Goal: Task Accomplishment & Management: Complete application form

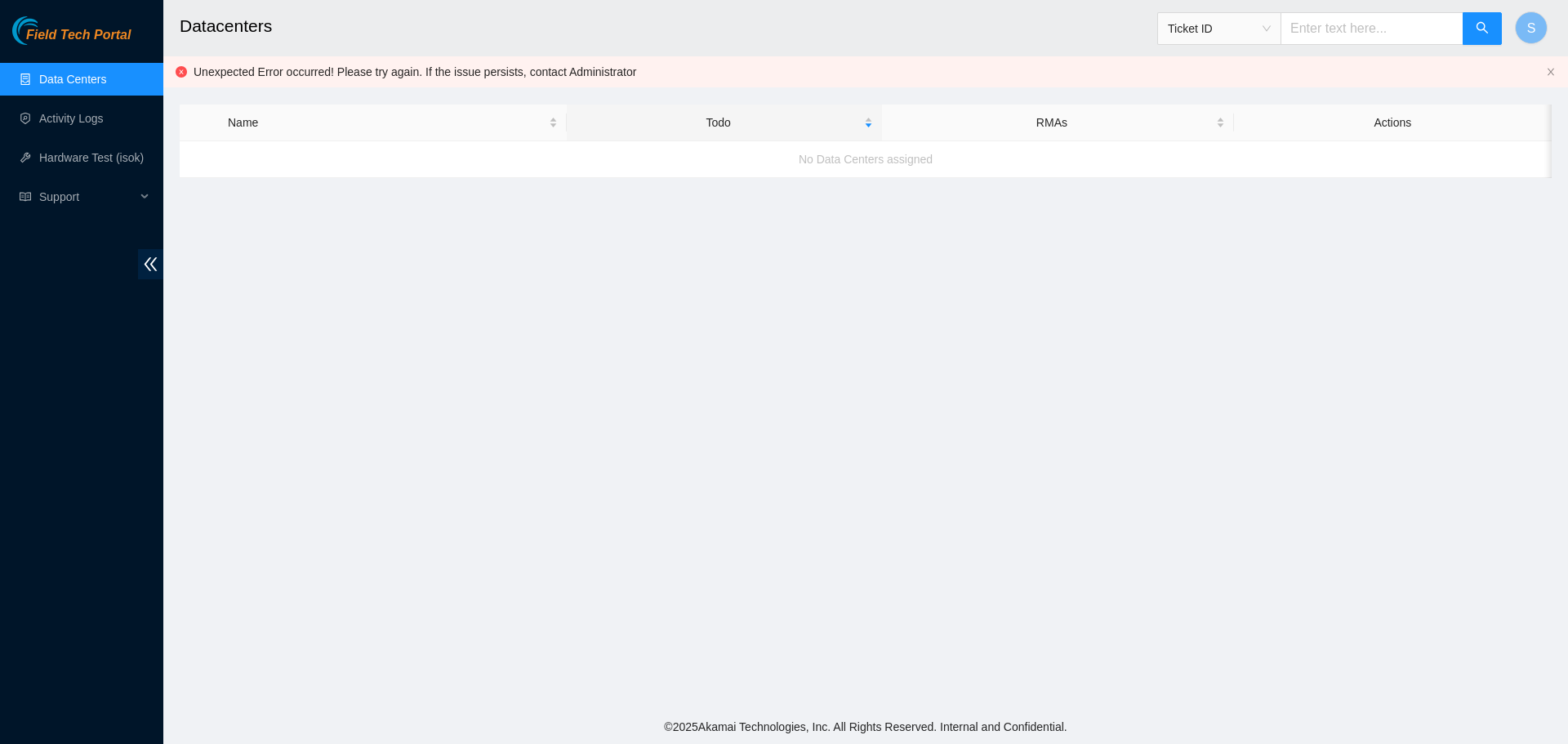
click at [106, 86] on link "Data Centers" at bounding box center [73, 78] width 67 height 13
click at [89, 125] on link "Activity Logs" at bounding box center [72, 118] width 65 height 13
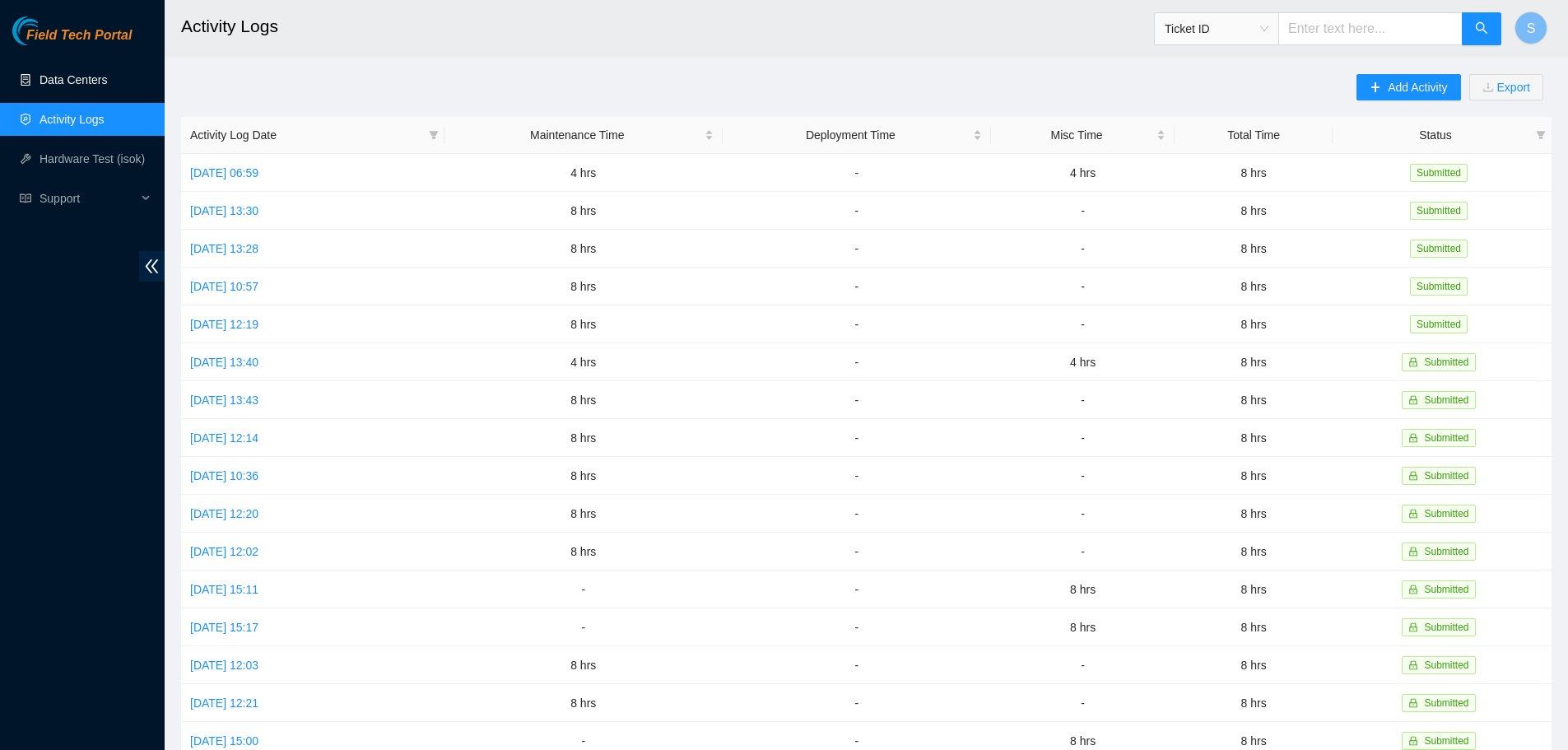
click at [101, 73] on link "Data Centers" at bounding box center [73, 79] width 67 height 13
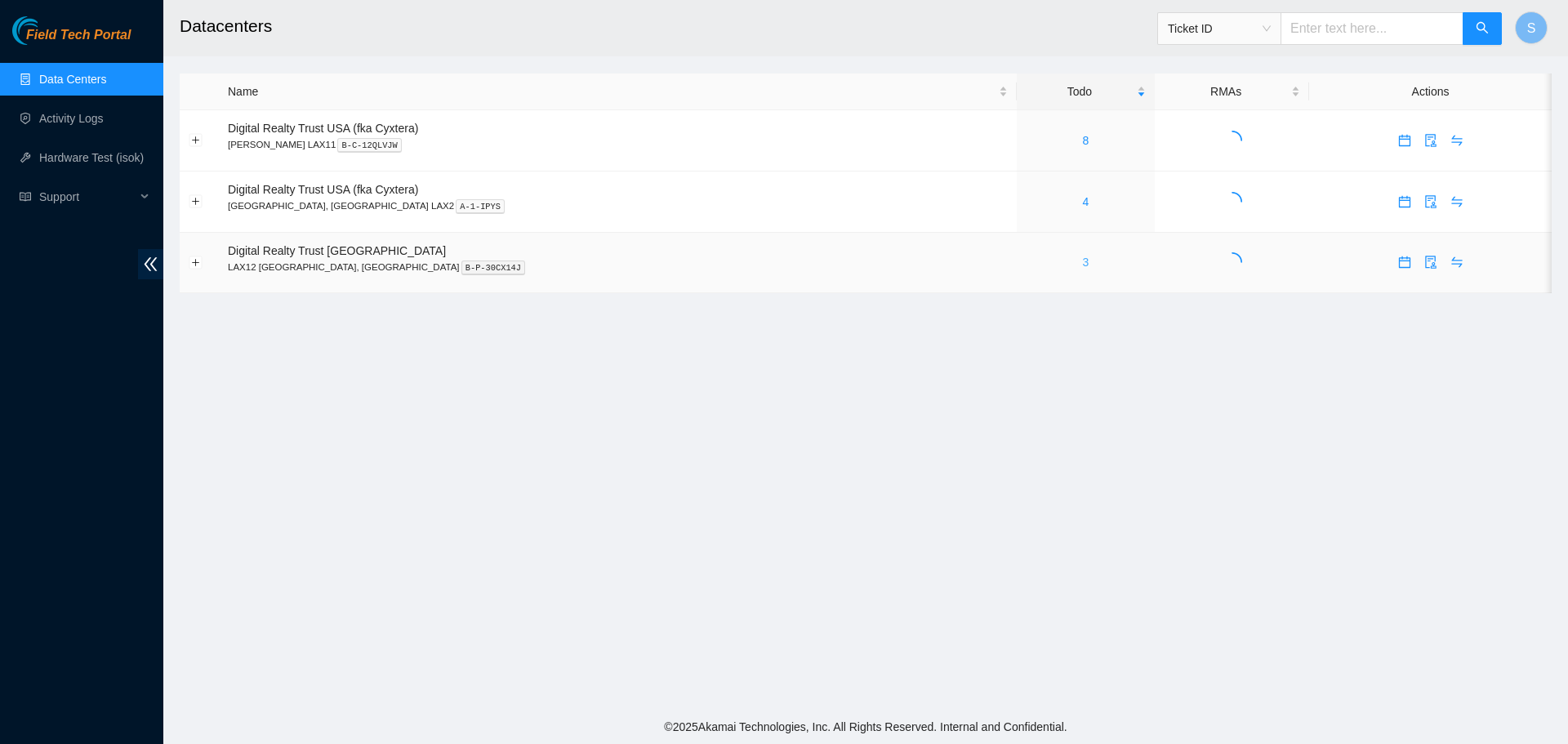
click at [1082, 267] on link "3" at bounding box center [1085, 262] width 7 height 13
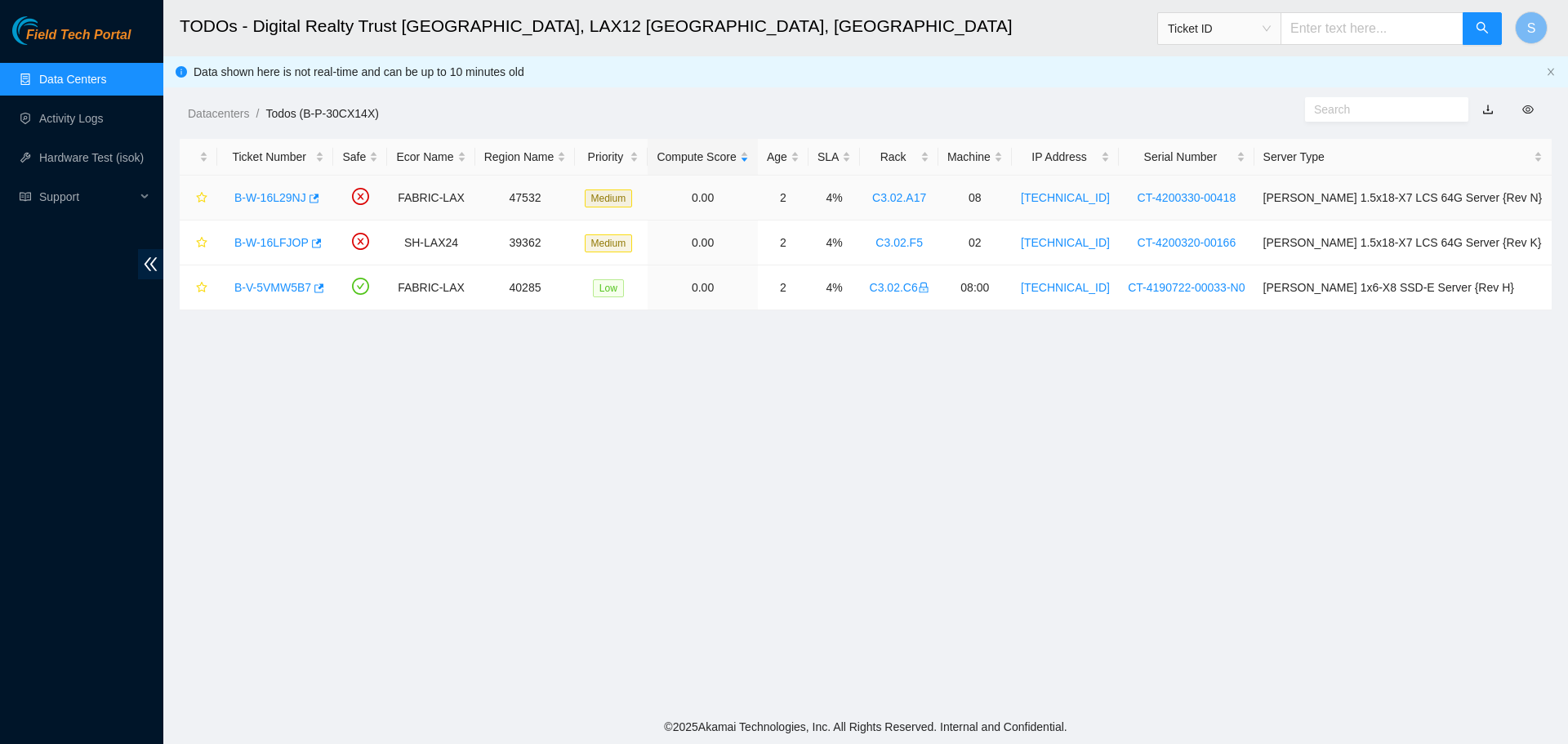
click at [283, 186] on div "B-W-16L29NJ" at bounding box center [275, 197] width 98 height 26
click at [282, 193] on link "B-W-16L29NJ" at bounding box center [270, 197] width 72 height 13
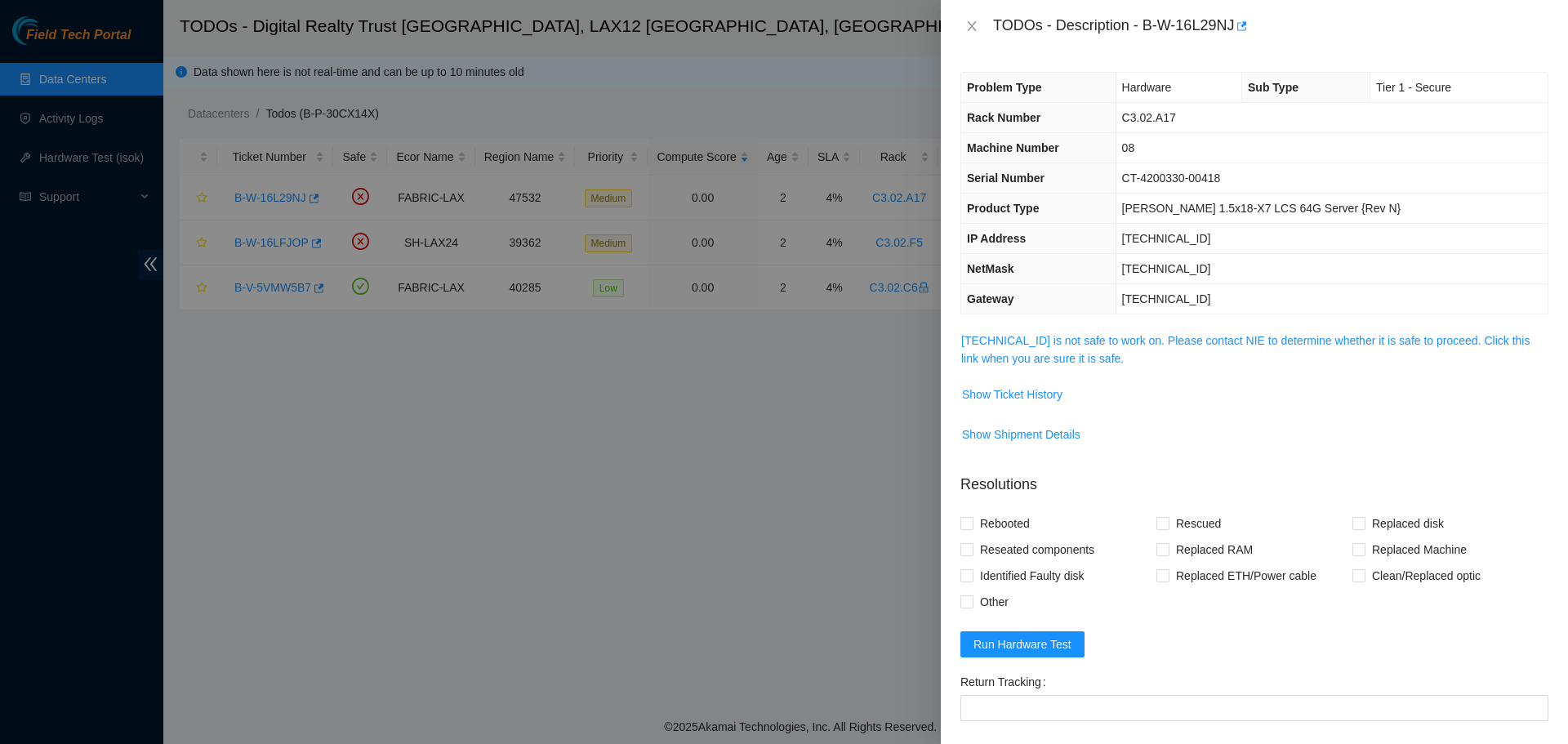
click at [1023, 369] on td "[TECHNICAL_ID] is not safe to work on. Please contact NIE to determine whether …" at bounding box center [1254, 356] width 588 height 49
click at [1034, 359] on link "[TECHNICAL_ID] is not safe to work on. Please contact NIE to determine whether …" at bounding box center [1246, 350] width 568 height 31
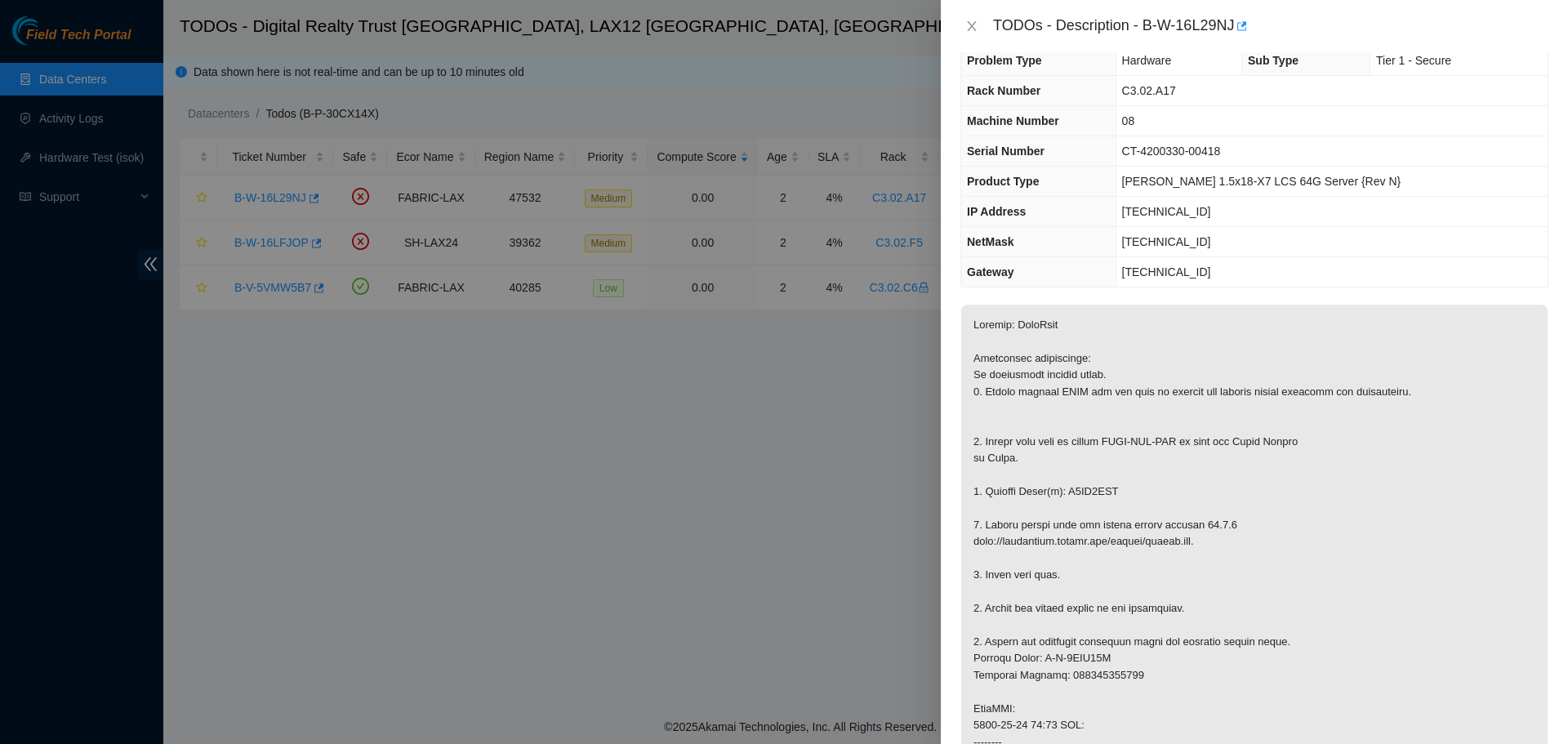
scroll to position [82, 0]
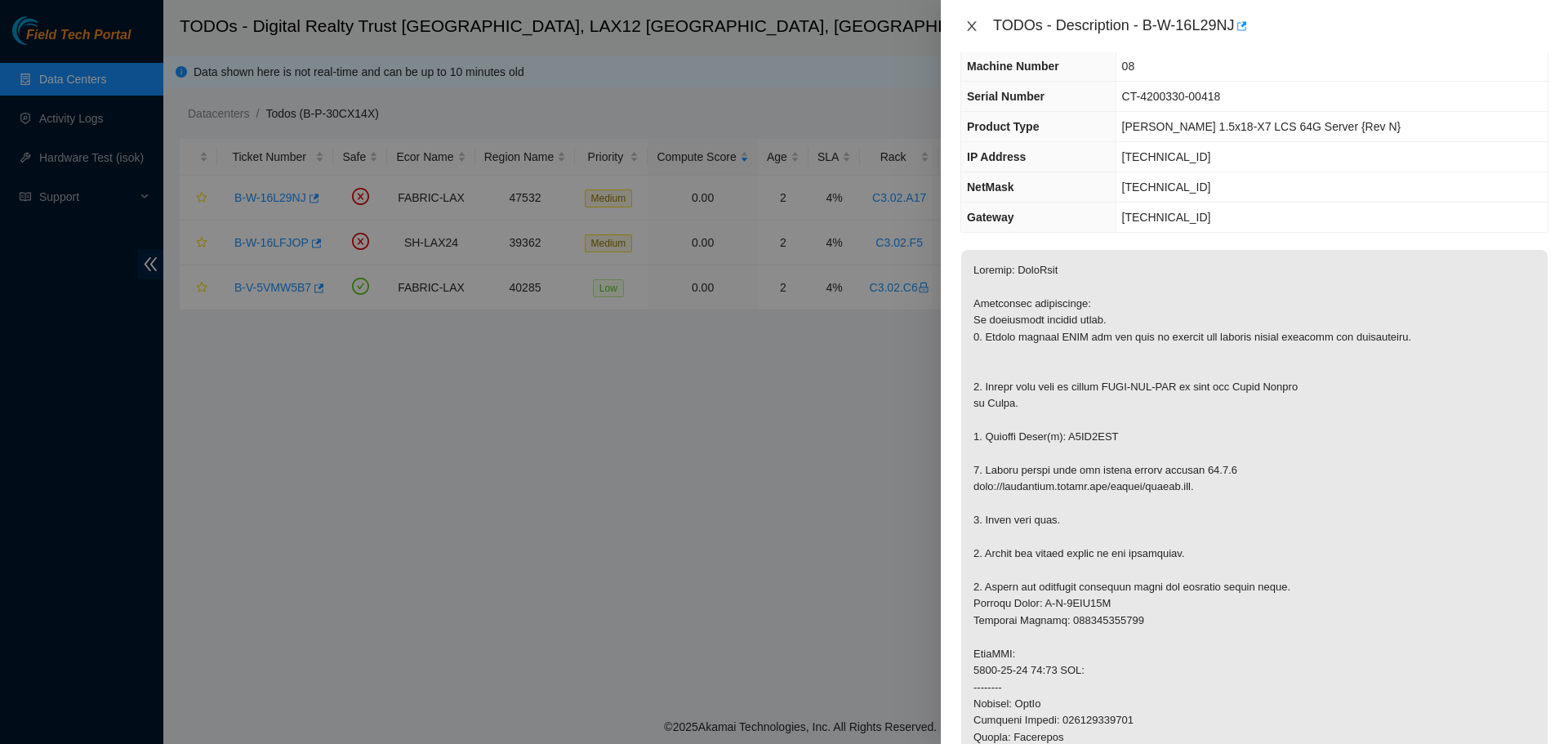
click at [974, 27] on icon "close" at bounding box center [971, 26] width 13 height 13
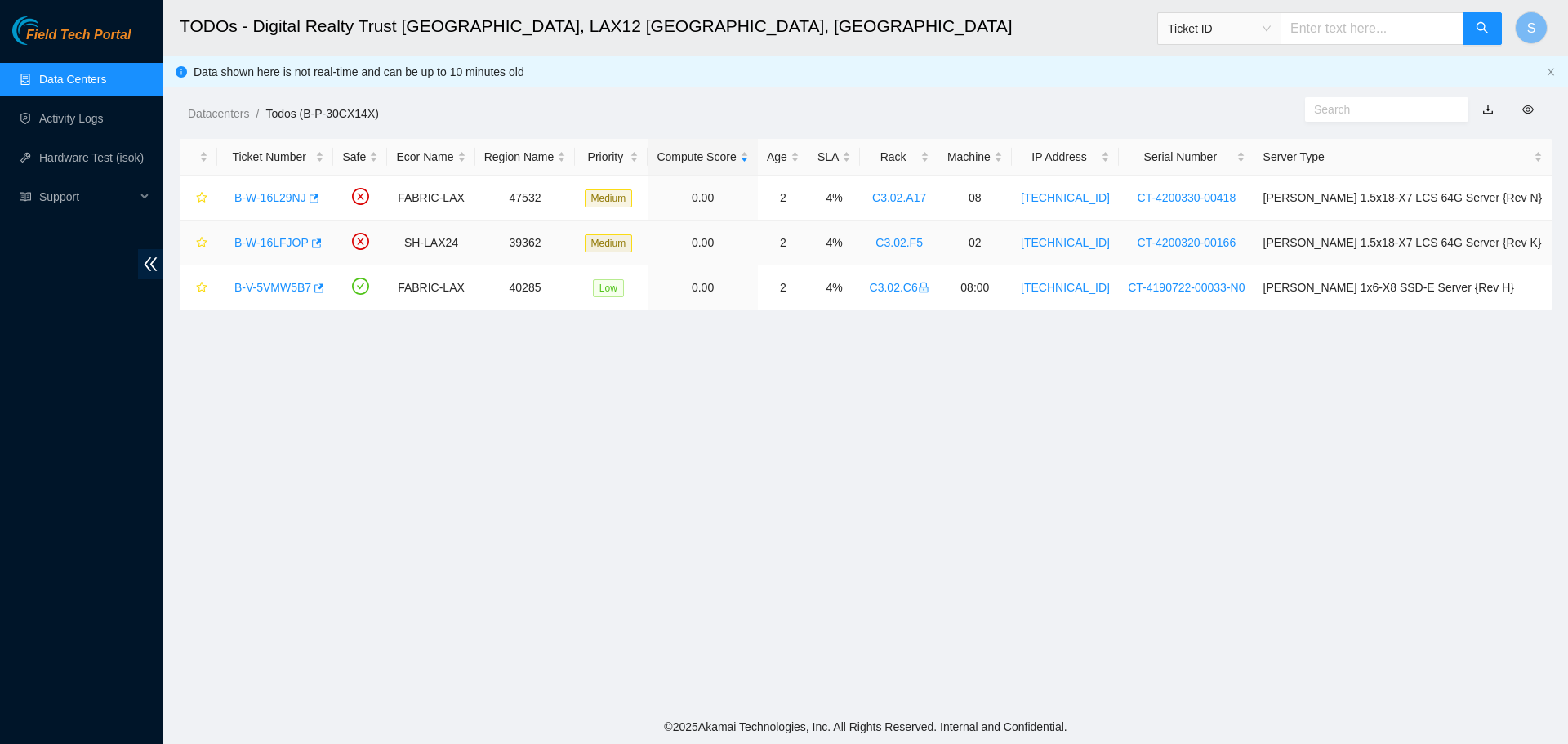
click at [283, 235] on div "B-W-16LFJOP" at bounding box center [275, 242] width 98 height 26
click at [284, 242] on link "B-W-16LFJOP" at bounding box center [271, 242] width 74 height 13
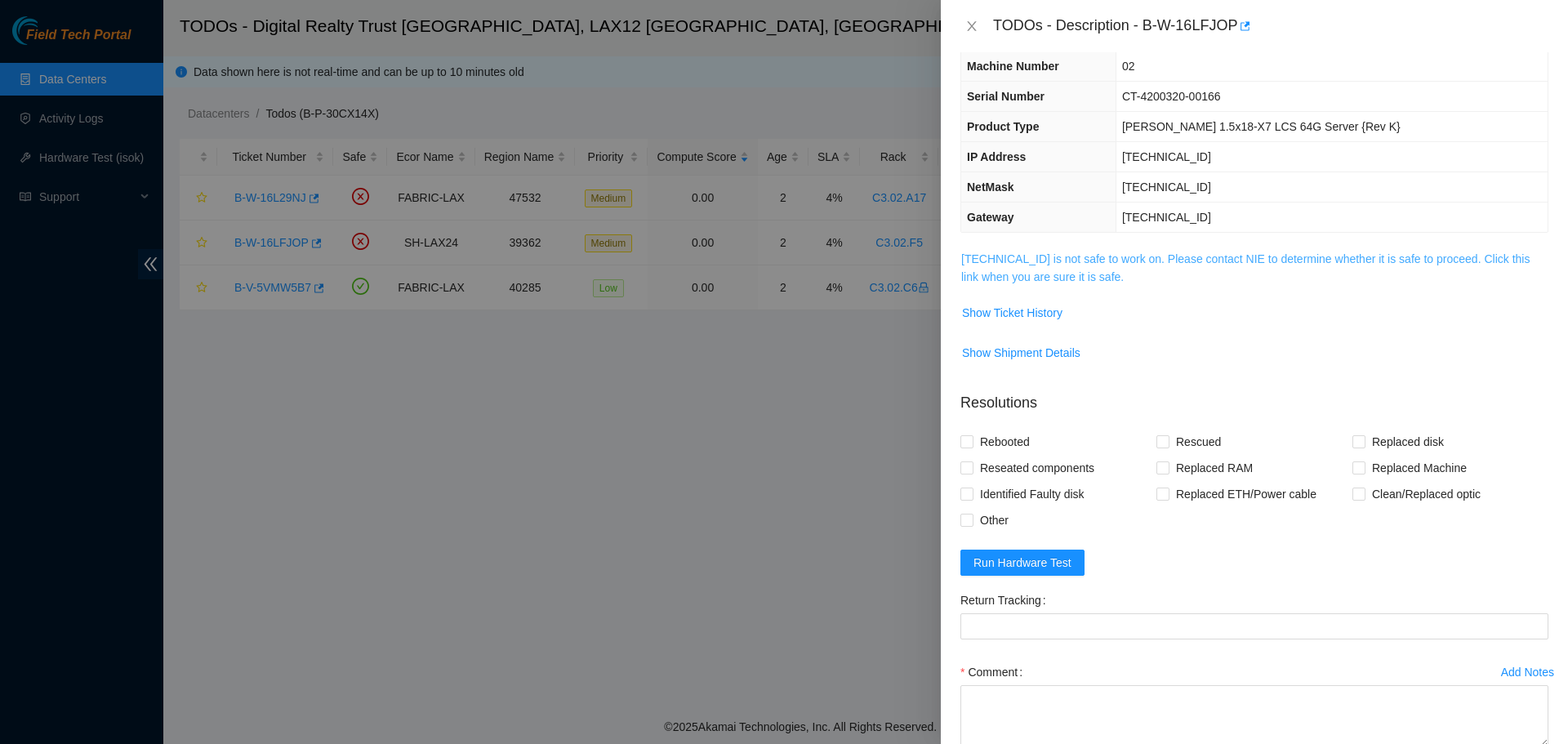
click at [1077, 275] on link "[TECHNICAL_ID] is not safe to work on. Please contact NIE to determine whether …" at bounding box center [1246, 268] width 568 height 31
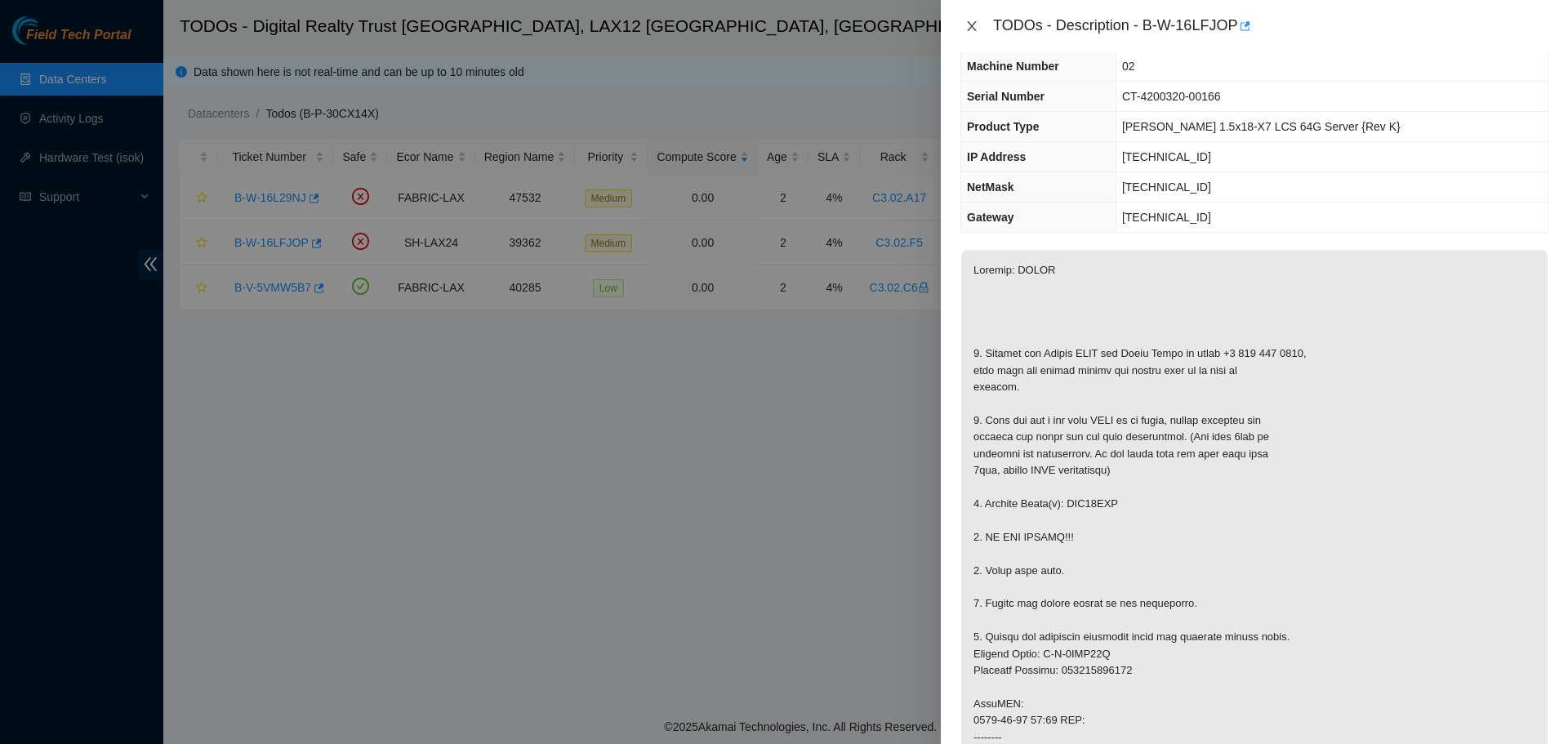
click at [977, 22] on icon "close" at bounding box center [971, 26] width 13 height 13
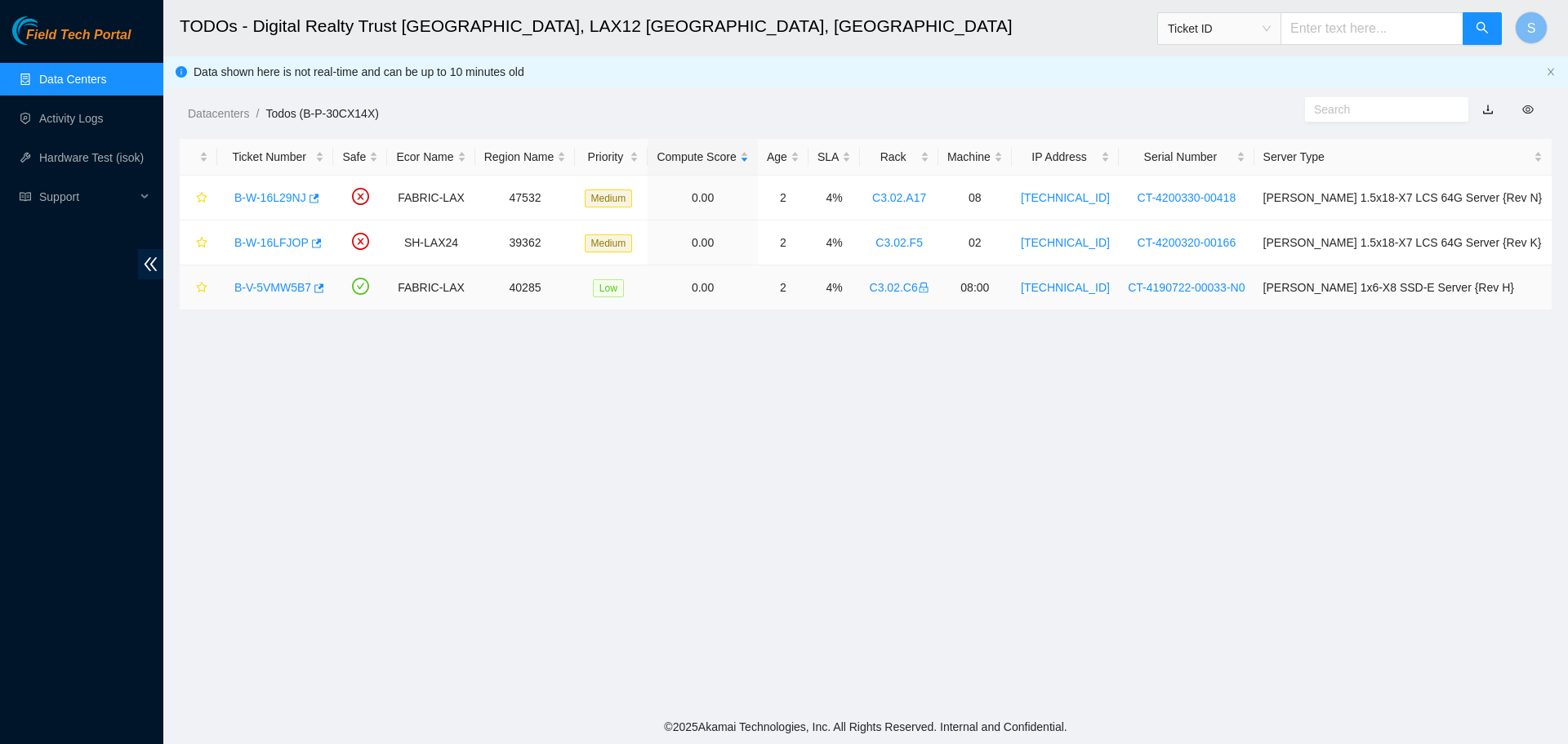
click at [299, 275] on div "B-V-5VMW5B7" at bounding box center [275, 288] width 98 height 26
click at [299, 281] on link "B-V-5VMW5B7" at bounding box center [273, 287] width 77 height 13
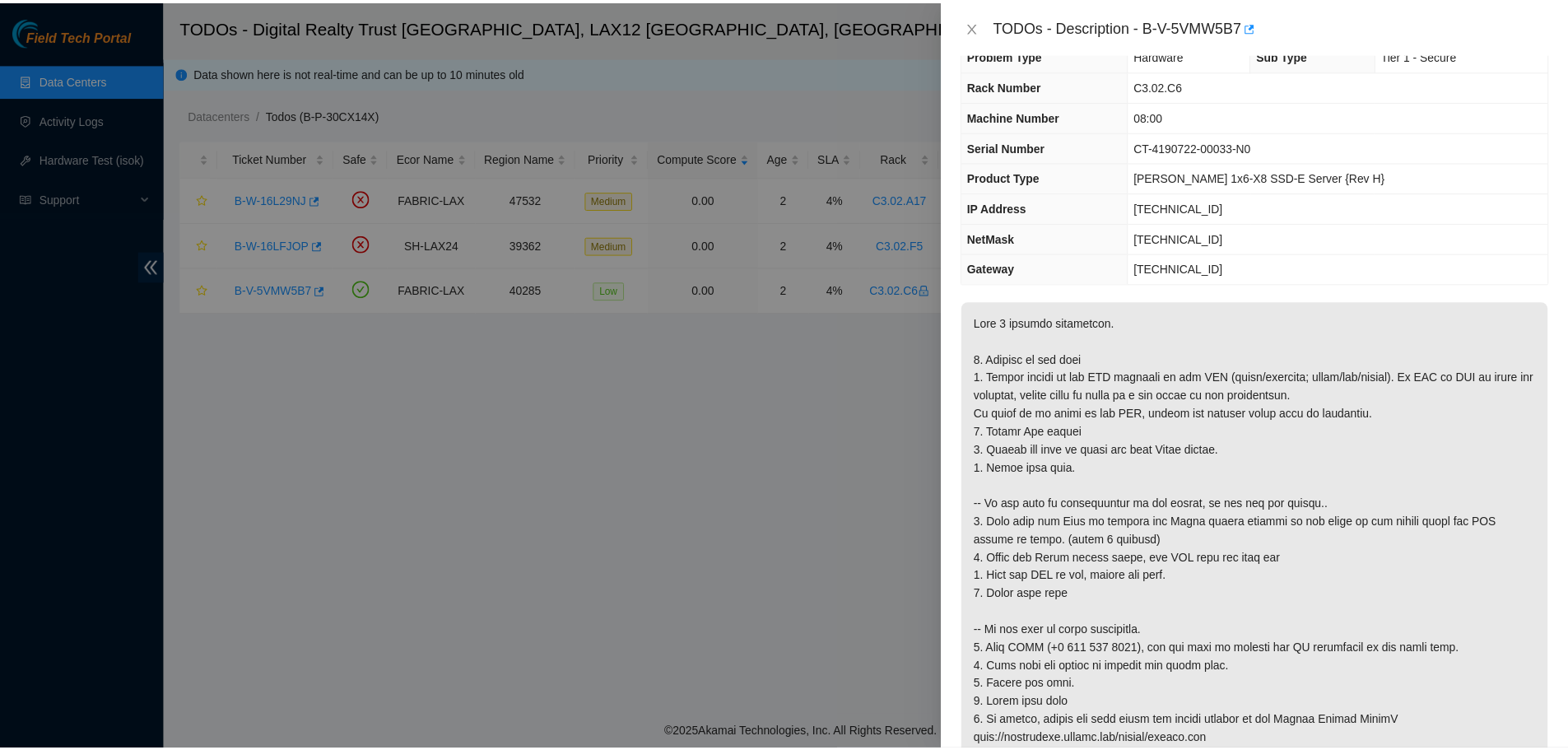
scroll to position [0, 0]
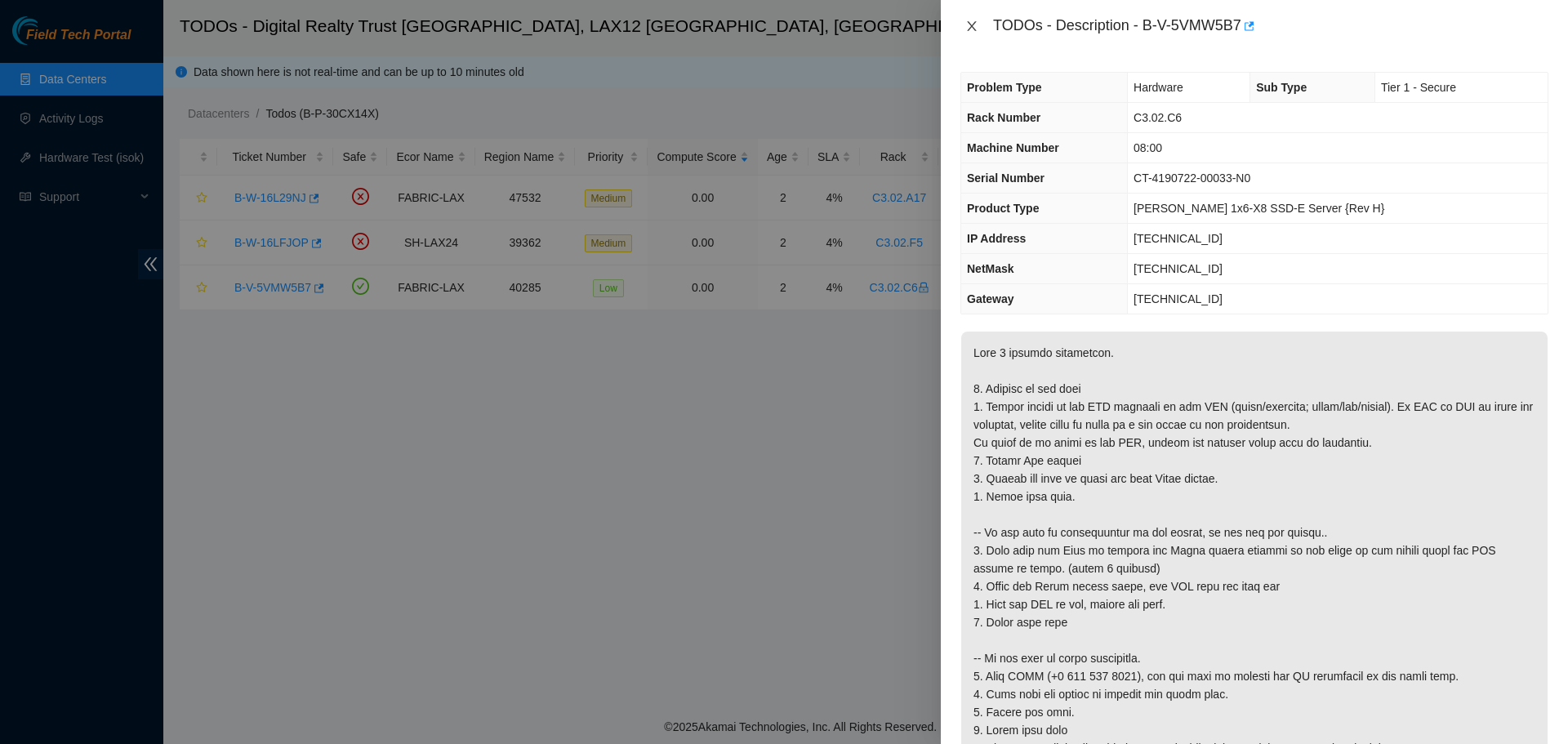
click at [967, 29] on icon "close" at bounding box center [971, 26] width 13 height 13
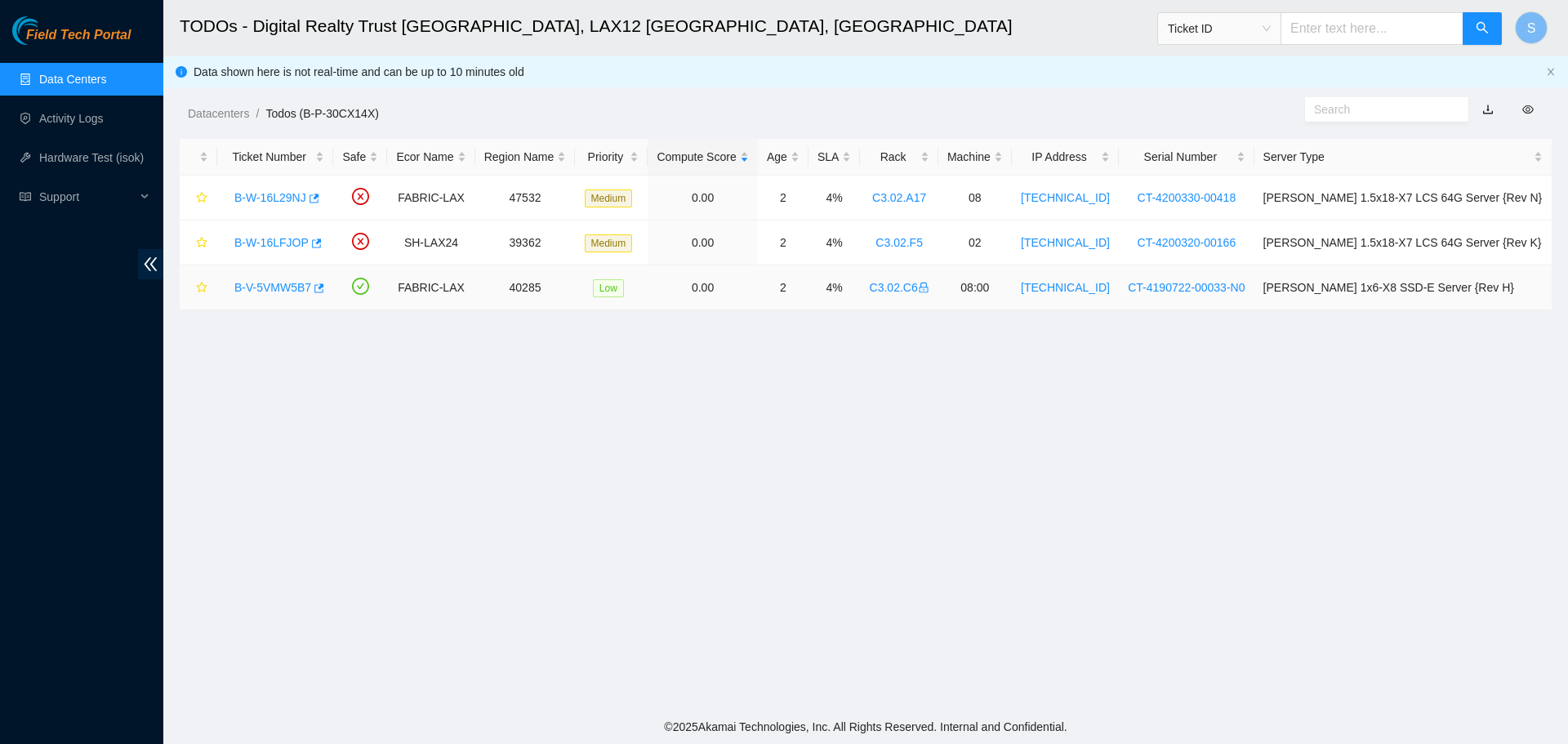
click at [274, 288] on link "B-V-5VMW5B7" at bounding box center [273, 287] width 77 height 13
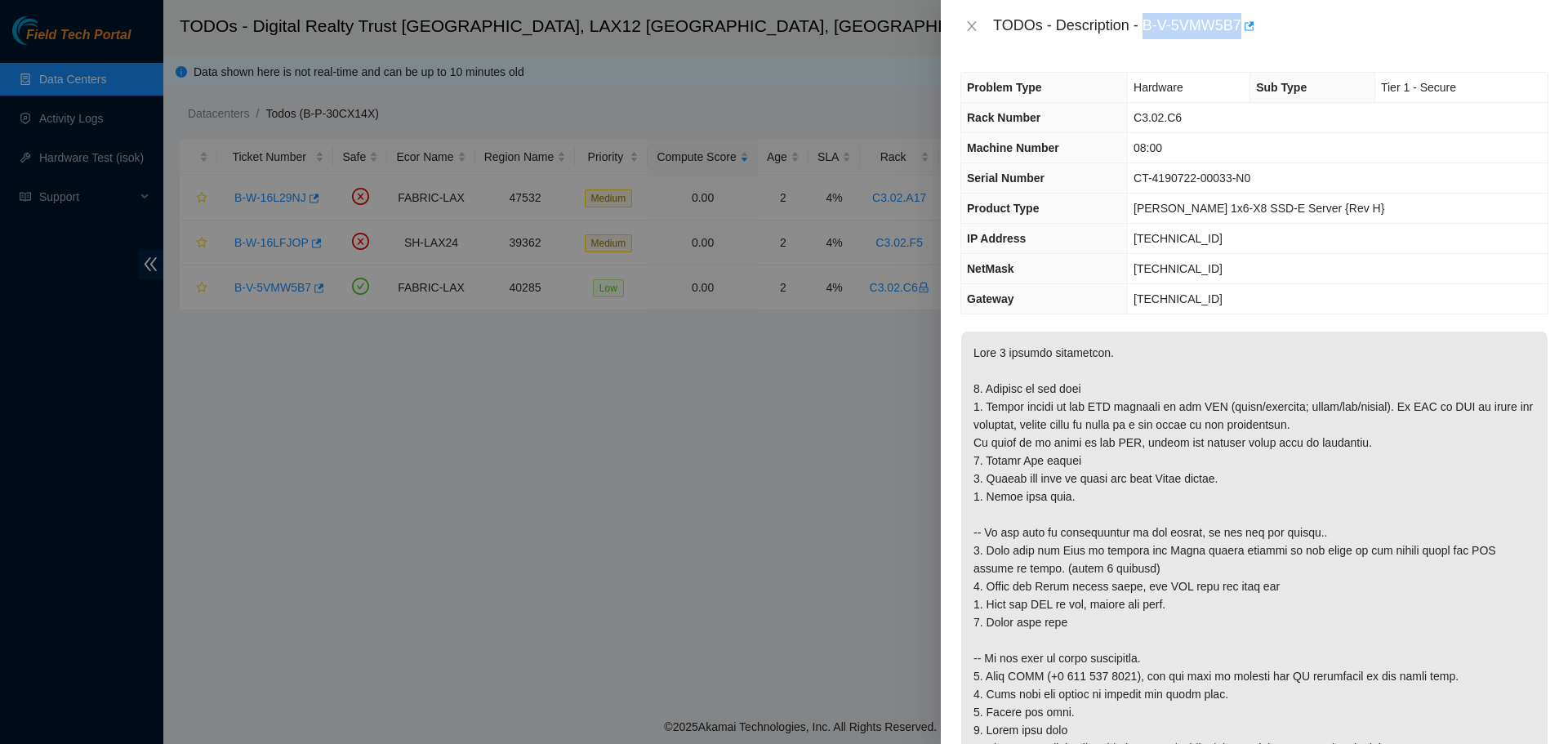
drag, startPoint x: 1143, startPoint y: 26, endPoint x: 1241, endPoint y: 27, distance: 98.0
click at [1241, 27] on div "TODOs - Description - B-V-5VMW5B7" at bounding box center [1270, 26] width 555 height 26
click at [974, 27] on icon "close" at bounding box center [971, 26] width 13 height 13
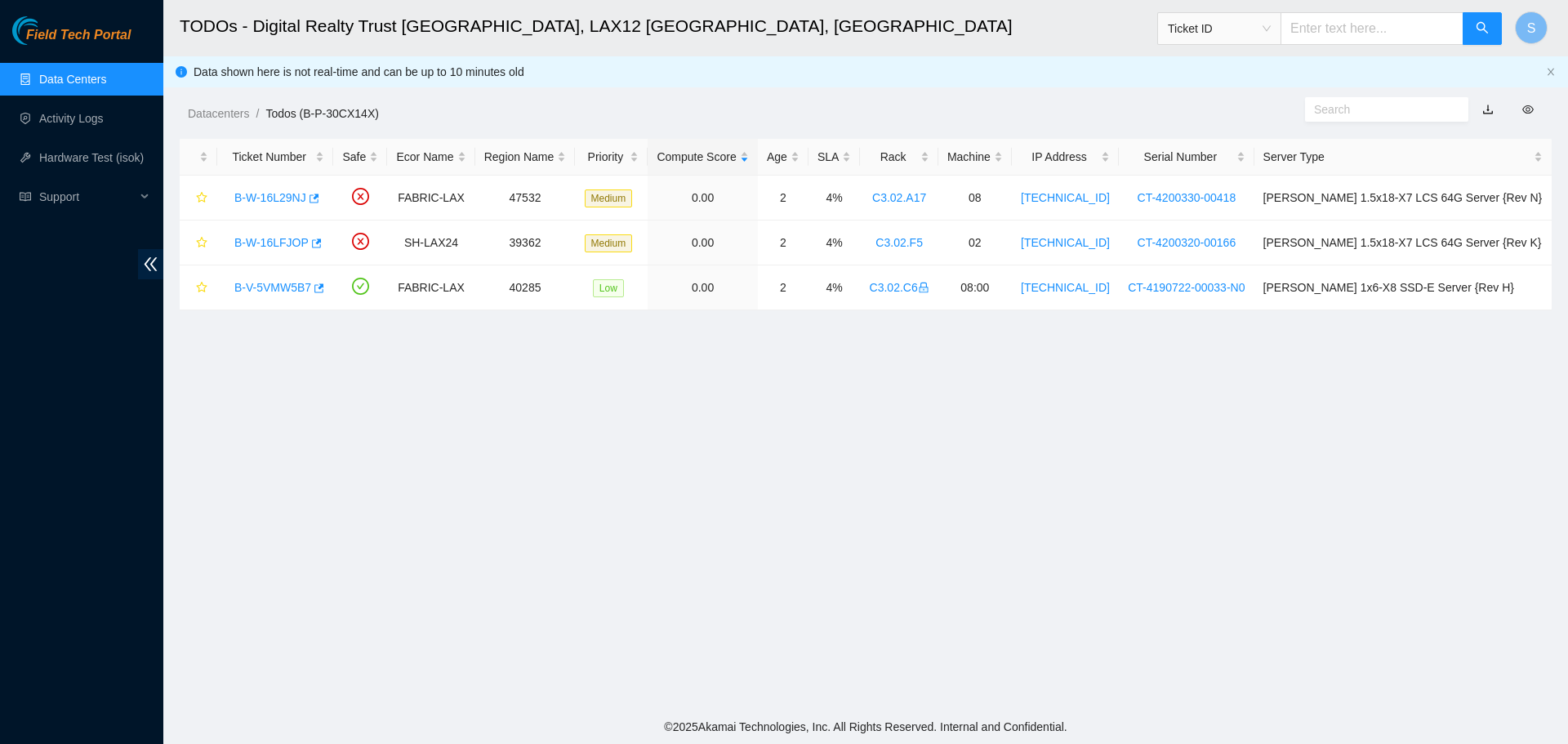
click at [100, 78] on link "Data Centers" at bounding box center [73, 78] width 67 height 13
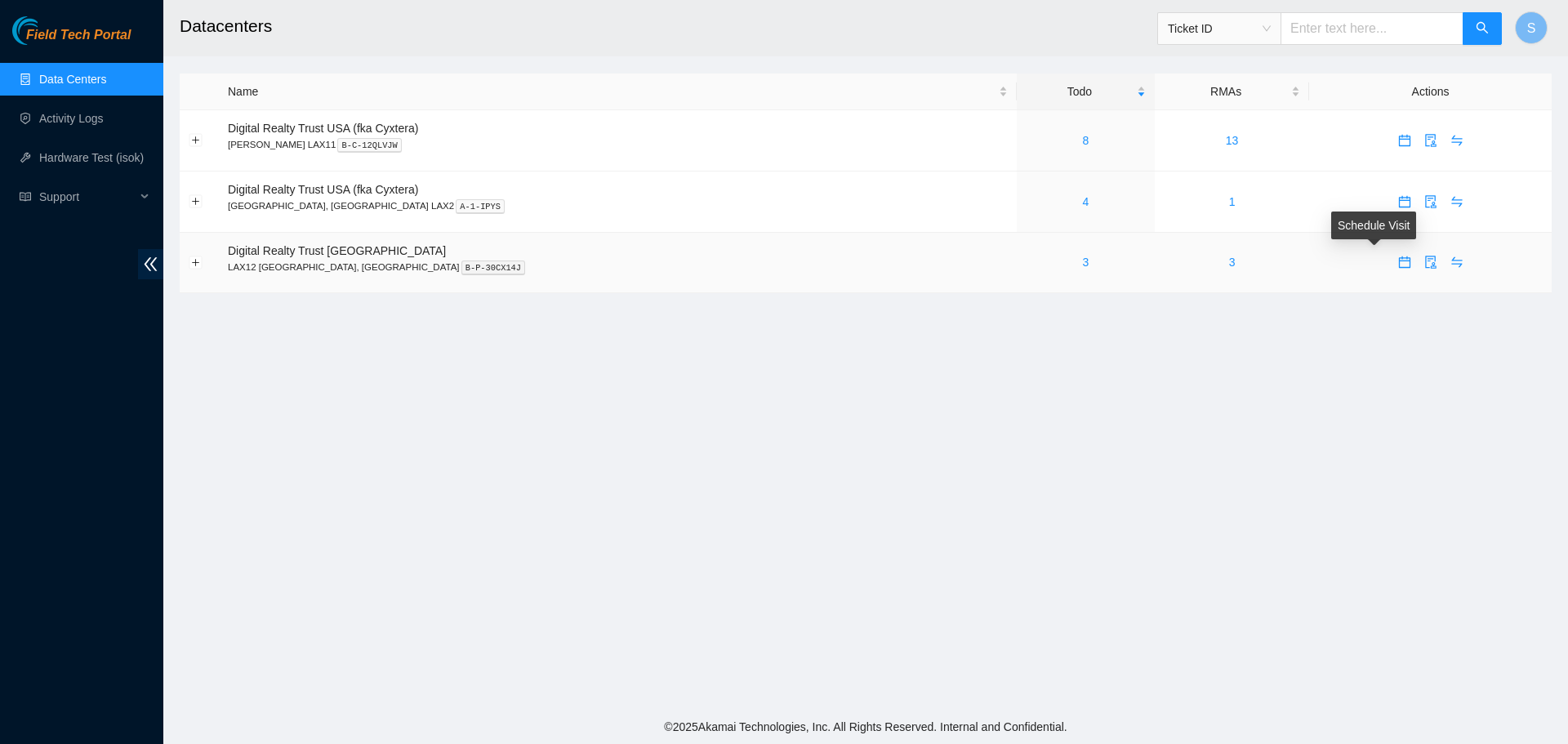
click at [1398, 263] on icon "calendar" at bounding box center [1404, 262] width 13 height 13
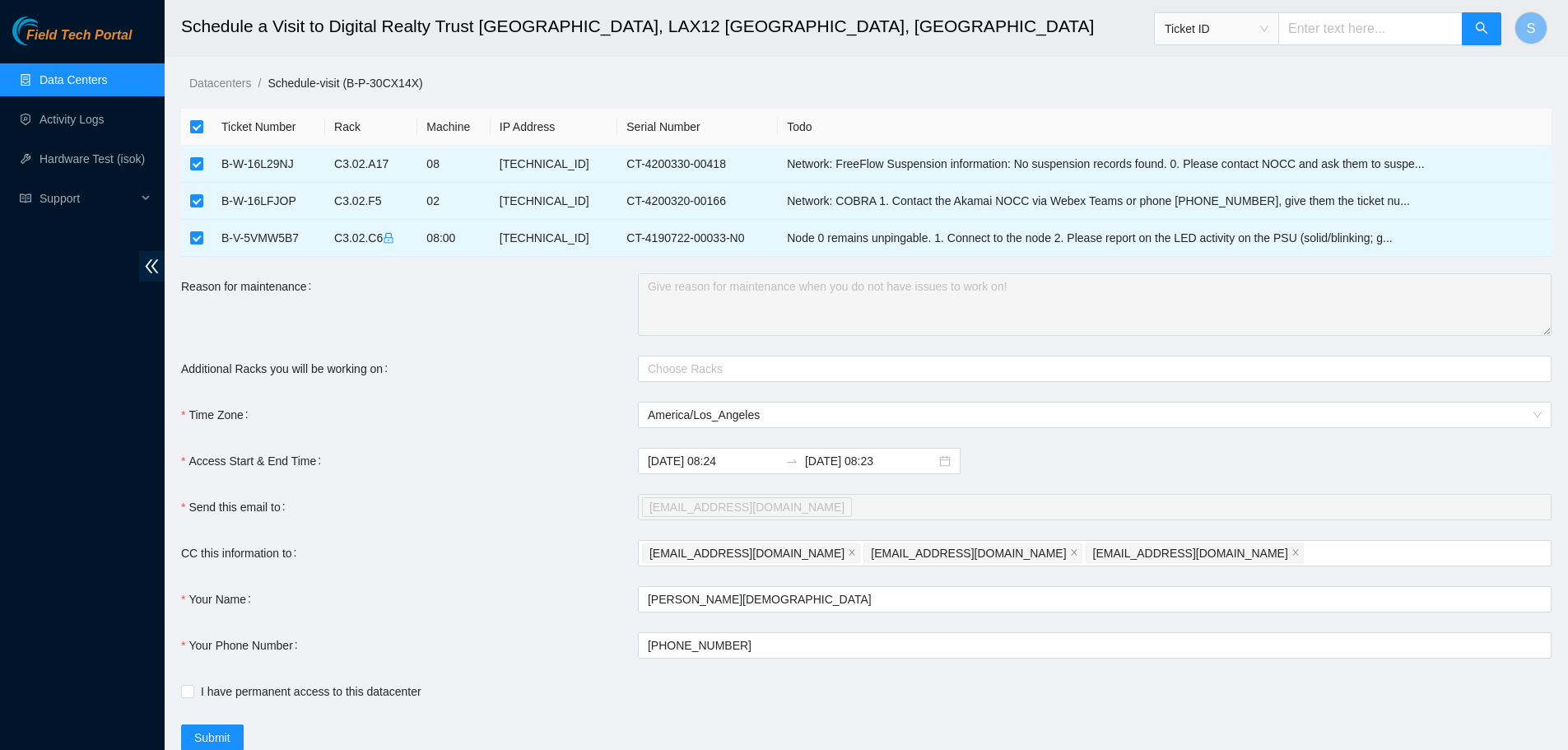
click at [202, 123] on input "checkbox" at bounding box center [196, 126] width 13 height 13
checkbox input "false"
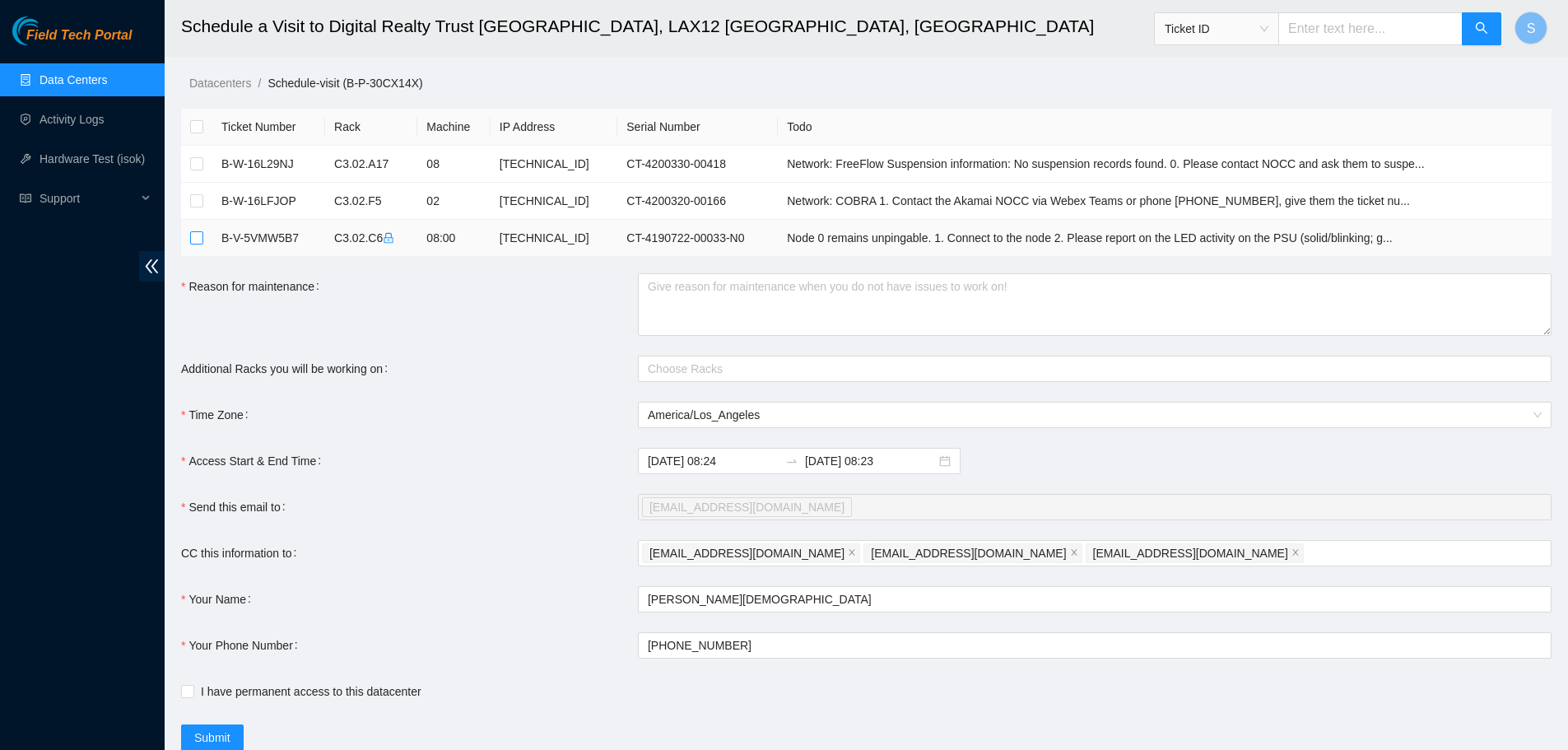
click at [190, 242] on input "checkbox" at bounding box center [196, 237] width 13 height 13
checkbox input "true"
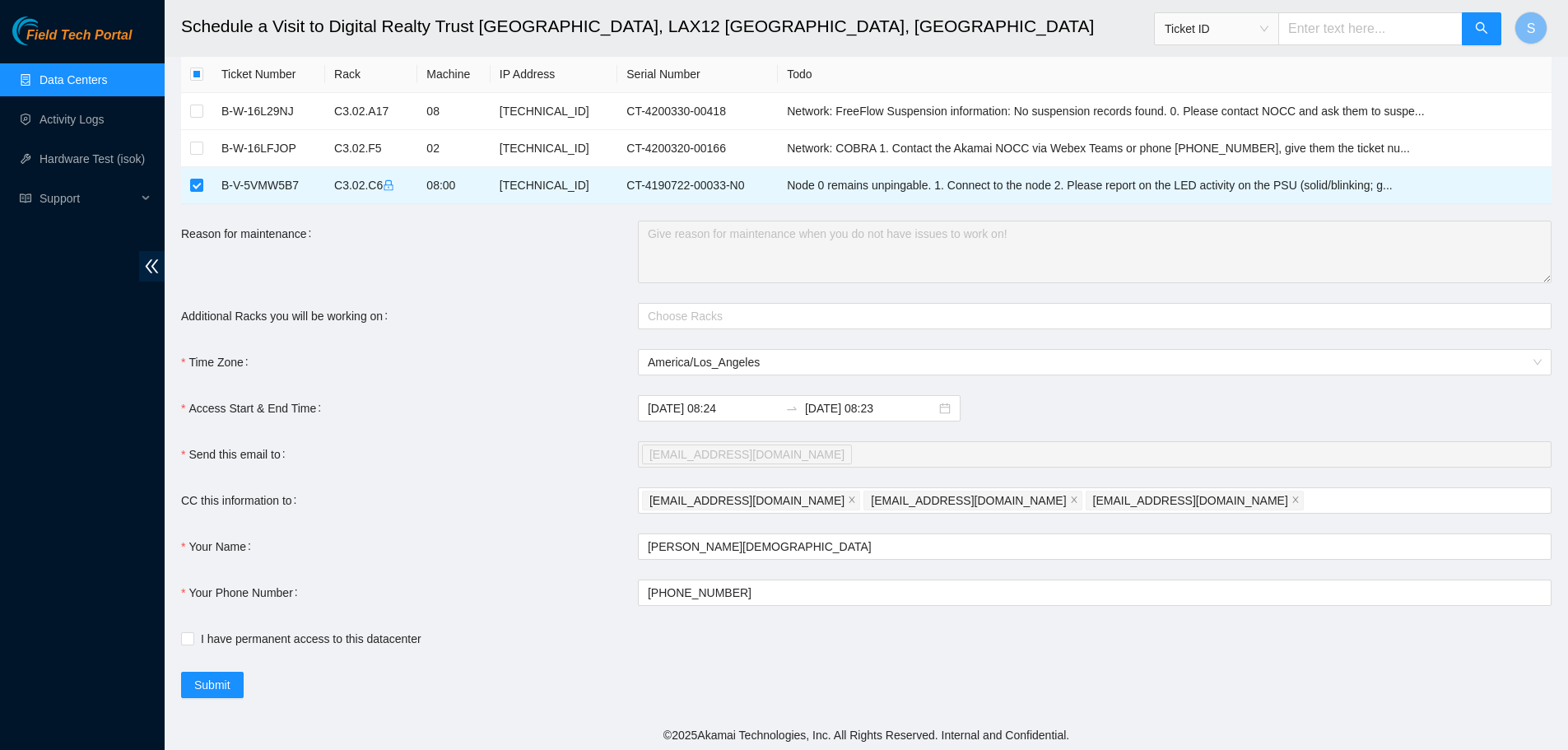
scroll to position [55, 0]
click at [854, 411] on input "2025-09-30 08:23" at bounding box center [870, 405] width 131 height 18
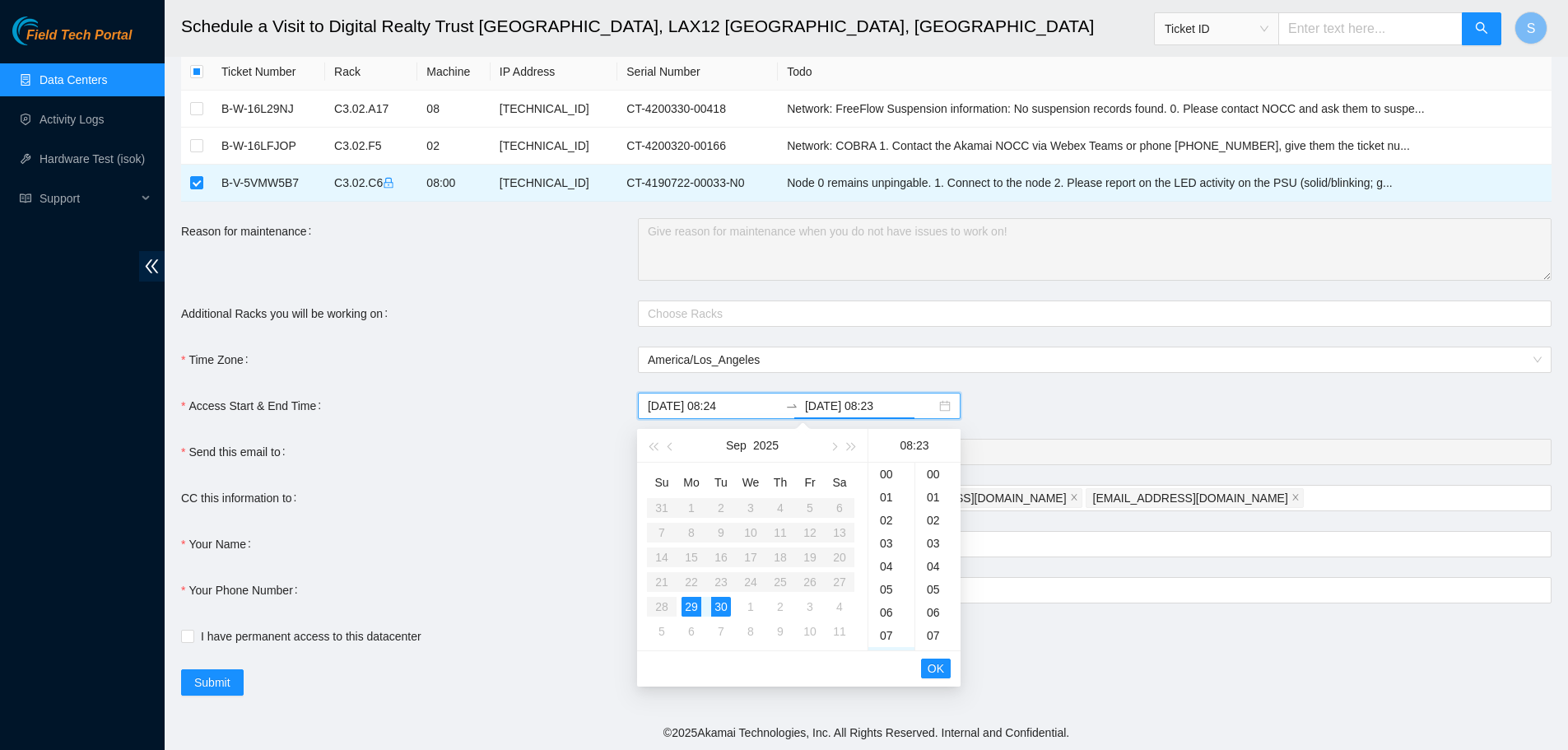
scroll to position [530, 0]
click at [690, 606] on div "29" at bounding box center [692, 606] width 20 height 20
click at [892, 634] on div "15" at bounding box center [892, 636] width 46 height 23
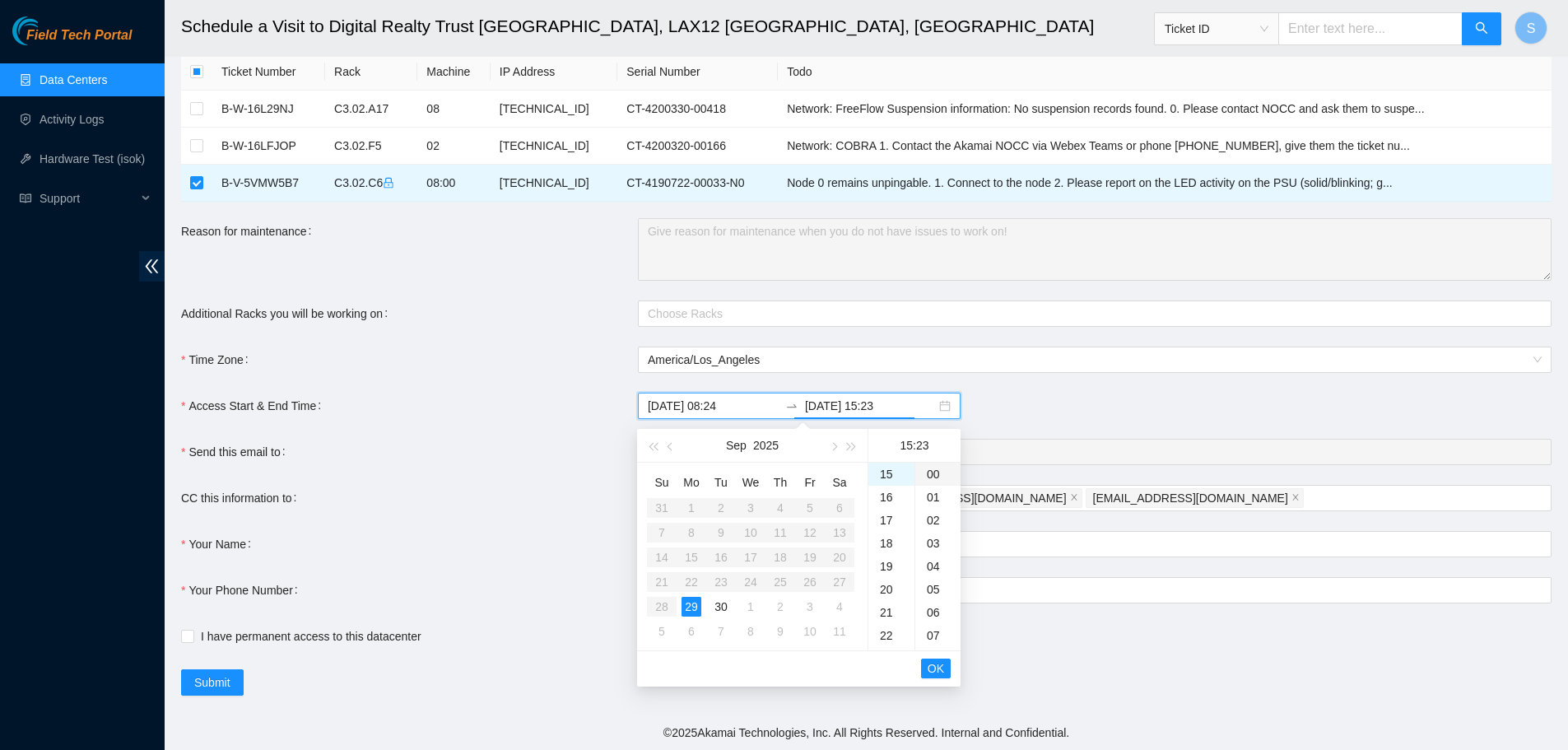
click at [938, 463] on div "00" at bounding box center [938, 474] width 46 height 23
type input "2025-09-29 15:00"
click at [936, 676] on span "OK" at bounding box center [936, 668] width 16 height 18
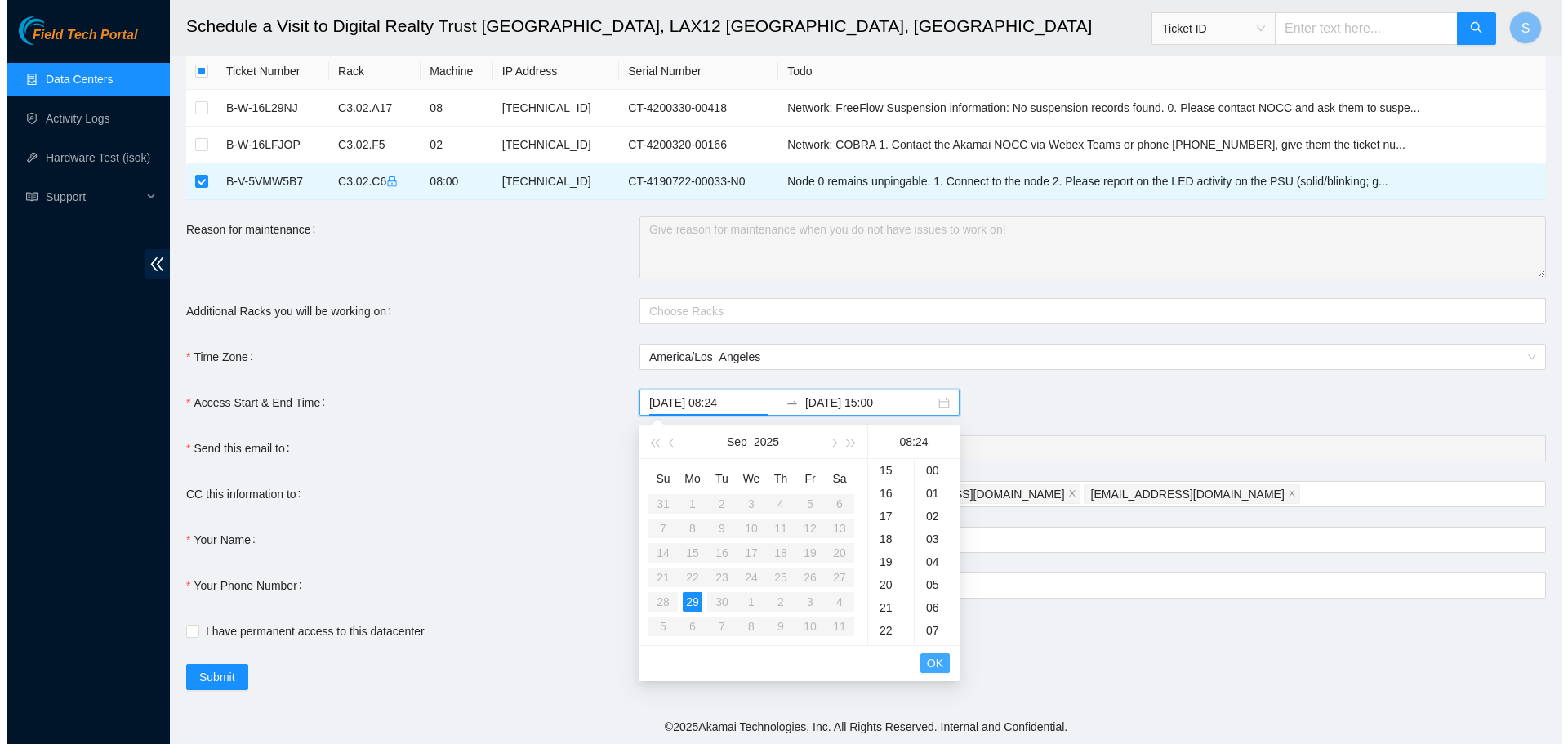
scroll to position [549, 0]
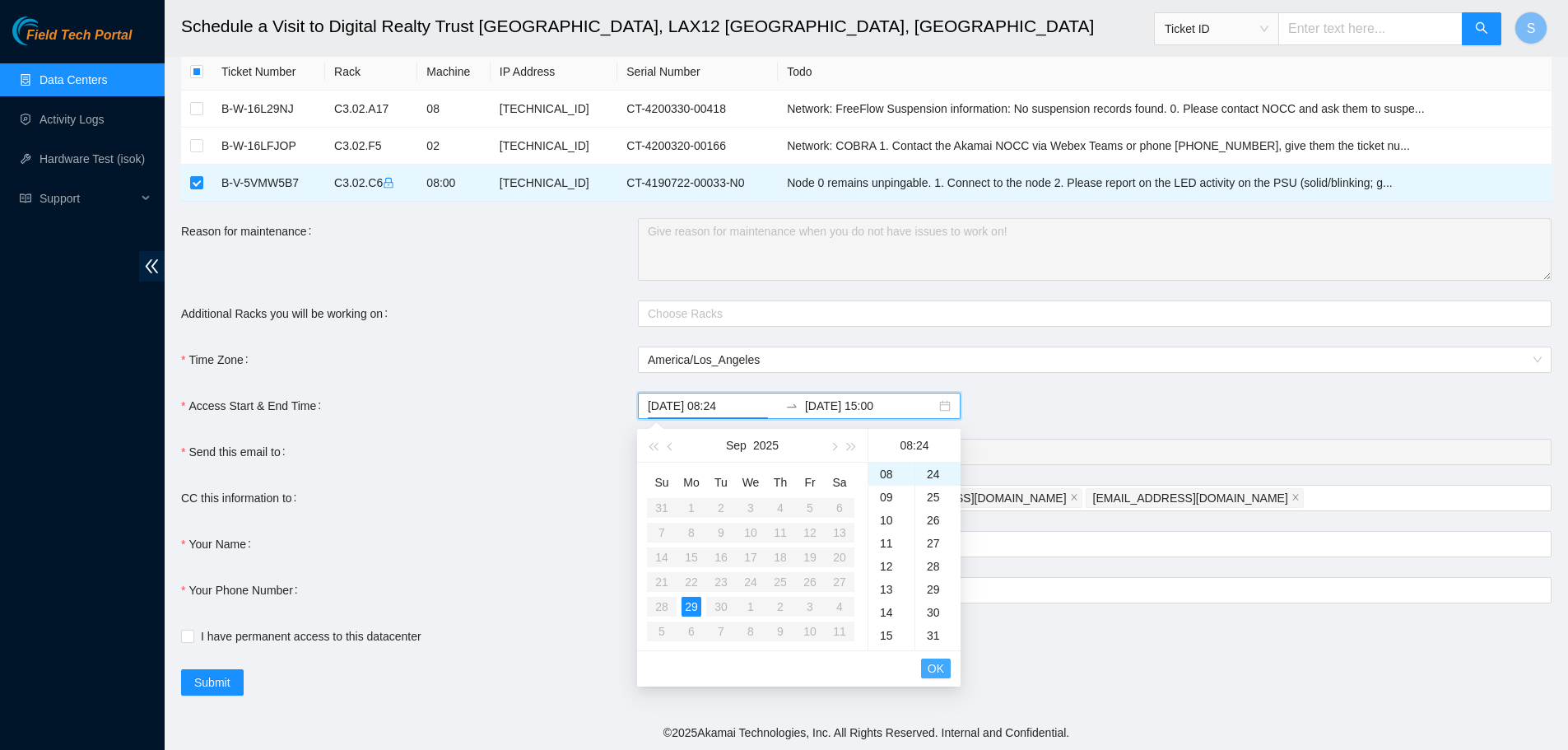
click at [936, 668] on span "OK" at bounding box center [936, 668] width 16 height 18
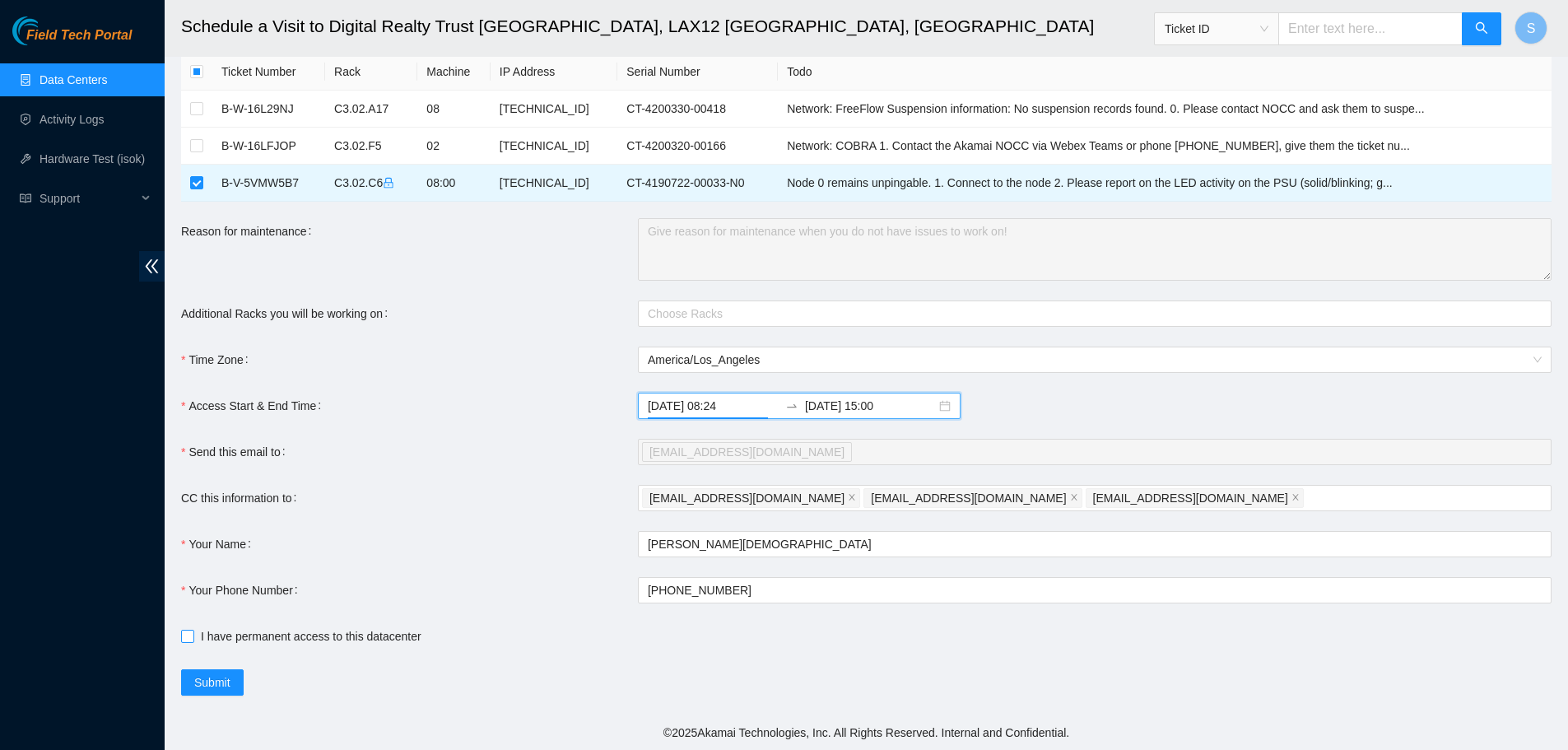
click at [186, 636] on input "I have permanent access to this datacenter" at bounding box center [187, 635] width 11 height 11
checkbox input "true"
click at [204, 679] on span "Submit" at bounding box center [212, 682] width 36 height 18
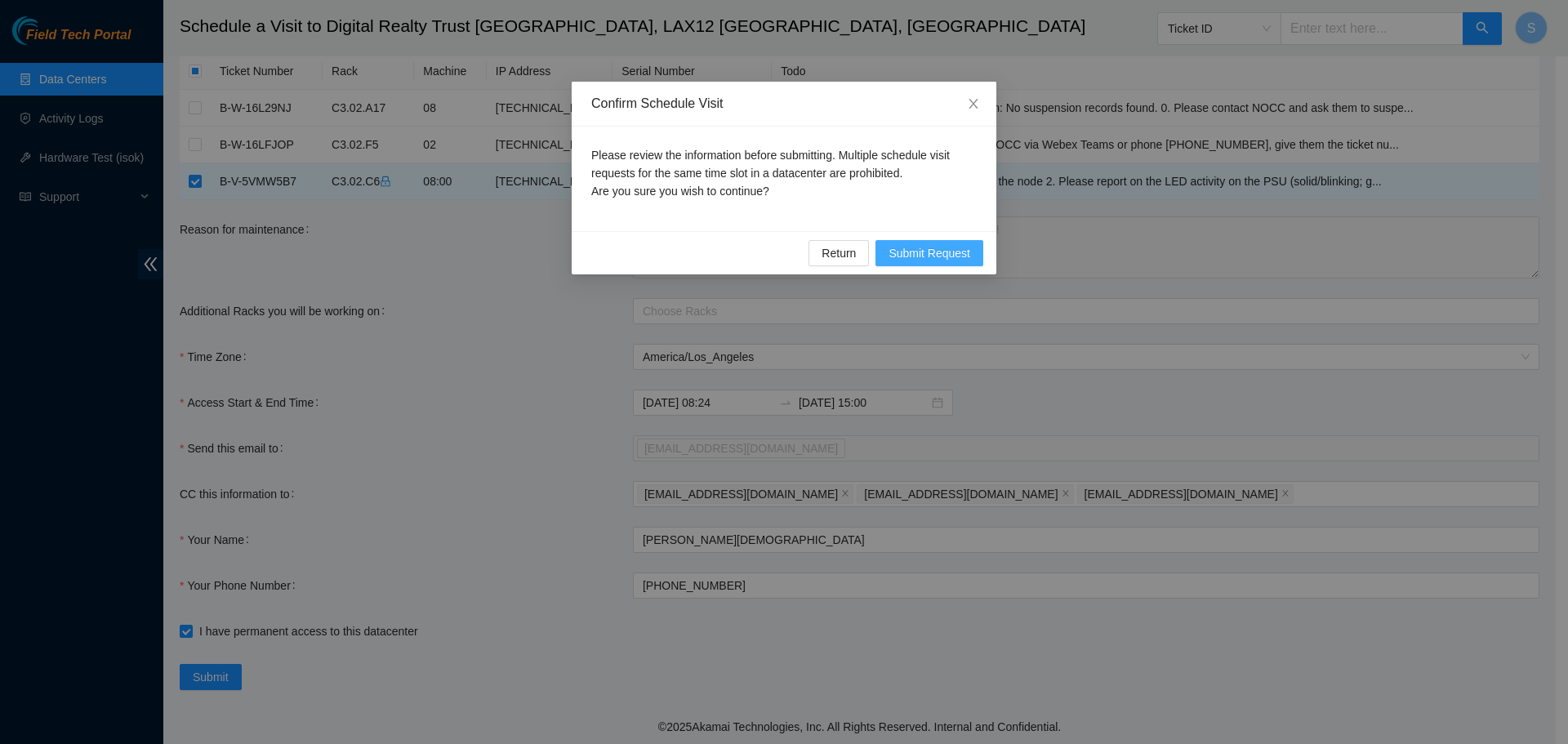
click at [949, 255] on span "Submit Request" at bounding box center [929, 253] width 82 height 18
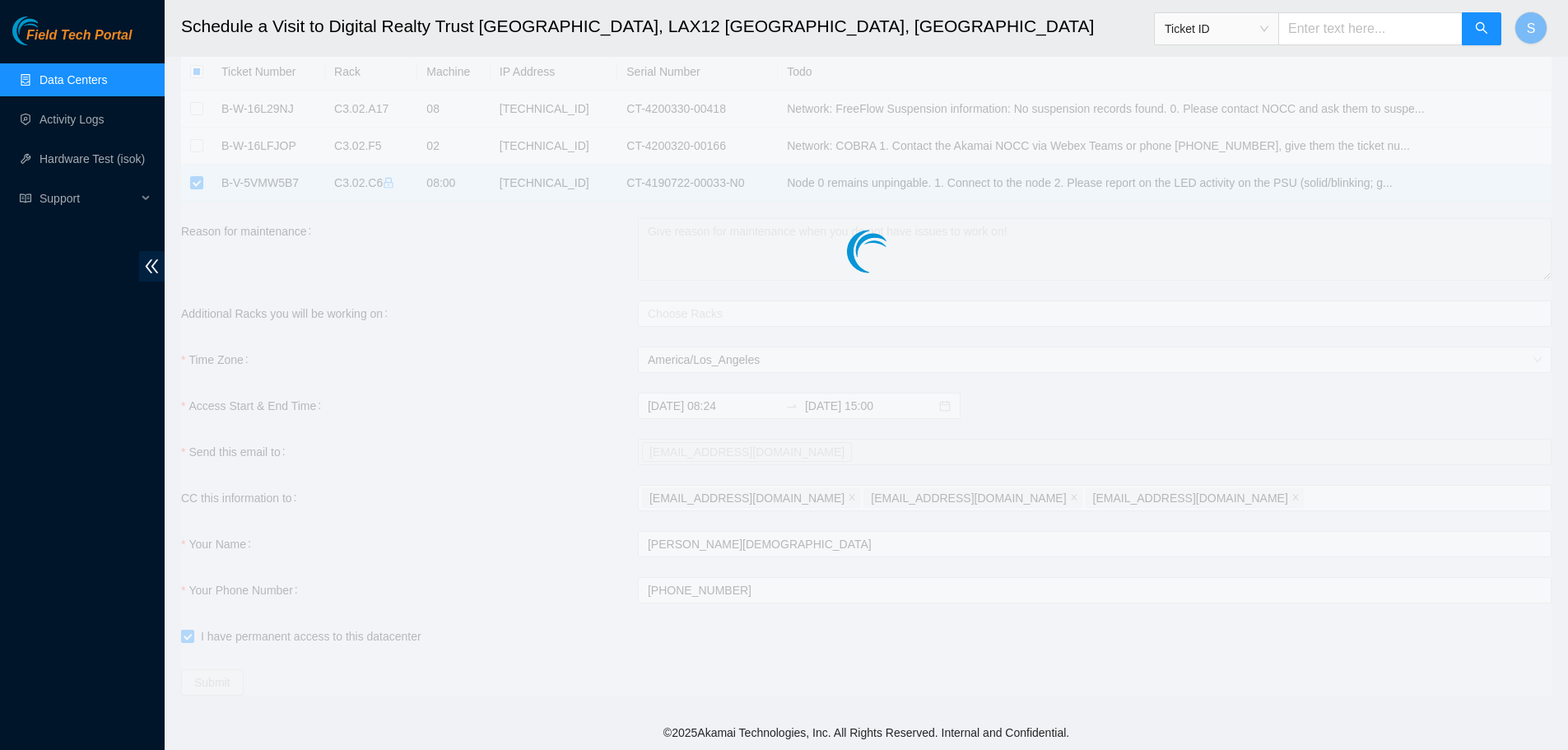
type input "2025-09-29 08:25"
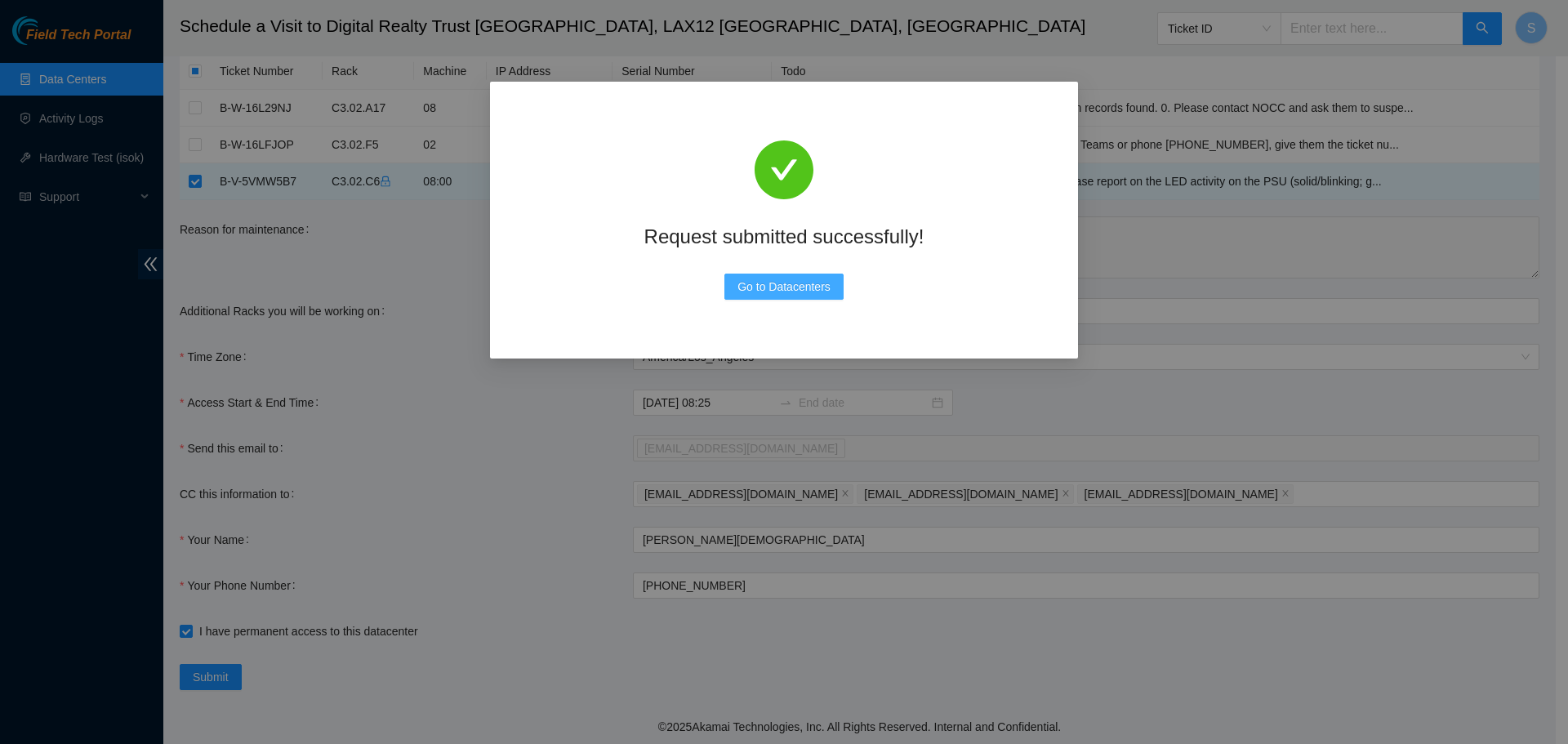
click at [813, 285] on span "Go to Datacenters" at bounding box center [783, 286] width 93 height 18
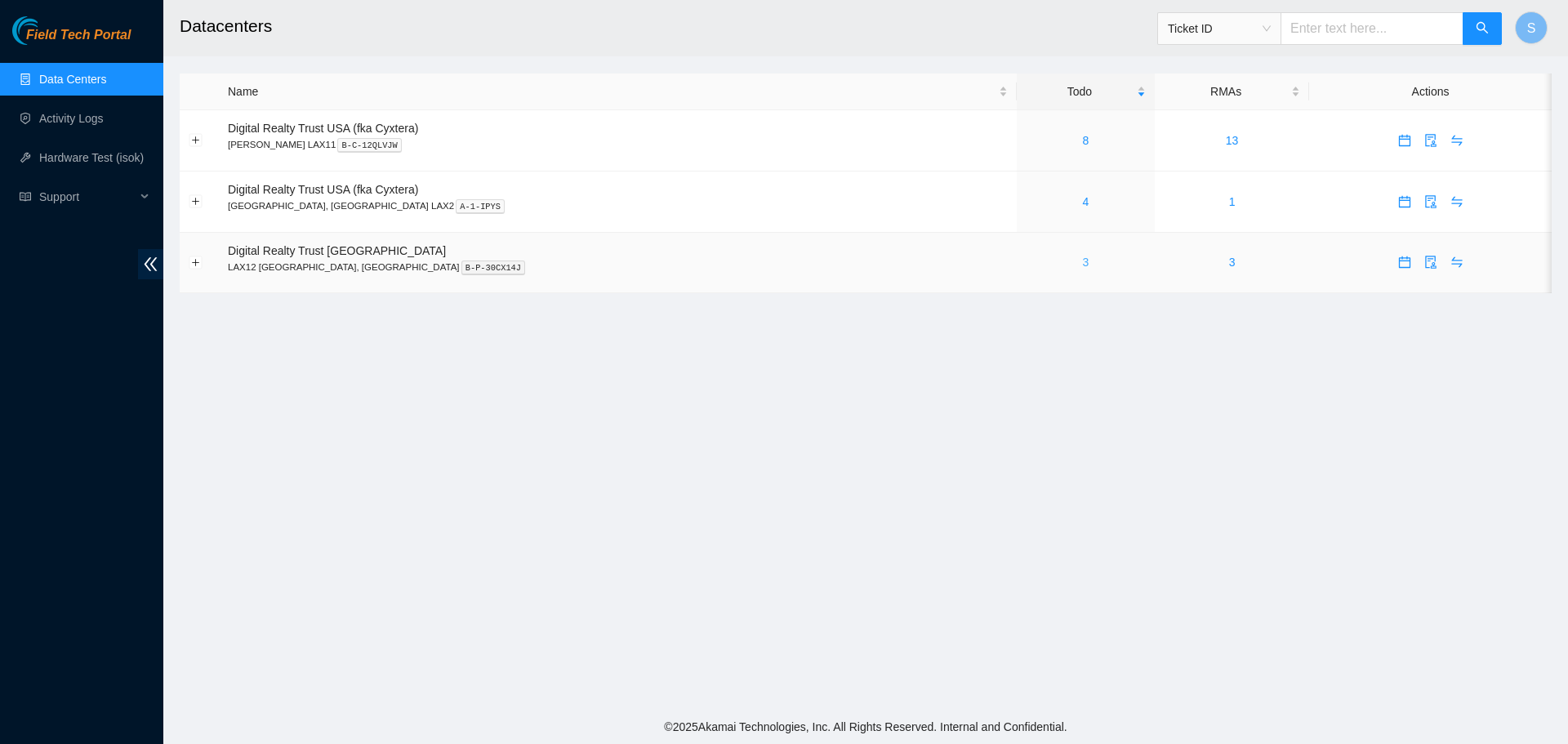
click at [1082, 264] on link "3" at bounding box center [1085, 262] width 7 height 13
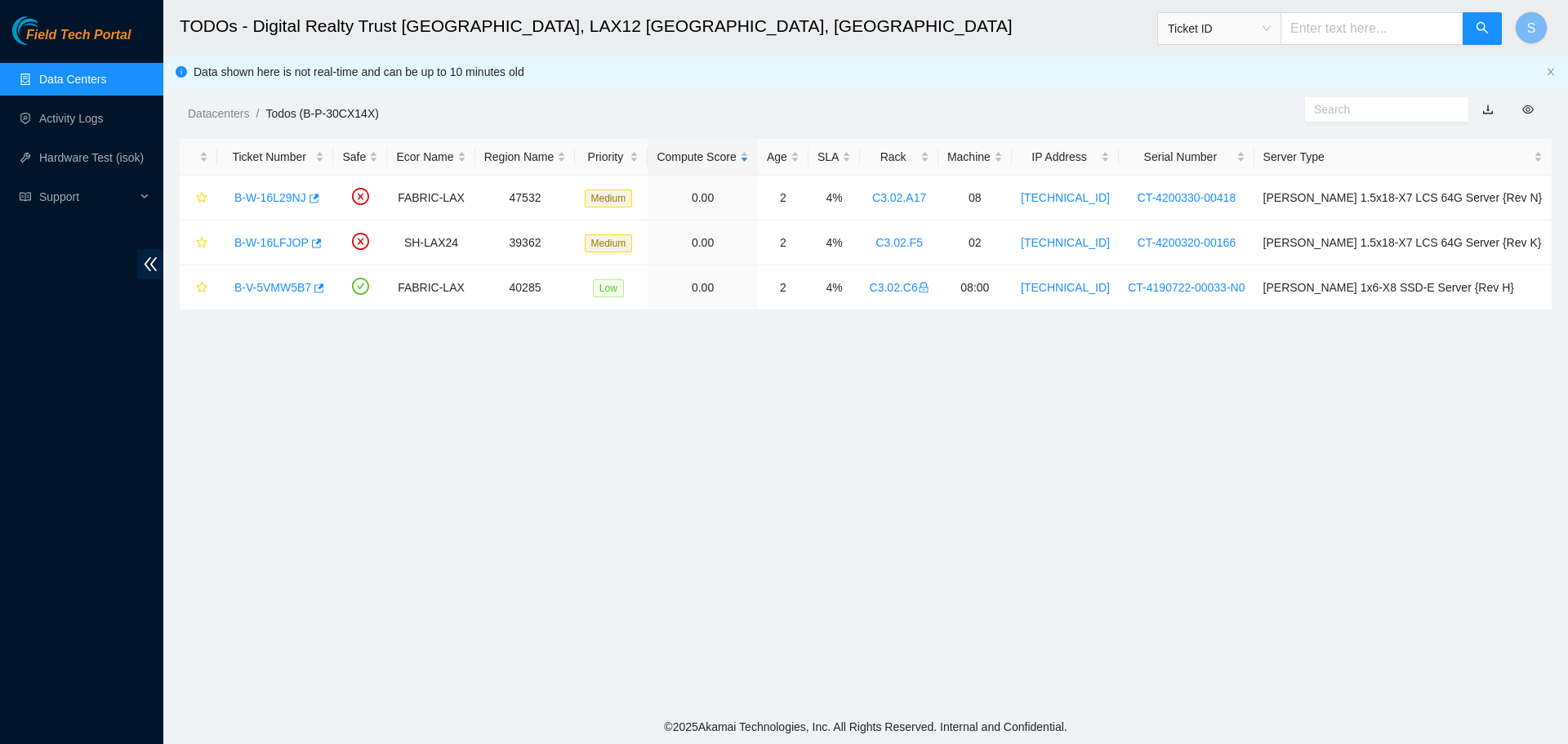
click at [106, 75] on link "Data Centers" at bounding box center [73, 78] width 67 height 13
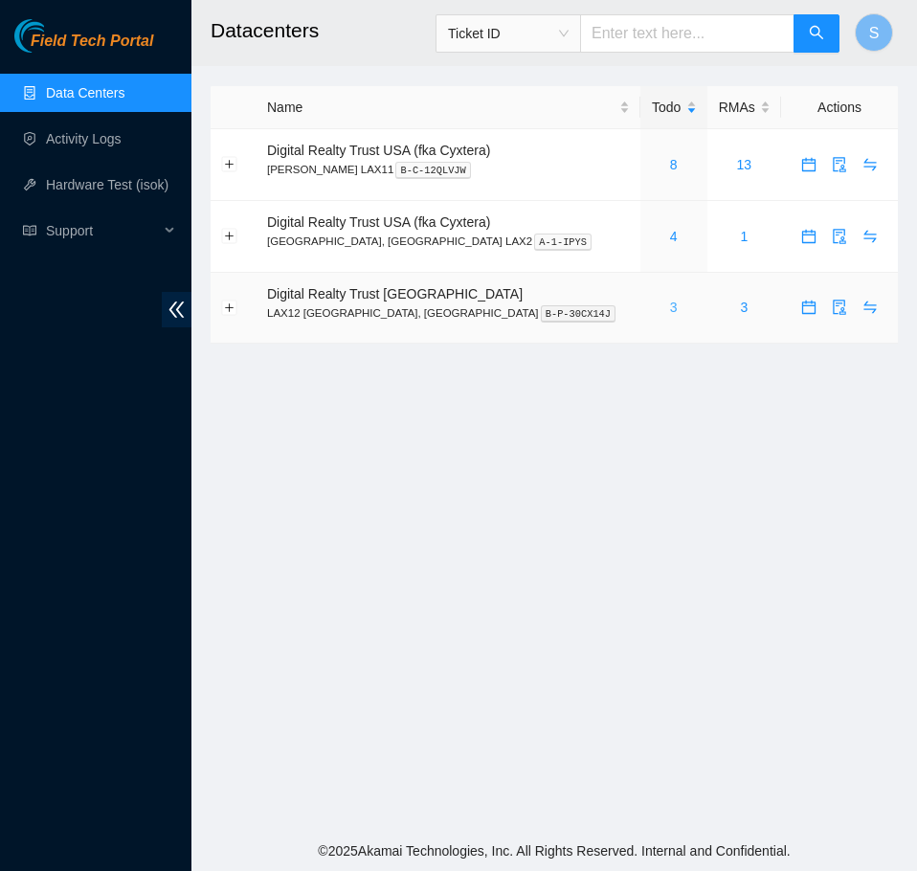
click at [651, 305] on div "3" at bounding box center [674, 307] width 46 height 21
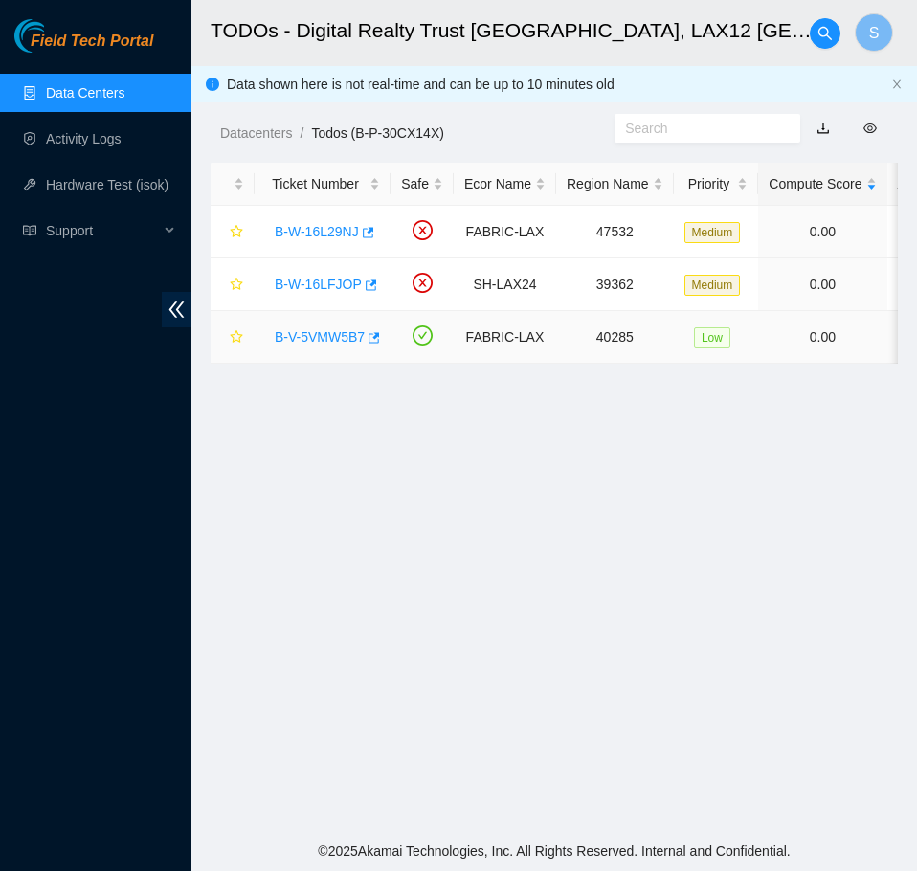
click at [336, 337] on link "B-V-5VMW5B7" at bounding box center [320, 336] width 90 height 15
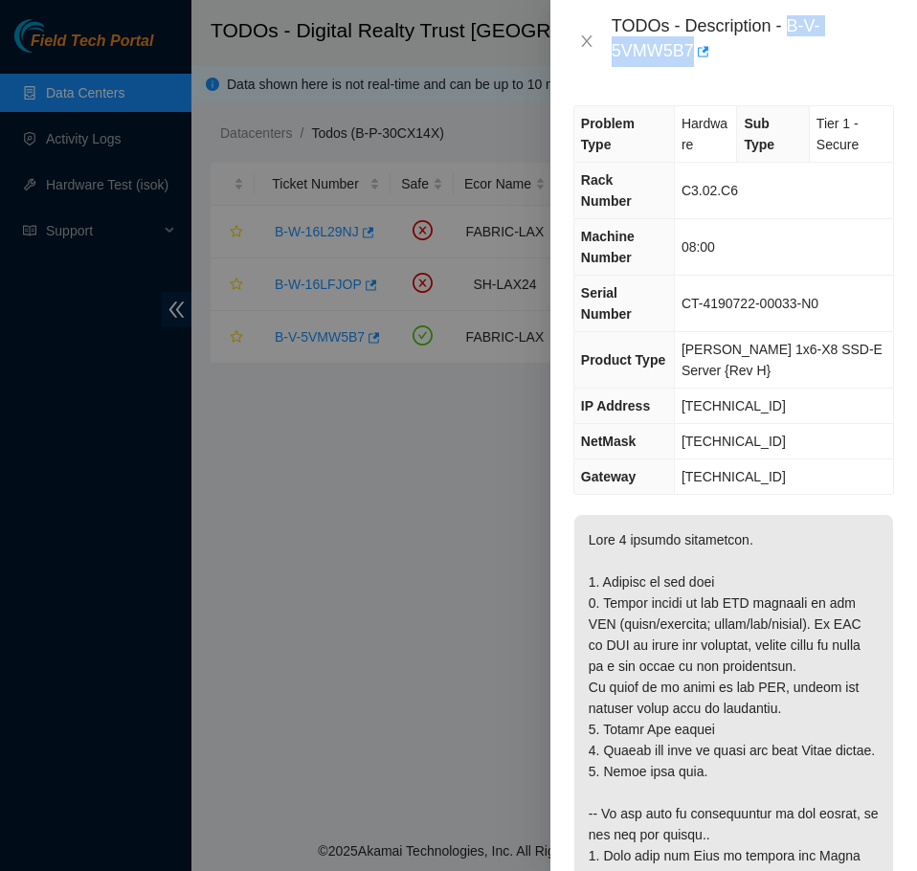
drag, startPoint x: 789, startPoint y: 29, endPoint x: 786, endPoint y: 39, distance: 10.9
click at [786, 39] on div "TODOs - Description - B-V-5VMW5B7" at bounding box center [753, 41] width 282 height 52
copy div "B-V-5VMW5B7"
click at [590, 36] on icon "close" at bounding box center [586, 41] width 15 height 15
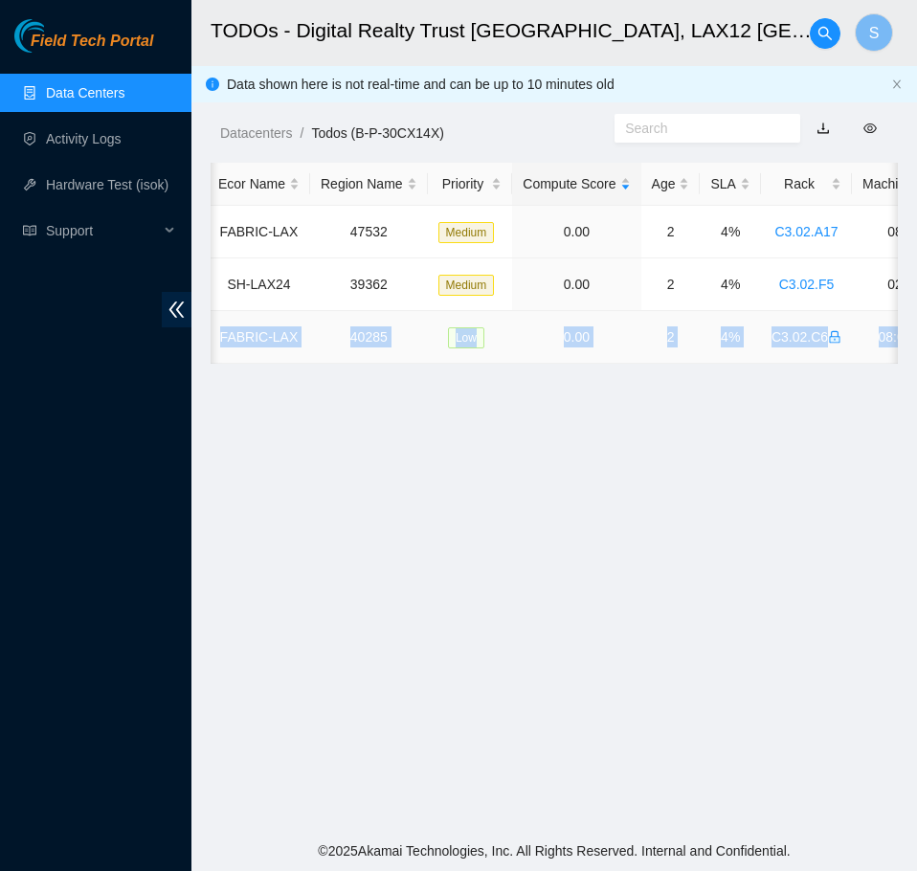
scroll to position [0, 794]
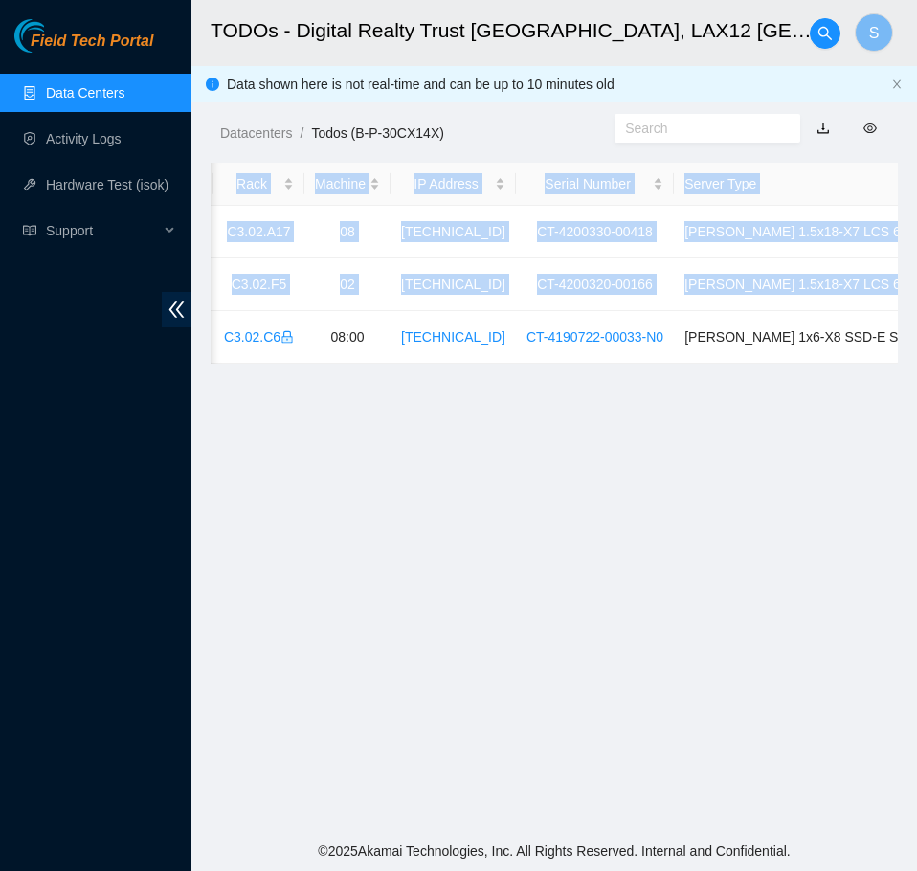
drag, startPoint x: 465, startPoint y: 337, endPoint x: 918, endPoint y: 331, distance: 452.8
click at [917, 331] on html "Field Tech Portal Data Centers Activity Logs Hardware Test (isok) Support TODOs…" at bounding box center [458, 435] width 917 height 871
copy table "Ticket Number Safe Ecor Name Region Name Priority Compute Score Age SLA Rack Ma…"
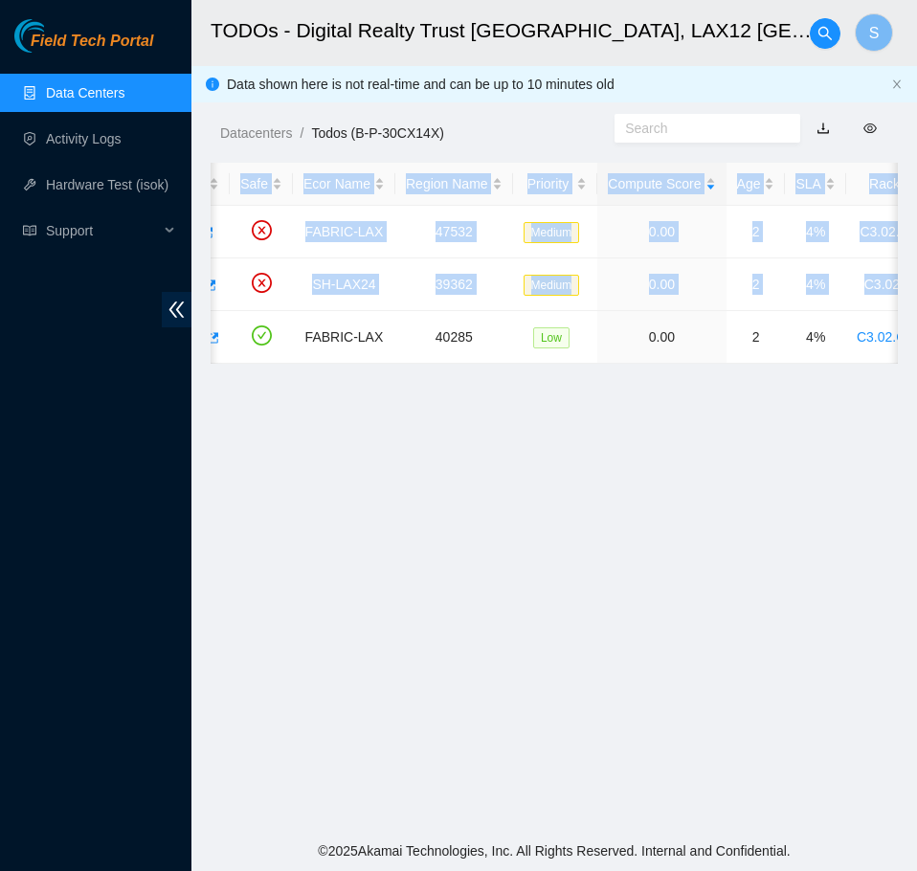
scroll to position [0, 0]
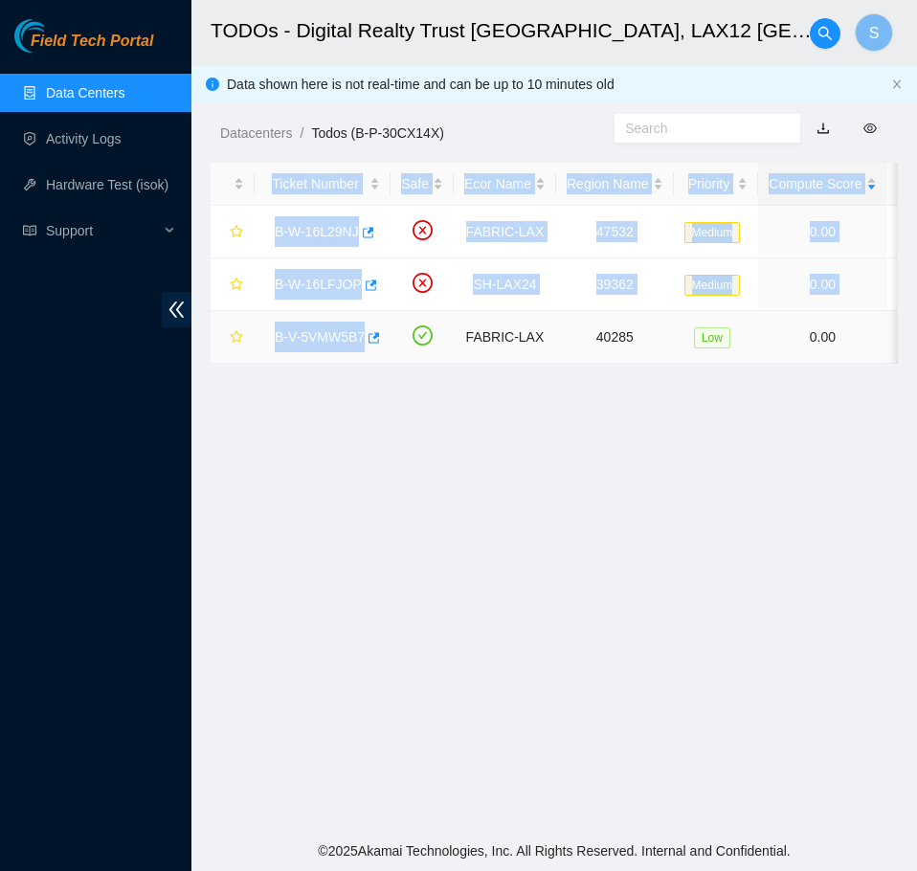
drag, startPoint x: 306, startPoint y: 335, endPoint x: 534, endPoint y: 286, distance: 233.0
click at [305, 335] on link "B-V-5VMW5B7" at bounding box center [320, 336] width 90 height 15
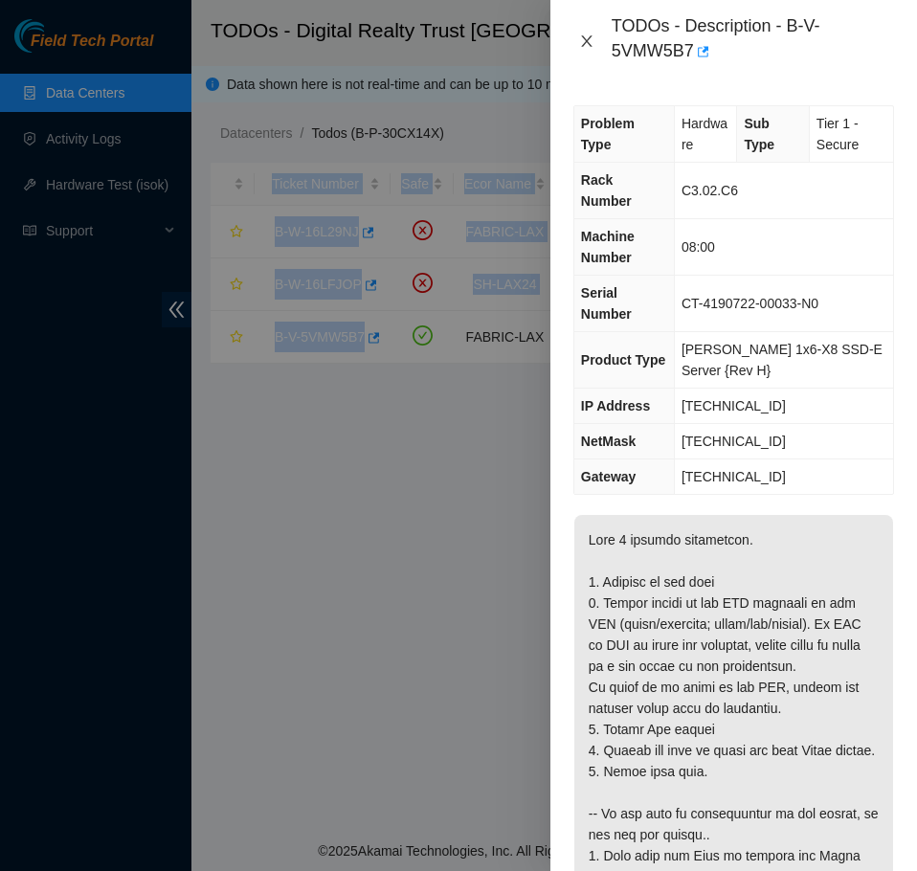
click at [592, 38] on icon "close" at bounding box center [586, 41] width 15 height 15
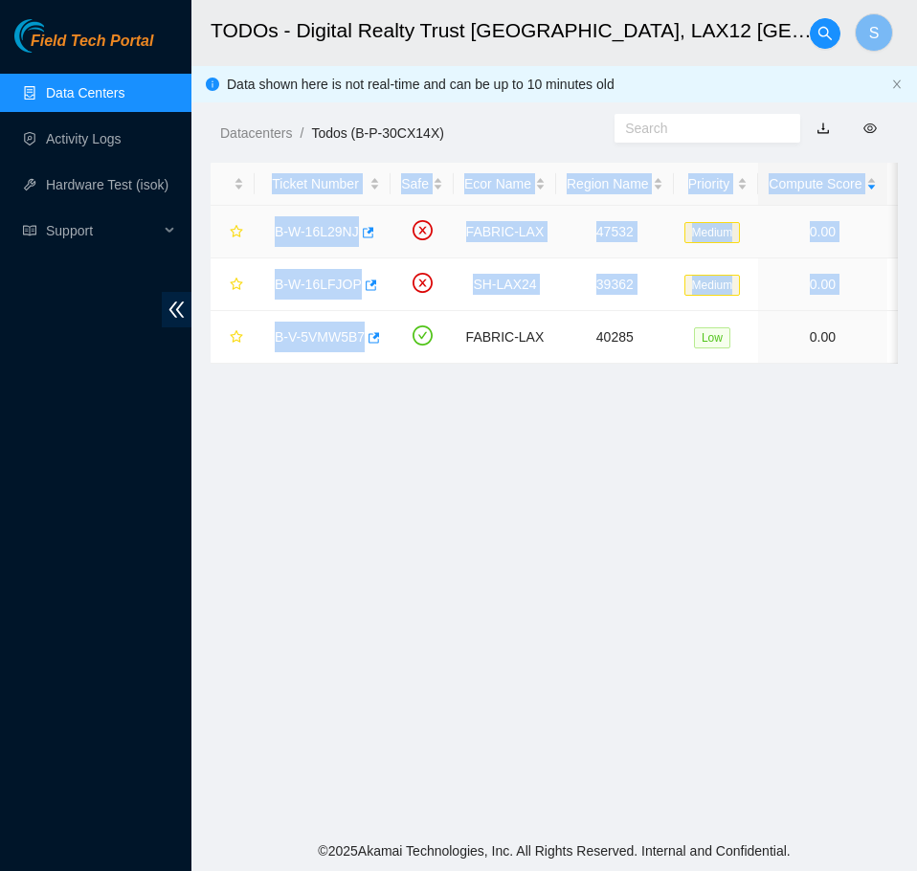
click at [322, 232] on link "B-W-16L29NJ" at bounding box center [317, 231] width 84 height 15
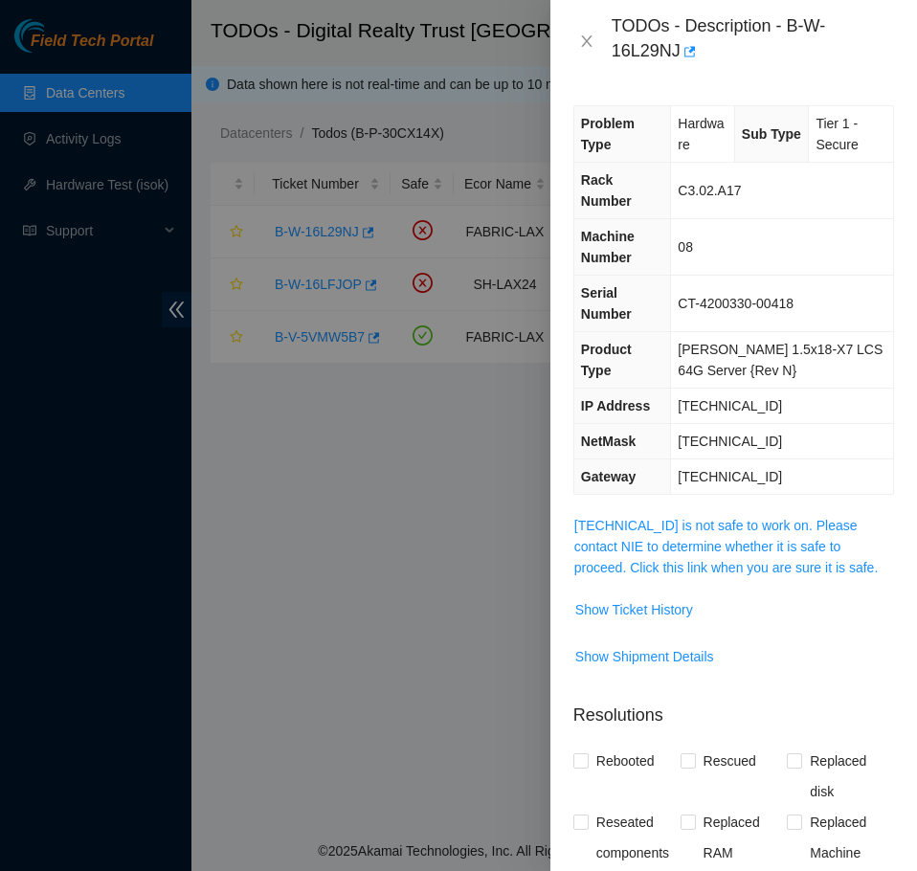
click at [789, 32] on div "TODOs - Description - B-W-16L29NJ" at bounding box center [753, 41] width 282 height 52
drag, startPoint x: 788, startPoint y: 32, endPoint x: 807, endPoint y: 39, distance: 20.6
click at [807, 39] on div "TODOs - Description - B-W-16L29NJ" at bounding box center [753, 41] width 282 height 52
copy div "B-W-16L29NJ"
click at [582, 37] on icon "close" at bounding box center [586, 41] width 15 height 15
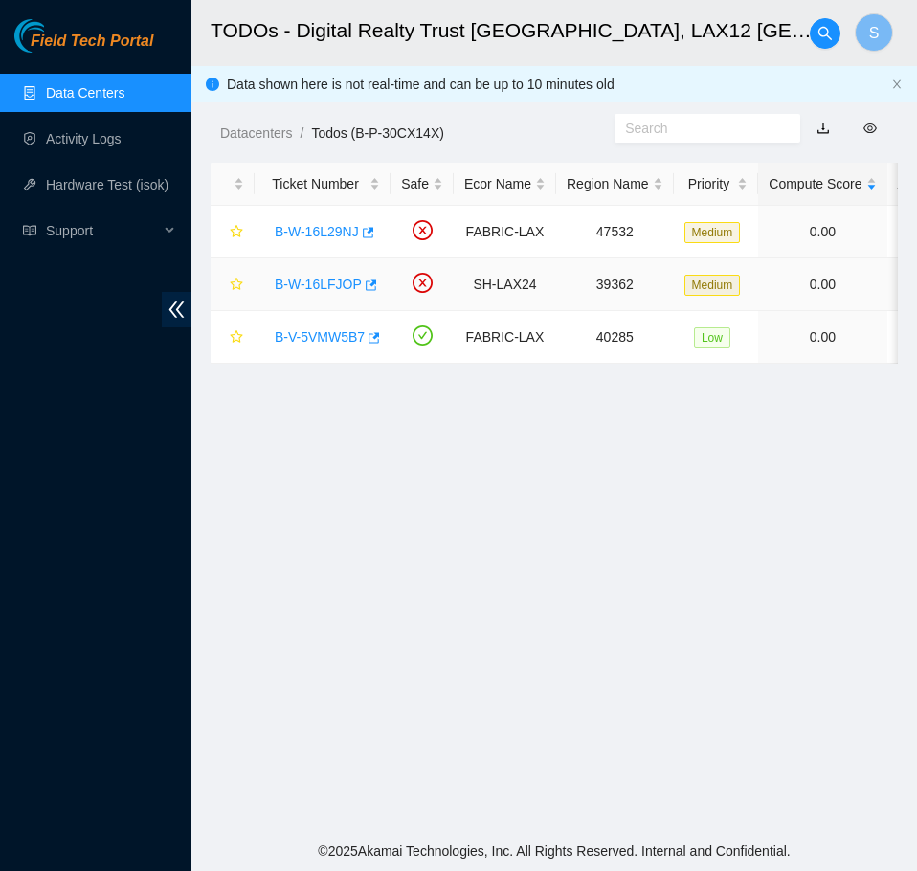
click at [325, 290] on link "B-W-16LFJOP" at bounding box center [318, 284] width 87 height 15
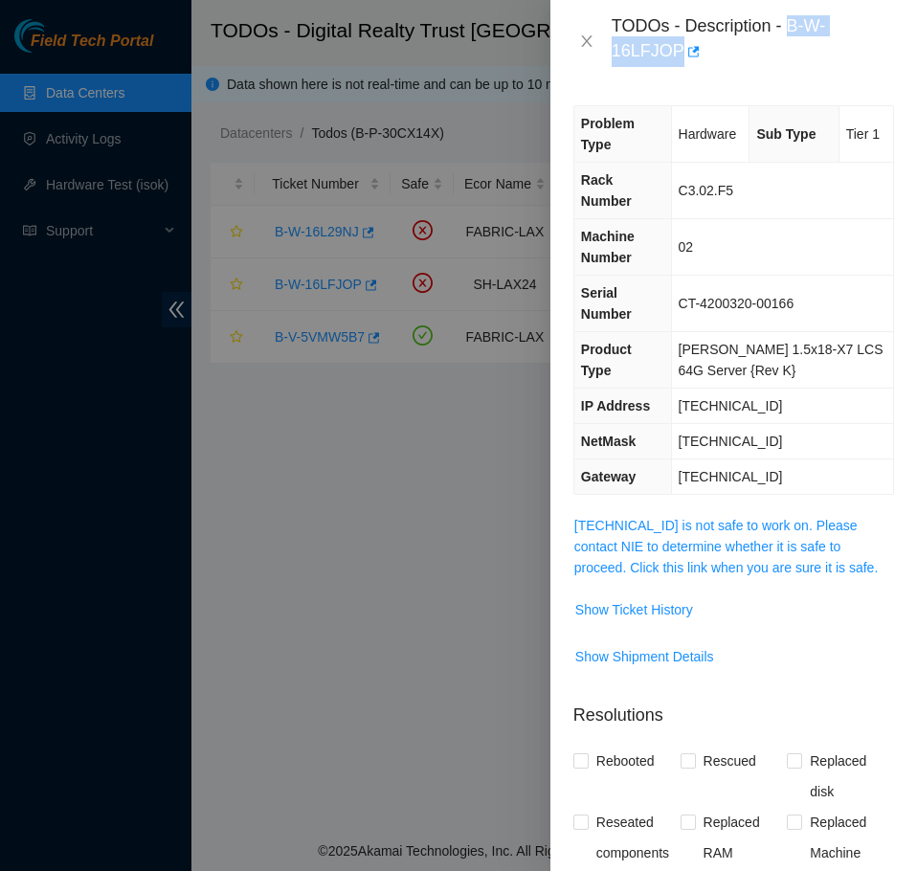
drag, startPoint x: 790, startPoint y: 29, endPoint x: 806, endPoint y: 38, distance: 18.9
click at [806, 38] on div "TODOs - Description - B-W-16LFJOP" at bounding box center [753, 41] width 282 height 52
copy div "B-W-16LFJOP"
click at [583, 41] on icon "close" at bounding box center [586, 41] width 15 height 15
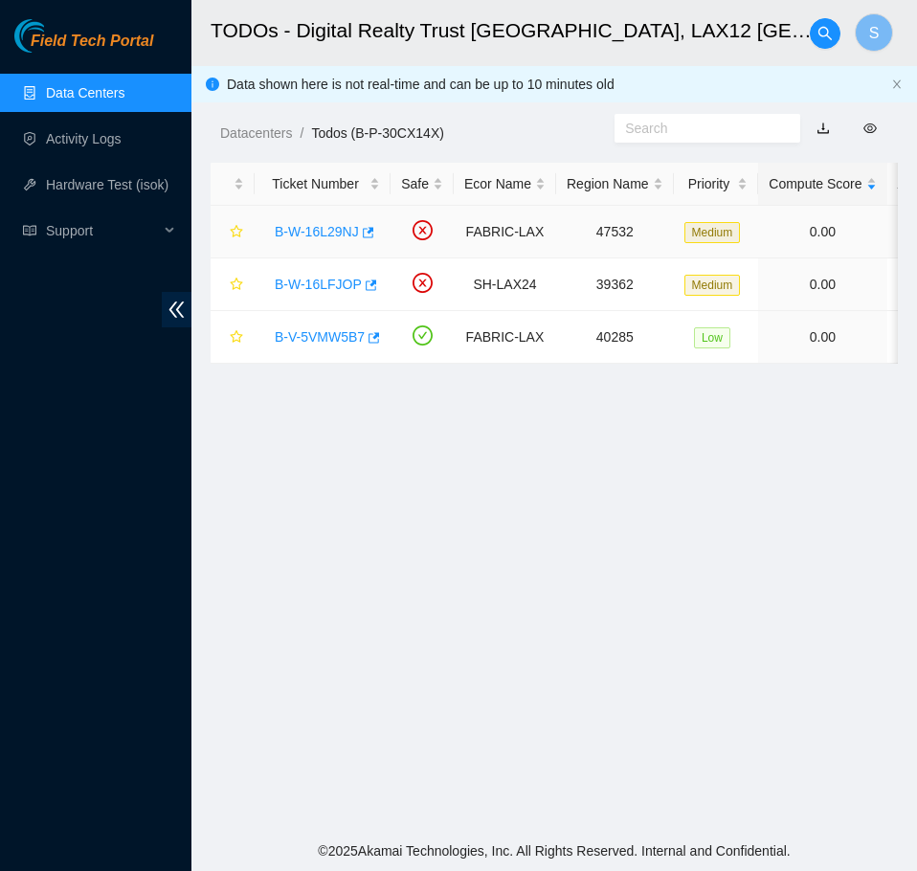
click at [317, 236] on link "B-W-16L29NJ" at bounding box center [317, 231] width 84 height 15
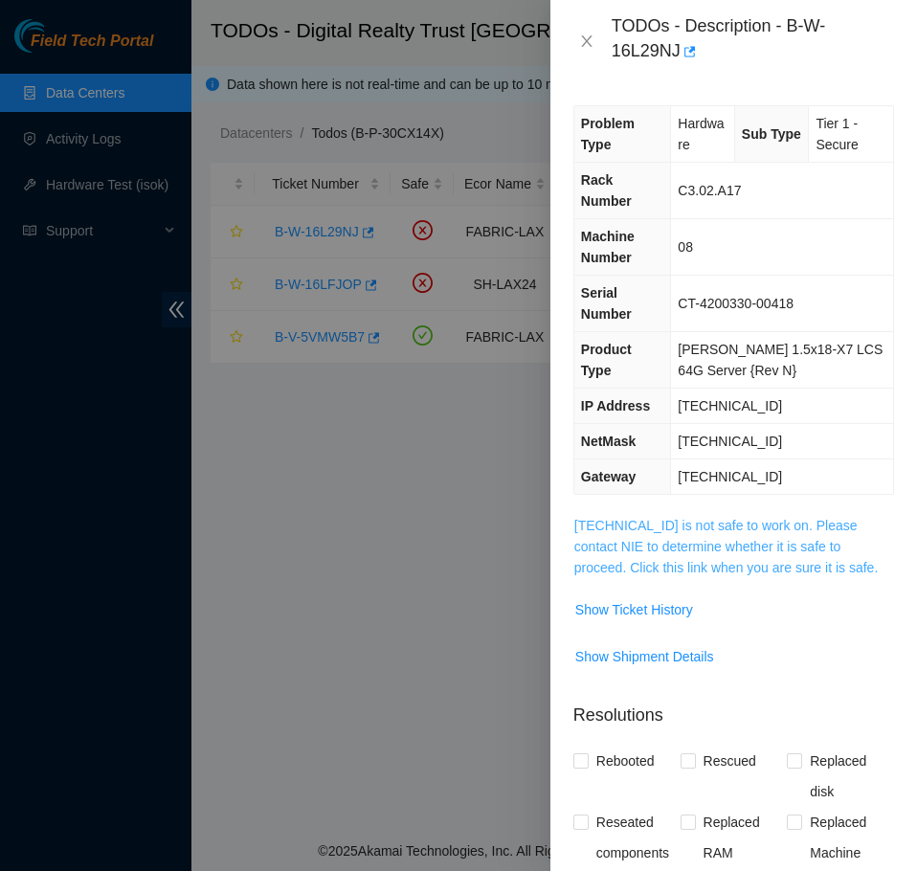
click at [713, 518] on link "[TECHNICAL_ID] is not safe to work on. Please contact NIE to determine whether …" at bounding box center [725, 546] width 303 height 57
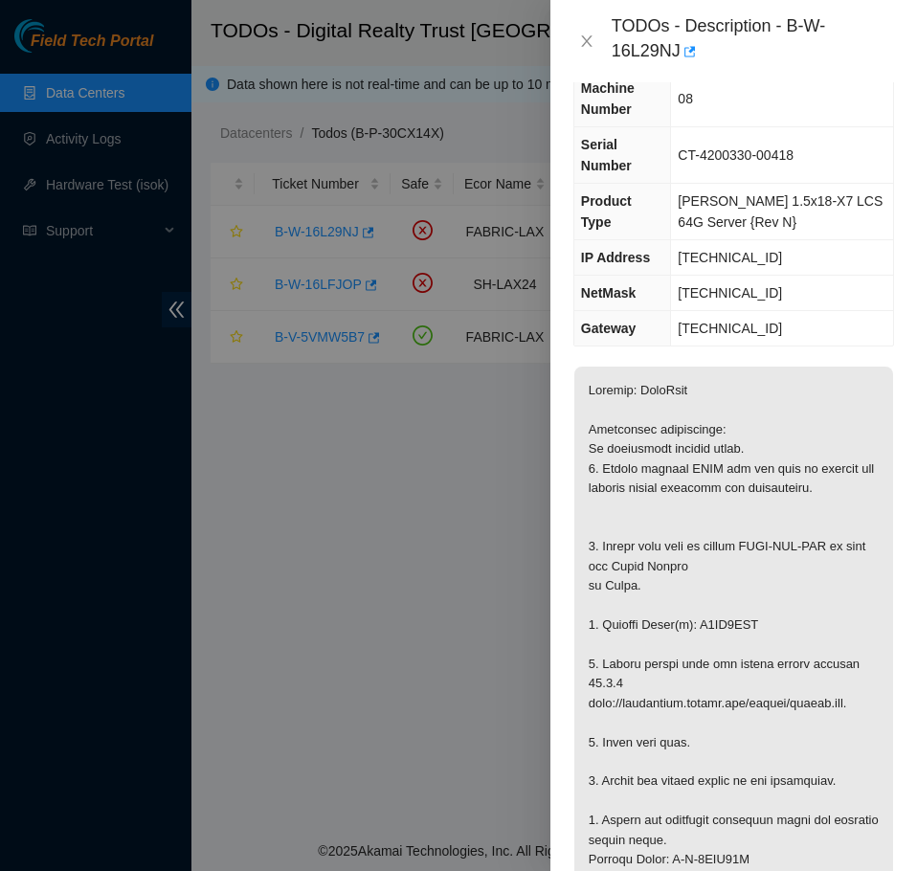
scroll to position [191, 0]
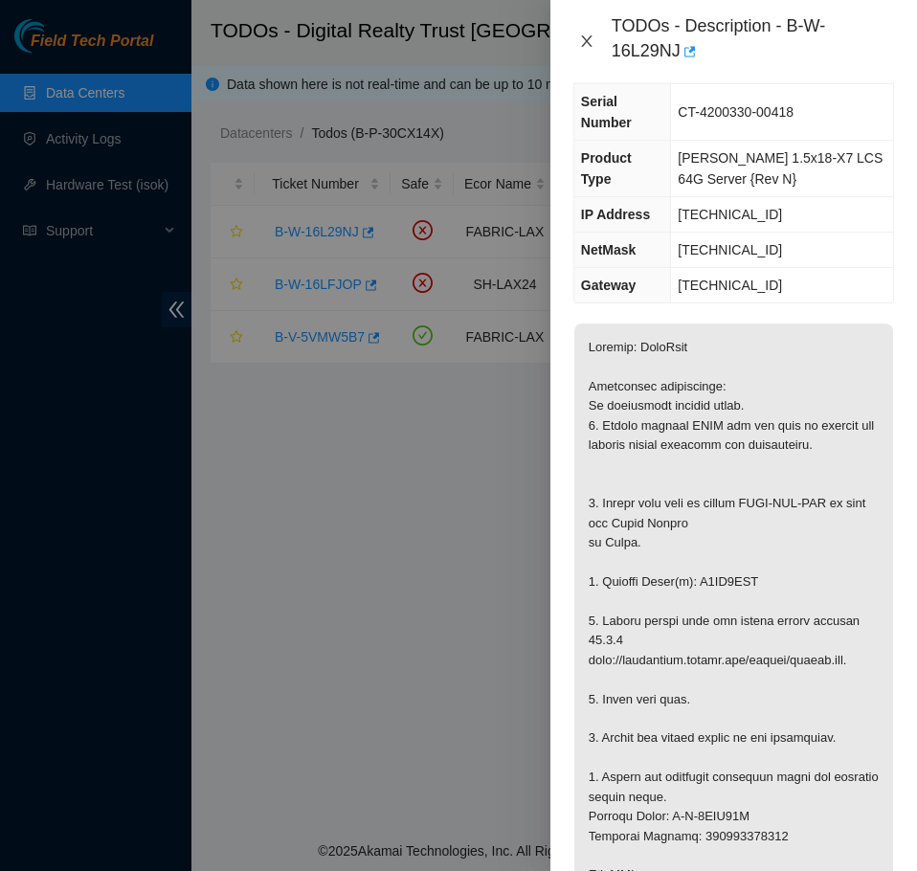
click at [587, 35] on icon "close" at bounding box center [586, 41] width 15 height 15
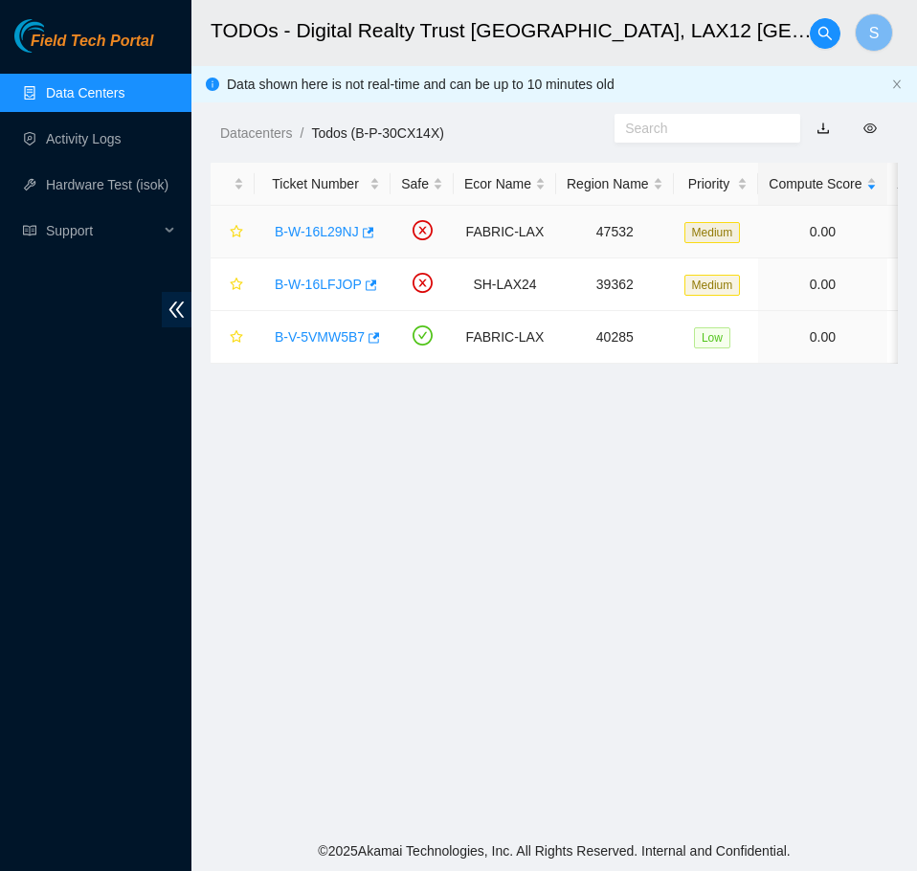
click at [292, 234] on link "B-W-16L29NJ" at bounding box center [317, 231] width 84 height 15
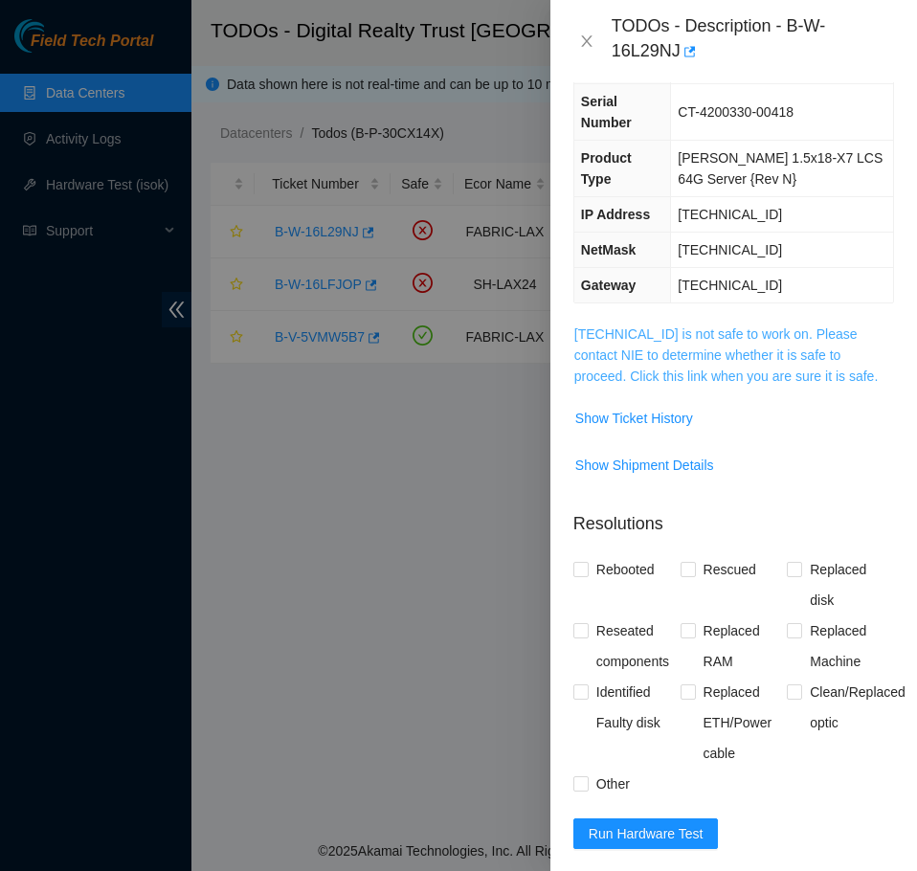
click at [749, 342] on link "[TECHNICAL_ID] is not safe to work on. Please contact NIE to determine whether …" at bounding box center [725, 354] width 303 height 57
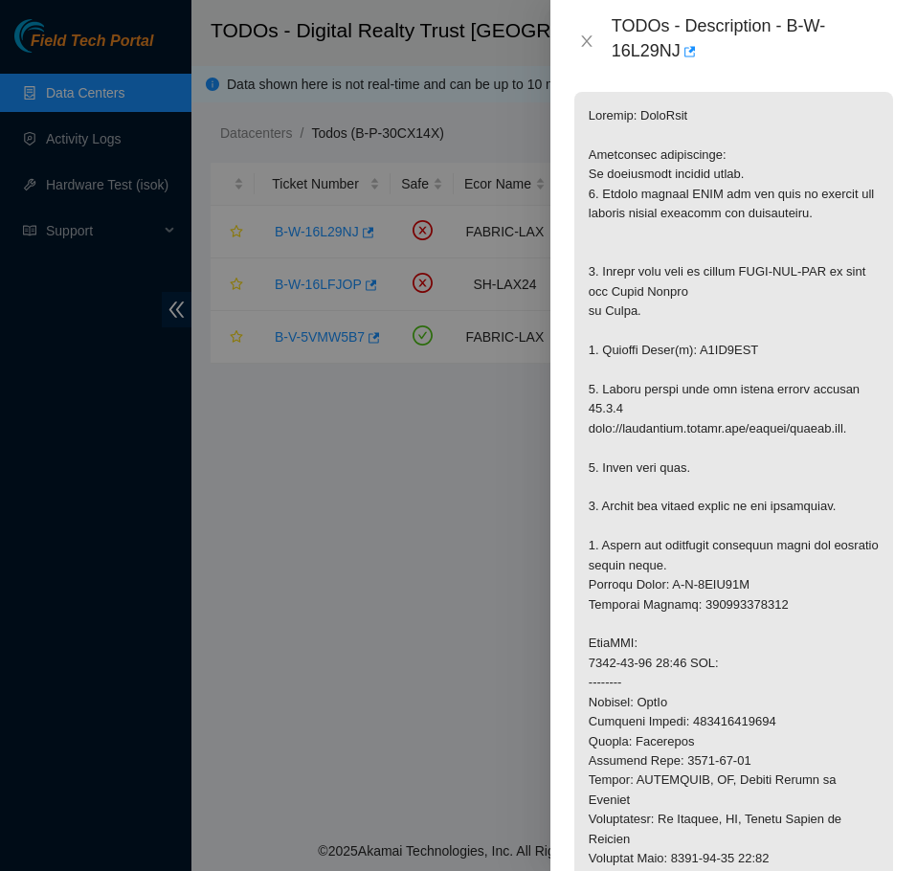
scroll to position [479, 0]
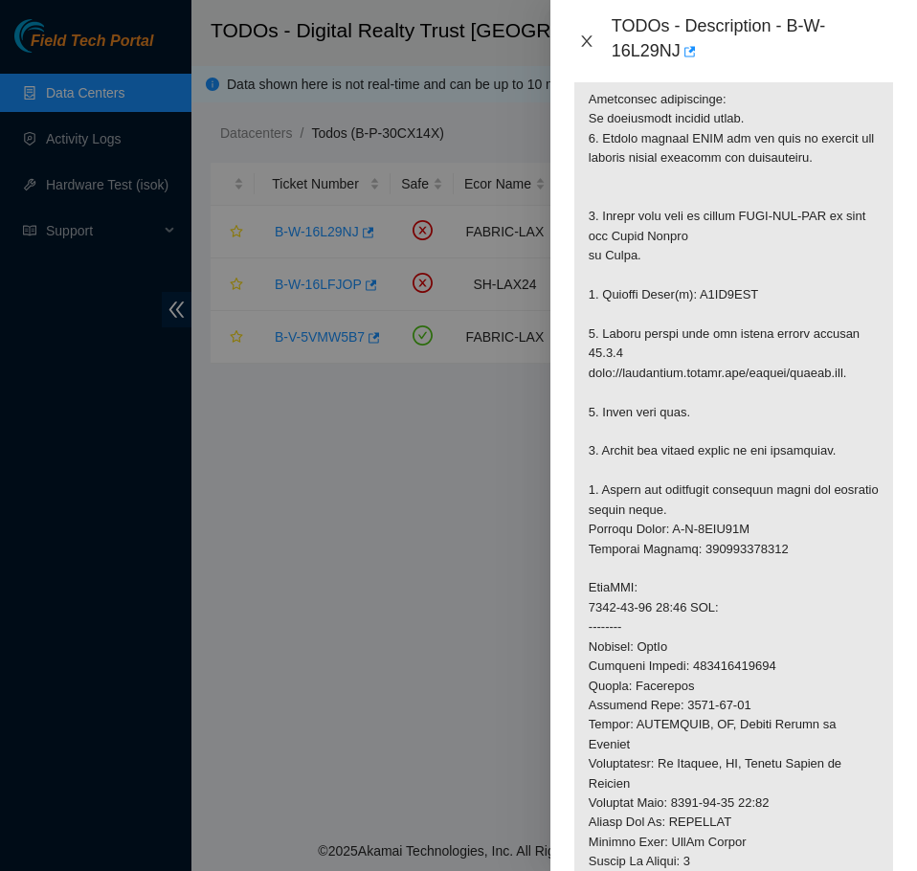
click at [586, 42] on icon "close" at bounding box center [586, 40] width 11 height 11
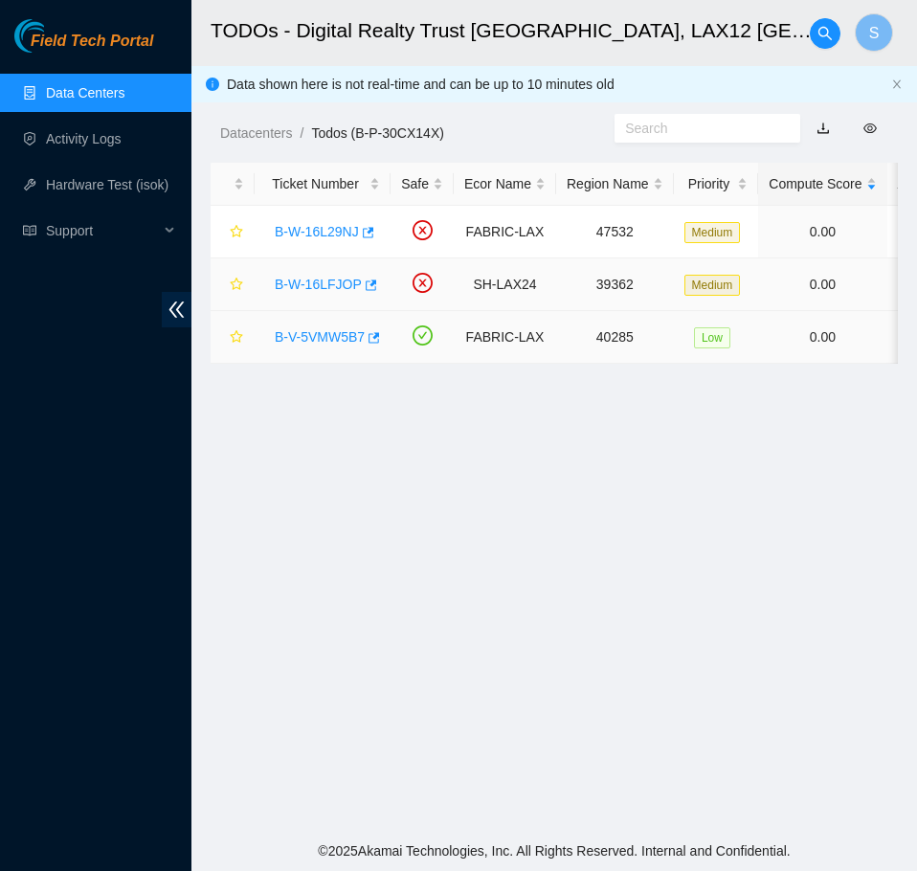
scroll to position [322, 0]
click at [315, 292] on div "B-W-16LFJOP" at bounding box center [322, 284] width 115 height 31
click at [342, 285] on link "B-W-16LFJOP" at bounding box center [318, 284] width 87 height 15
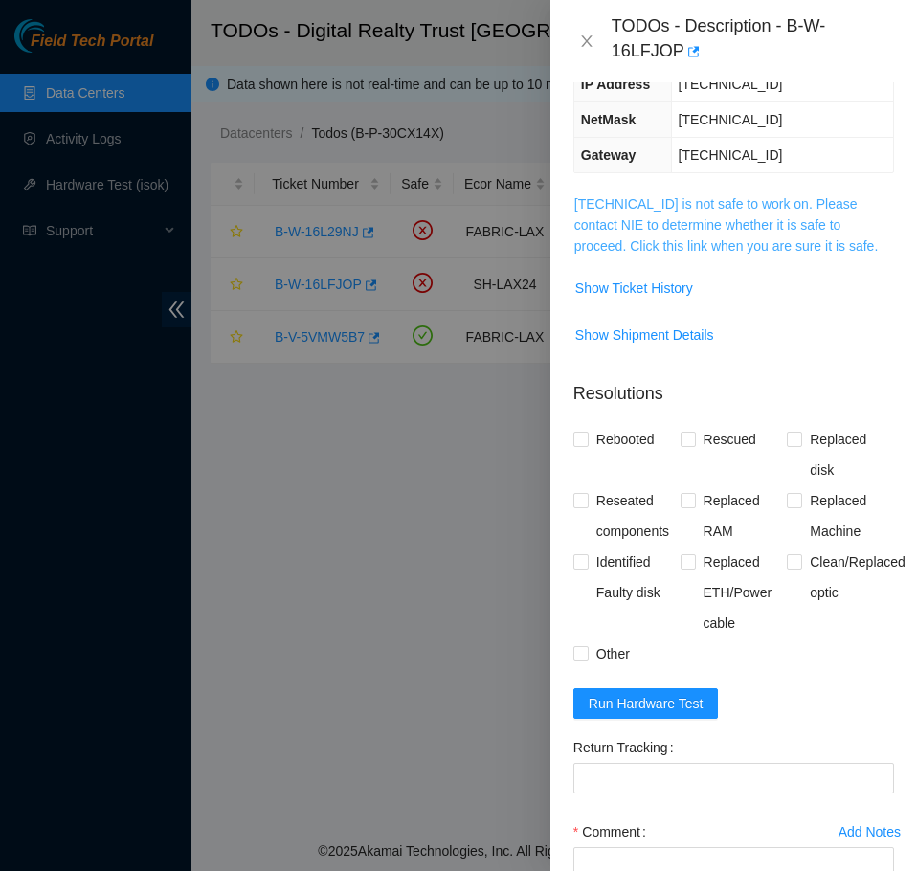
drag, startPoint x: 761, startPoint y: 228, endPoint x: 761, endPoint y: 212, distance: 16.3
click at [761, 225] on td "[TECHNICAL_ID] is not safe to work on. Please contact NIE to determine whether …" at bounding box center [733, 231] width 321 height 79
click at [760, 212] on link "[TECHNICAL_ID] is not safe to work on. Please contact NIE to determine whether …" at bounding box center [725, 224] width 303 height 57
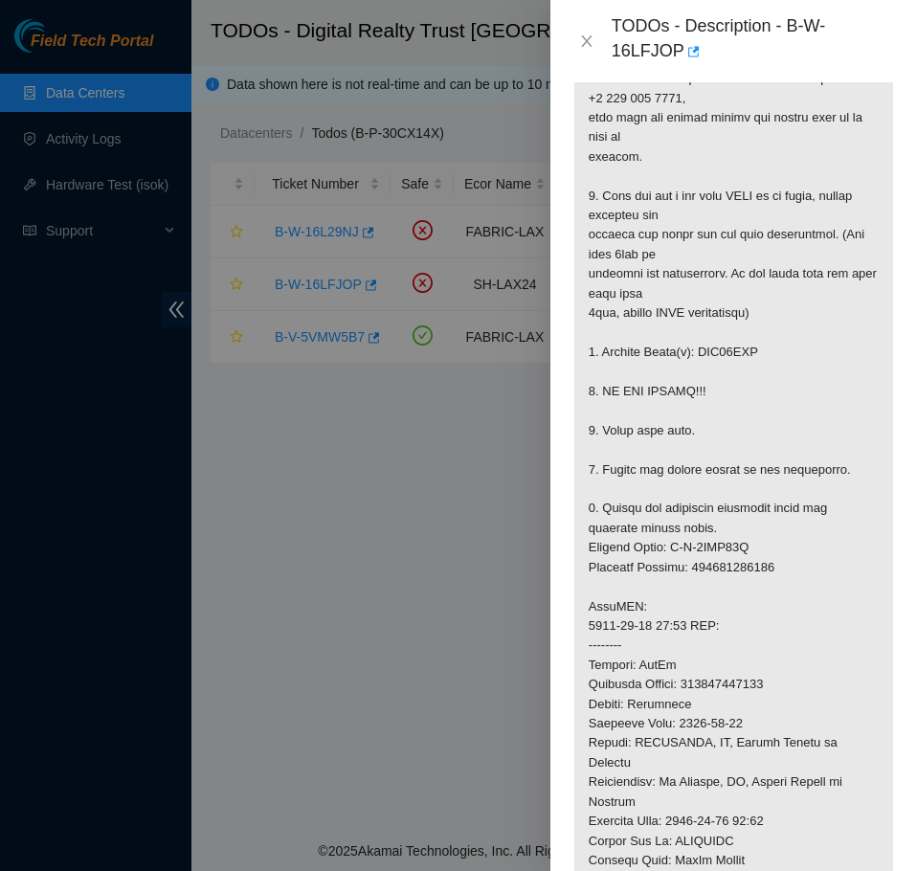
scroll to position [609, 0]
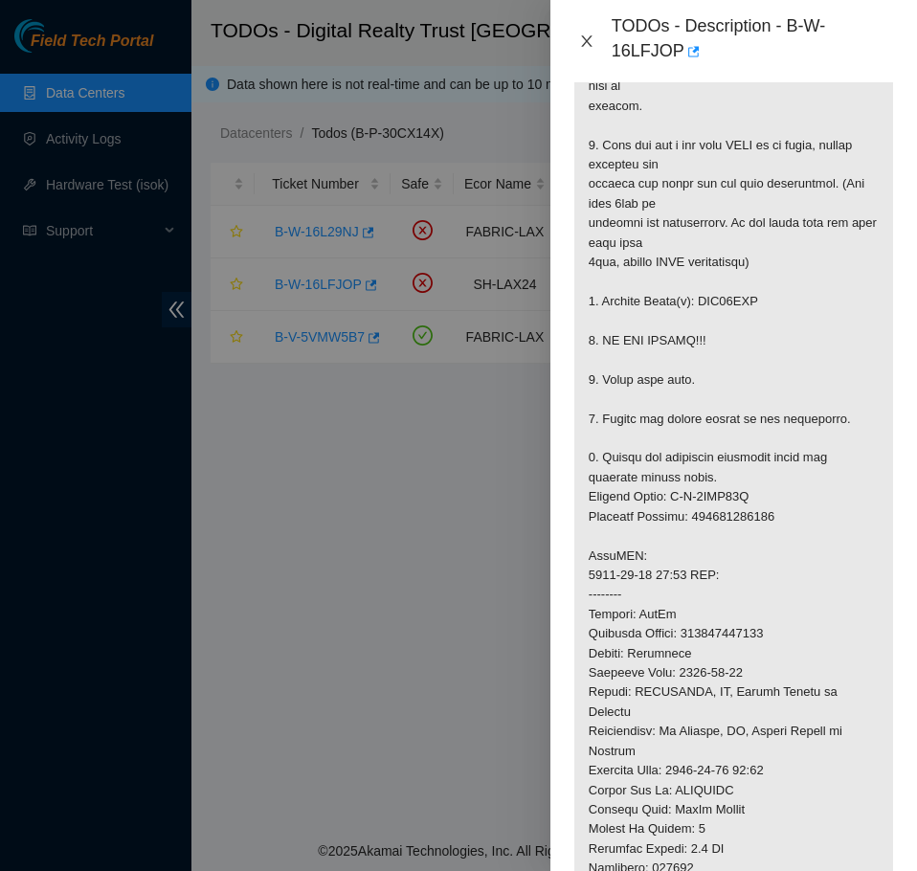
click at [593, 34] on icon "close" at bounding box center [586, 41] width 15 height 15
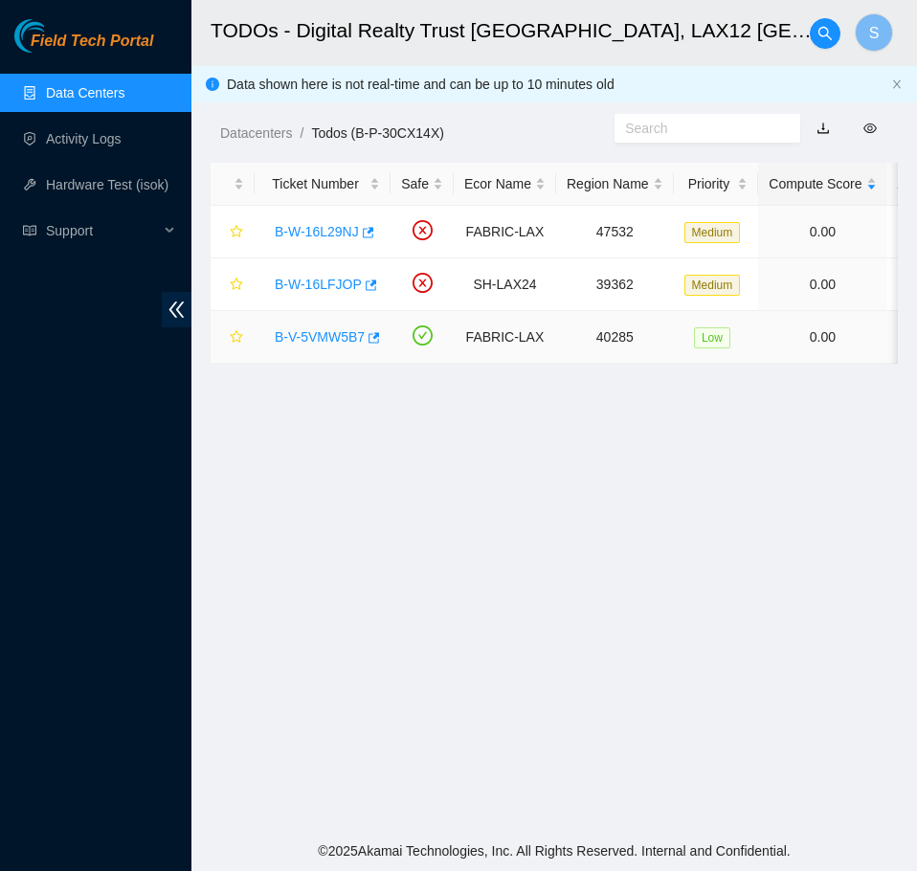
scroll to position [322, 0]
click at [345, 335] on link "B-V-5VMW5B7" at bounding box center [320, 336] width 90 height 15
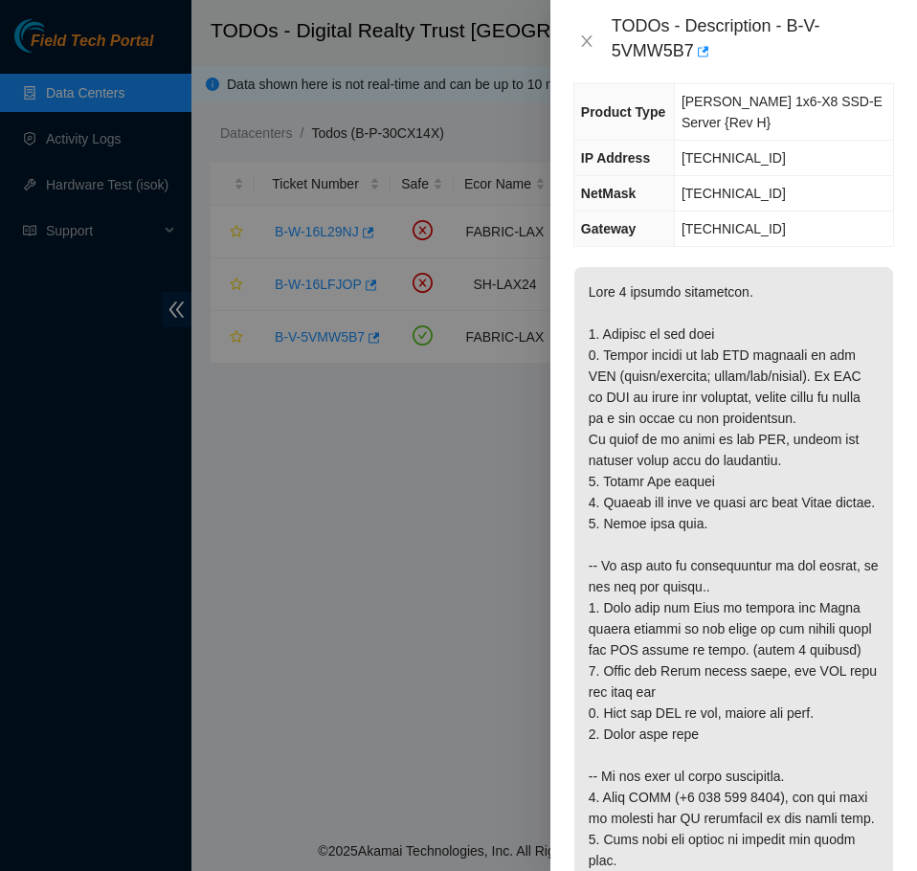
scroll to position [0, 0]
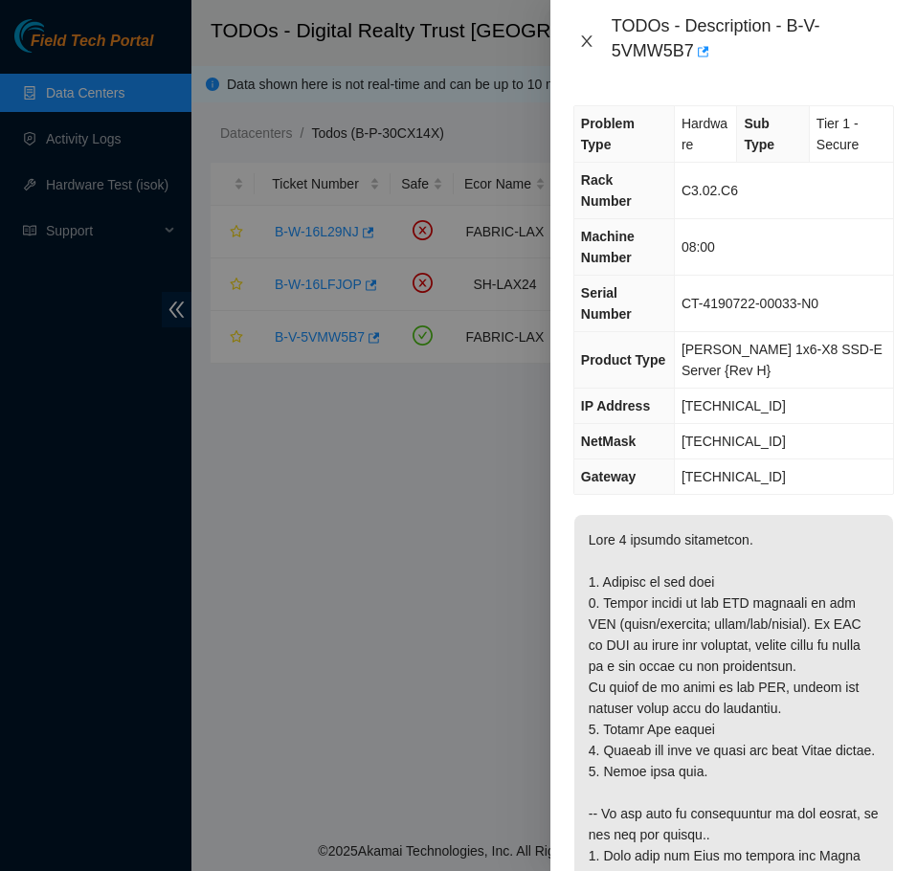
drag, startPoint x: 584, startPoint y: 33, endPoint x: 569, endPoint y: 78, distance: 47.5
click at [585, 34] on button "Close" at bounding box center [586, 42] width 27 height 18
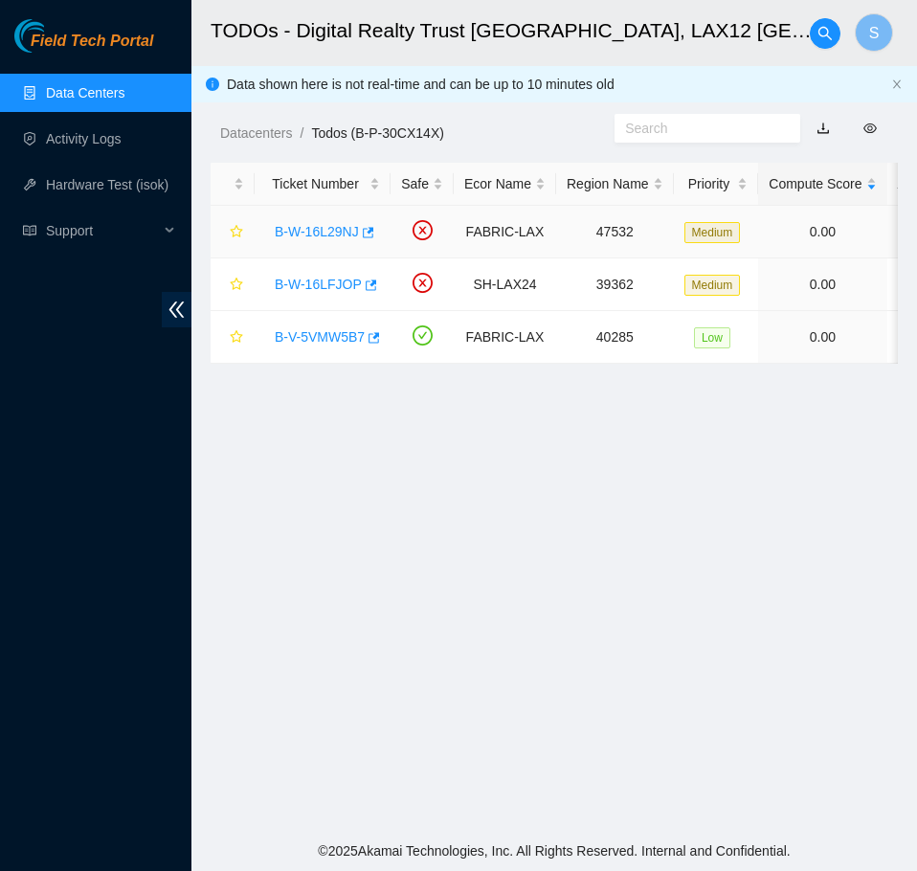
click at [311, 233] on link "B-W-16L29NJ" at bounding box center [317, 231] width 84 height 15
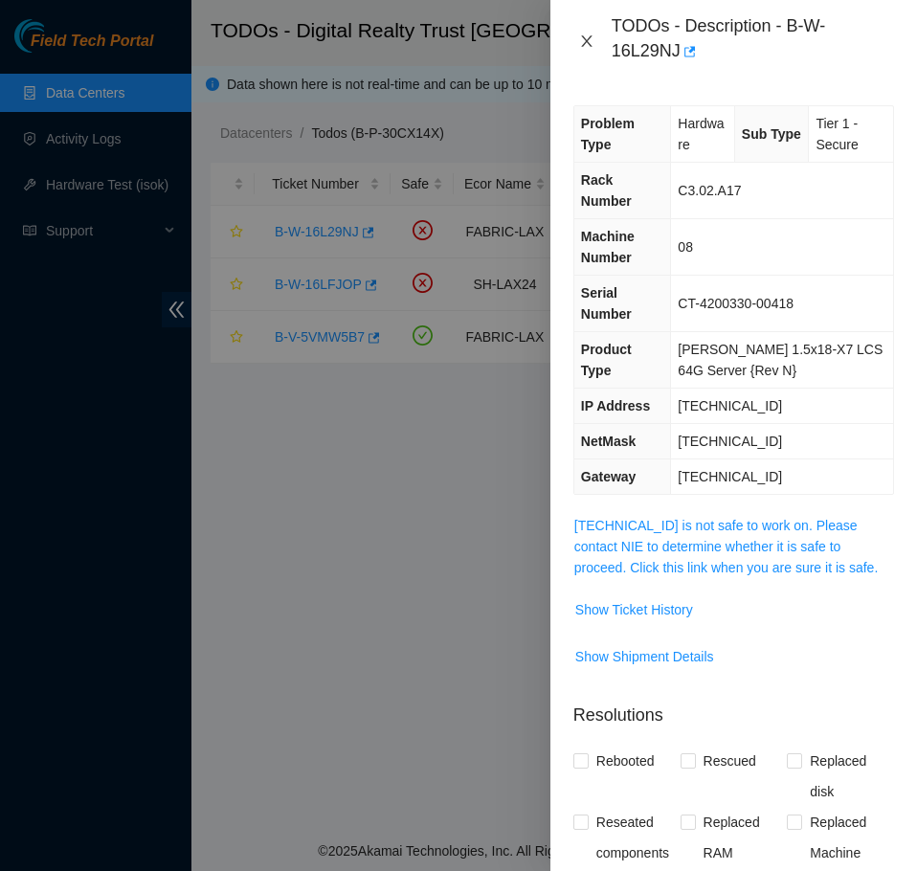
click at [585, 38] on icon "close" at bounding box center [586, 40] width 11 height 11
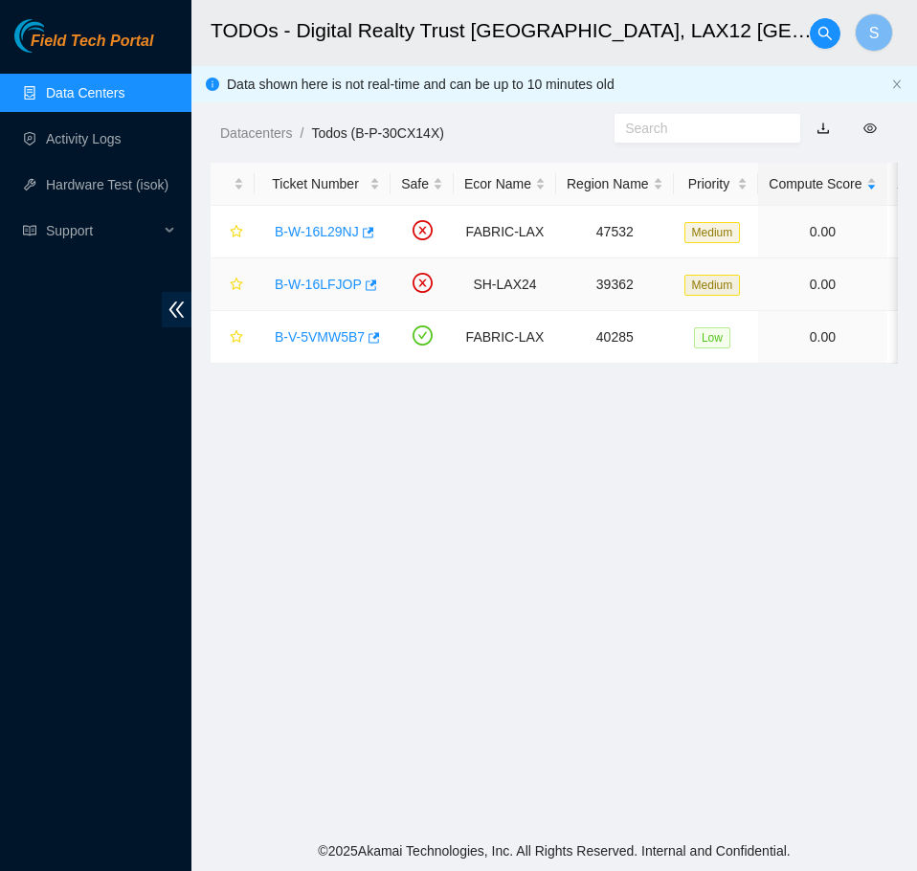
click at [307, 283] on link "B-W-16LFJOP" at bounding box center [318, 284] width 87 height 15
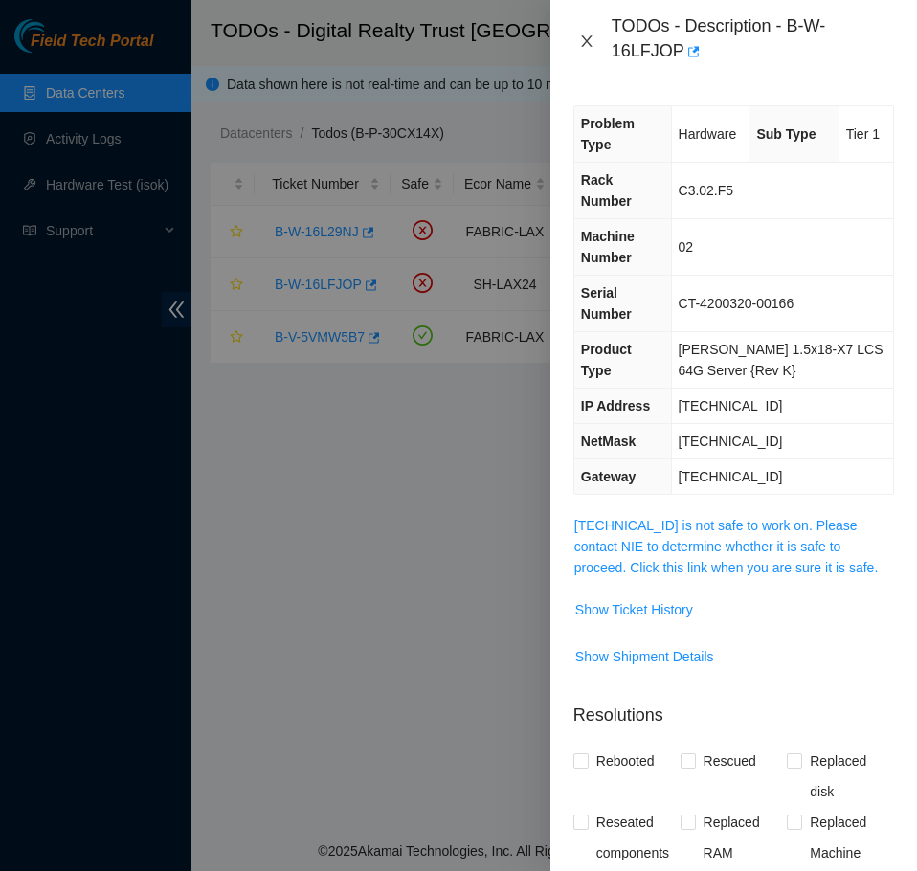
click at [595, 46] on button "Close" at bounding box center [586, 42] width 27 height 18
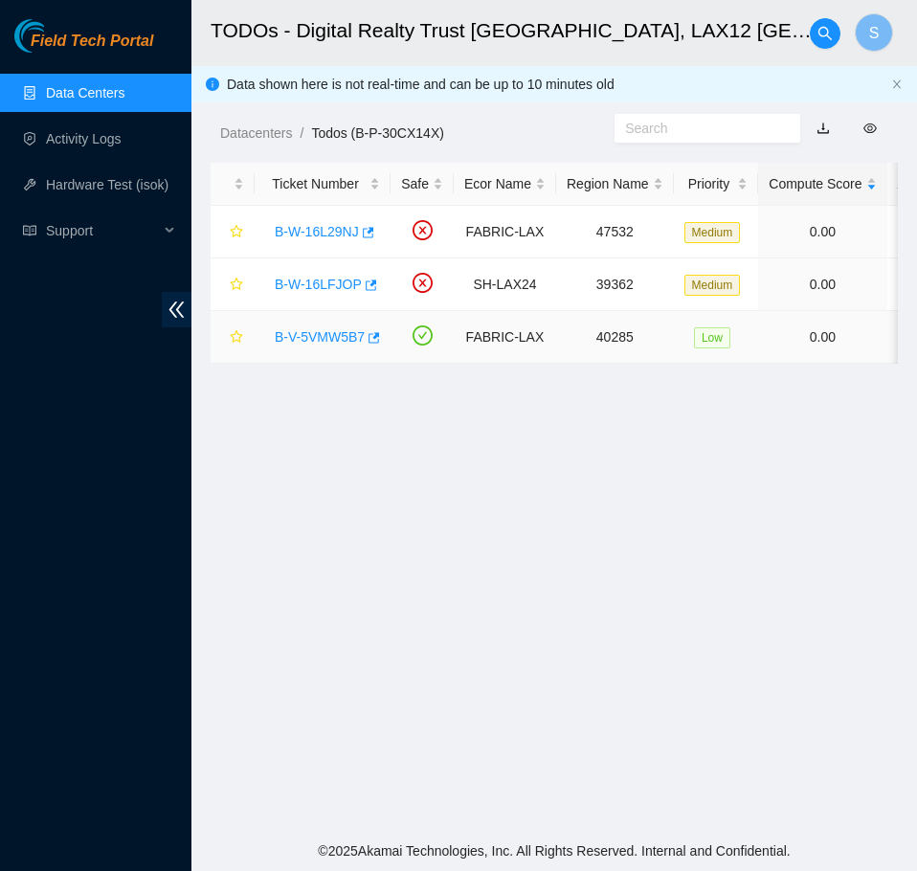
click at [298, 332] on link "B-V-5VMW5B7" at bounding box center [320, 336] width 90 height 15
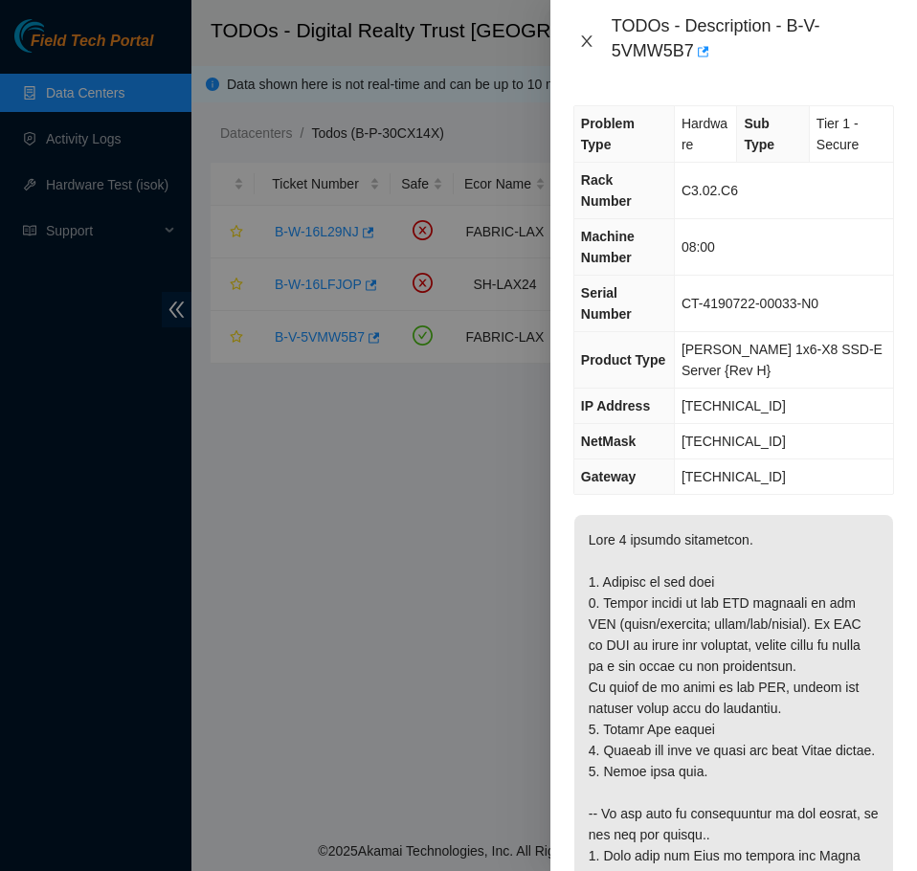
click at [585, 42] on icon "close" at bounding box center [586, 41] width 15 height 15
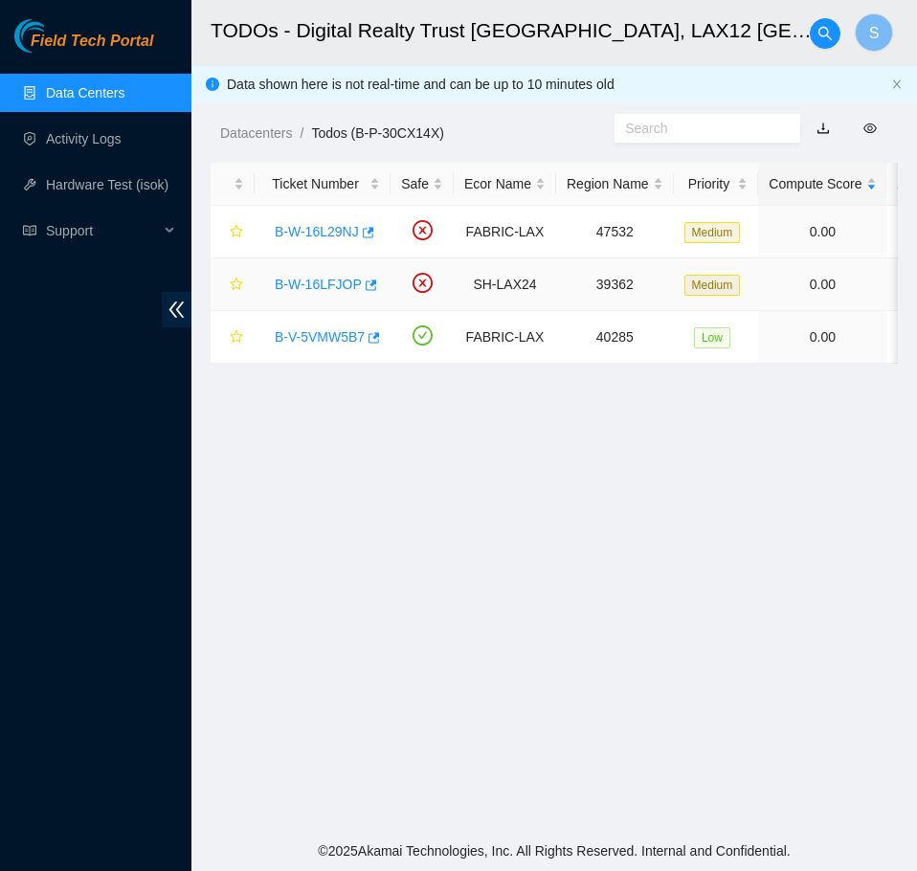
click at [293, 284] on link "B-W-16LFJOP" at bounding box center [318, 284] width 87 height 15
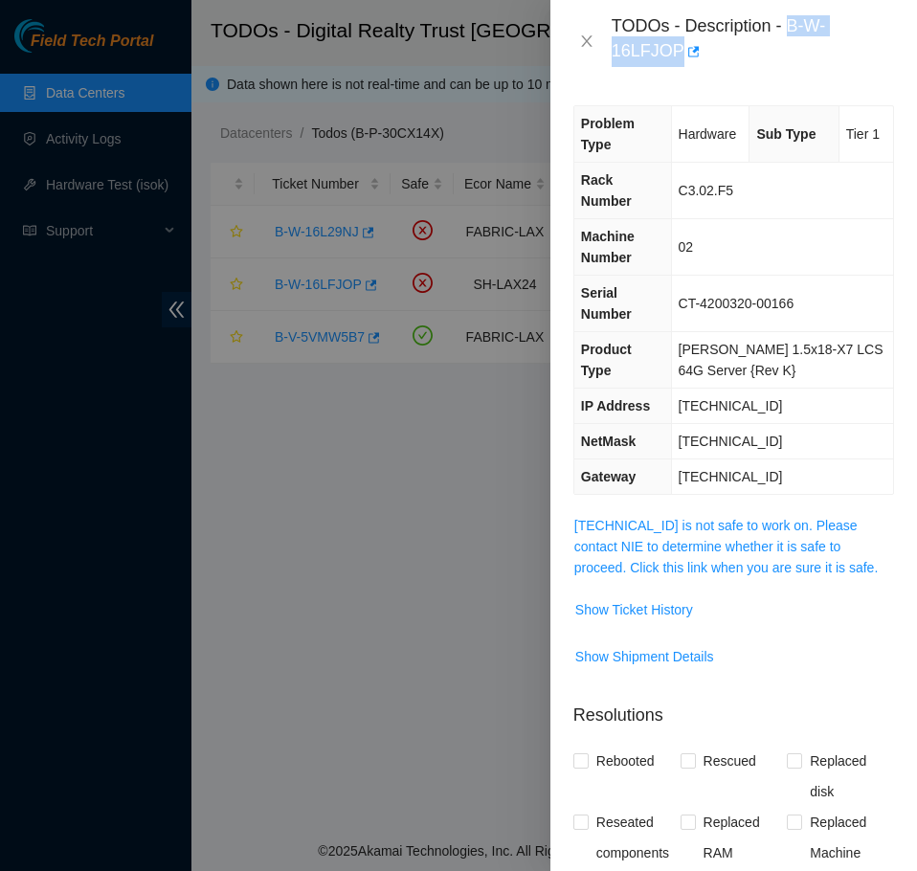
drag, startPoint x: 792, startPoint y: 27, endPoint x: 797, endPoint y: 42, distance: 16.4
click at [797, 42] on div "TODOs - Description - B-W-16LFJOP" at bounding box center [753, 41] width 282 height 52
copy div "B-W-16LFJOP"
click at [582, 45] on icon "close" at bounding box center [586, 41] width 15 height 15
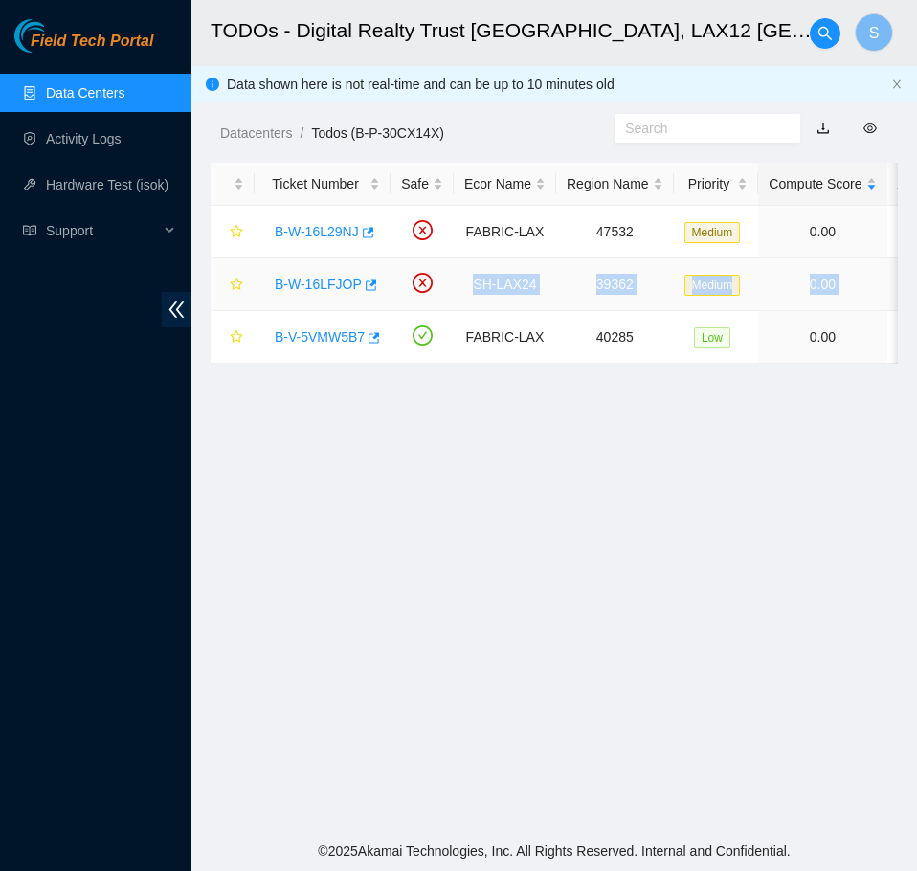
scroll to position [0, 794]
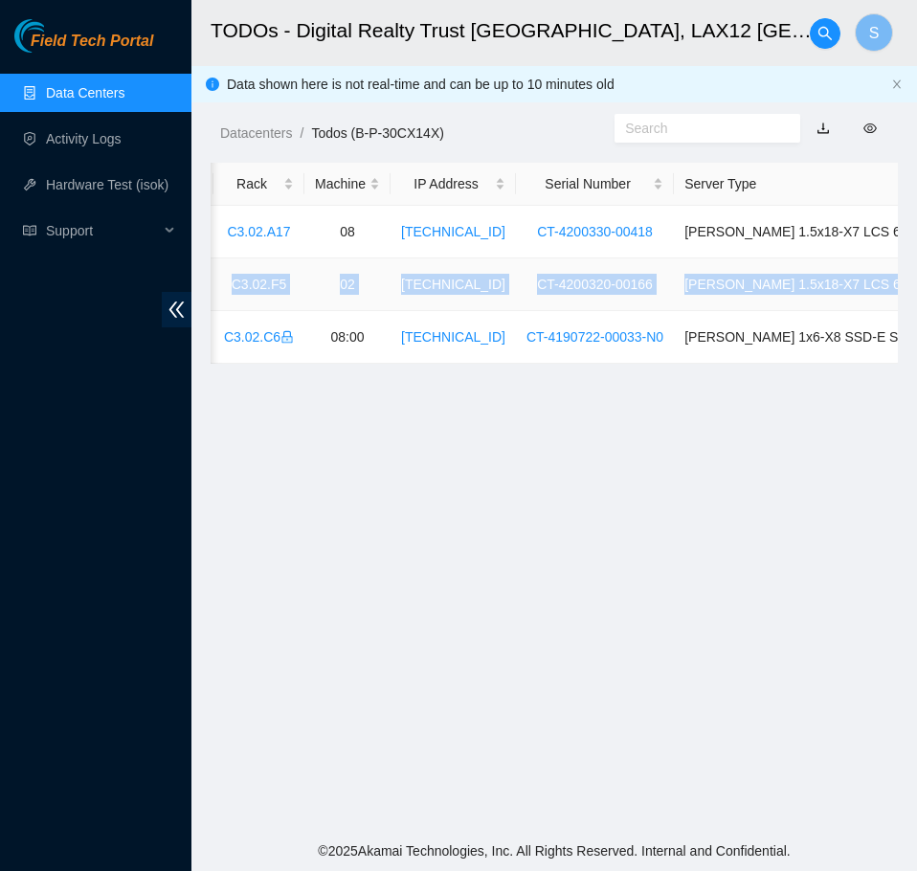
drag, startPoint x: 474, startPoint y: 290, endPoint x: 894, endPoint y: 274, distance: 420.5
click at [894, 274] on tr "B-W-16LFJOP SH-LAX24 39362 Medium 0.00 2 4% C3.02.F5 02 184.28.73.133 CT-420032…" at bounding box center [219, 284] width 1605 height 53
copy tr "SH-LAX24 39362 Medium 0.00 2 4% C3.02.F5 02 184.28.73.133 CT-4200320-00166 Ciar…"
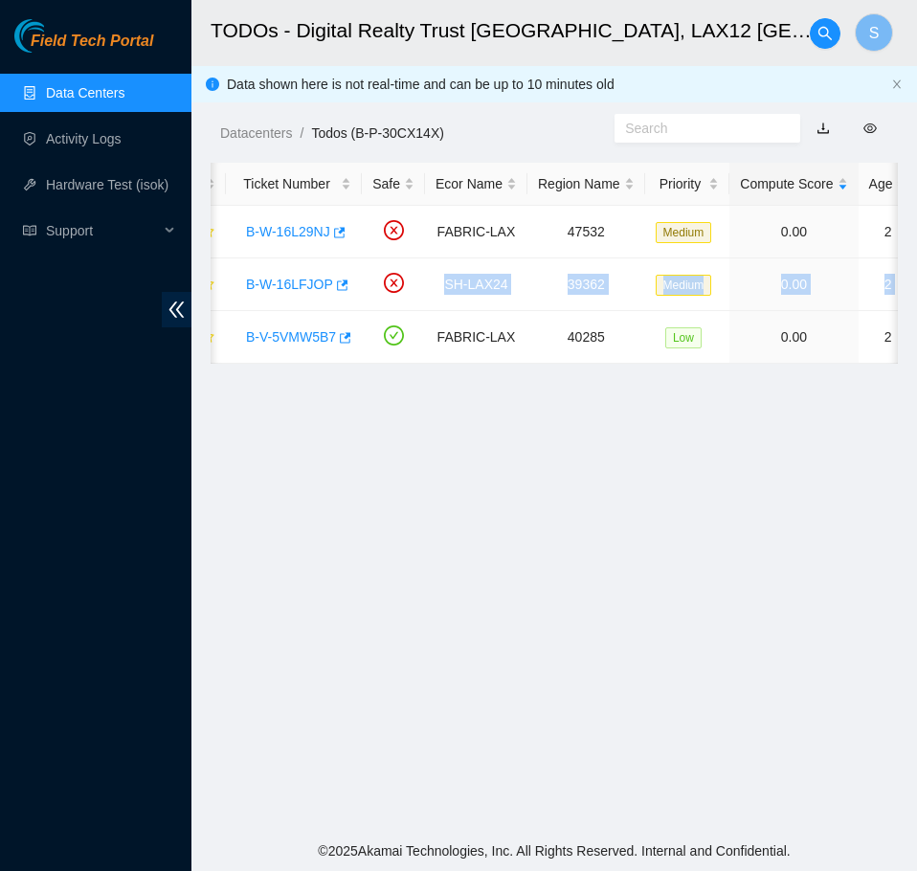
scroll to position [0, 0]
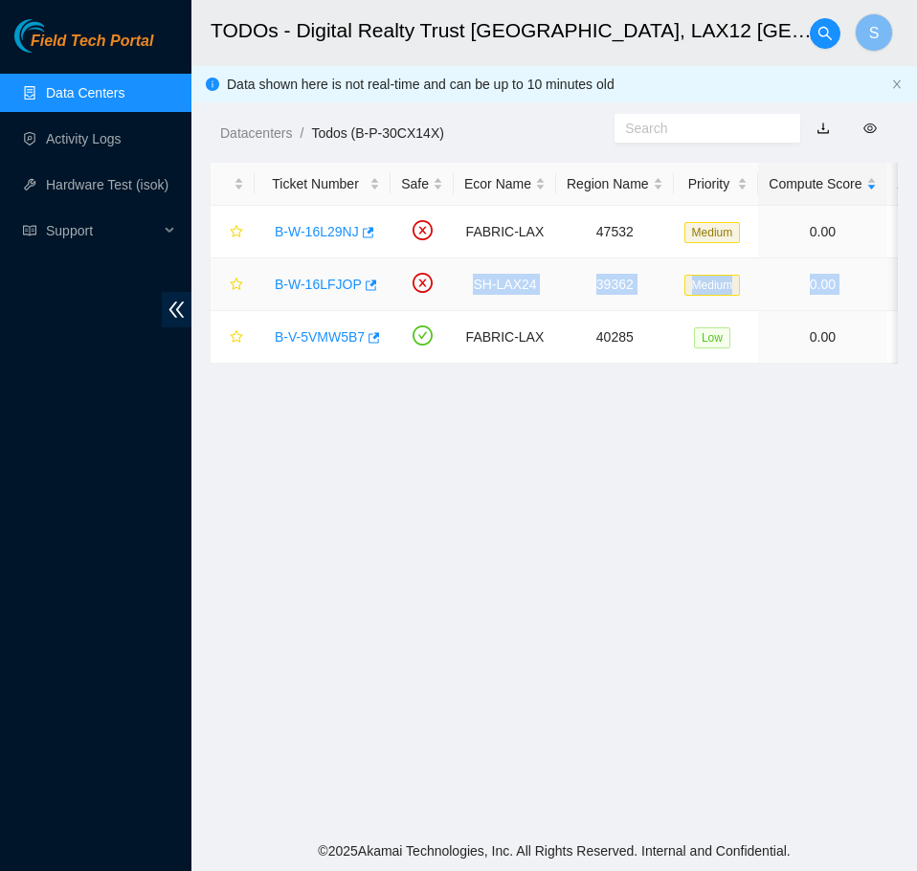
click at [329, 278] on link "B-W-16LFJOP" at bounding box center [318, 284] width 87 height 15
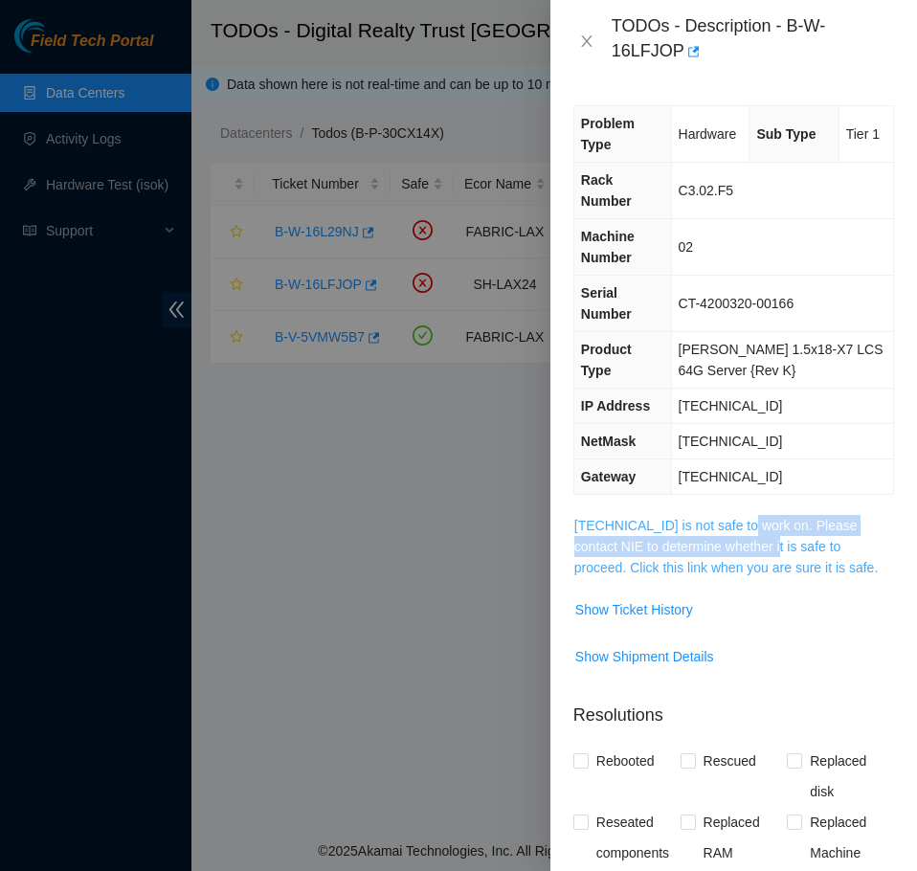
click at [736, 515] on span "184.28.73.133 is not safe to work on. Please contact NIE to determine whether i…" at bounding box center [733, 546] width 319 height 63
click at [733, 518] on link "184.28.73.133 is not safe to work on. Please contact NIE to determine whether i…" at bounding box center [725, 546] width 303 height 57
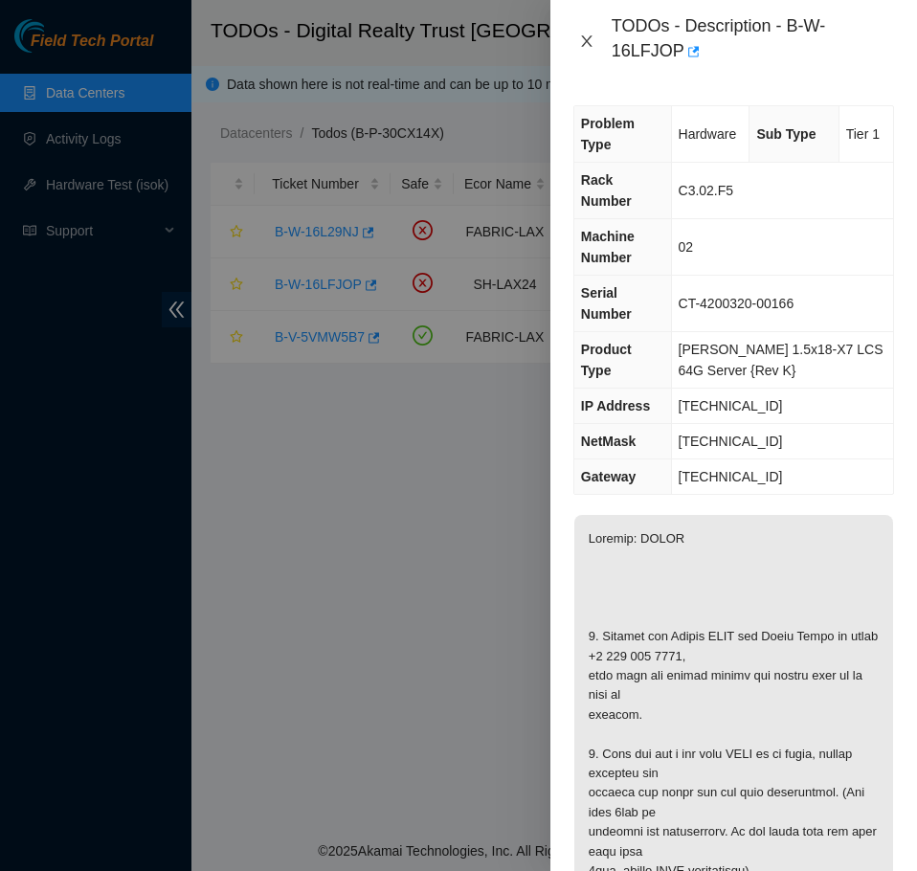
click at [579, 43] on icon "close" at bounding box center [586, 41] width 15 height 15
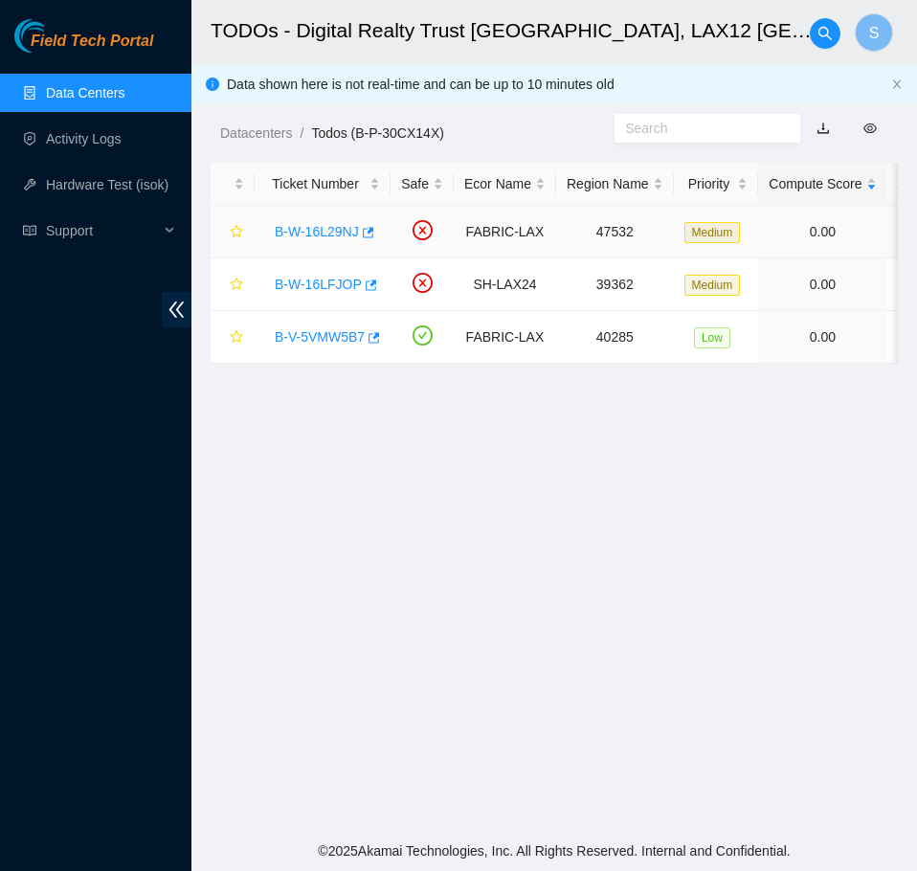
click at [304, 234] on link "B-W-16L29NJ" at bounding box center [317, 231] width 84 height 15
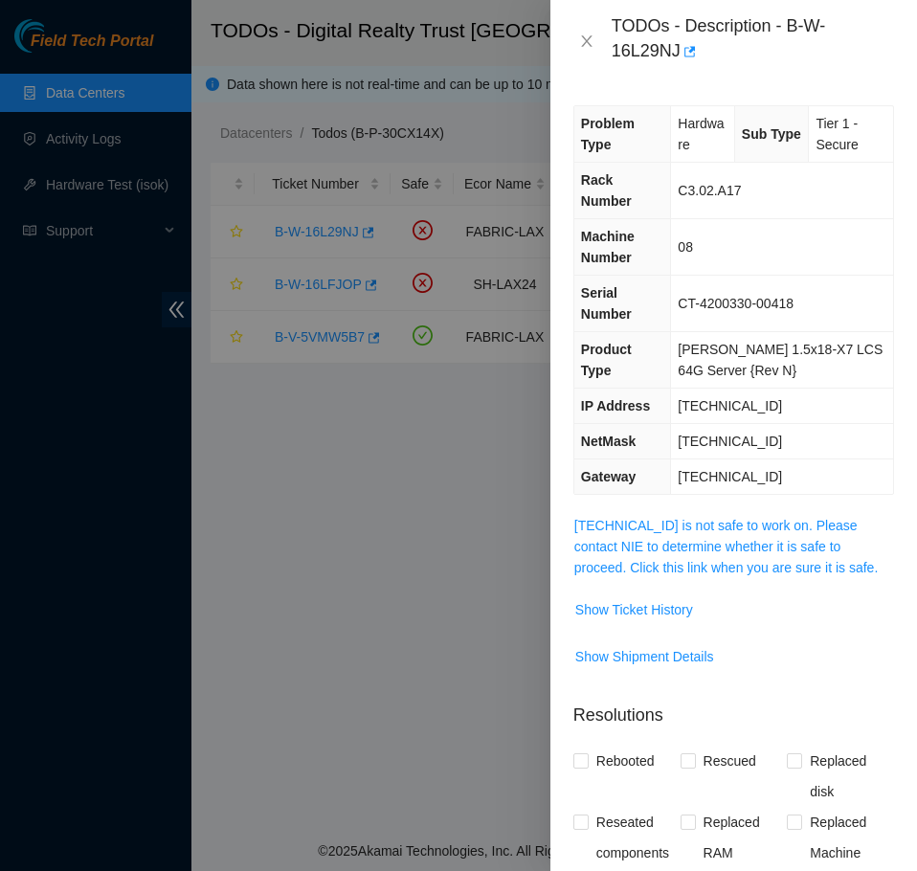
click at [709, 515] on span "96.7.180.75 is not safe to work on. Please contact NIE to determine whether it …" at bounding box center [733, 546] width 319 height 63
click at [710, 518] on link "96.7.180.75 is not safe to work on. Please contact NIE to determine whether it …" at bounding box center [725, 546] width 303 height 57
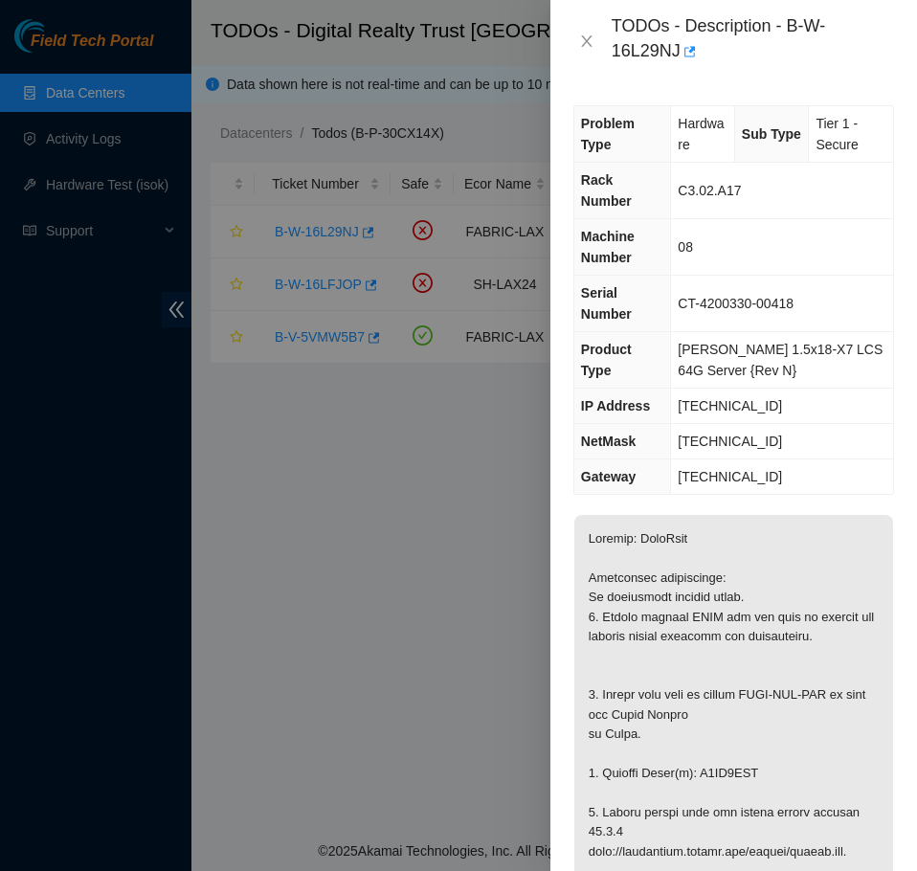
drag, startPoint x: 789, startPoint y: 27, endPoint x: 786, endPoint y: 46, distance: 19.4
click at [786, 46] on div "TODOs - Description - B-W-16L29NJ" at bounding box center [753, 41] width 282 height 52
copy div "B-W-16L29NJ"
click at [579, 33] on button "Close" at bounding box center [586, 42] width 27 height 18
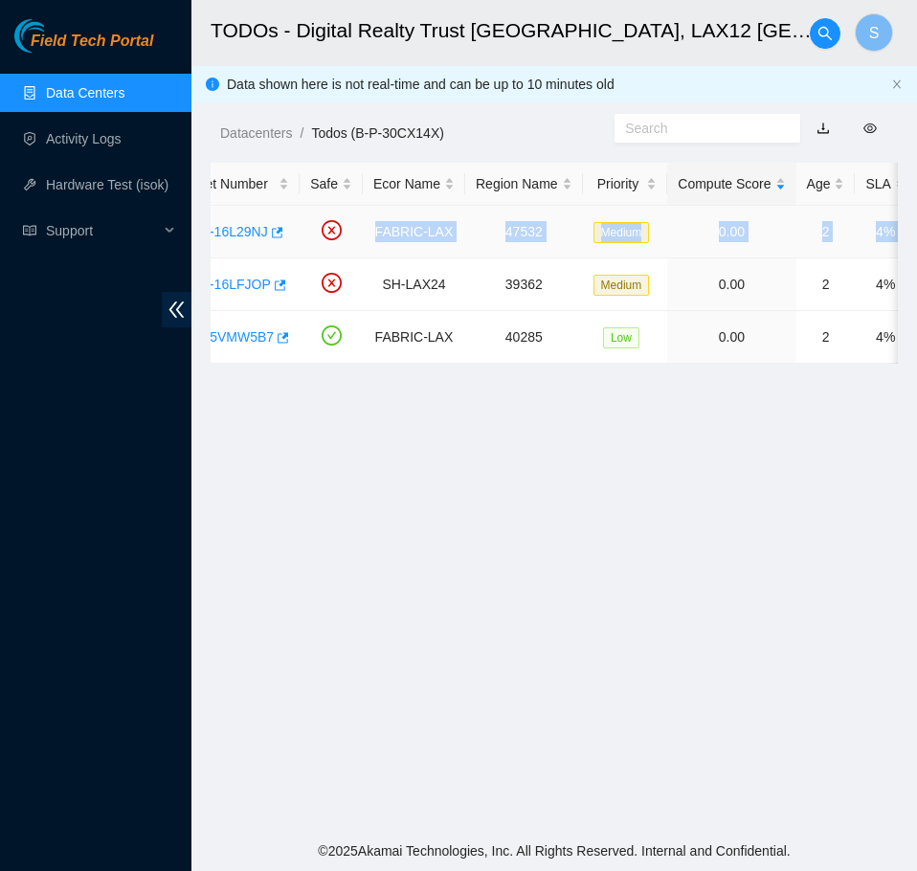
scroll to position [0, 794]
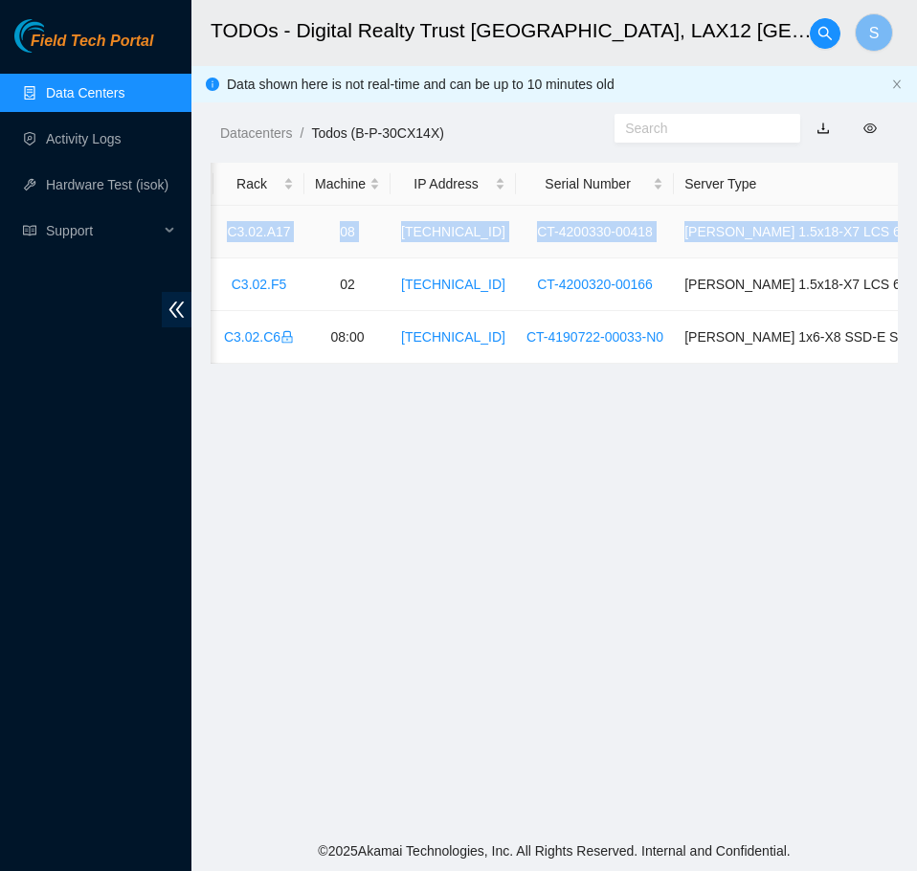
drag, startPoint x: 496, startPoint y: 230, endPoint x: 903, endPoint y: 235, distance: 406.9
click at [890, 227] on tr "B-W-16L29NJ FABRIC-LAX 47532 Medium 0.00 2 4% C3.02.A17 08 96.7.180.75 CT-42003…" at bounding box center [219, 232] width 1605 height 53
copy tr "FABRIC-LAX 47532 Medium 0.00 2 4% C3.02.A17 08 96.7.180.75 CT-4200330-00418 Cia…"
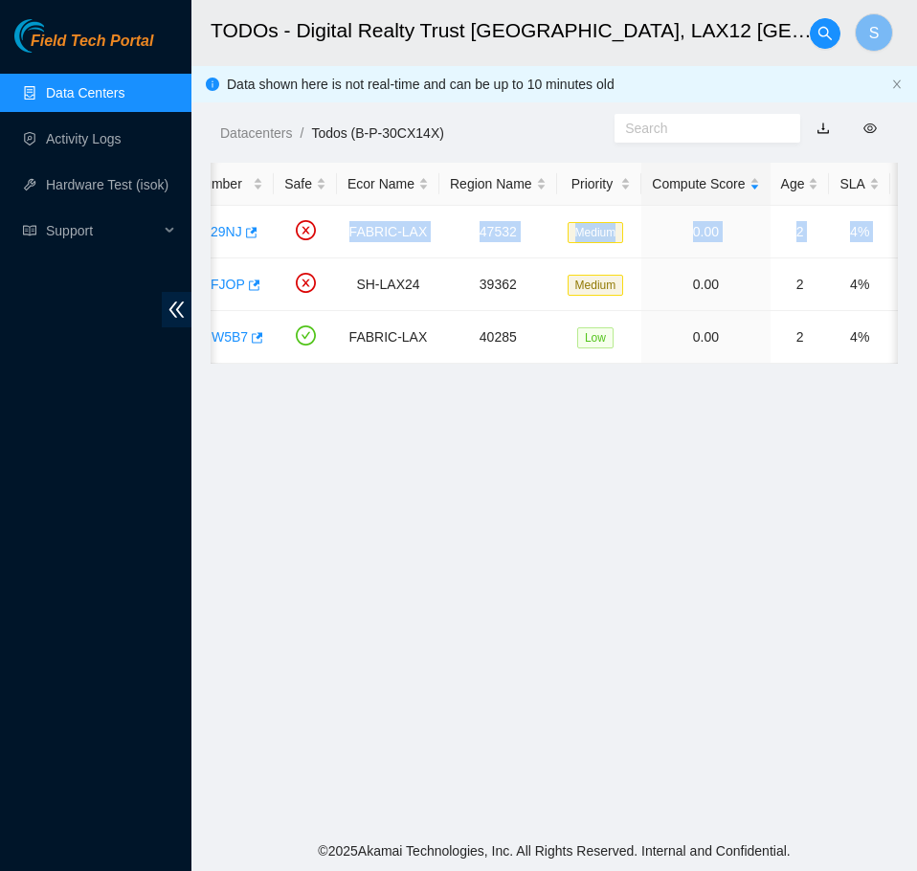
scroll to position [0, 0]
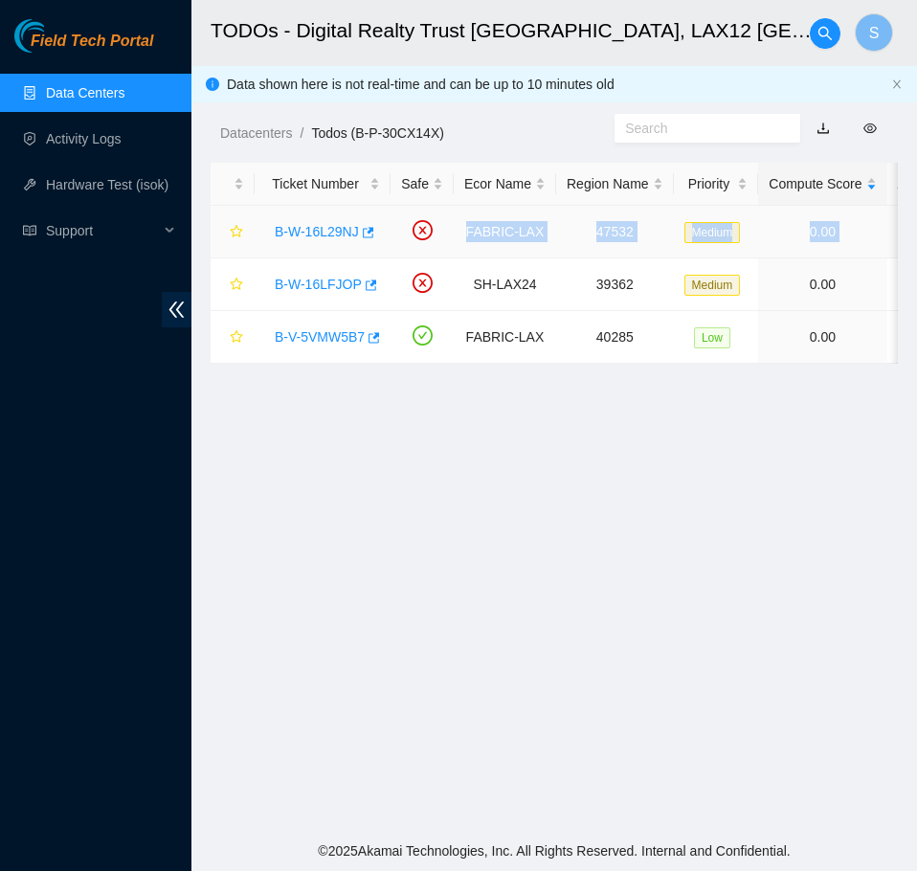
click at [326, 231] on link "B-W-16L29NJ" at bounding box center [317, 231] width 84 height 15
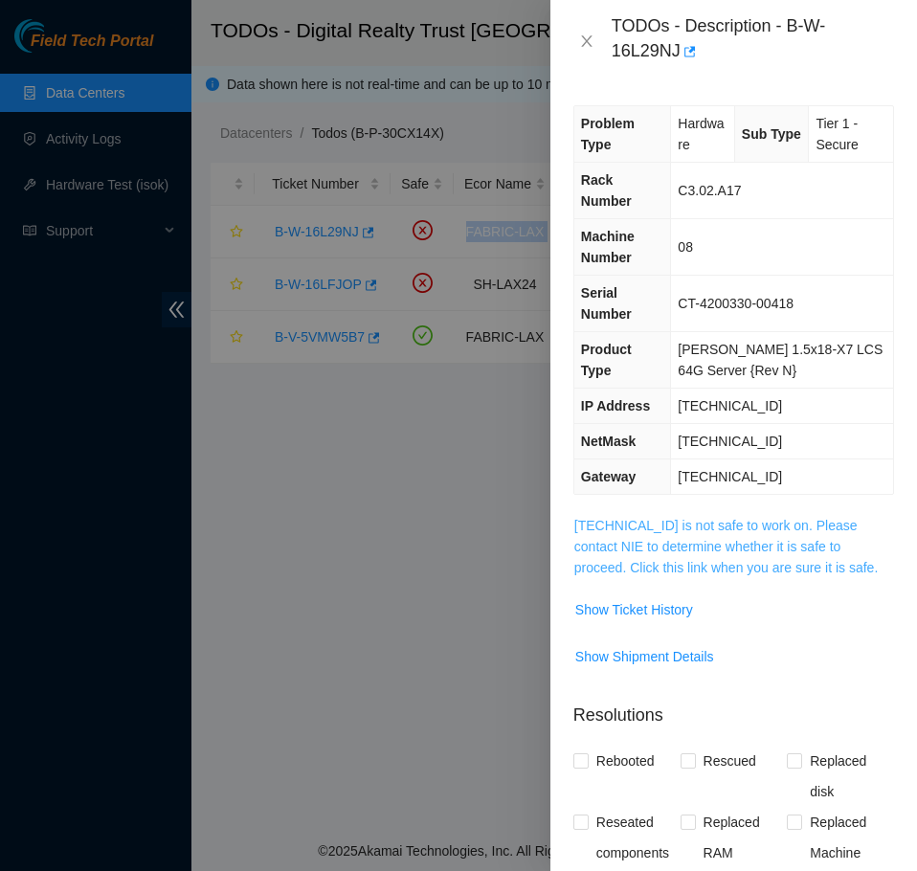
click at [757, 518] on link "96.7.180.75 is not safe to work on. Please contact NIE to determine whether it …" at bounding box center [725, 546] width 303 height 57
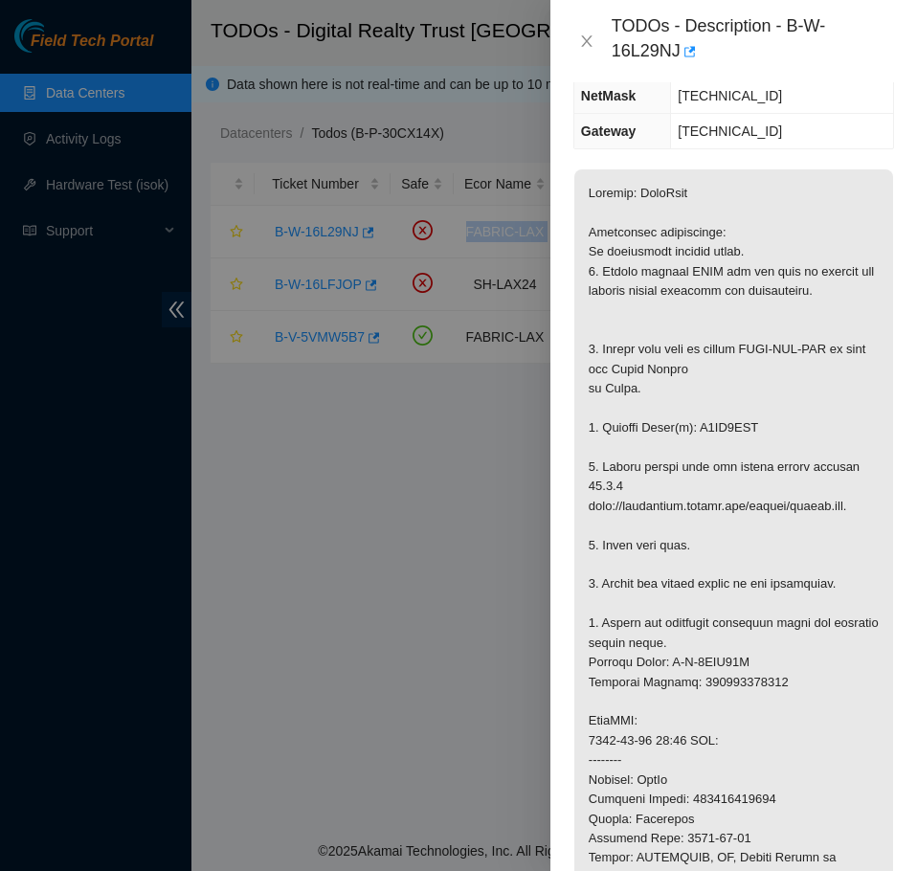
scroll to position [383, 0]
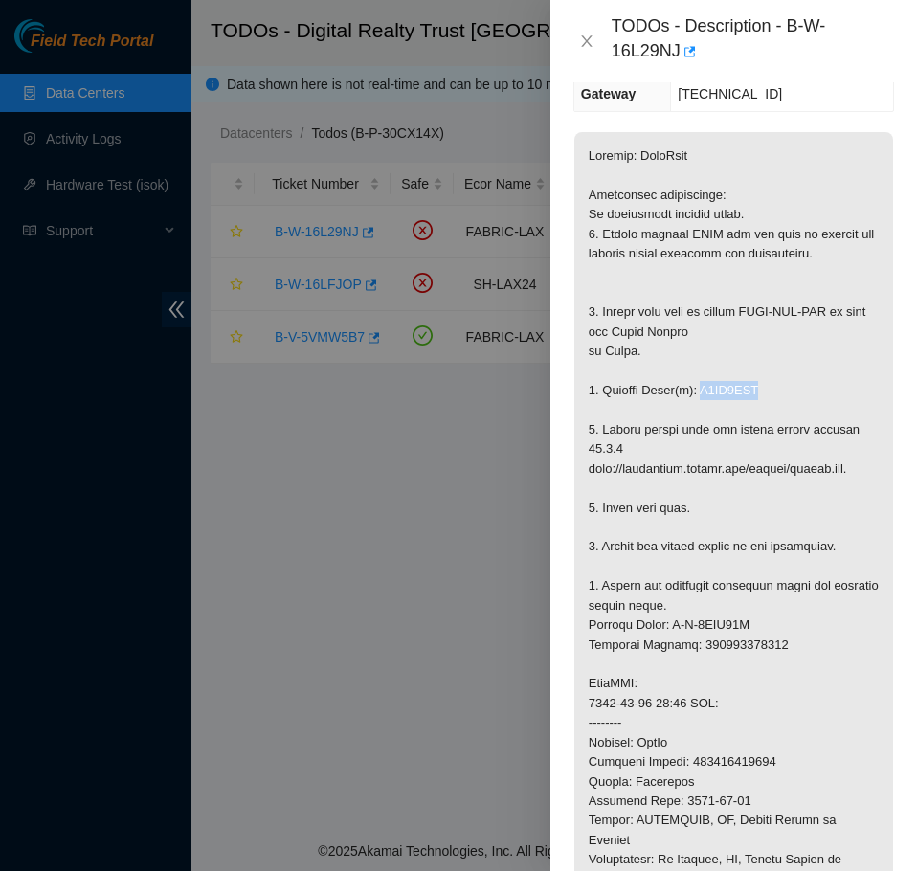
drag, startPoint x: 774, startPoint y: 340, endPoint x: 697, endPoint y: 345, distance: 77.7
click at [697, 345] on p at bounding box center [733, 694] width 319 height 1124
copy p "V6KN3PHS"
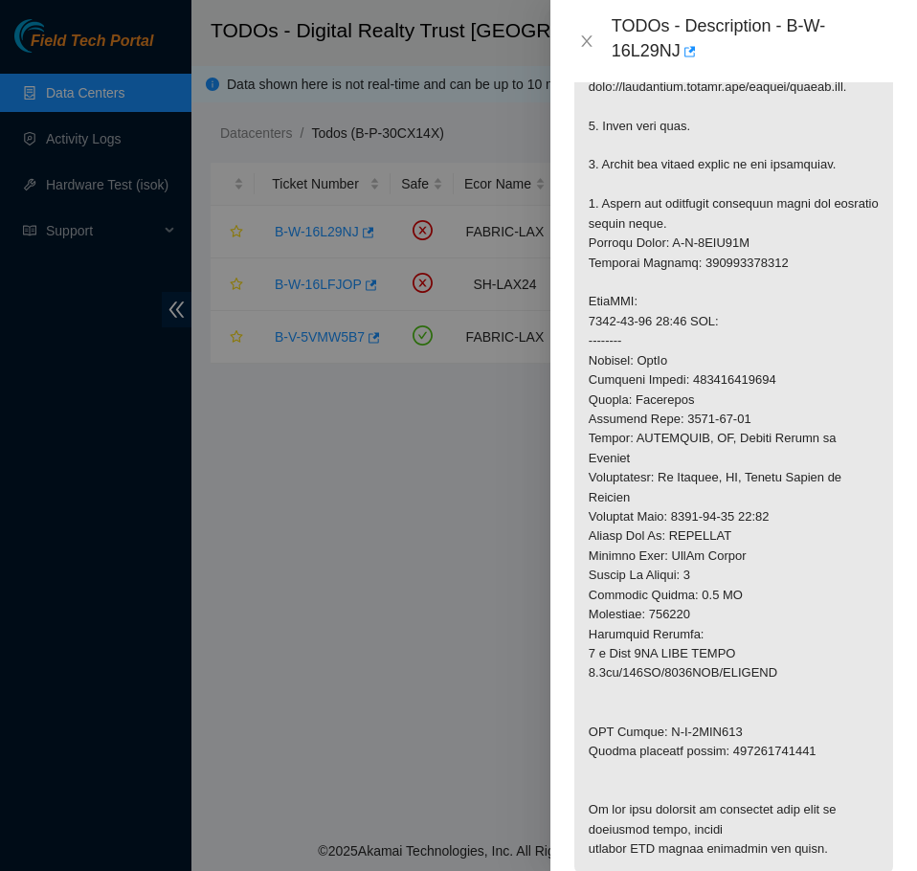
scroll to position [766, 0]
drag, startPoint x: 740, startPoint y: 674, endPoint x: 658, endPoint y: 675, distance: 82.3
click at [658, 675] on p at bounding box center [733, 311] width 319 height 1124
click at [736, 668] on p at bounding box center [733, 311] width 319 height 1124
drag, startPoint x: 747, startPoint y: 668, endPoint x: 664, endPoint y: 672, distance: 82.4
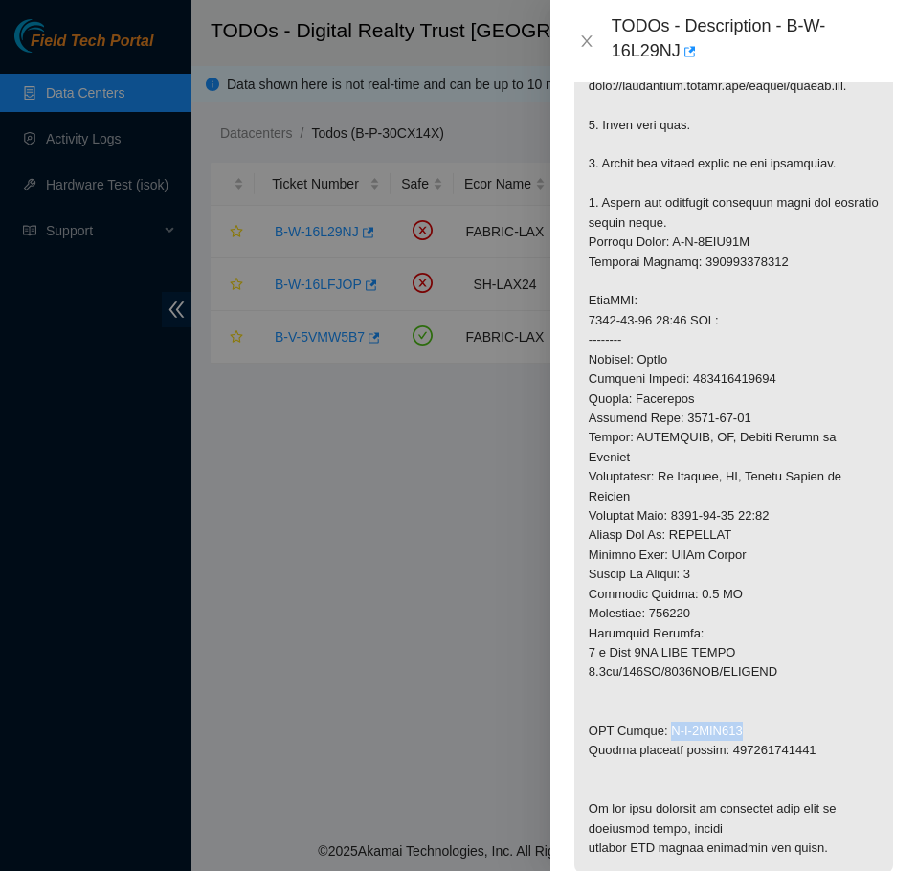
click at [664, 672] on p at bounding box center [733, 311] width 319 height 1124
copy p "B-V-5VYO257"
drag, startPoint x: 829, startPoint y: 693, endPoint x: 725, endPoint y: 699, distance: 104.5
click at [725, 699] on p at bounding box center [733, 311] width 319 height 1124
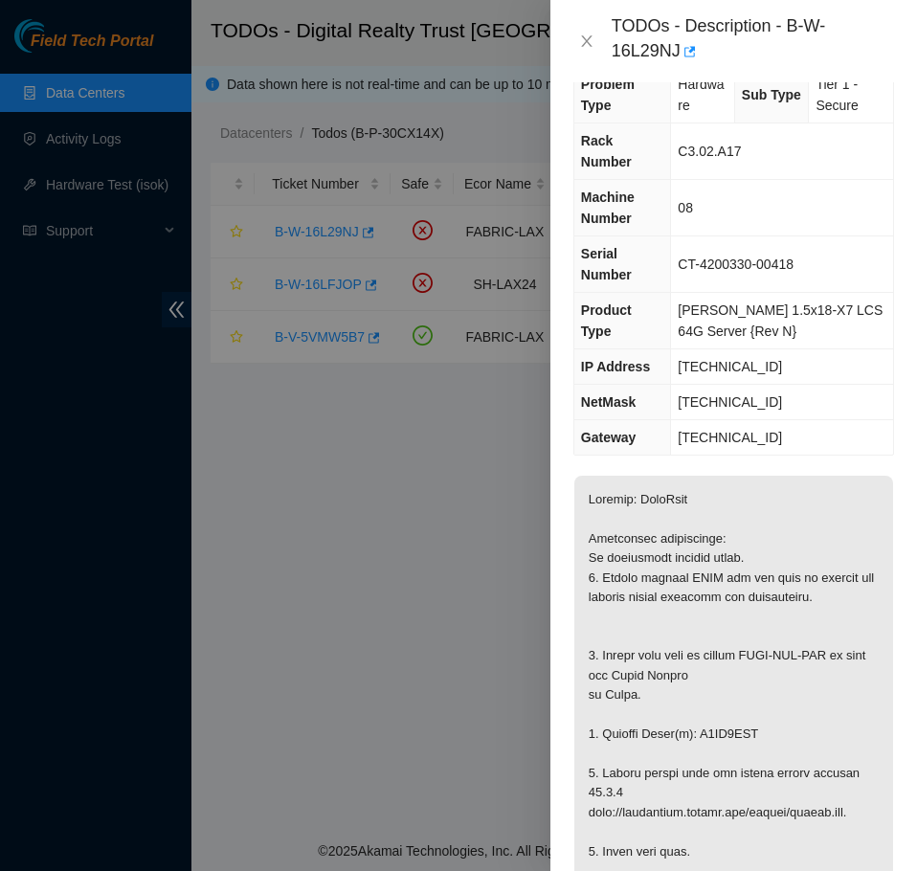
scroll to position [0, 0]
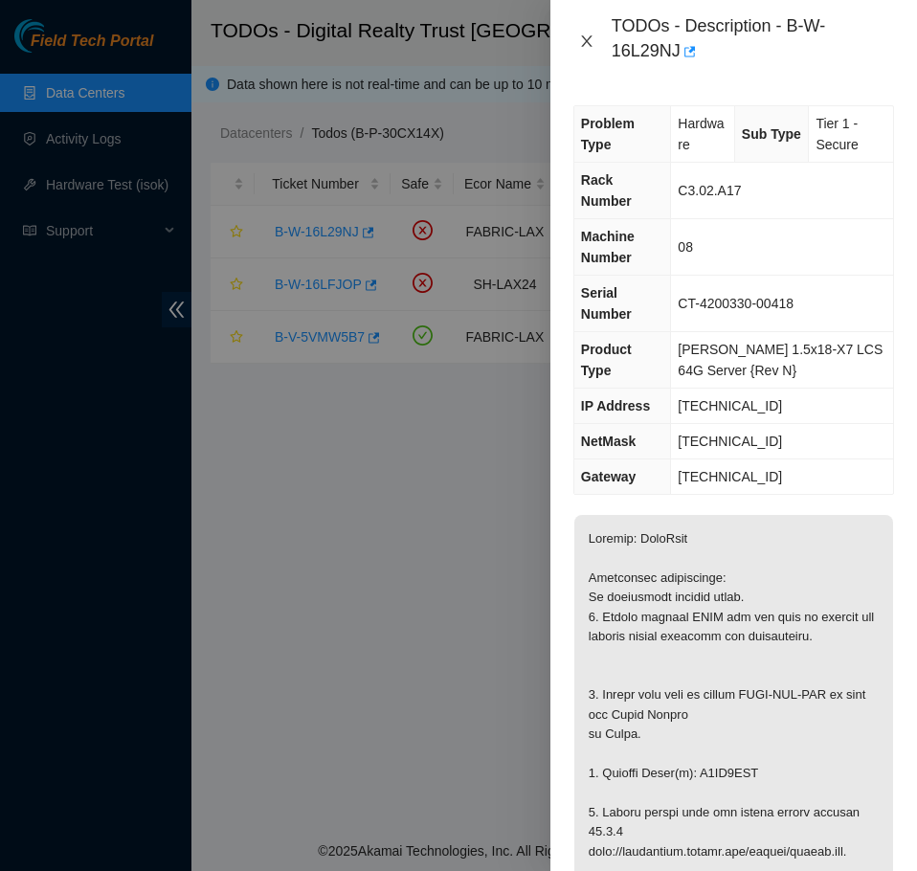
click at [583, 44] on icon "close" at bounding box center [586, 41] width 15 height 15
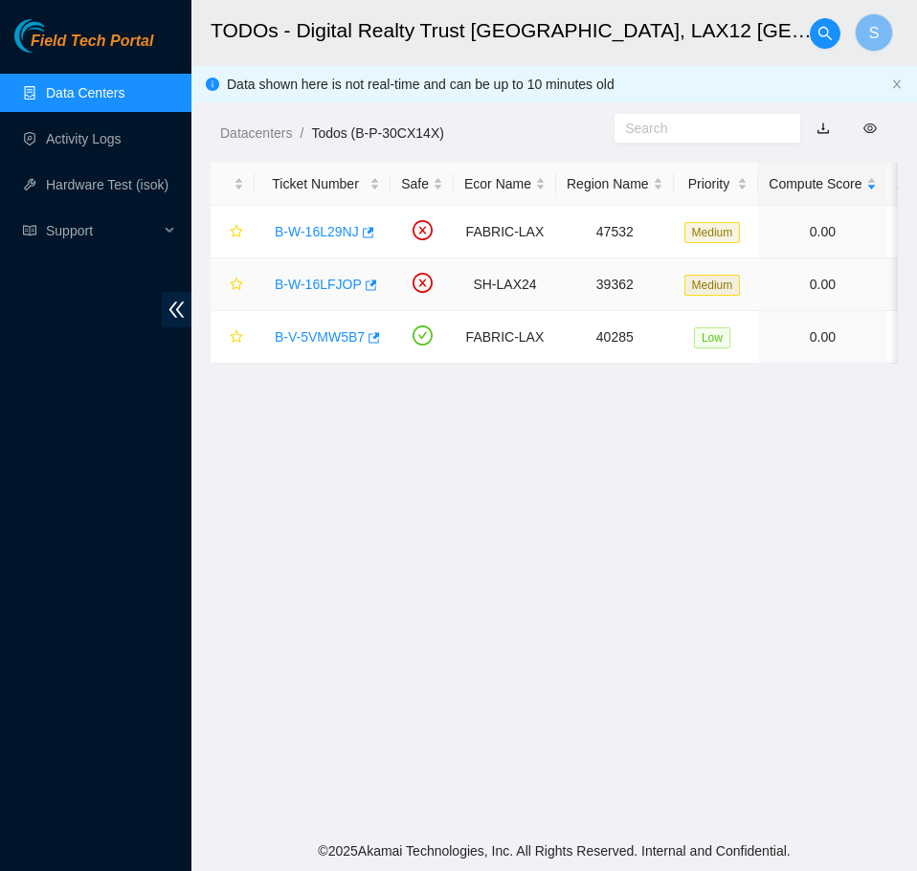
click at [336, 281] on link "B-W-16LFJOP" at bounding box center [318, 284] width 87 height 15
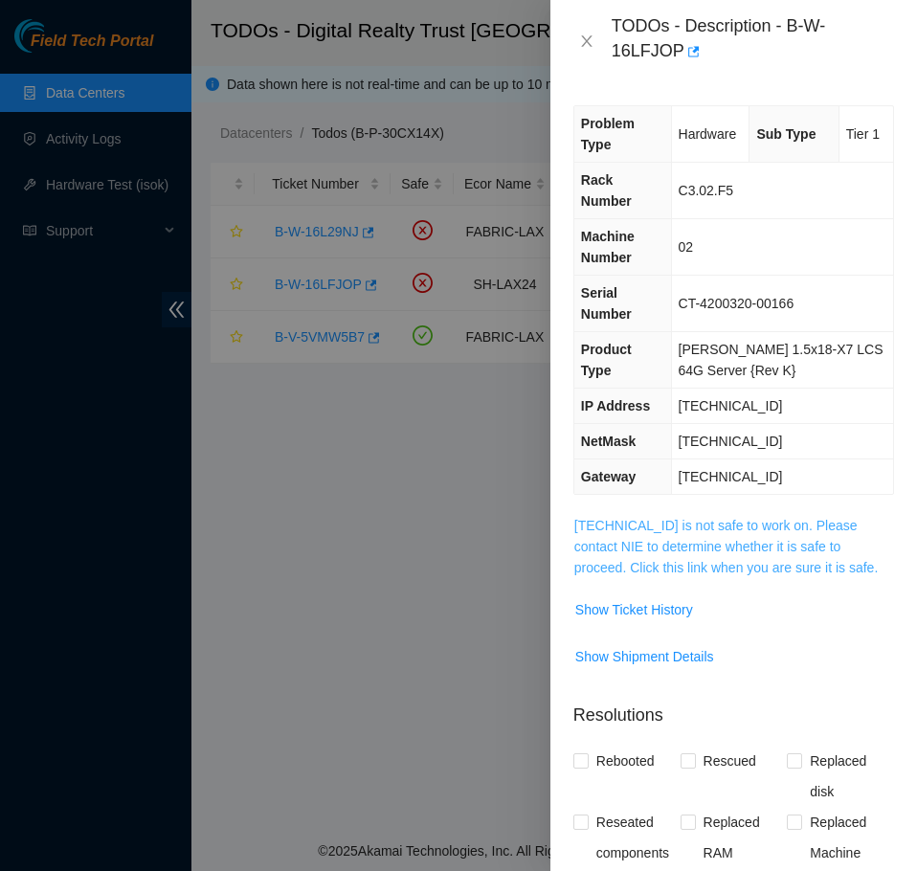
click at [705, 518] on link "184.28.73.133 is not safe to work on. Please contact NIE to determine whether i…" at bounding box center [725, 546] width 303 height 57
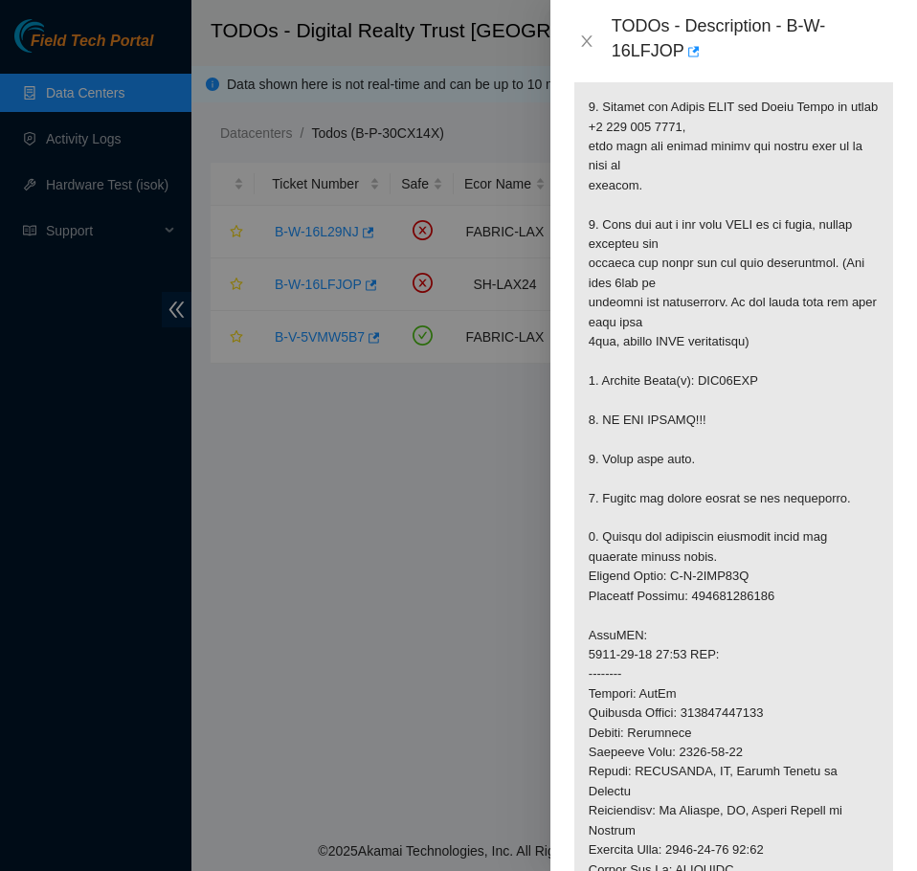
scroll to position [574, 0]
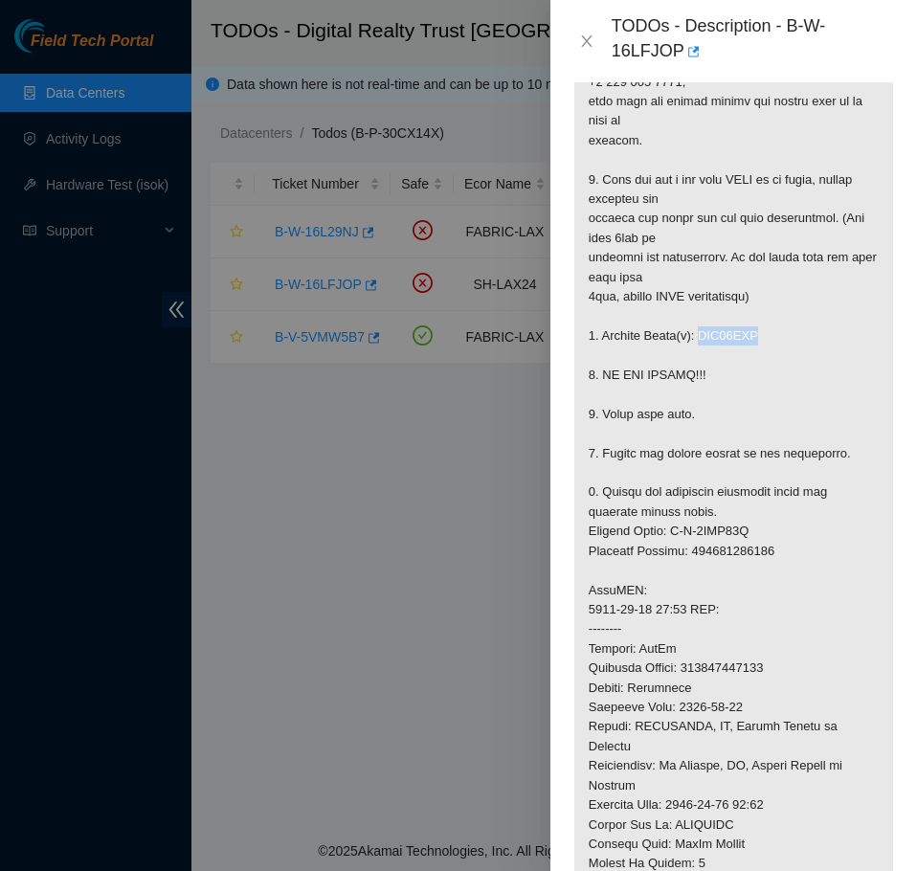
drag, startPoint x: 783, startPoint y: 287, endPoint x: 693, endPoint y: 303, distance: 91.4
click at [693, 303] on p at bounding box center [733, 551] width 319 height 1221
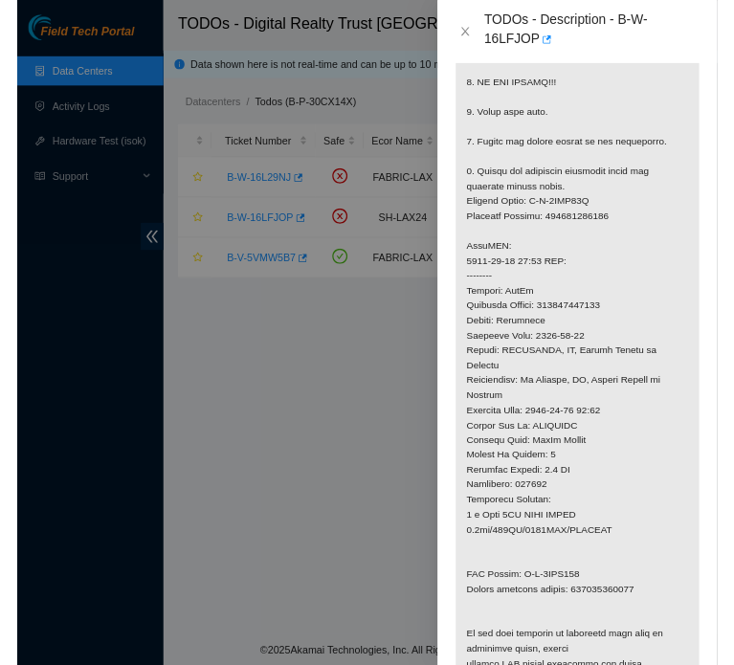
scroll to position [861, 0]
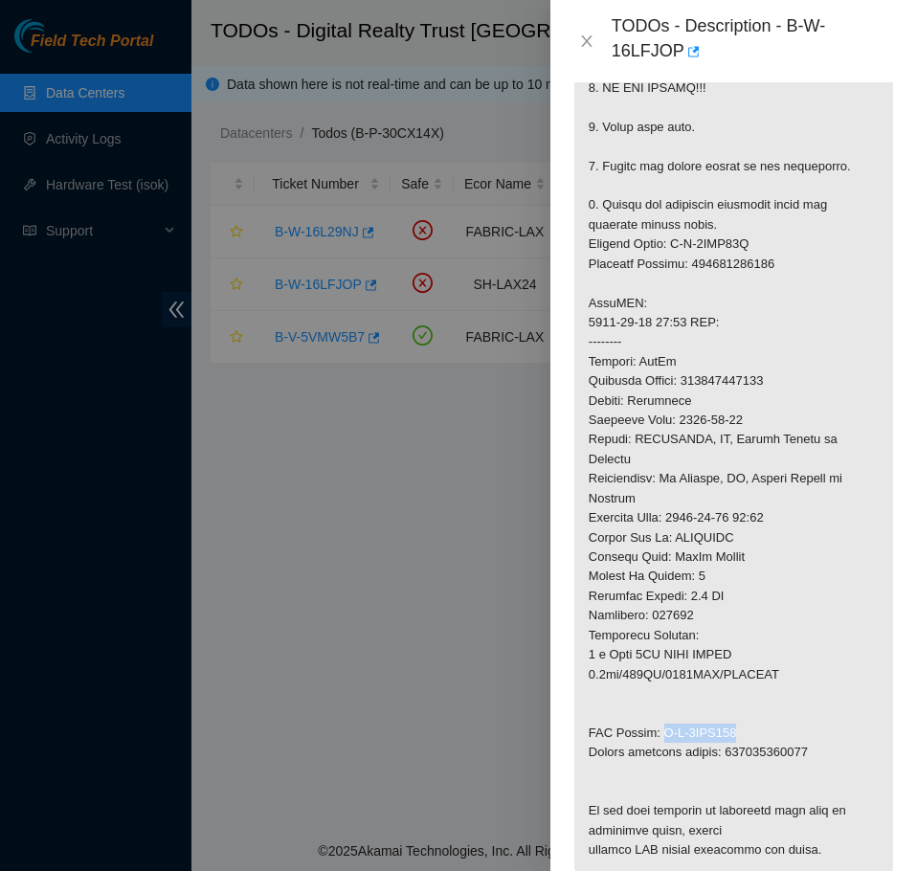
drag, startPoint x: 749, startPoint y: 665, endPoint x: 662, endPoint y: 669, distance: 86.2
click at [662, 669] on p at bounding box center [733, 263] width 319 height 1221
drag, startPoint x: 802, startPoint y: 693, endPoint x: 725, endPoint y: 693, distance: 77.5
click at [725, 693] on p at bounding box center [733, 263] width 319 height 1221
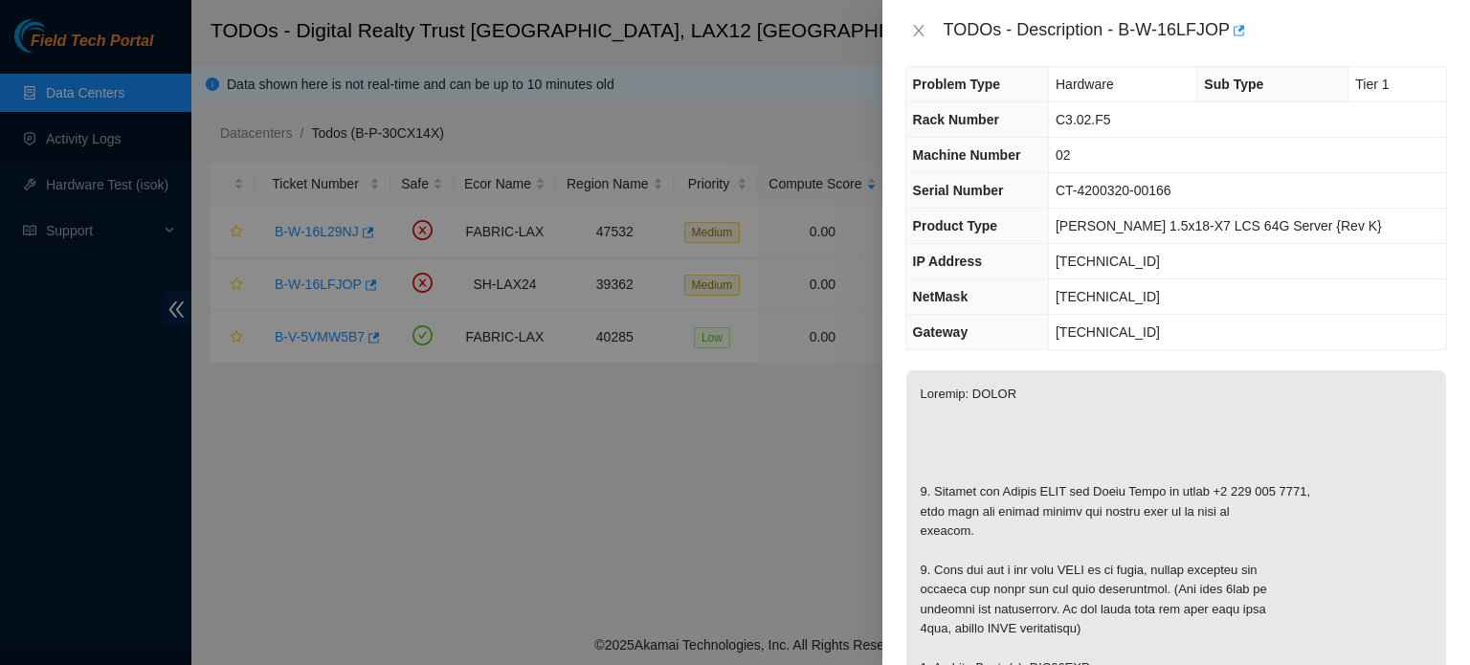
scroll to position [0, 0]
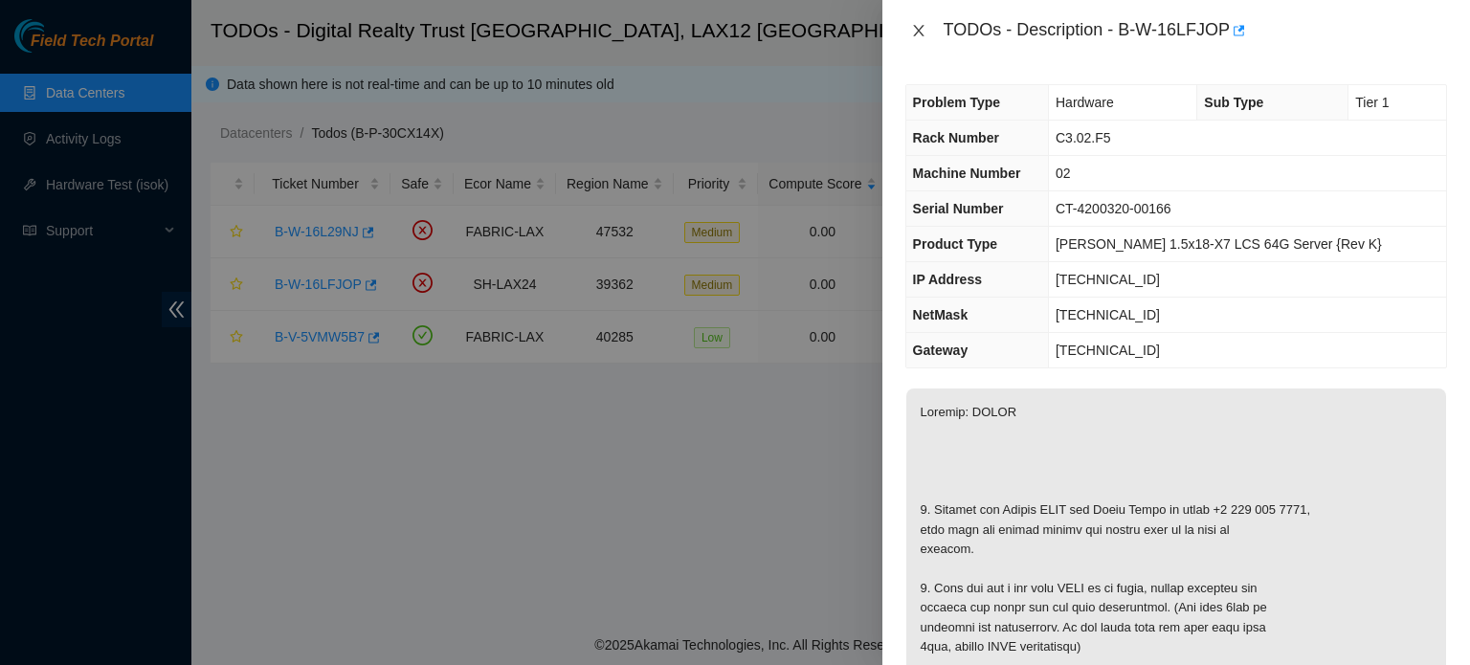
drag, startPoint x: 924, startPoint y: 27, endPoint x: 930, endPoint y: 38, distance: 13.3
click at [927, 27] on button "Close" at bounding box center [919, 31] width 27 height 18
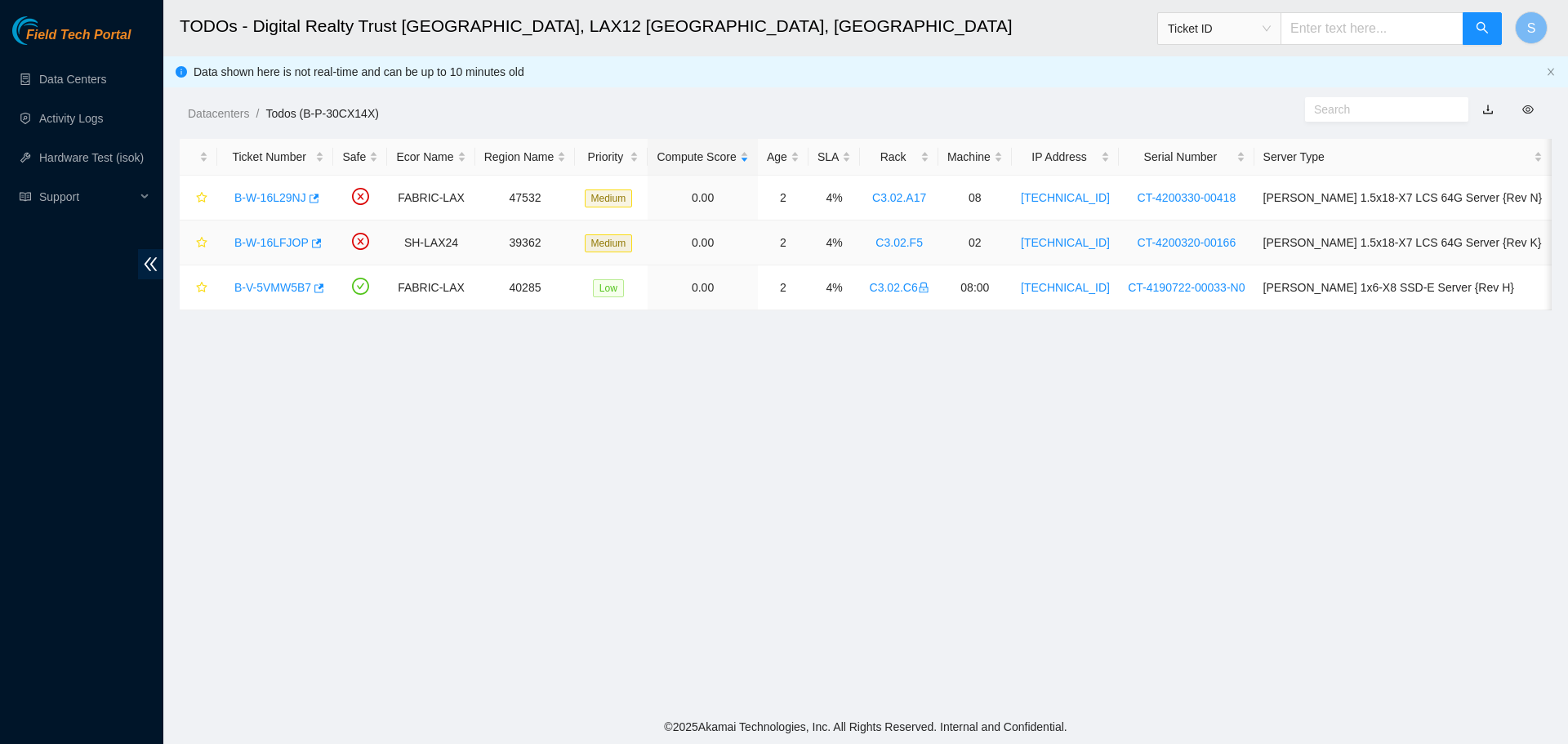
click at [278, 236] on link "B-W-16LFJOP" at bounding box center [271, 242] width 74 height 13
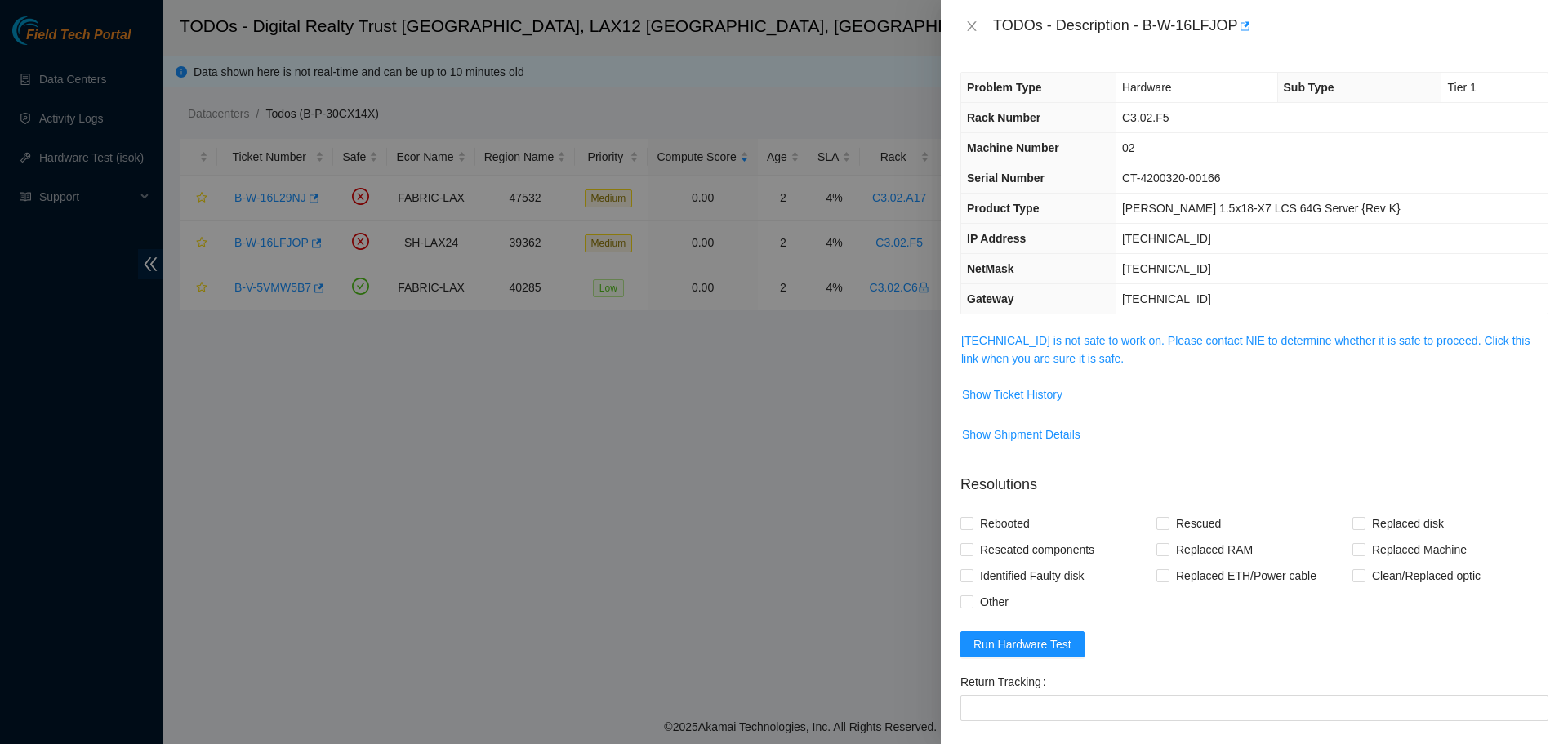
click at [1115, 350] on span "[TECHNICAL_ID] is not safe to work on. Please contact NIE to determine whether …" at bounding box center [1254, 350] width 586 height 36
click at [1124, 341] on link "[TECHNICAL_ID] is not safe to work on. Please contact NIE to determine whether …" at bounding box center [1246, 350] width 568 height 31
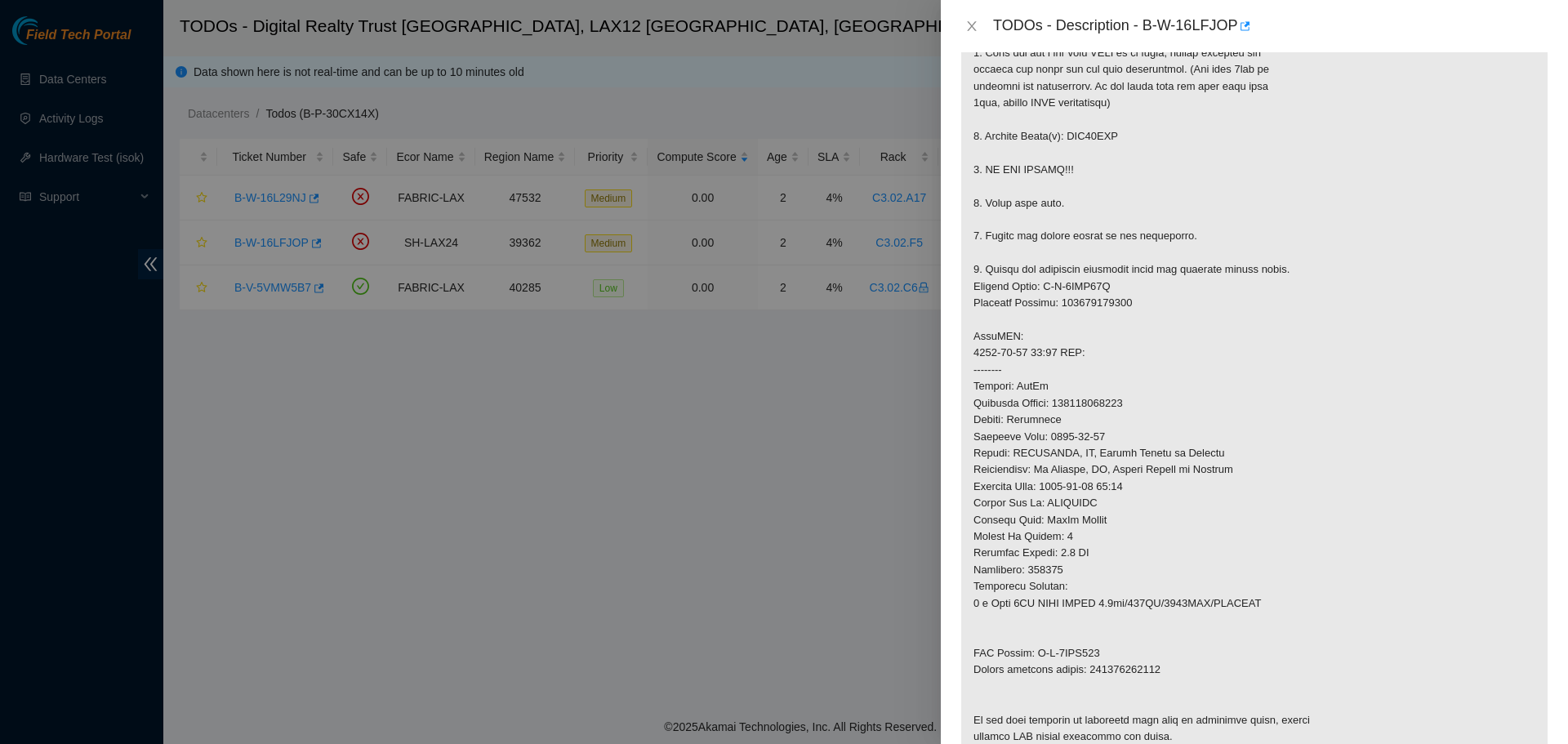
scroll to position [490, 0]
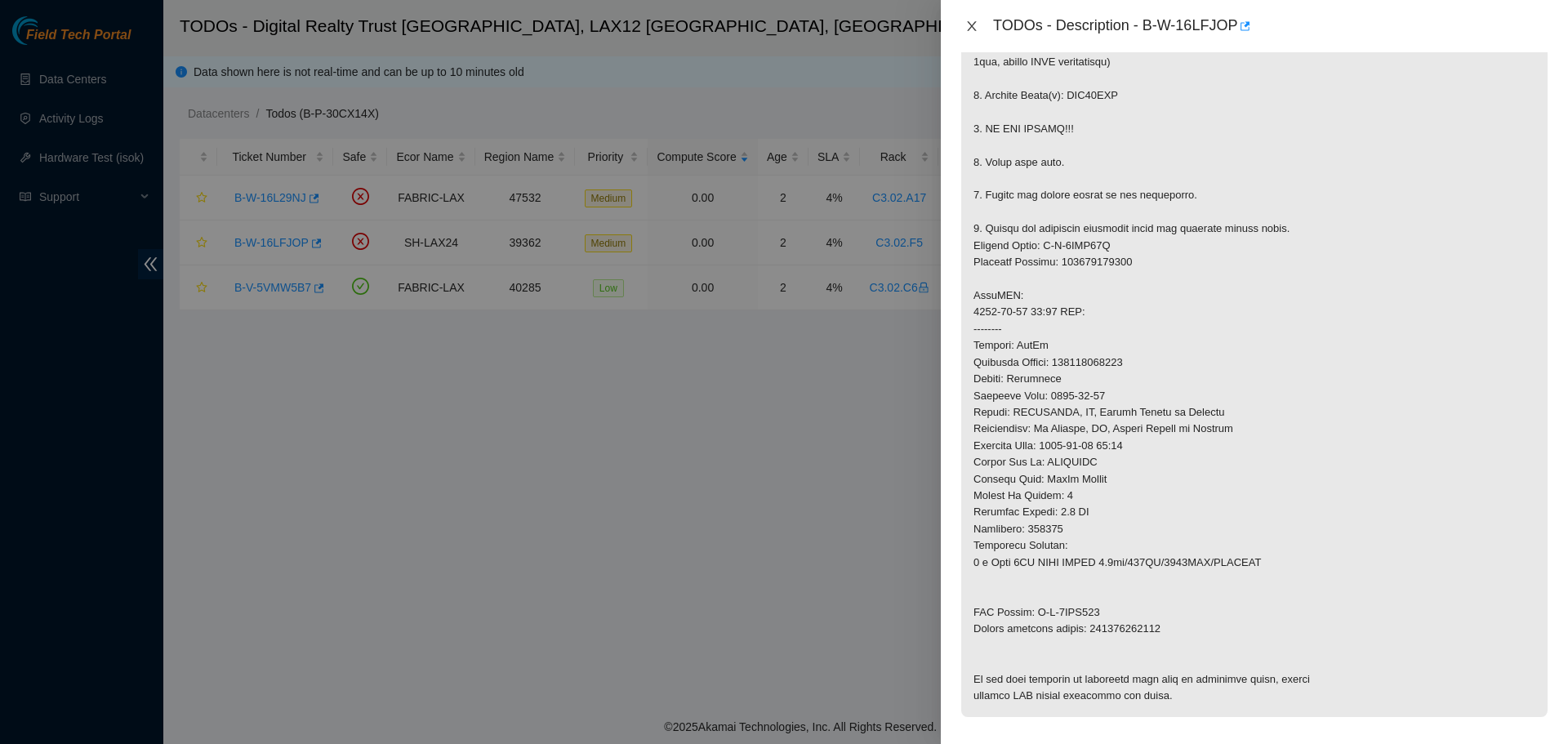
click at [966, 31] on icon "close" at bounding box center [971, 26] width 13 height 13
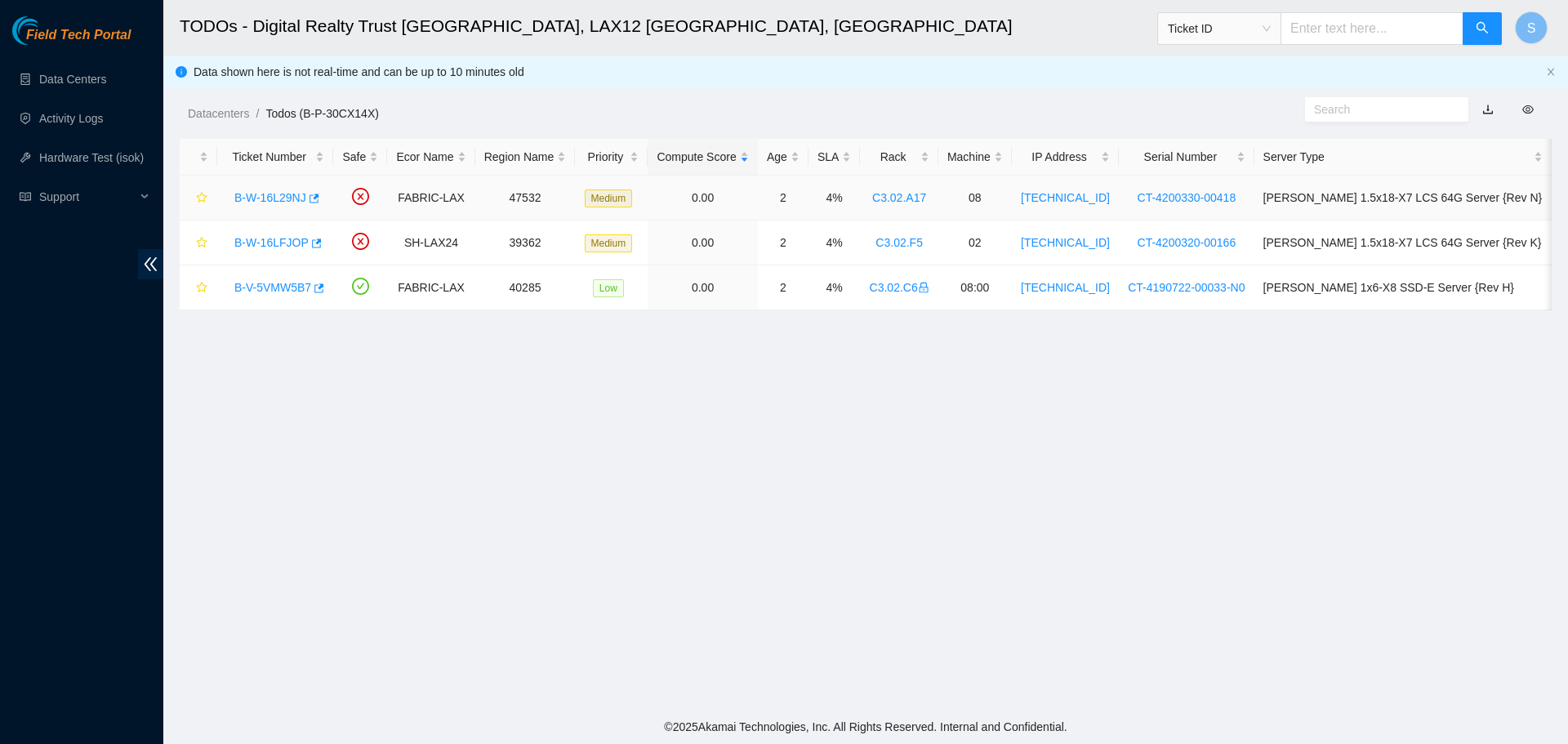
click at [259, 194] on link "B-W-16L29NJ" at bounding box center [270, 197] width 72 height 13
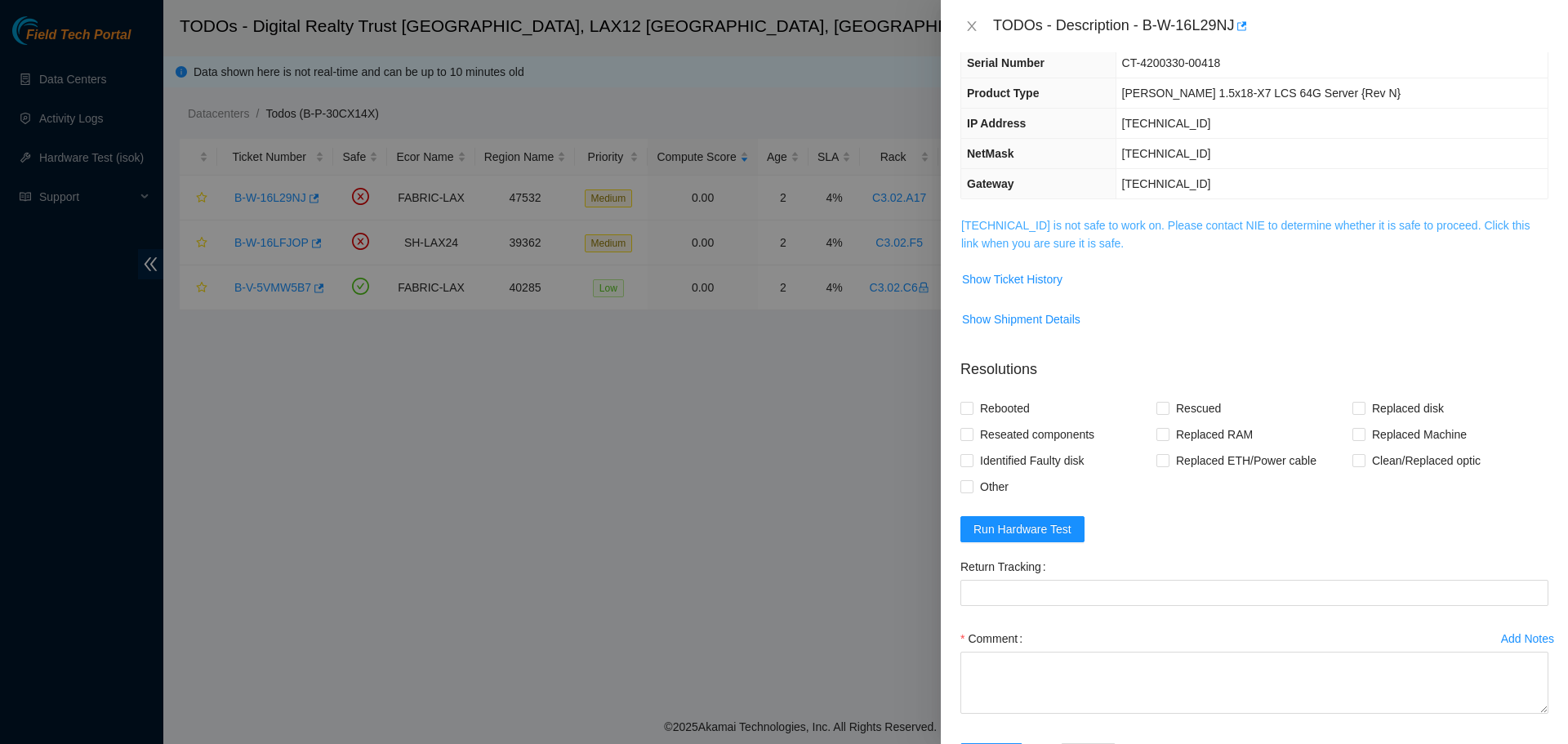
click at [1135, 227] on link "[TECHNICAL_ID] is not safe to work on. Please contact NIE to determine whether …" at bounding box center [1246, 235] width 568 height 31
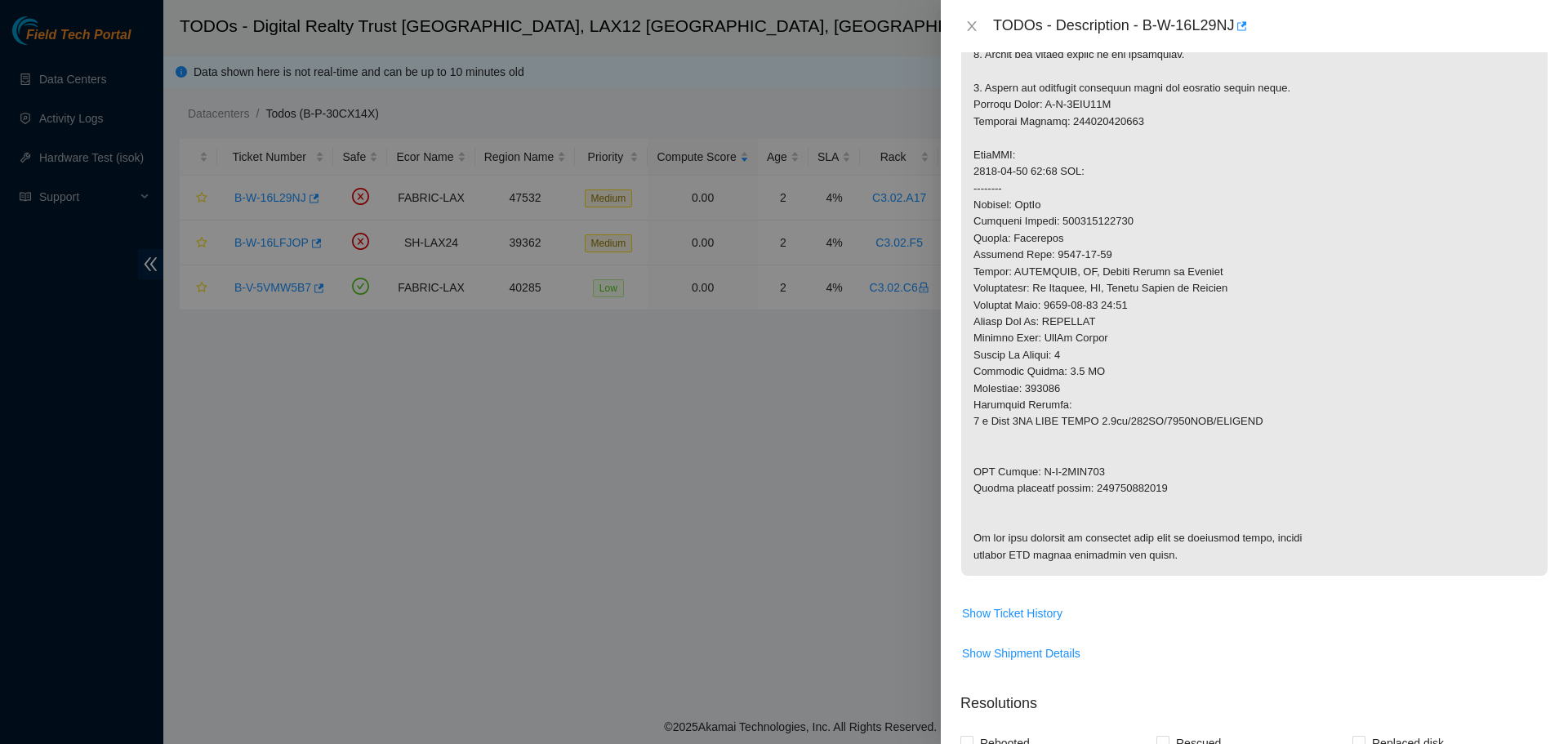
scroll to position [605, 0]
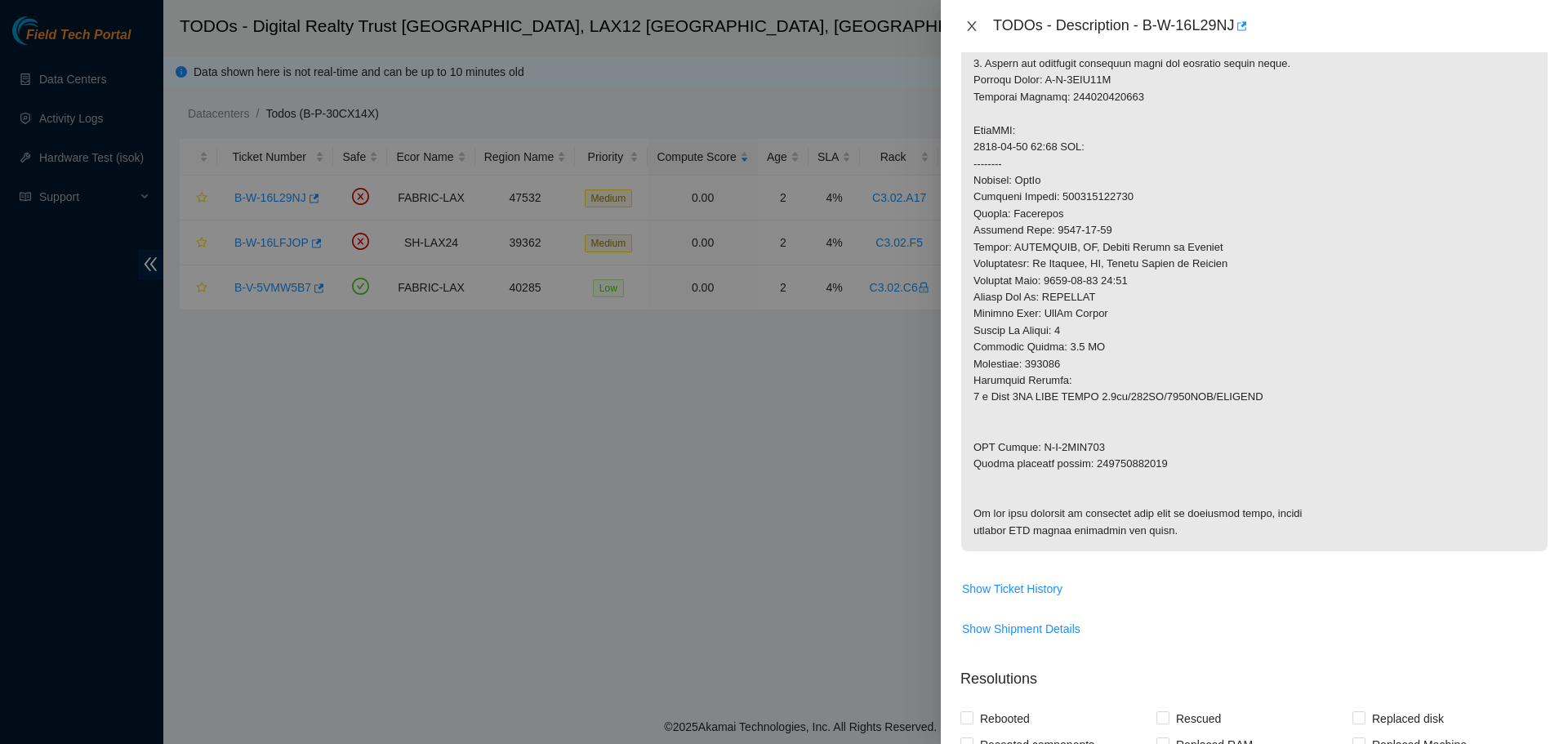
click at [978, 27] on icon "close" at bounding box center [971, 26] width 13 height 13
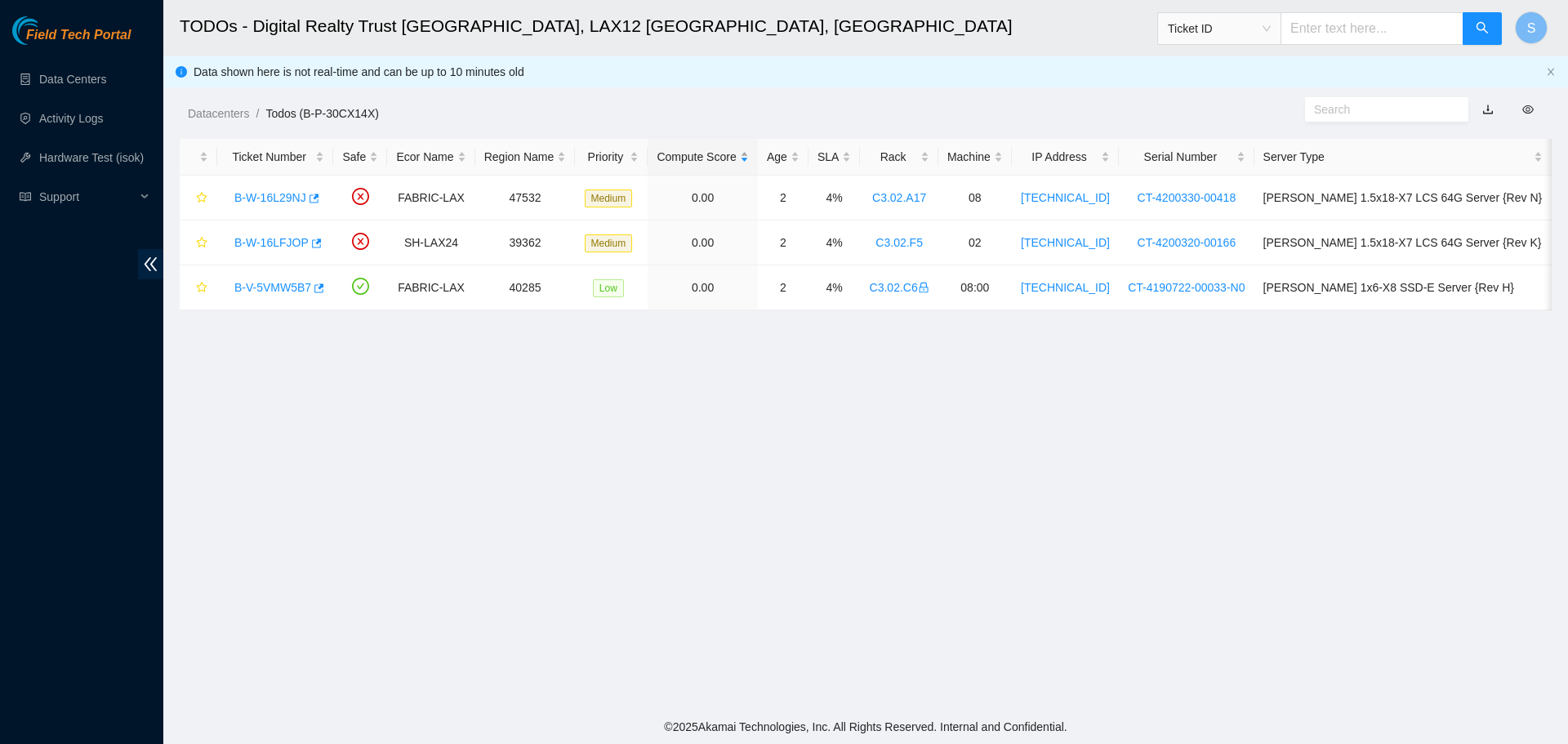
scroll to position [169, 0]
click at [285, 241] on link "B-W-16LFJOP" at bounding box center [271, 242] width 74 height 13
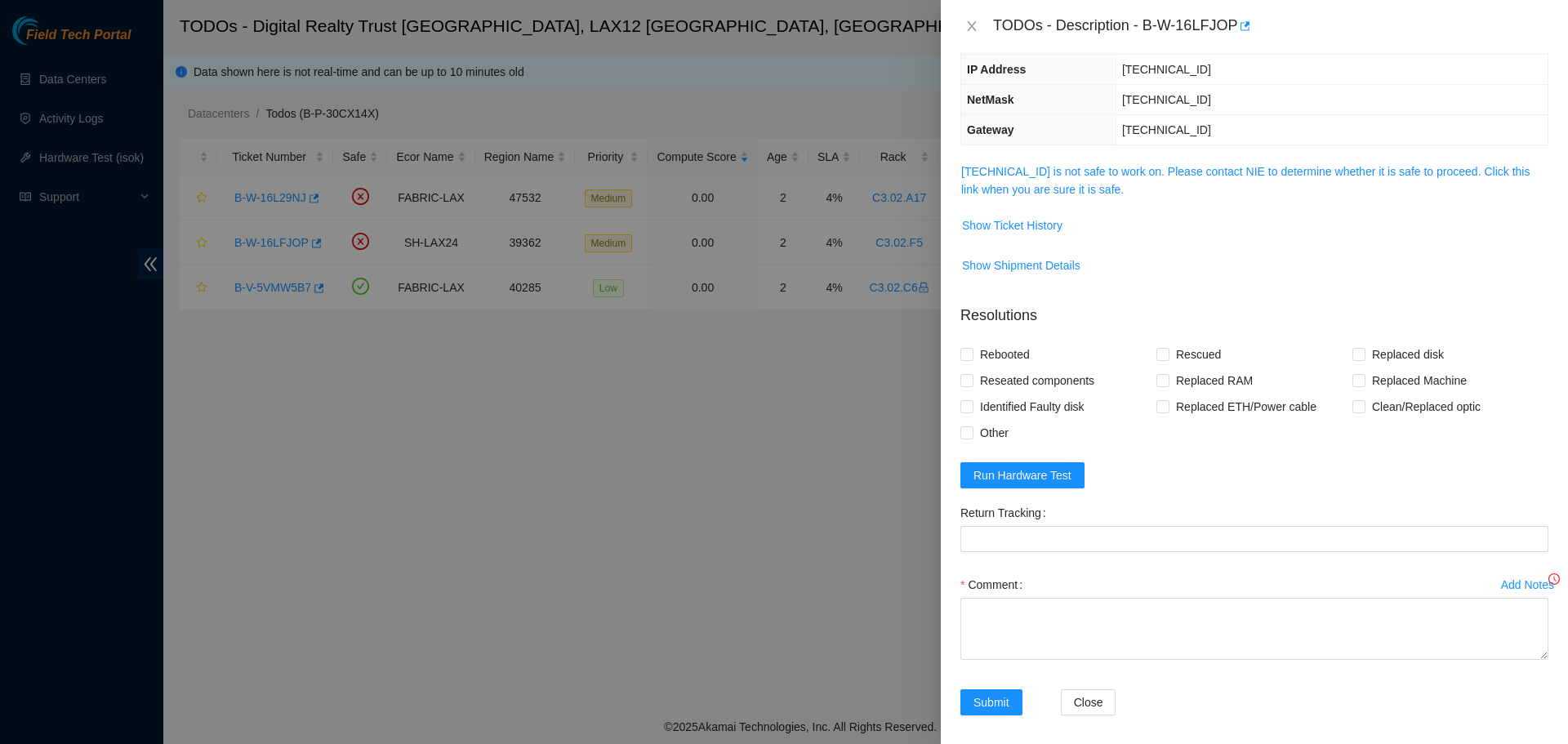
scroll to position [115, 0]
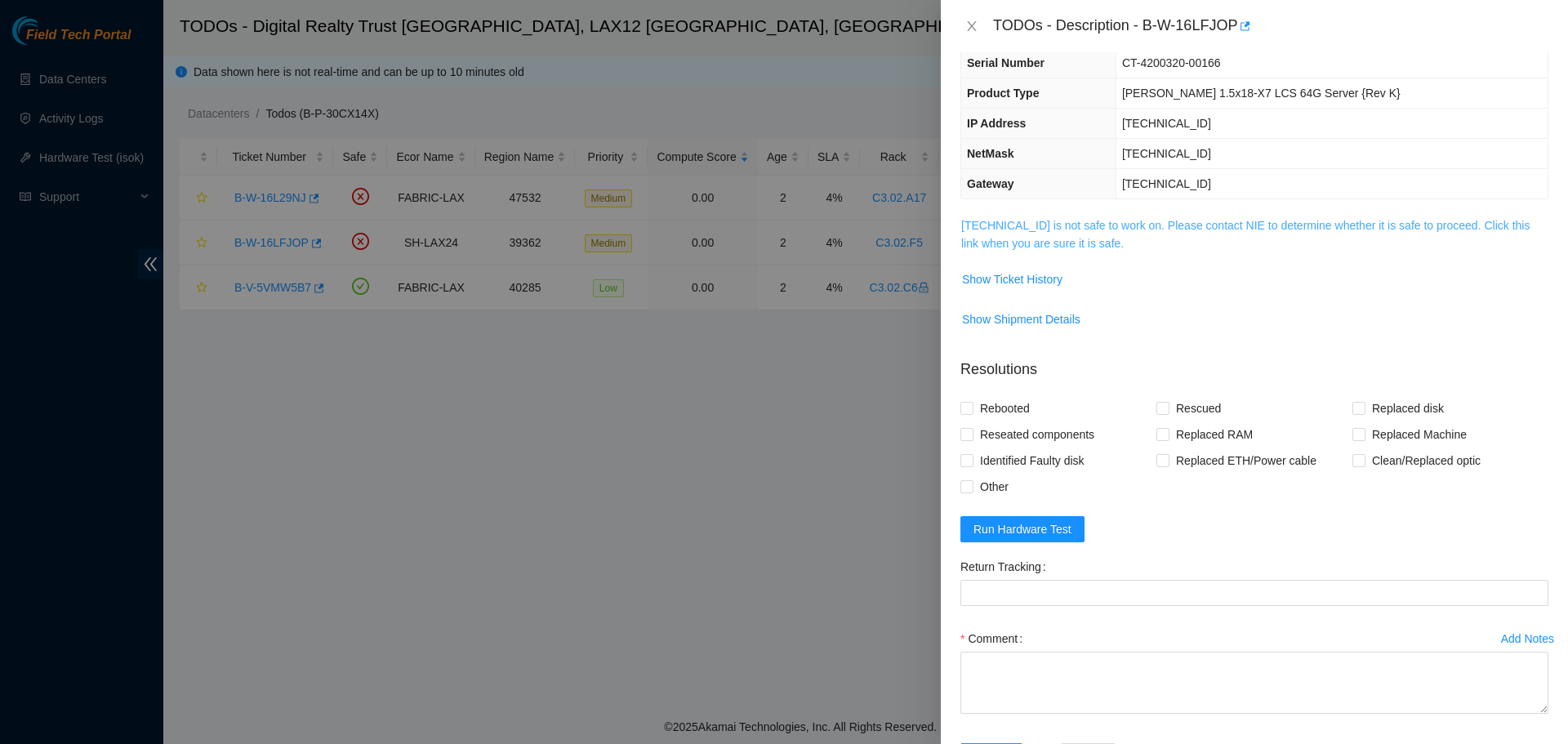
click at [1086, 243] on link "[TECHNICAL_ID] is not safe to work on. Please contact NIE to determine whether …" at bounding box center [1246, 235] width 568 height 31
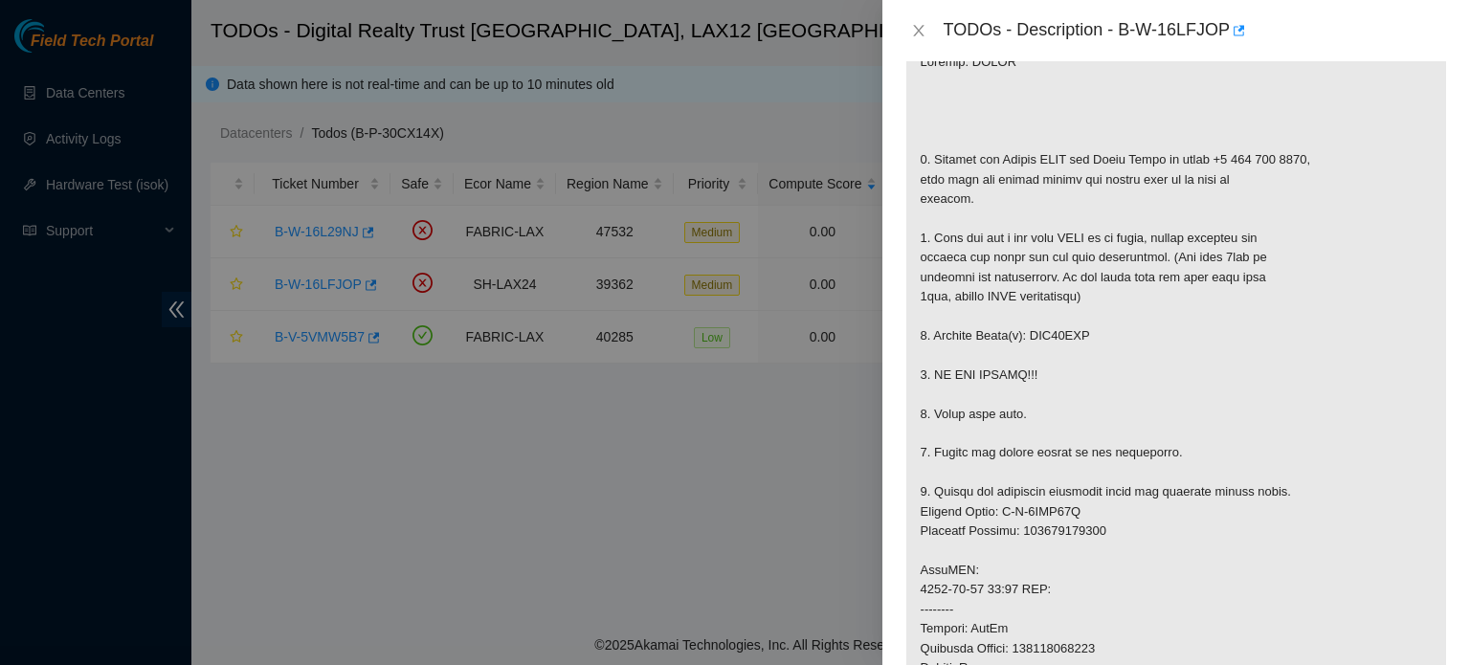
scroll to position [350, 0]
click at [917, 32] on icon "close" at bounding box center [918, 30] width 11 height 11
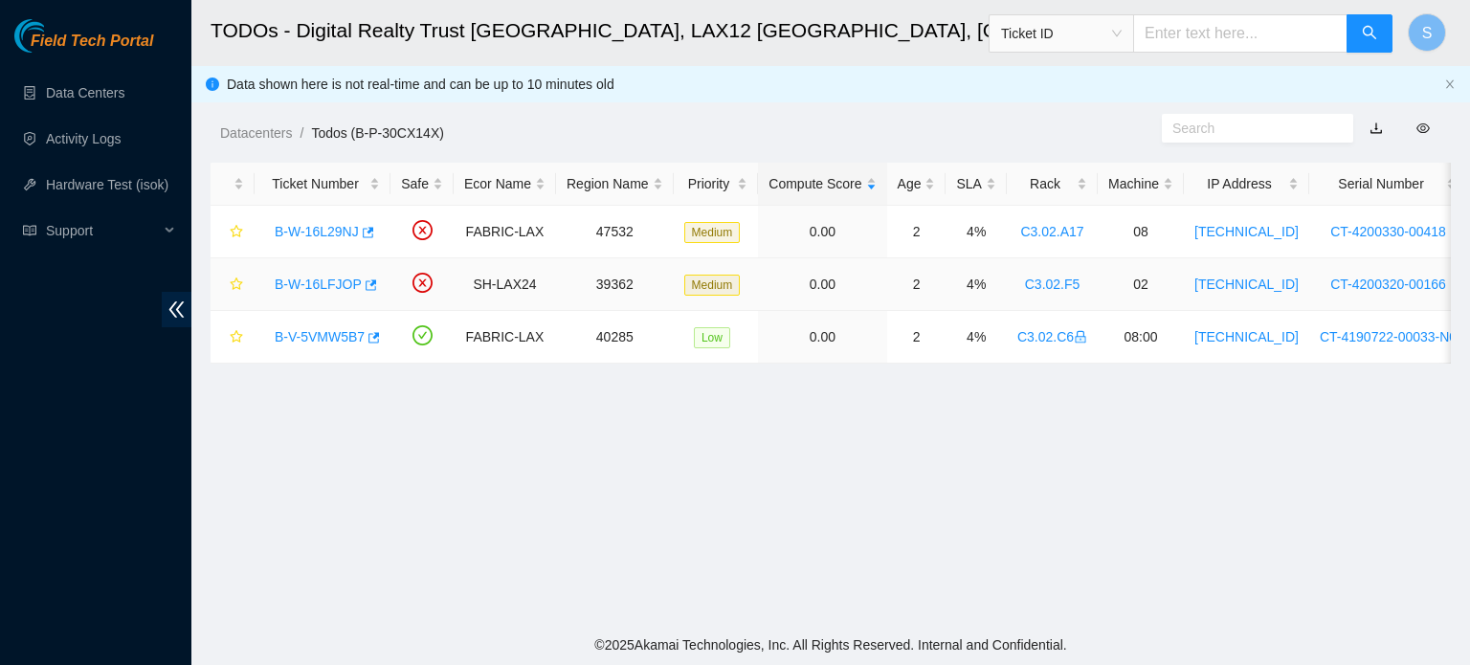
click at [323, 277] on link "B-W-16LFJOP" at bounding box center [318, 284] width 87 height 15
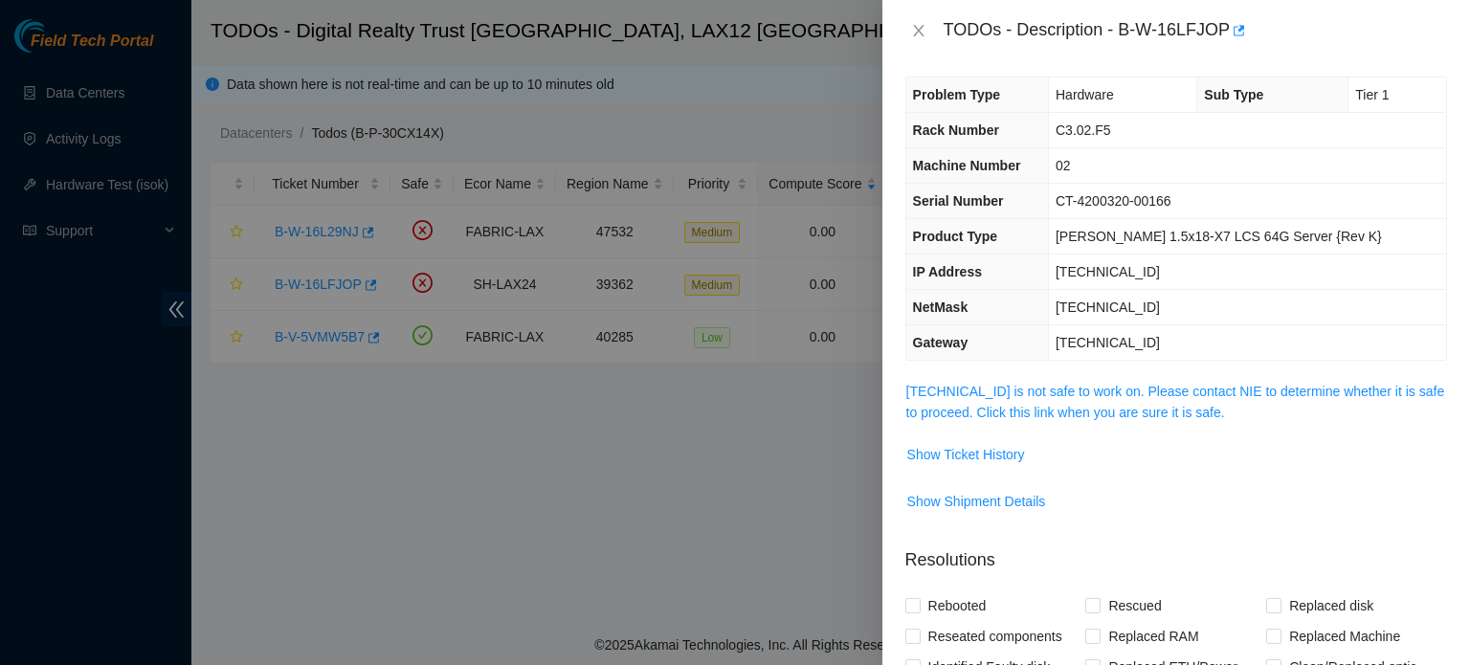
scroll to position [3, 0]
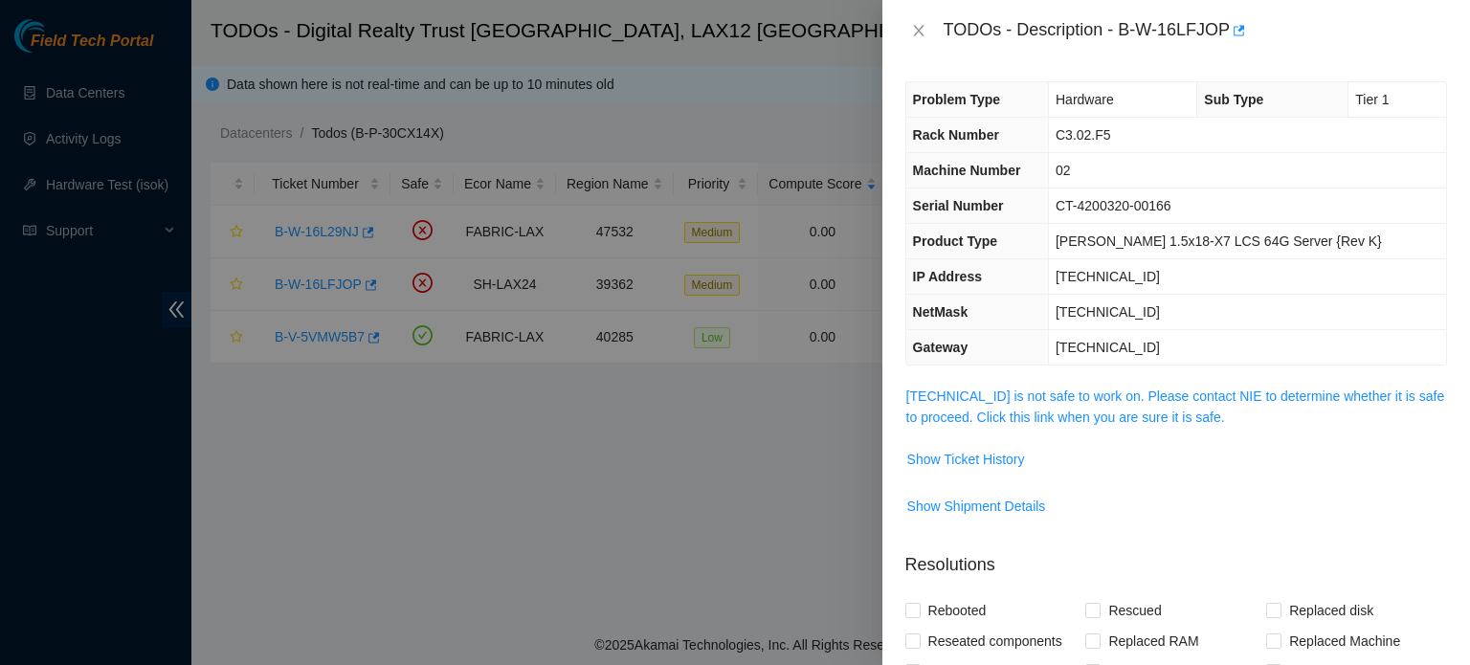
click at [1116, 424] on span "[TECHNICAL_ID] is not safe to work on. Please contact NIE to determine whether …" at bounding box center [1176, 407] width 540 height 42
click at [1122, 418] on link "184.28.73.133 is not safe to work on. Please contact NIE to determine whether i…" at bounding box center [1175, 407] width 539 height 36
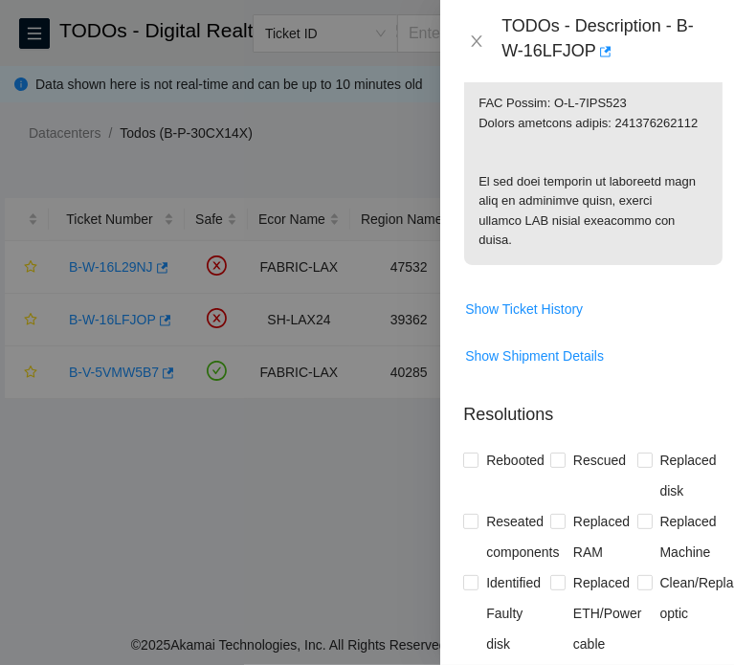
scroll to position [1819, 0]
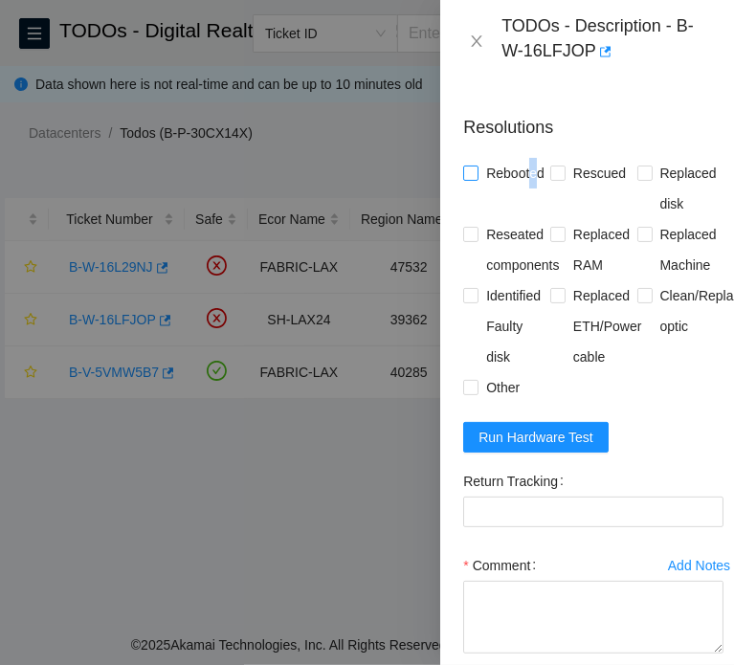
click at [531, 189] on span "Rebooted" at bounding box center [516, 173] width 74 height 31
click at [511, 189] on span "Rebooted" at bounding box center [516, 173] width 74 height 31
click at [477, 179] on input "Rebooted" at bounding box center [469, 172] width 13 height 13
checkbox input "true"
click at [658, 219] on span "Replaced disk" at bounding box center [689, 188] width 72 height 61
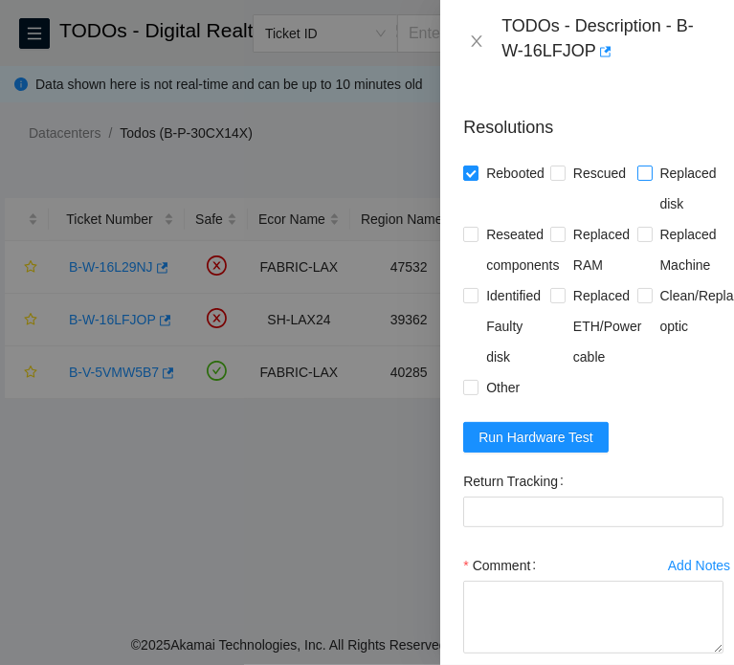
click at [651, 179] on input "Replaced disk" at bounding box center [644, 172] width 13 height 13
checkbox input "true"
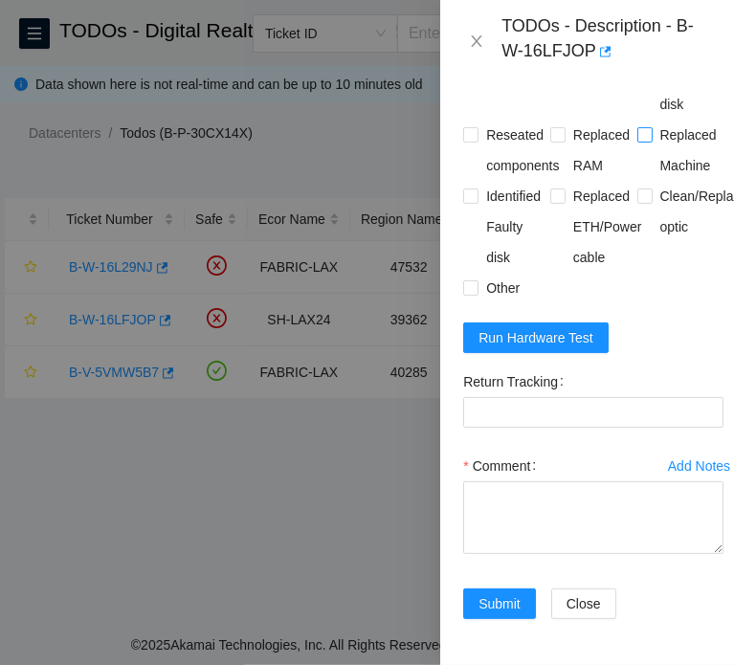
scroll to position [2041, 0]
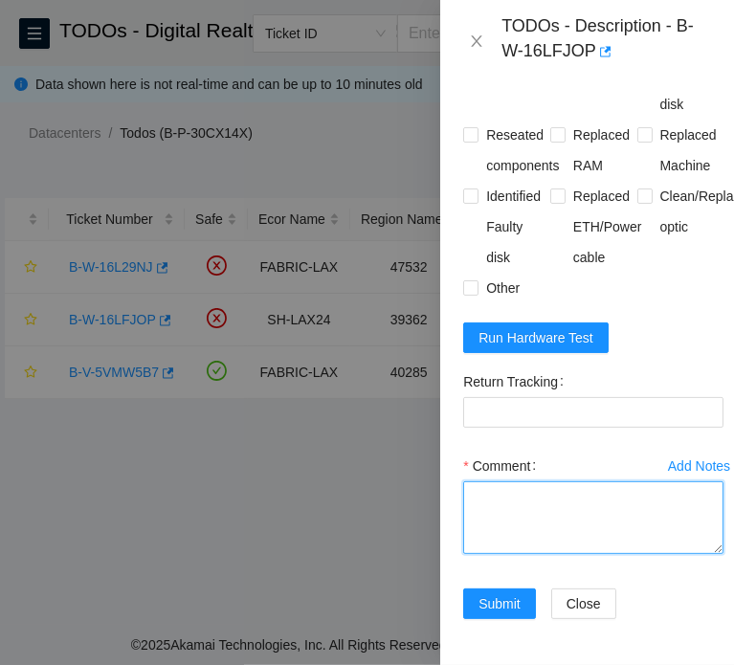
click at [575, 481] on textarea "Comment" at bounding box center [593, 517] width 260 height 73
paste textarea "B-W-16LFJOP SH-LAX24 39362 Medium 0.00 2 4% C3.02.F5 02 184.28.73.133 CT-420032…"
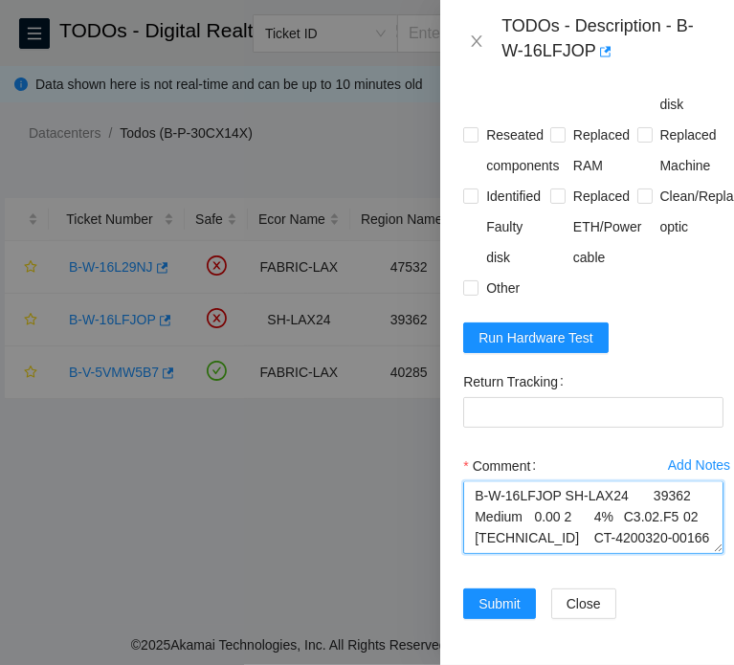
scroll to position [415, 0]
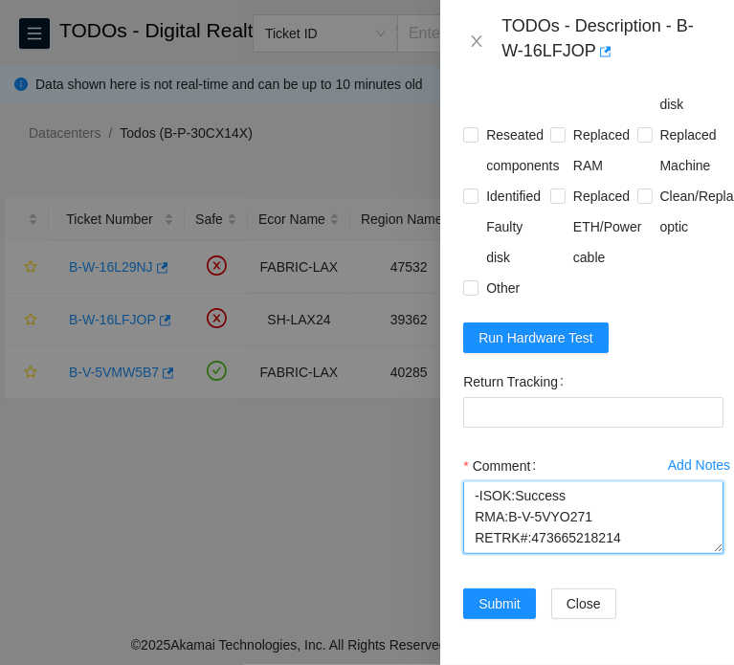
click at [610, 518] on textarea "B-W-16LFJOP SH-LAX24 39362 Medium 0.00 2 4% C3.02.F5 02 184.28.73.133 CT-420032…" at bounding box center [593, 517] width 260 height 73
type textarea "B-W-16LFJOP SH-LAX24 39362 Medium 0.00 2 4% C3.02.F5 02 184.28.73.133 CT-420032…"
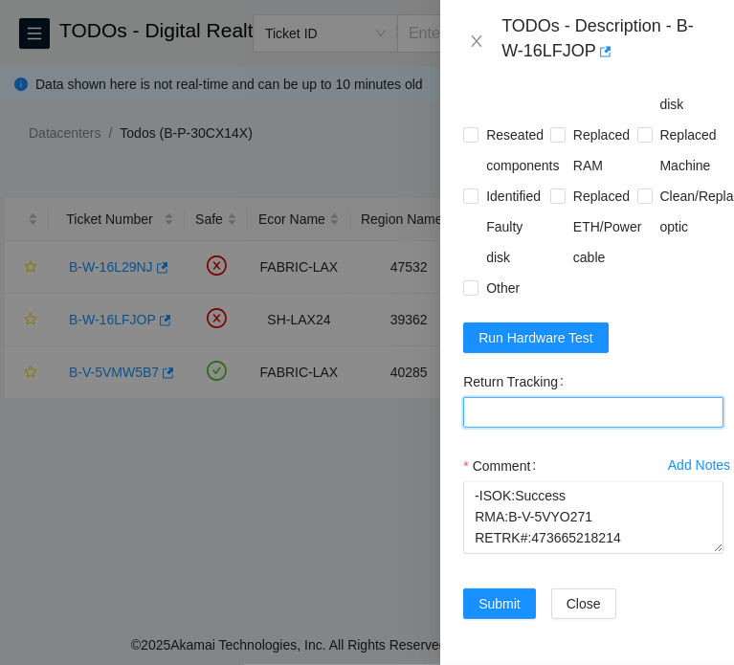
click at [587, 397] on Tracking "Return Tracking" at bounding box center [593, 412] width 260 height 31
paste Tracking "473665218214"
type Tracking "473665218214"
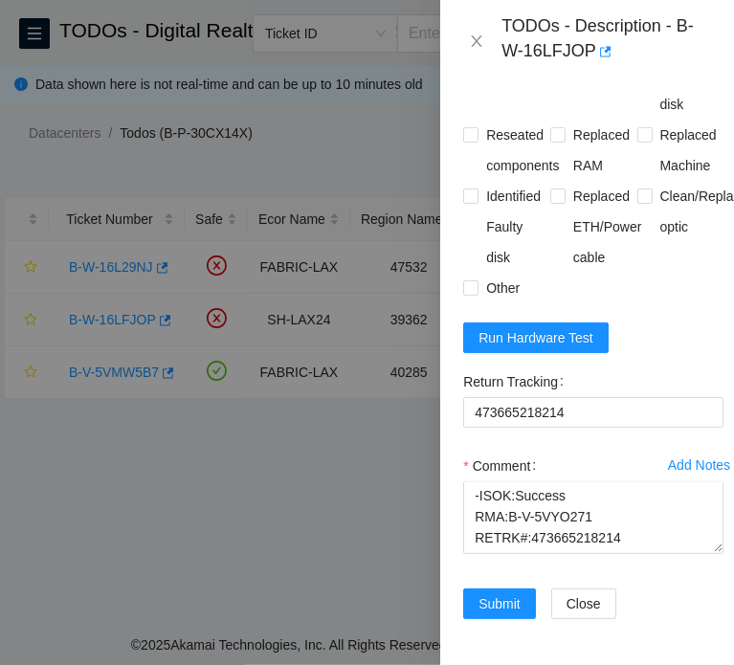
click at [667, 335] on form "Resolutions Rebooted Rescued Replaced disk Reseated components Replaced RAM Rep…" at bounding box center [593, 321] width 260 height 642
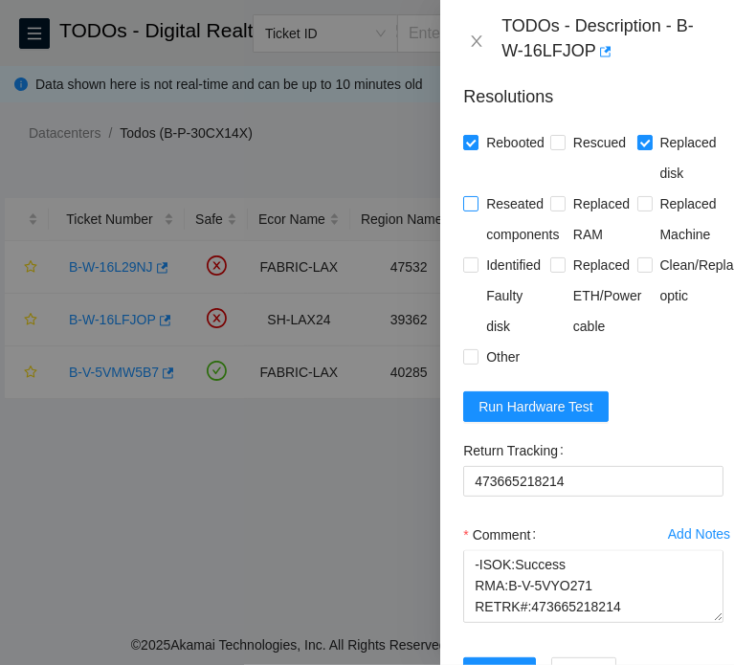
click at [500, 250] on span "Reseated components" at bounding box center [523, 219] width 88 height 61
click at [477, 210] on input "Reseated components" at bounding box center [469, 202] width 13 height 13
checkbox input "true"
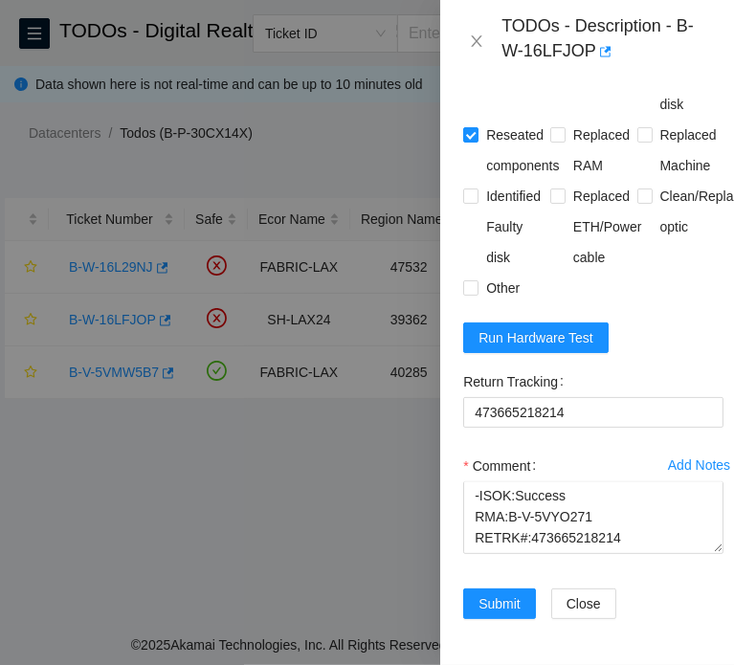
scroll to position [2041, 0]
click at [592, 323] on button "Run Hardware Test" at bounding box center [535, 338] width 145 height 31
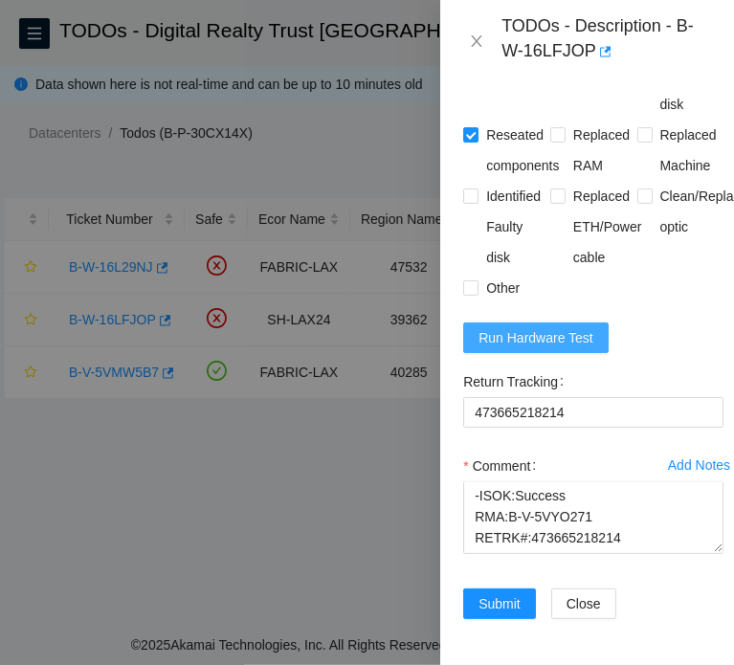
click at [572, 323] on button "Run Hardware Test" at bounding box center [535, 338] width 145 height 31
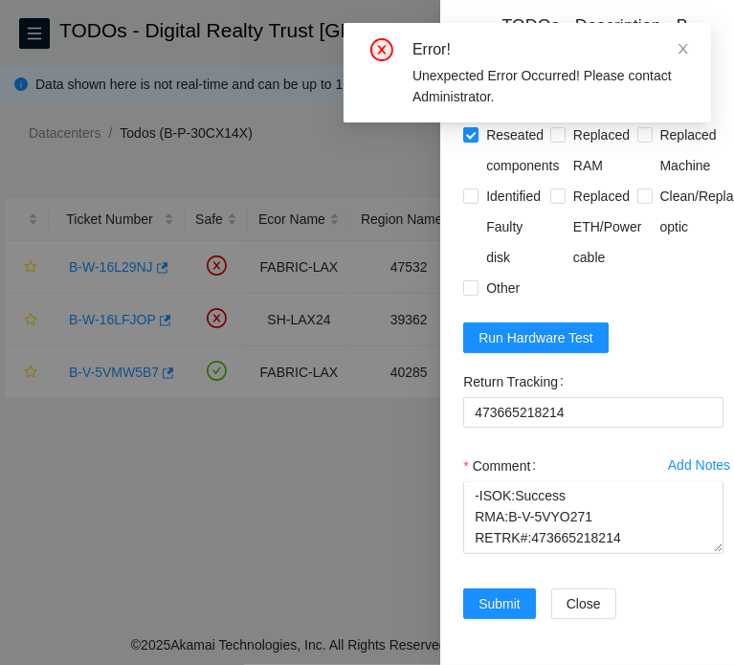
scroll to position [1945, 0]
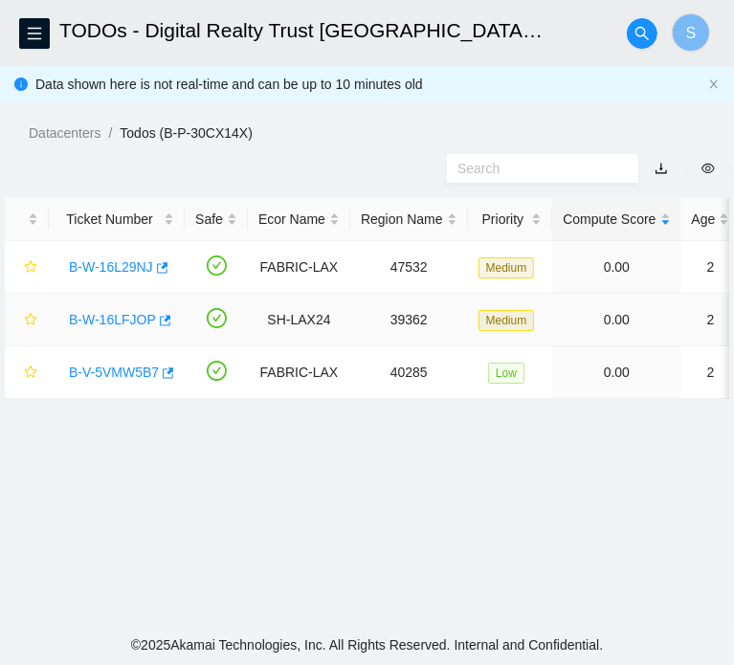
click at [117, 327] on link "B-W-16LFJOP" at bounding box center [112, 319] width 87 height 15
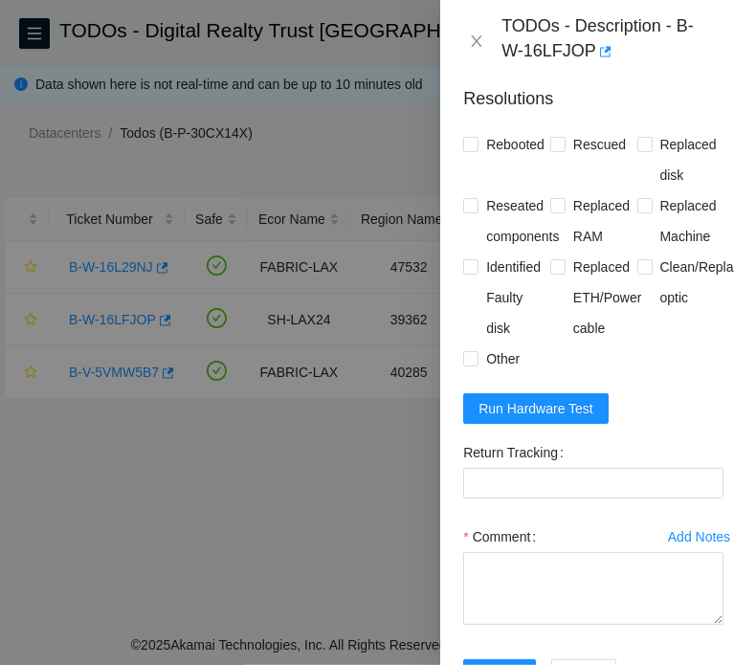
scroll to position [2167, 0]
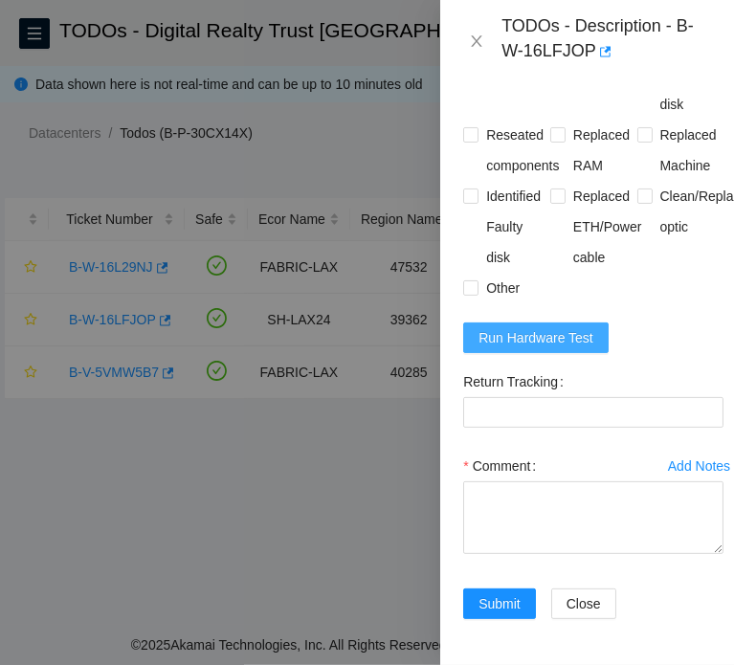
click at [553, 327] on span "Run Hardware Test" at bounding box center [536, 337] width 115 height 21
click at [480, 45] on icon "close" at bounding box center [477, 40] width 11 height 11
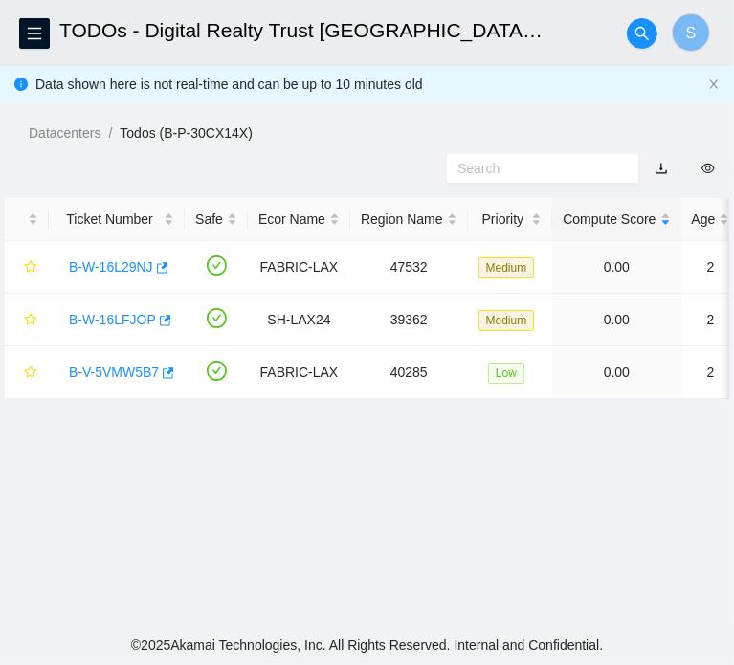
scroll to position [548, 0]
click at [111, 380] on link "B-V-5VMW5B7" at bounding box center [114, 372] width 90 height 15
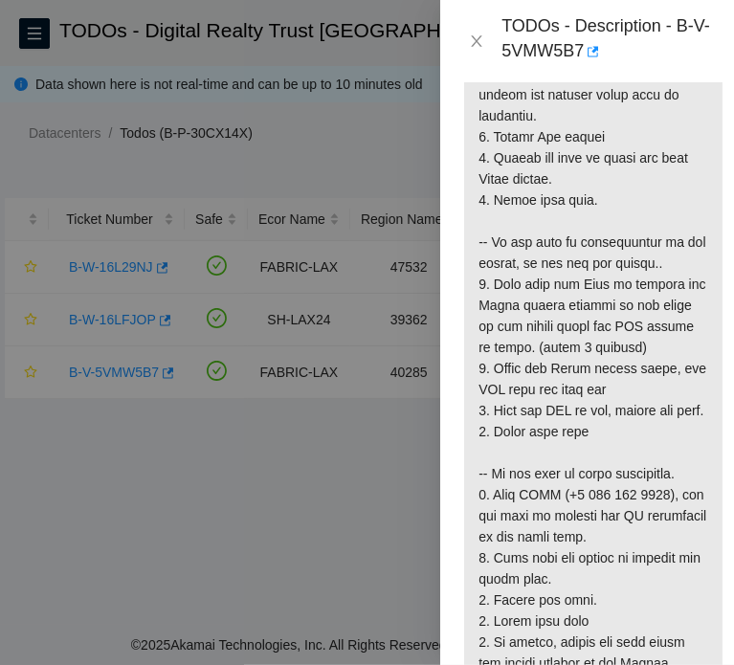
scroll to position [670, 0]
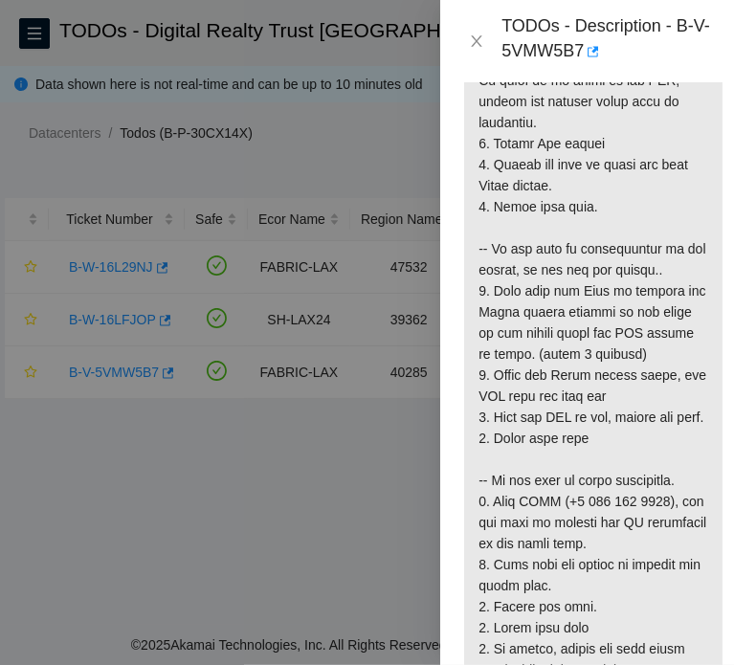
click at [515, 36] on div "TODOs - Description - B-V-5VMW5B7" at bounding box center [607, 41] width 210 height 52
click at [479, 35] on icon "close" at bounding box center [476, 41] width 15 height 15
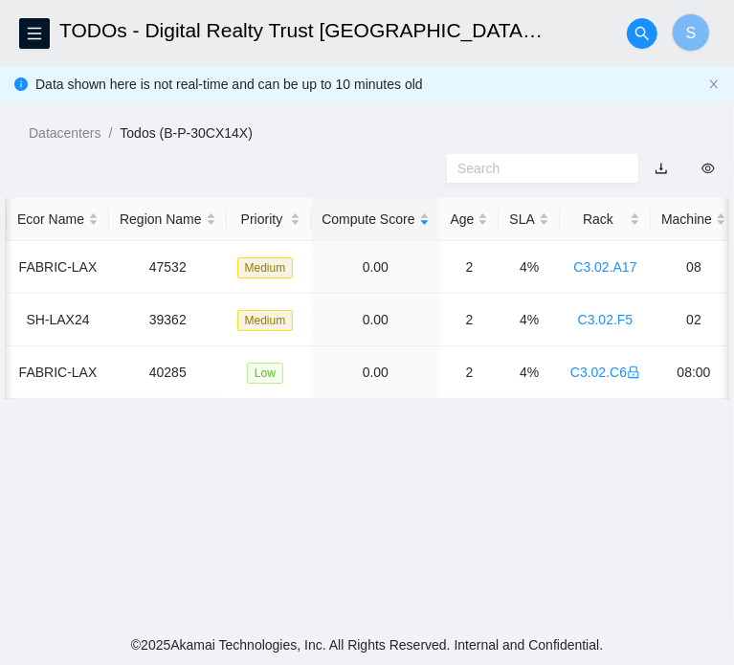
scroll to position [0, 0]
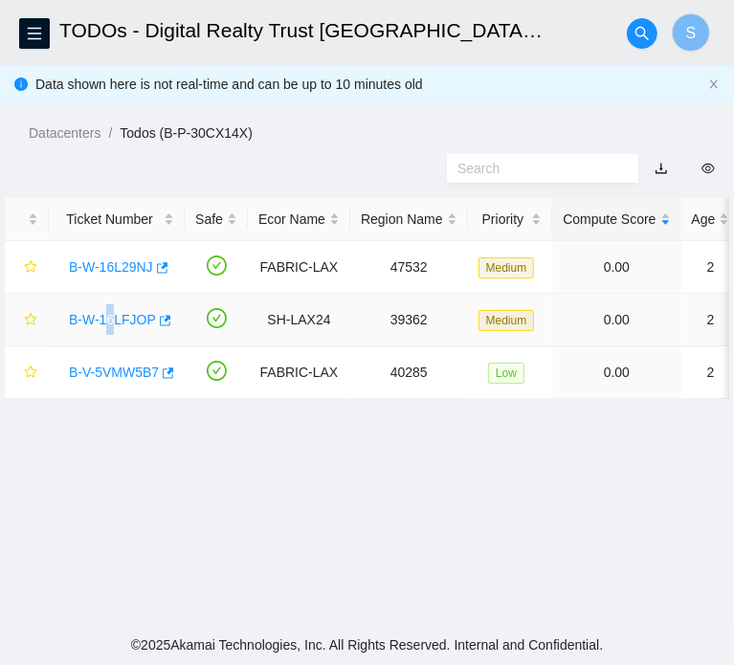
drag, startPoint x: 108, startPoint y: 356, endPoint x: 111, endPoint y: 368, distance: 11.8
click at [111, 347] on td "B-W-16LFJOP" at bounding box center [117, 320] width 136 height 53
click at [113, 327] on link "B-W-16LFJOP" at bounding box center [112, 319] width 87 height 15
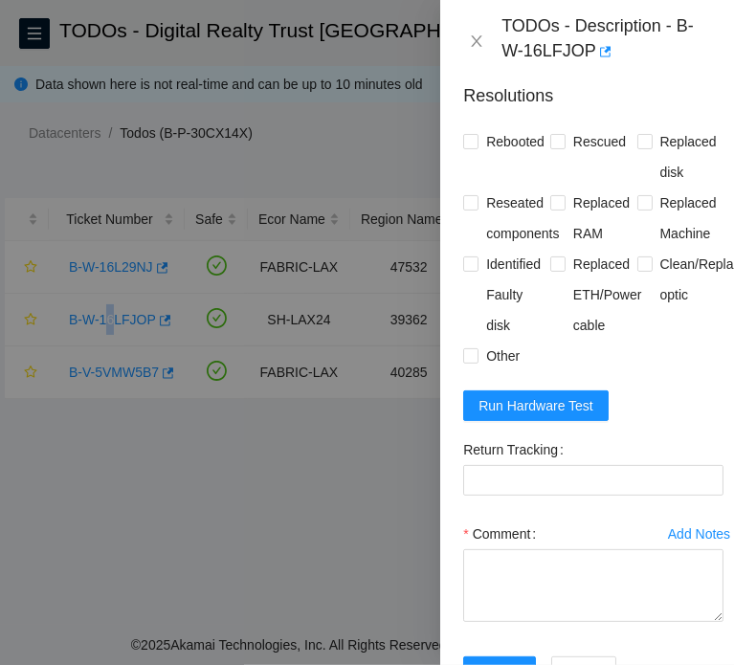
scroll to position [1968, 0]
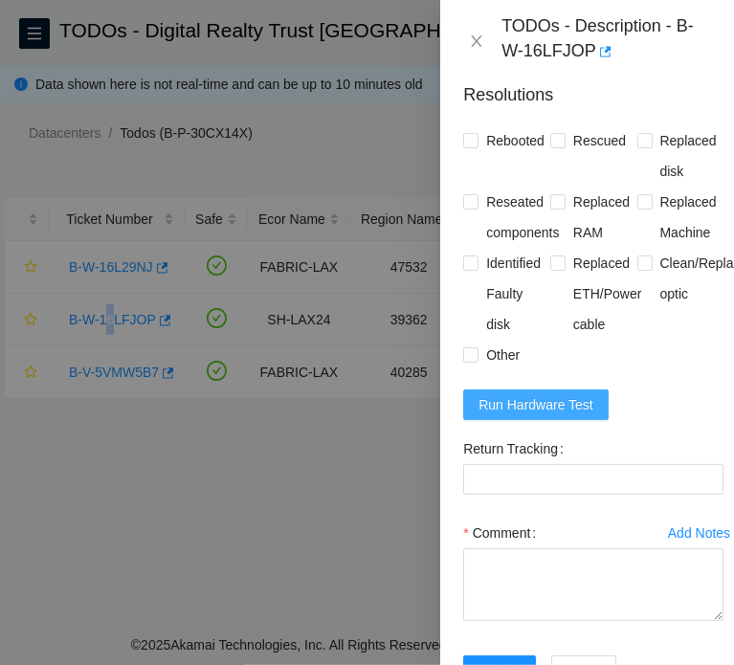
click at [552, 415] on span "Run Hardware Test" at bounding box center [536, 404] width 115 height 21
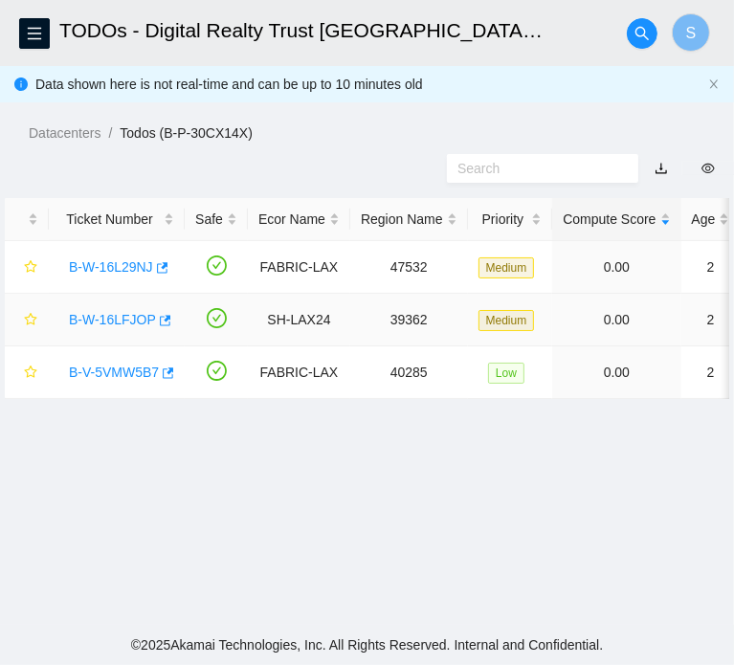
click at [83, 327] on link "B-W-16LFJOP" at bounding box center [112, 319] width 87 height 15
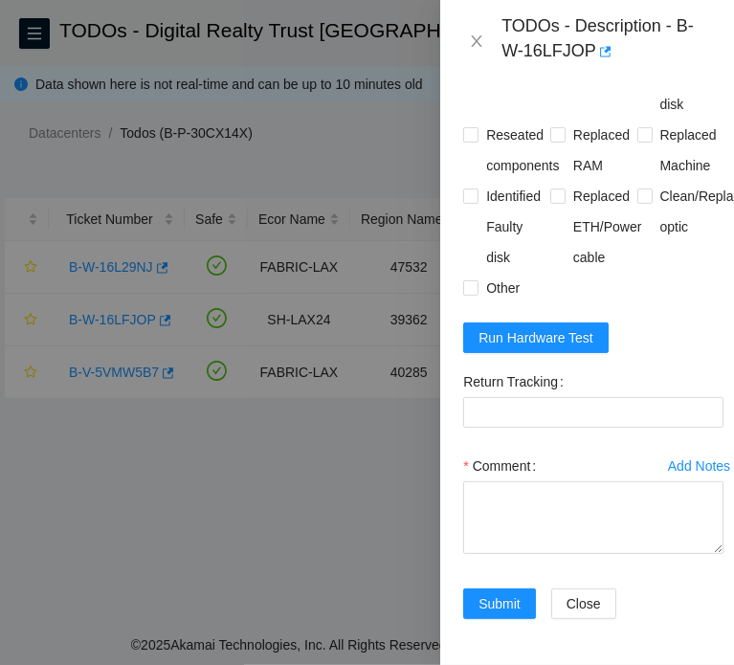
scroll to position [2167, 0]
click at [570, 323] on button "Run Hardware Test" at bounding box center [535, 338] width 145 height 31
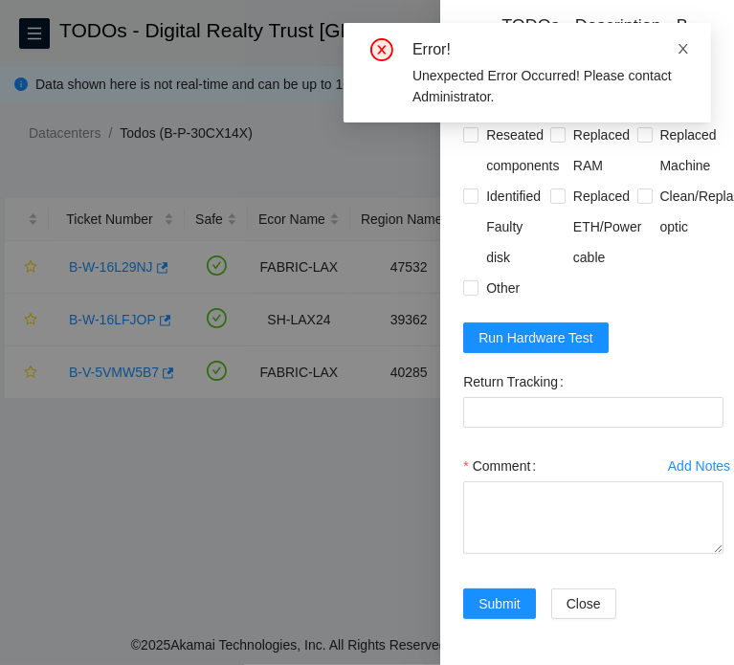
click at [688, 54] on icon "close" at bounding box center [683, 48] width 13 height 13
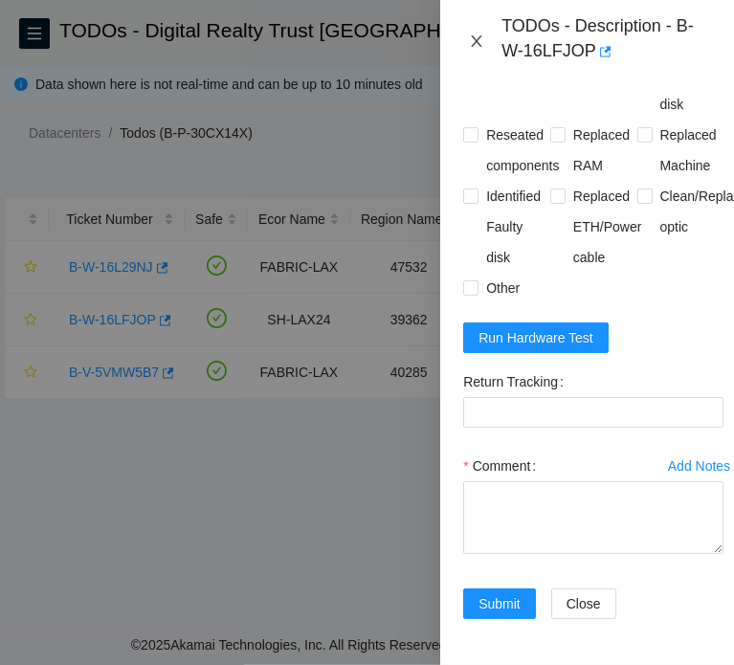
drag, startPoint x: 472, startPoint y: 37, endPoint x: 475, endPoint y: 50, distance: 12.8
click at [474, 37] on icon "close" at bounding box center [476, 41] width 15 height 15
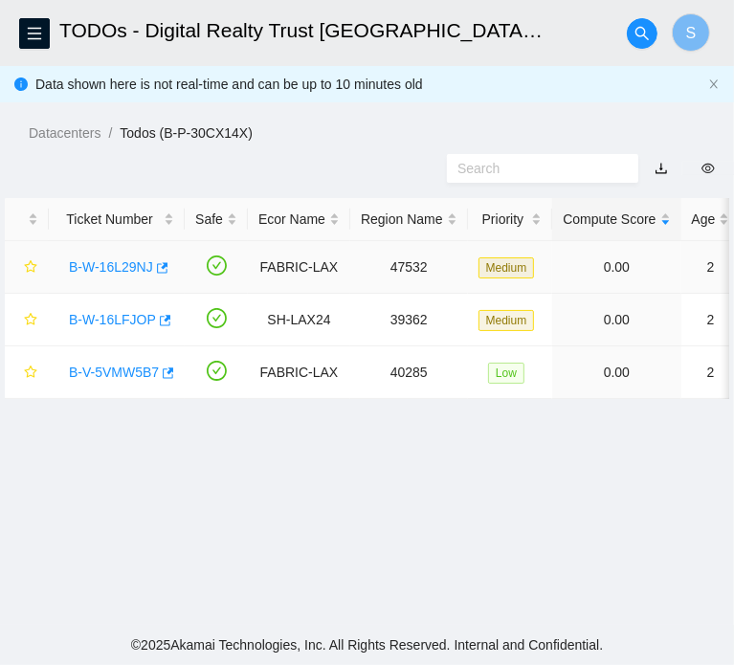
click at [121, 275] on link "B-W-16L29NJ" at bounding box center [111, 266] width 84 height 15
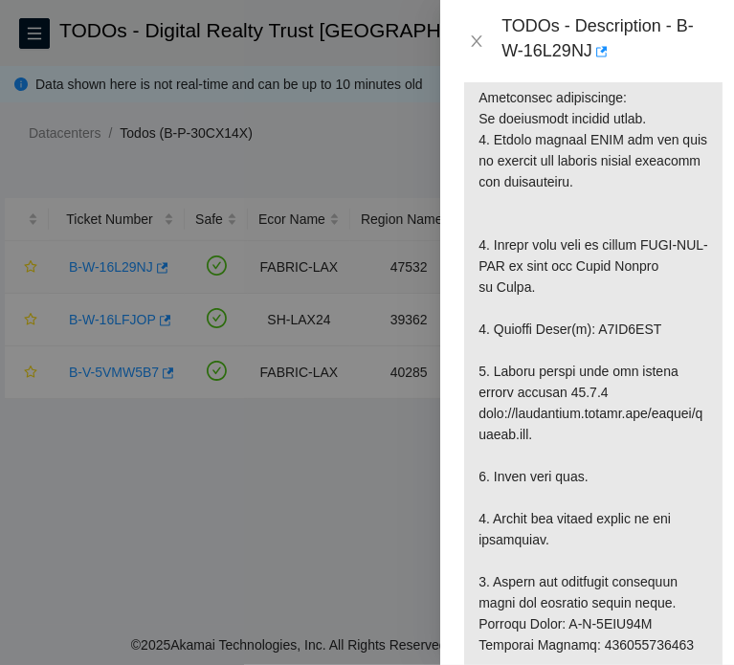
scroll to position [2103, 0]
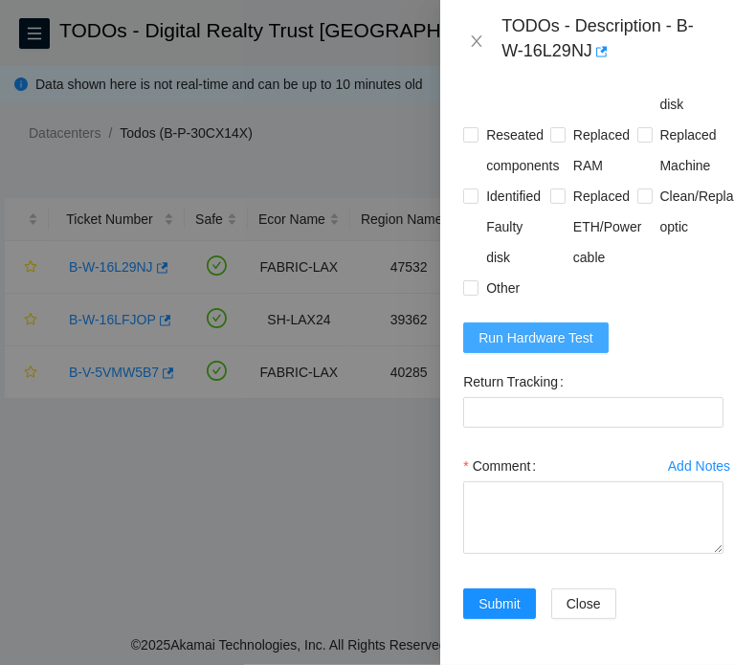
click at [528, 327] on span "Run Hardware Test" at bounding box center [536, 337] width 115 height 21
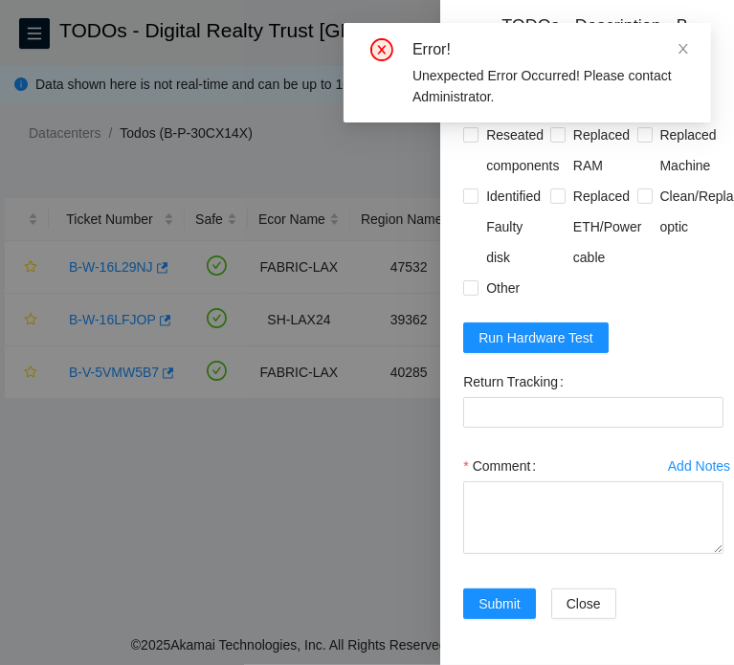
click at [692, 45] on div "Error! Unexpected Error Occurred! Please contact Administrator." at bounding box center [528, 73] width 368 height 100
click at [689, 42] on icon "close" at bounding box center [683, 48] width 13 height 13
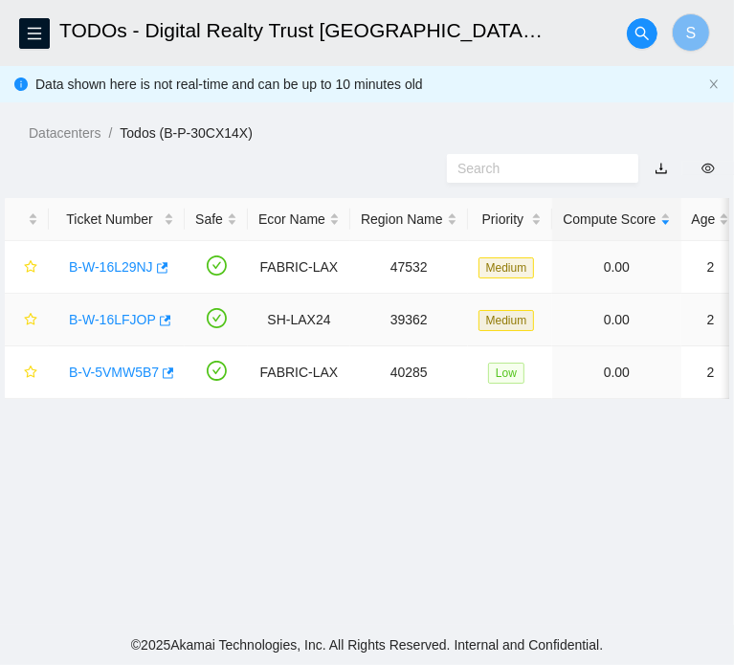
click at [111, 327] on link "B-W-16LFJOP" at bounding box center [112, 319] width 87 height 15
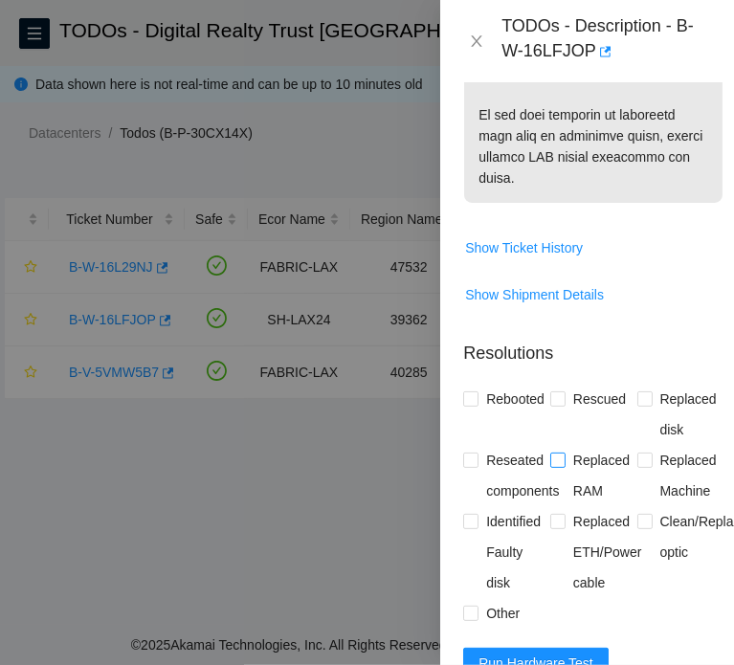
scroll to position [1914, 0]
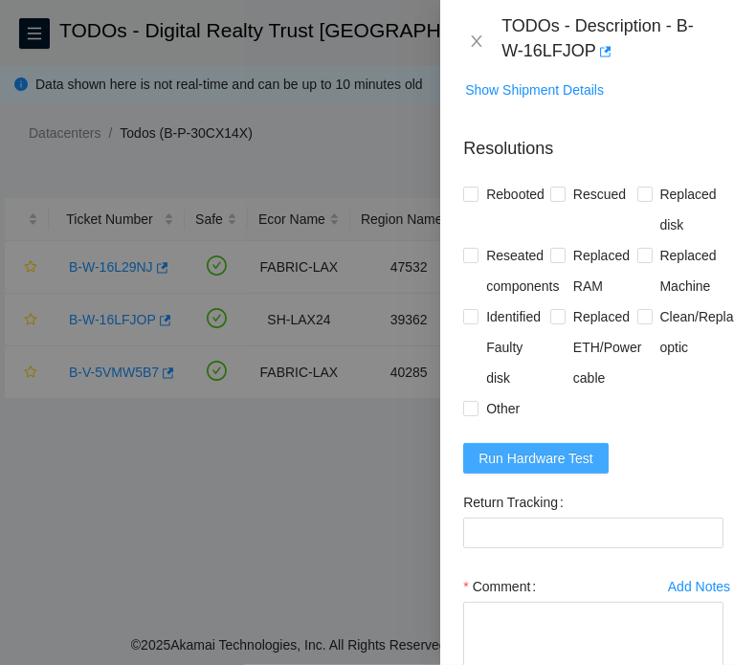
click at [565, 474] on button "Run Hardware Test" at bounding box center [535, 458] width 145 height 31
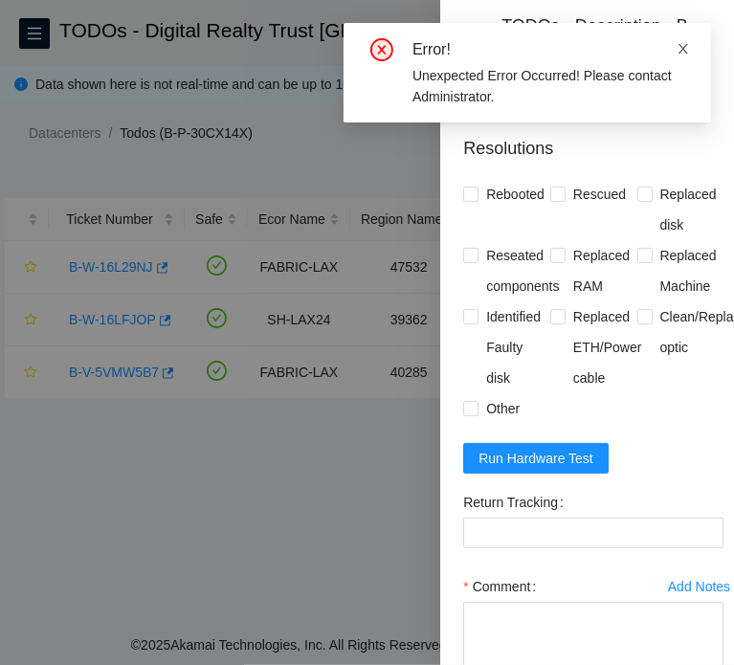
click at [688, 48] on icon "close" at bounding box center [683, 48] width 13 height 13
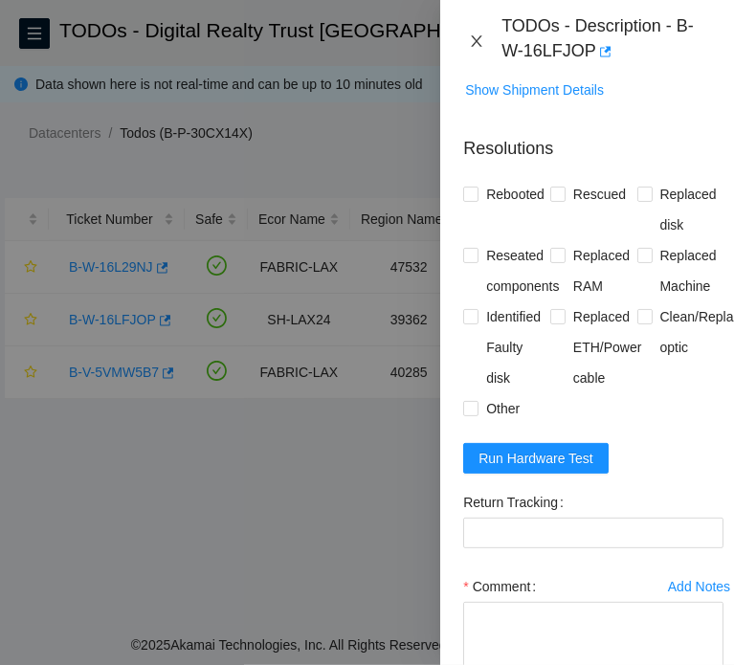
click at [483, 48] on icon "close" at bounding box center [476, 41] width 15 height 15
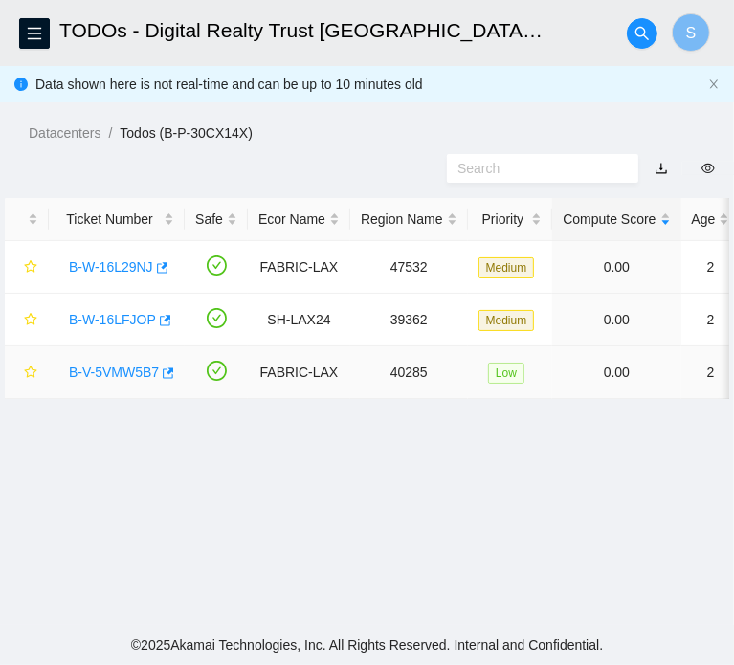
click at [118, 388] on div "B-V-5VMW5B7" at bounding box center [116, 372] width 115 height 31
drag, startPoint x: 123, startPoint y: 424, endPoint x: 163, endPoint y: 428, distance: 40.4
click at [123, 380] on link "B-V-5VMW5B7" at bounding box center [114, 372] width 90 height 15
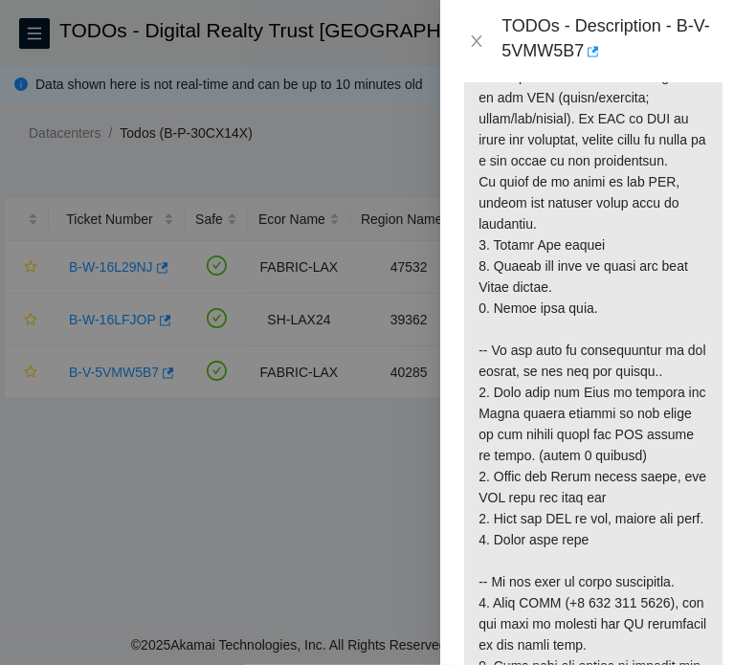
scroll to position [1935, 0]
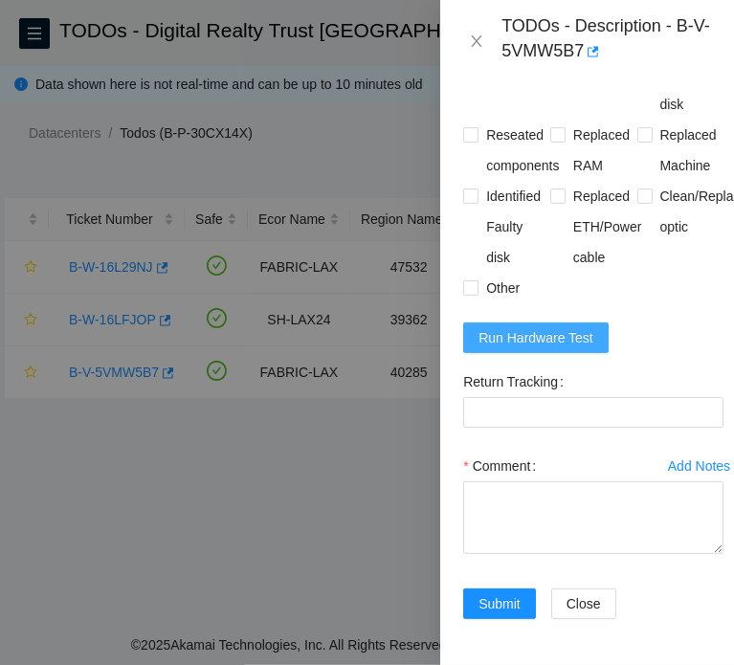
click at [577, 327] on span "Run Hardware Test" at bounding box center [536, 337] width 115 height 21
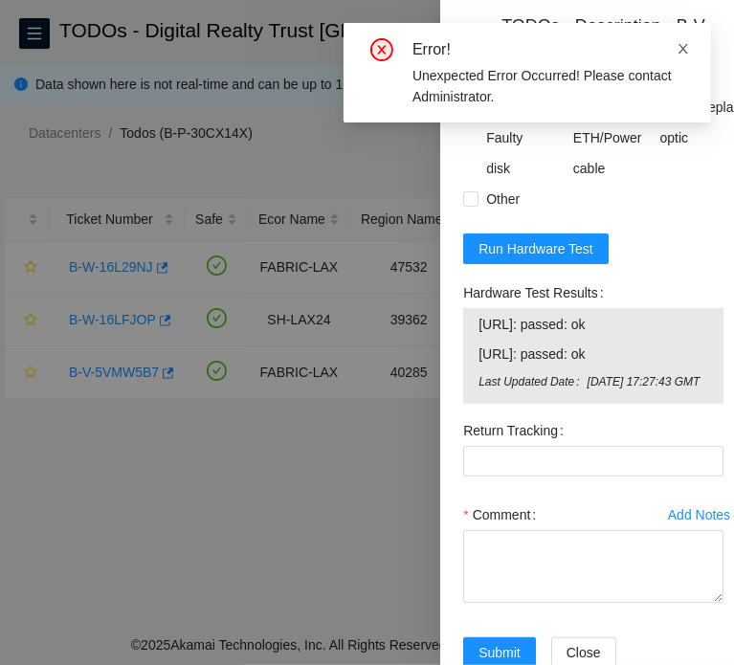
click at [679, 53] on icon "close" at bounding box center [683, 48] width 13 height 13
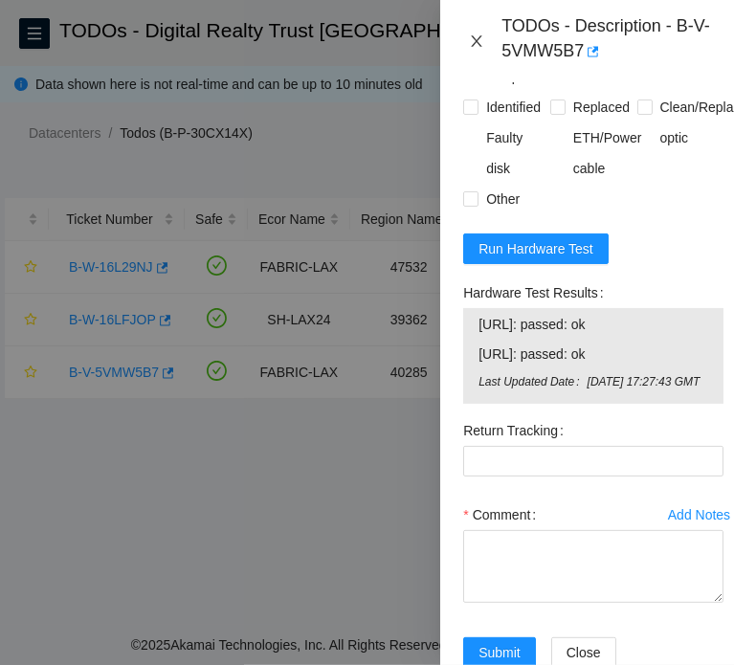
click at [467, 42] on button "Close" at bounding box center [476, 42] width 27 height 18
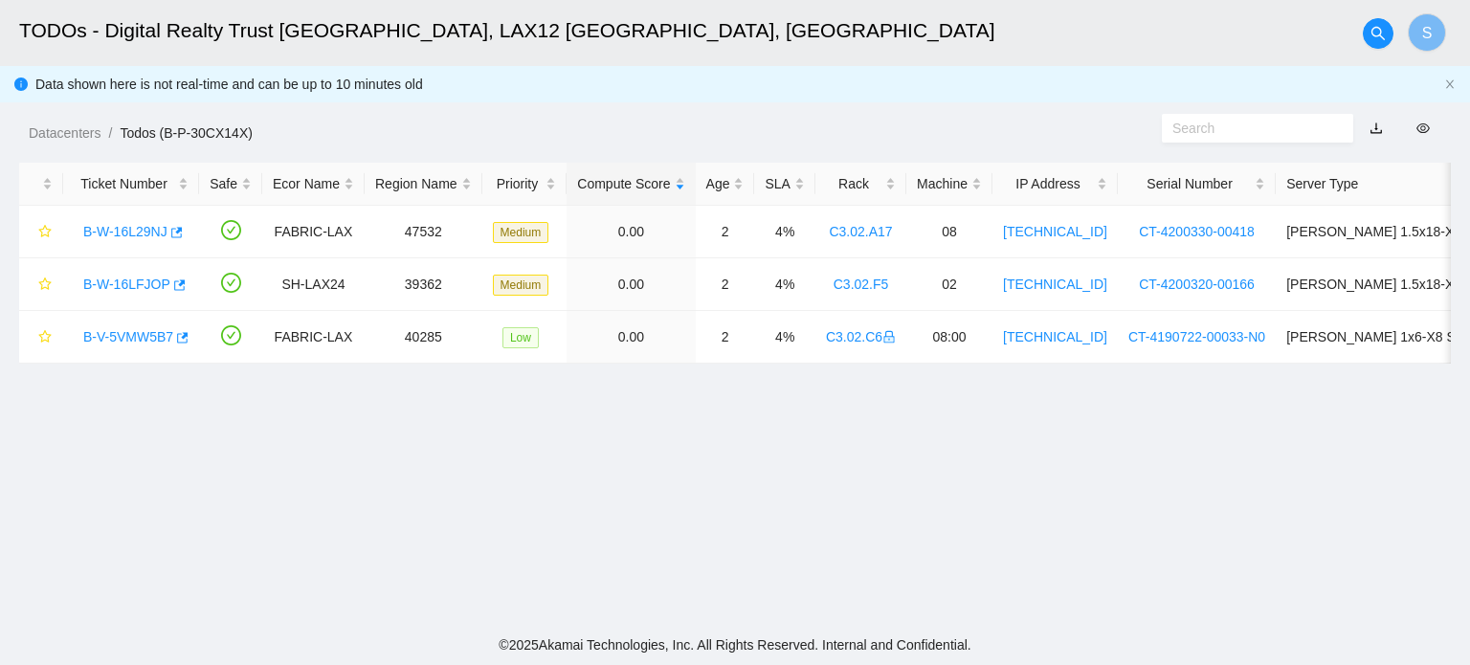
scroll to position [419, 0]
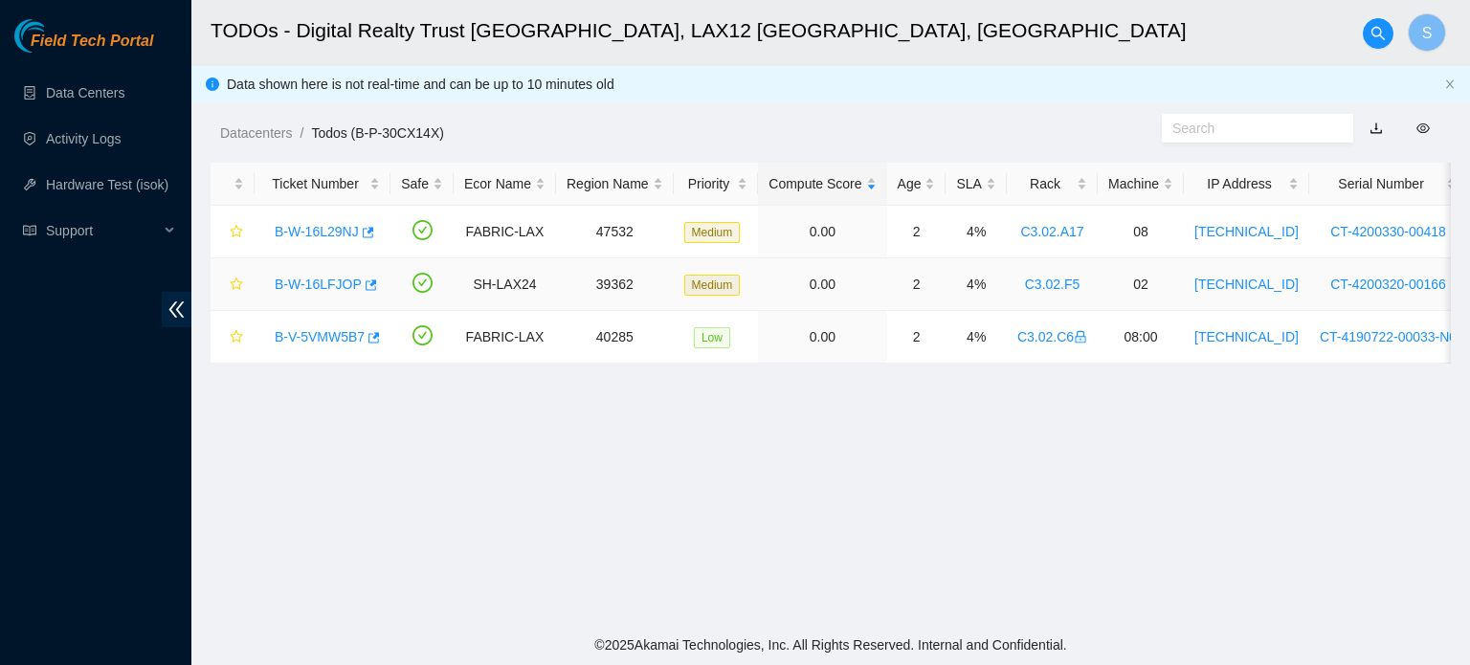
click at [329, 286] on link "B-W-16LFJOP" at bounding box center [318, 284] width 87 height 15
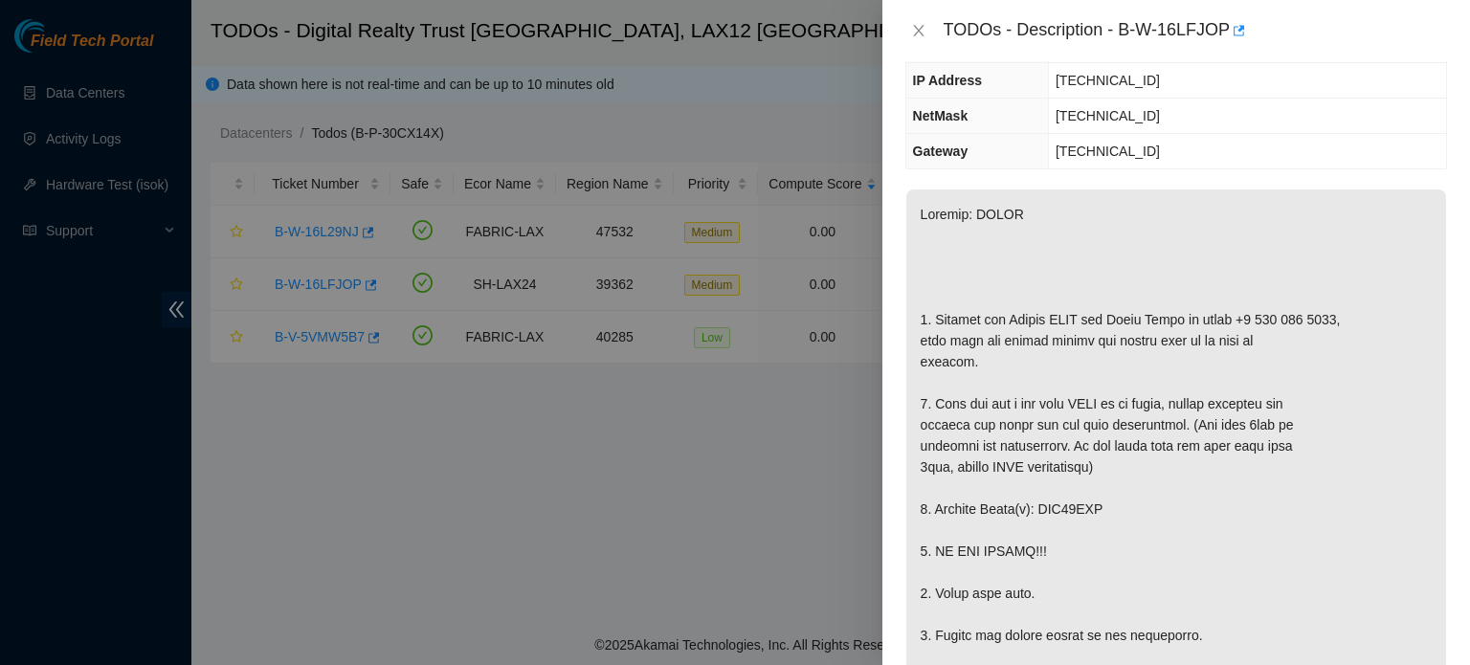
scroll to position [179, 0]
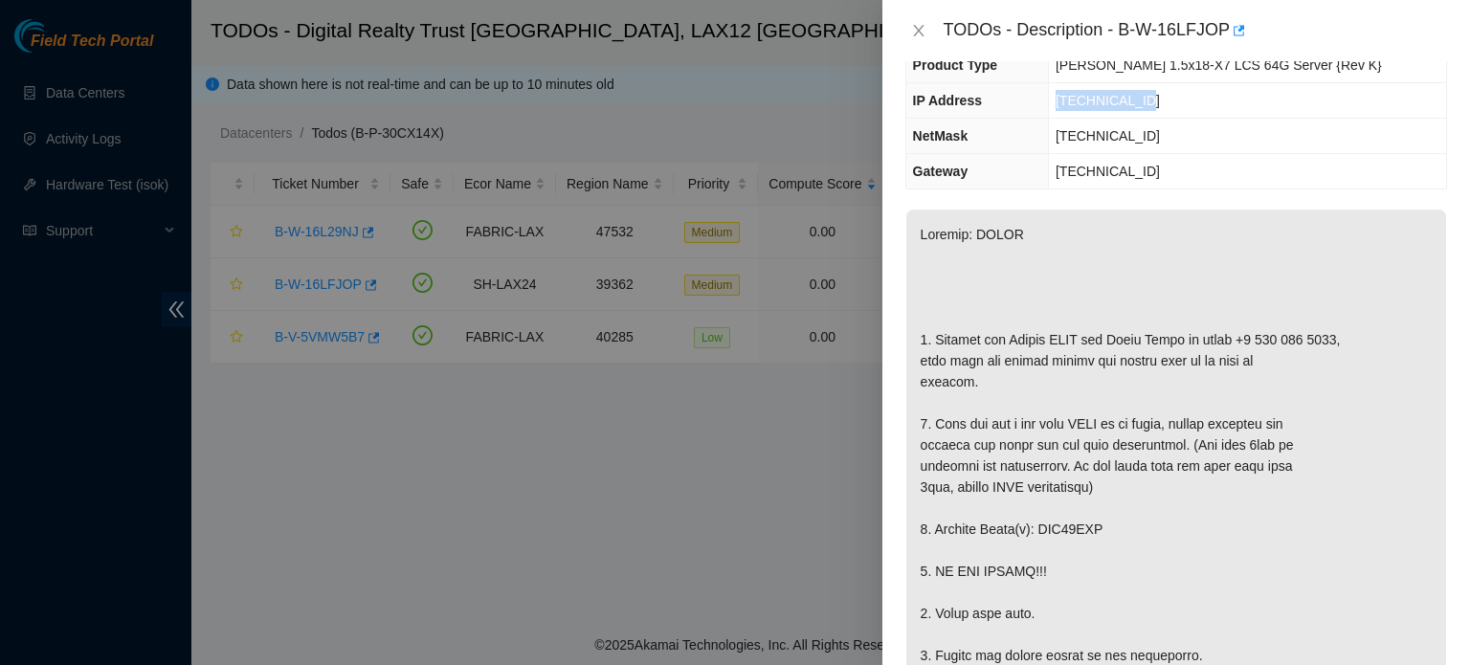
drag, startPoint x: 1212, startPoint y: 98, endPoint x: 1084, endPoint y: 99, distance: 128.3
click at [733, 99] on tr "IP Address [TECHNICAL_ID]" at bounding box center [1176, 100] width 540 height 35
copy tr "[TECHNICAL_ID]"
click at [733, 30] on icon "close" at bounding box center [918, 30] width 15 height 15
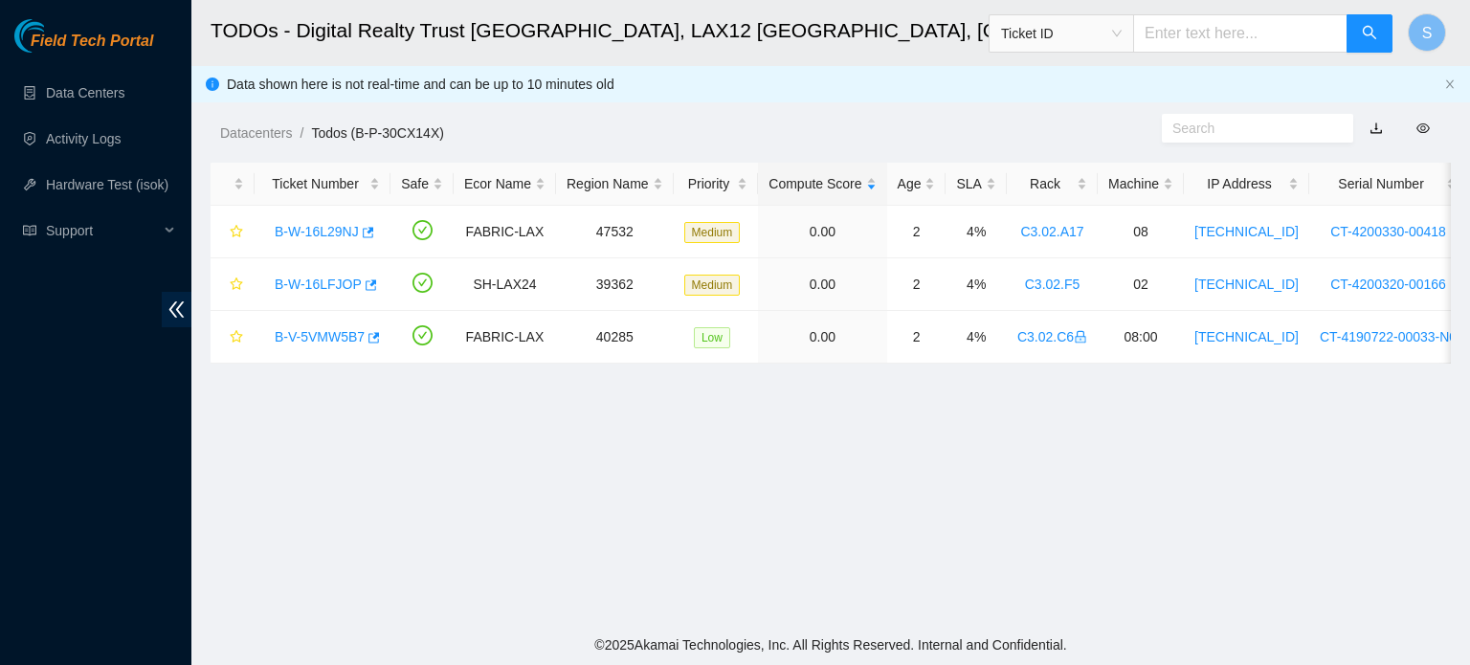
scroll to position [241, 0]
click at [143, 191] on link "Hardware Test (isok)" at bounding box center [107, 184] width 123 height 15
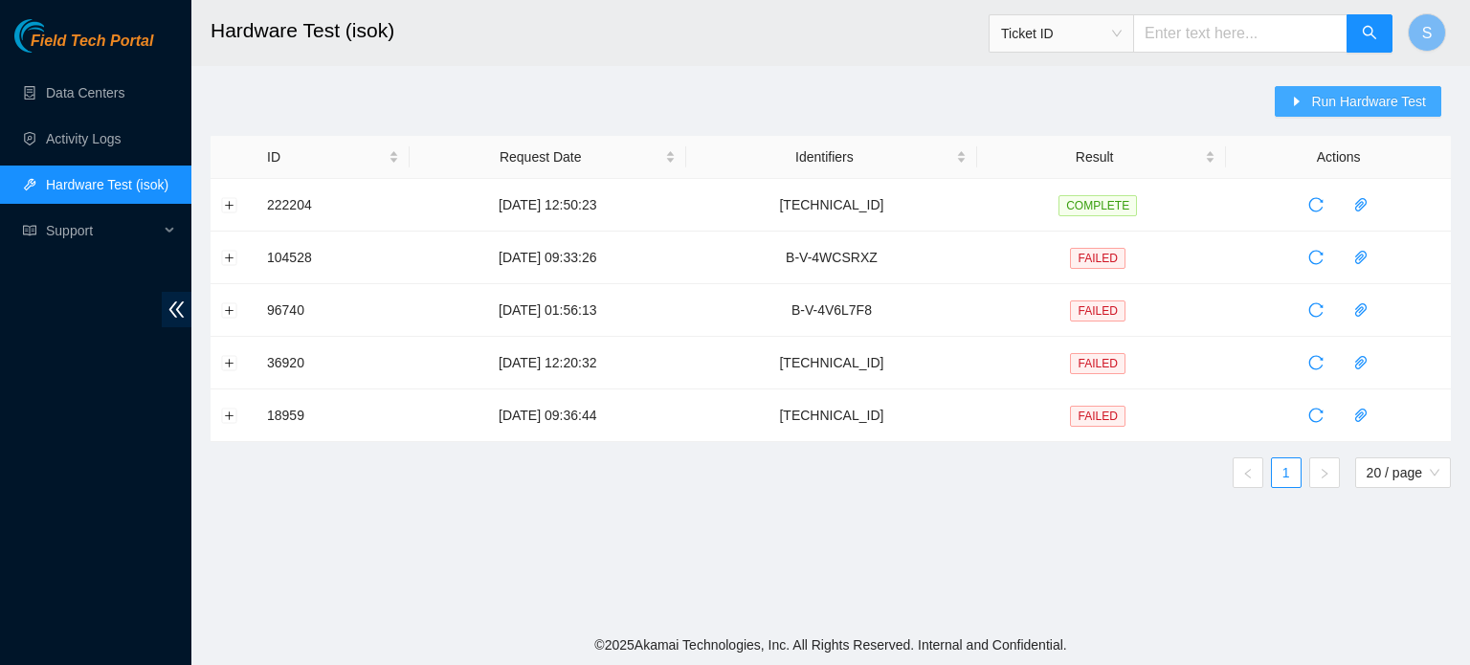
click at [733, 99] on span "Run Hardware Test" at bounding box center [1368, 101] width 115 height 21
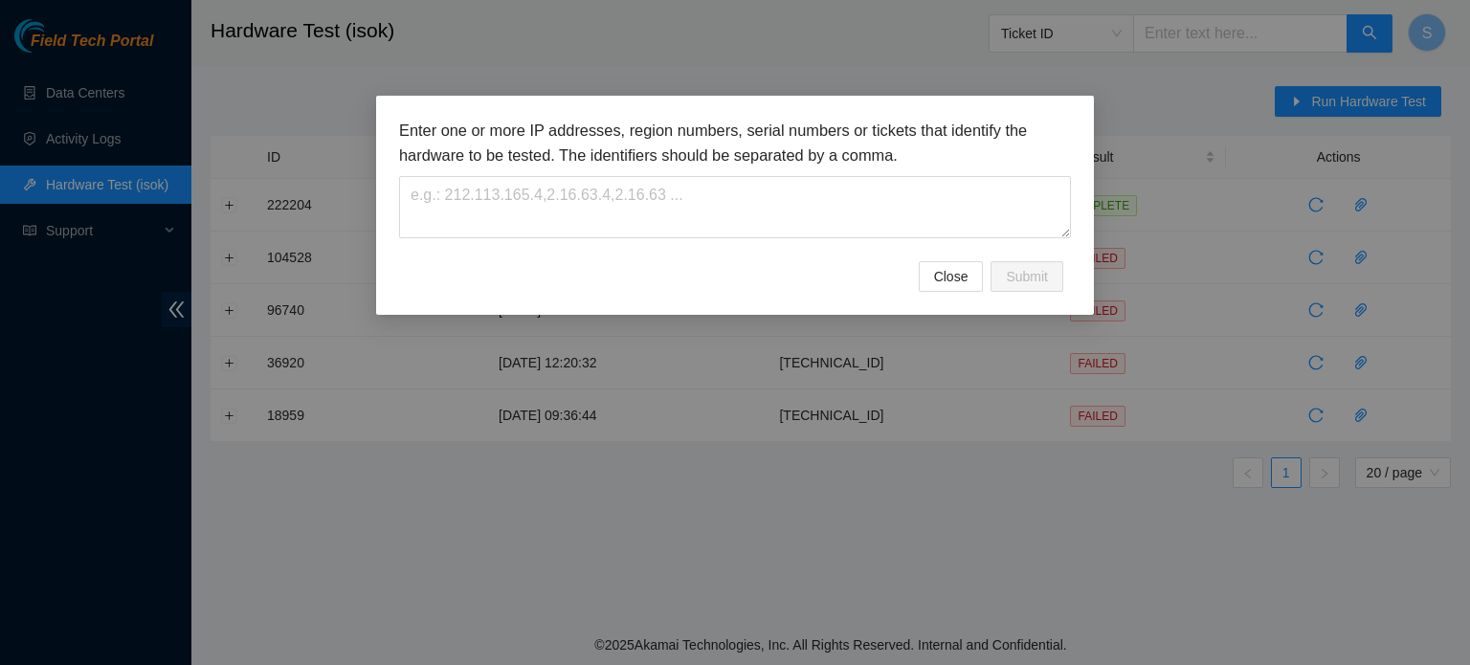
click at [589, 165] on h3 "Enter one or more IP addresses, region numbers, serial numbers or tickets that …" at bounding box center [735, 143] width 672 height 49
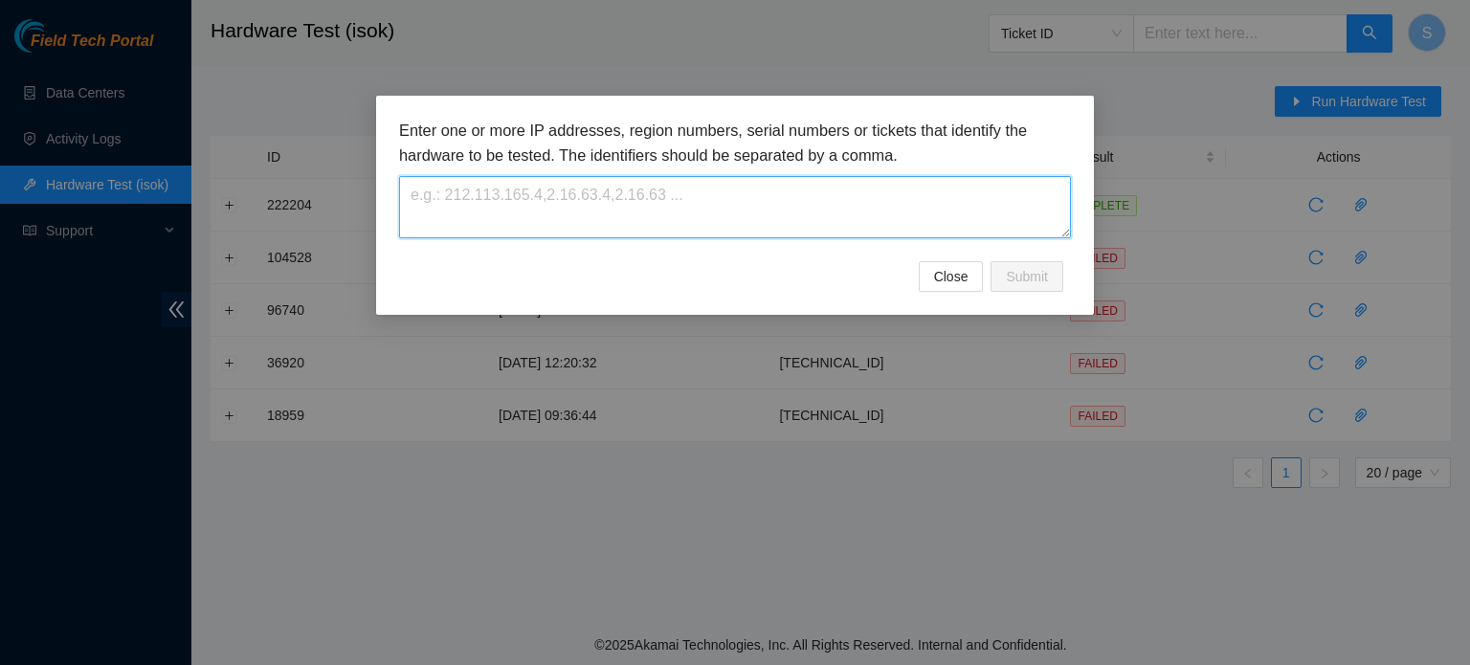
click at [702, 202] on textarea at bounding box center [735, 207] width 672 height 62
paste textarea "[TECHNICAL_ID]"
type textarea "[TECHNICAL_ID]"
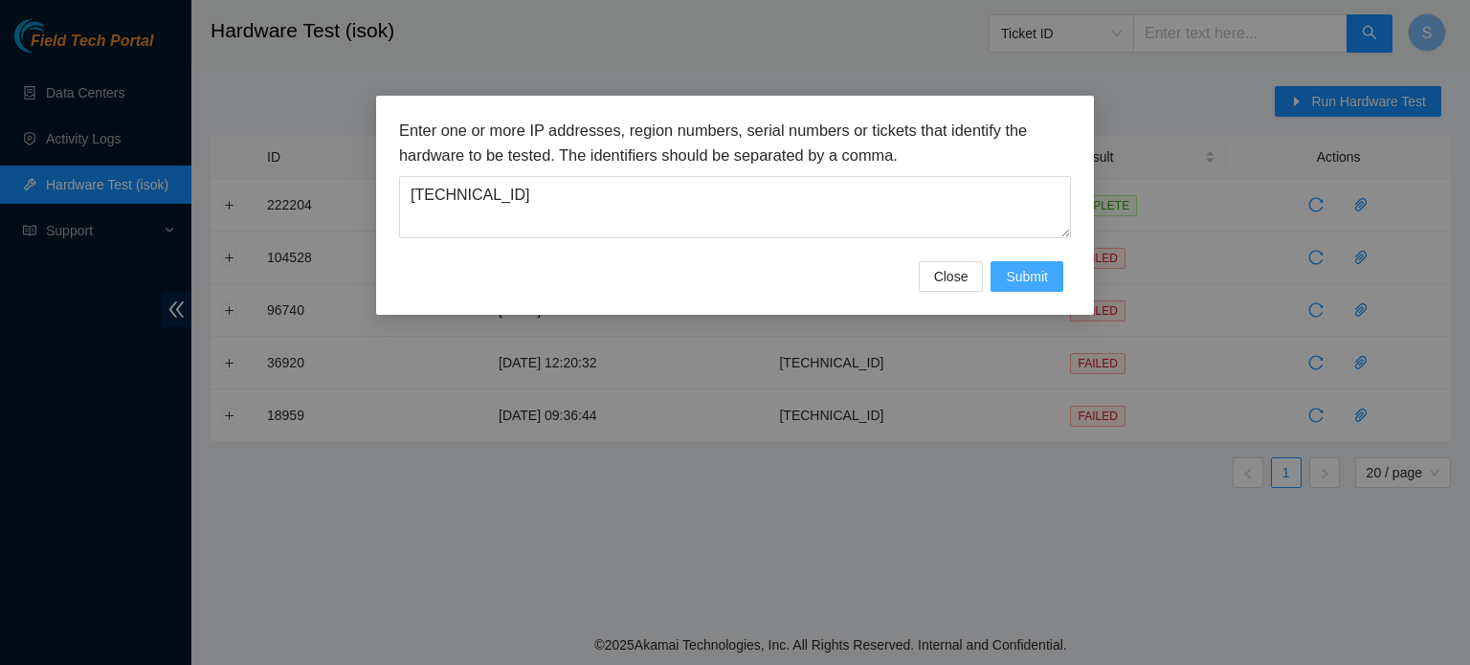
click at [733, 276] on span "Submit" at bounding box center [1027, 276] width 42 height 21
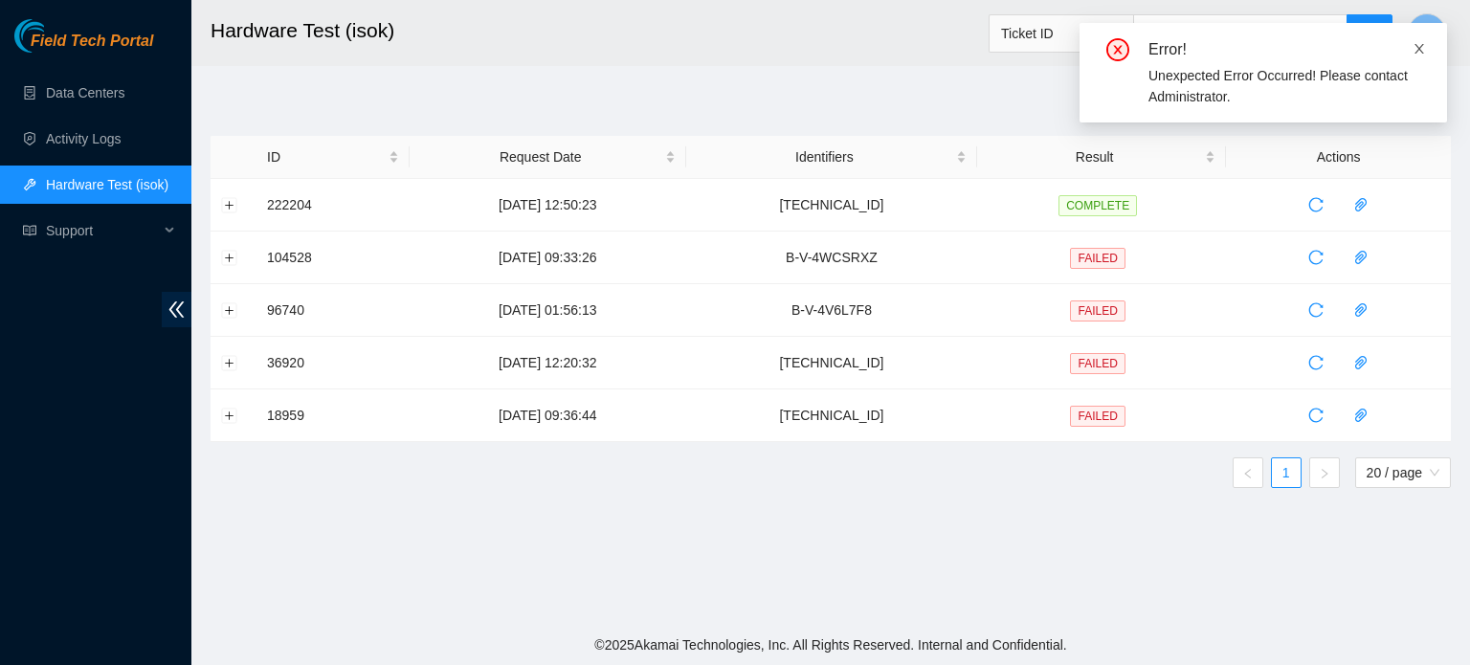
click at [733, 49] on icon "close" at bounding box center [1419, 48] width 13 height 13
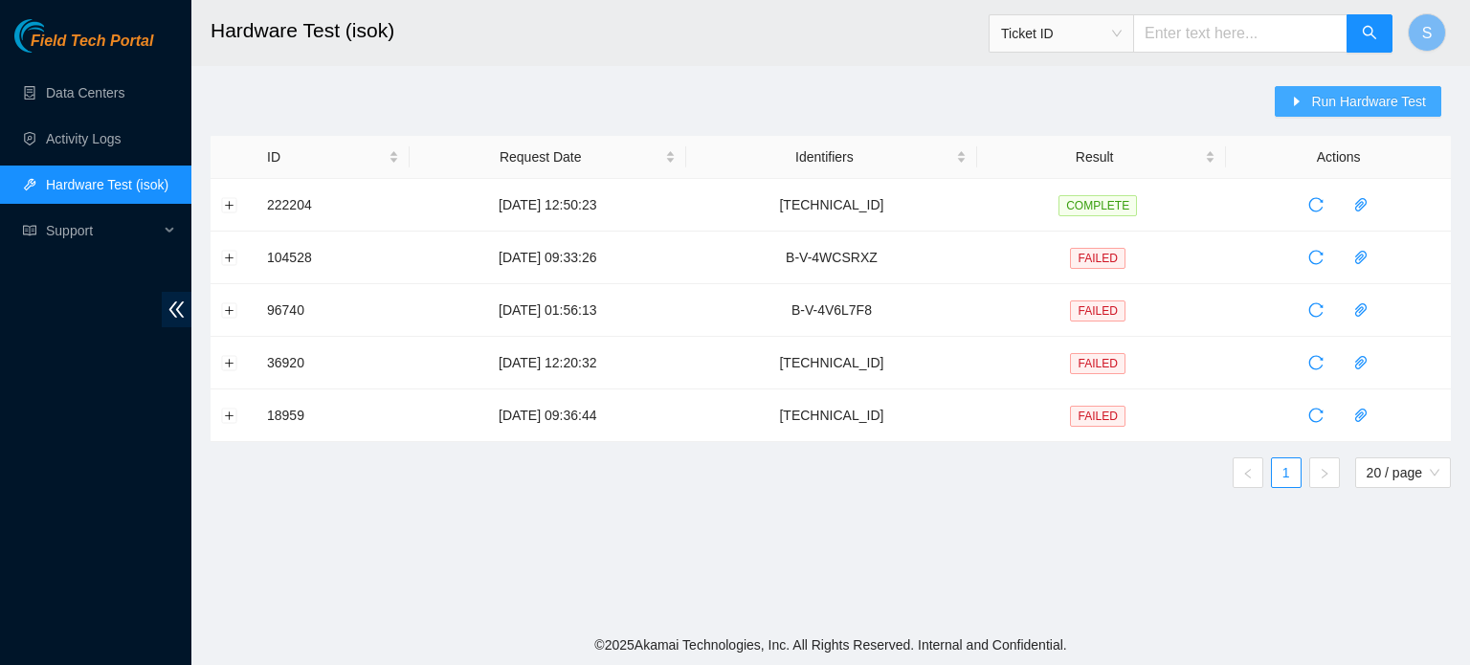
click at [733, 102] on span "Run Hardware Test" at bounding box center [1368, 101] width 115 height 21
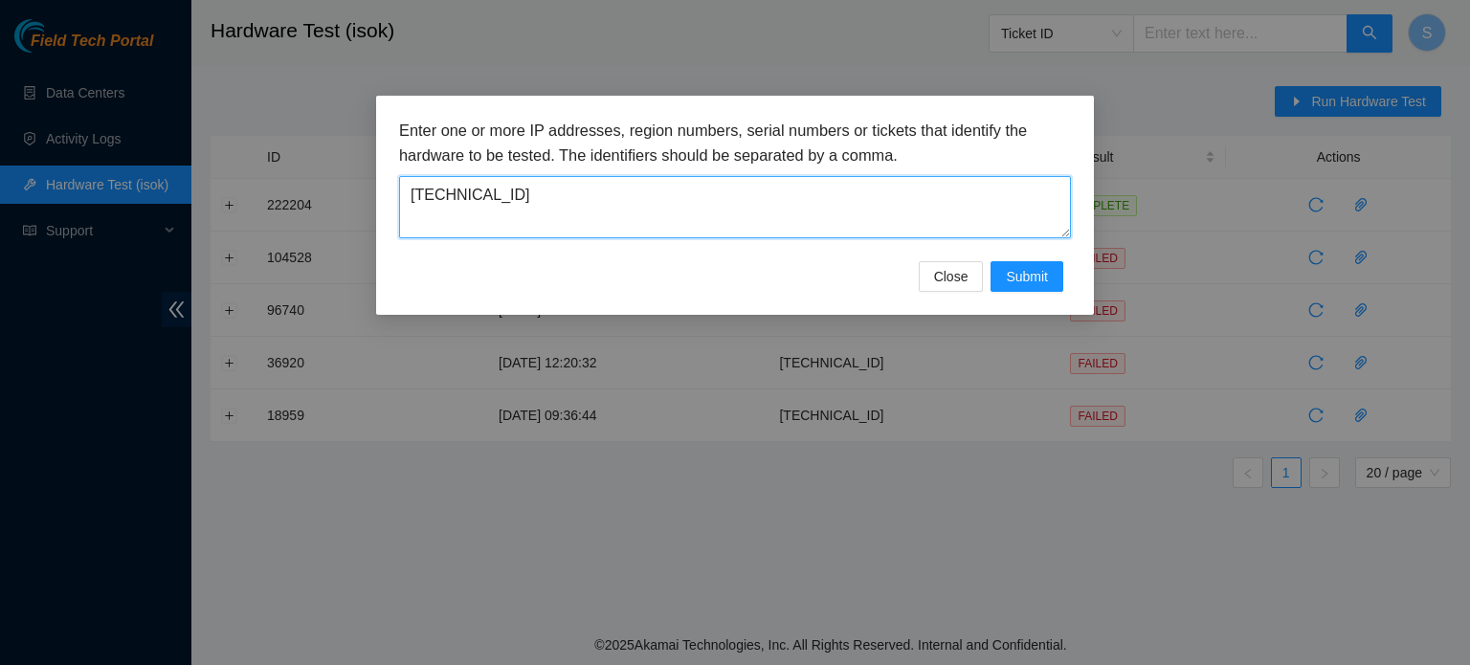
click at [551, 202] on textarea "[TECHNICAL_ID]" at bounding box center [735, 207] width 672 height 62
click at [553, 202] on textarea "[TECHNICAL_ID]" at bounding box center [735, 207] width 672 height 62
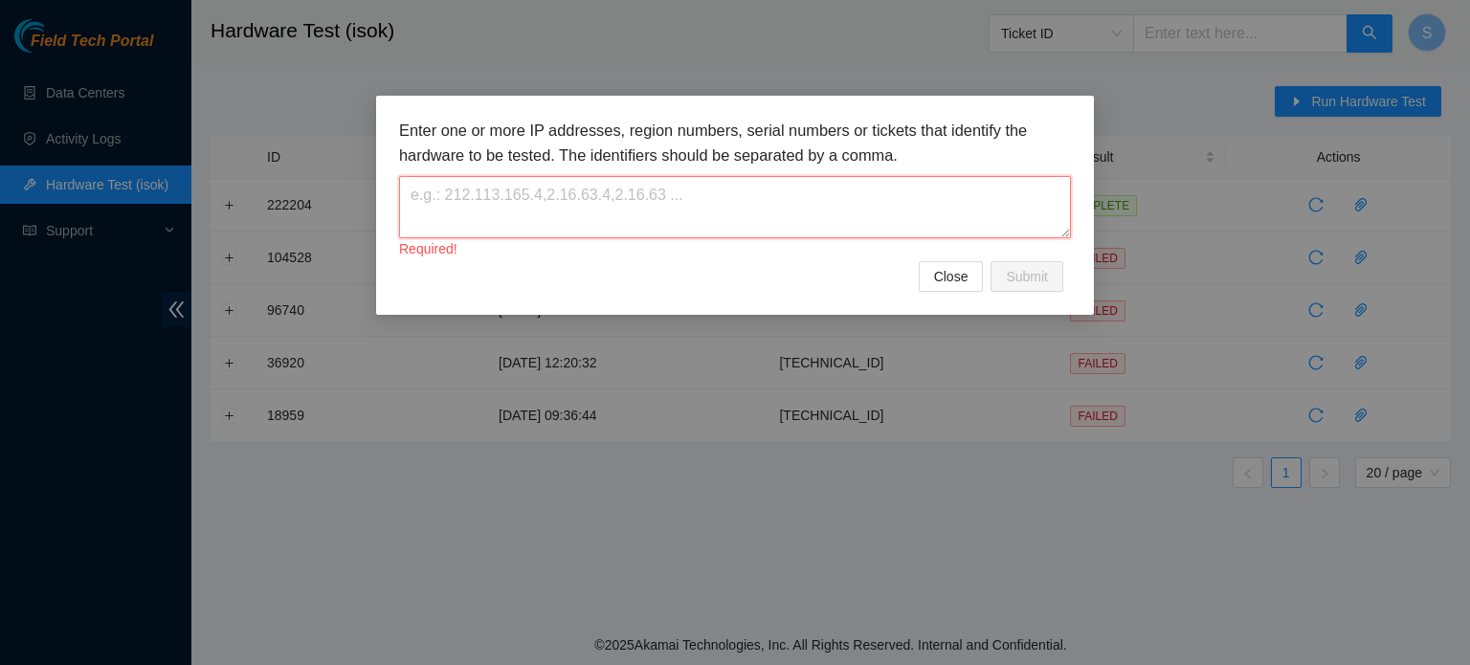
paste textarea "[TECHNICAL_ID]"
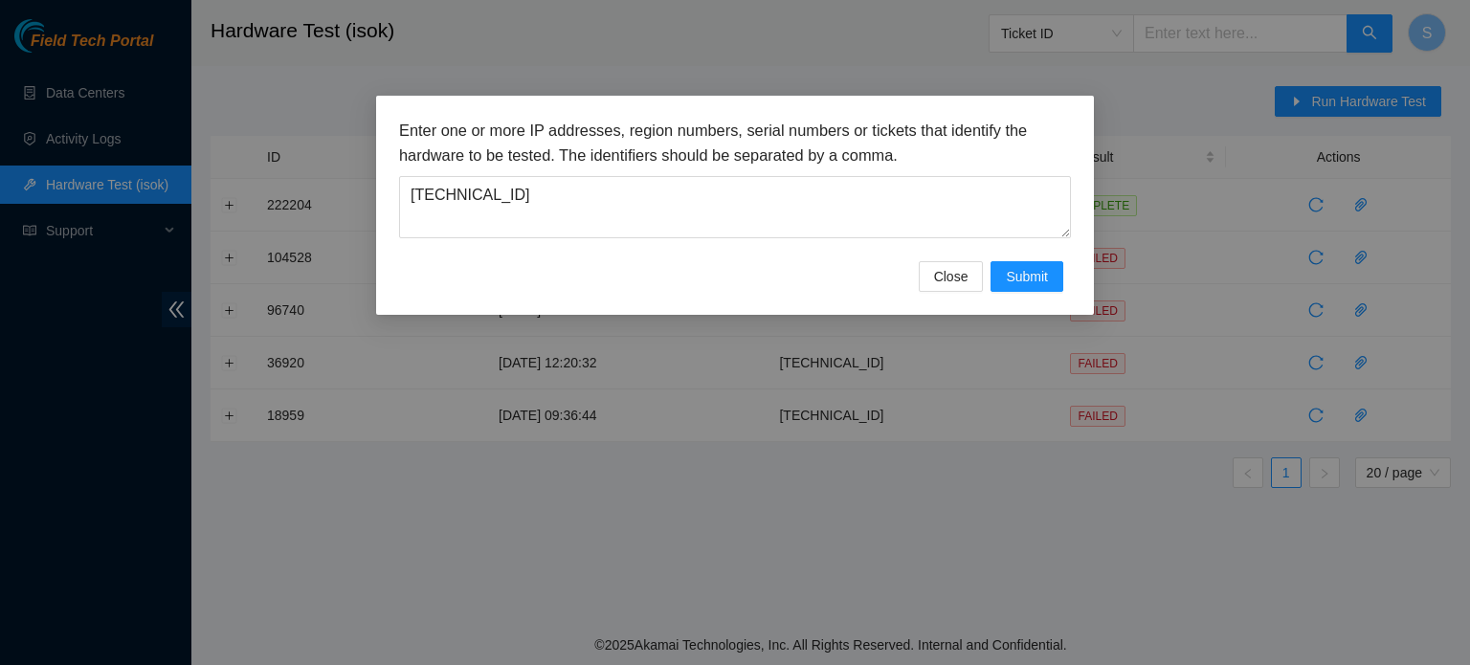
click at [493, 151] on h3 "Enter one or more IP addresses, region numbers, serial numbers or tickets that …" at bounding box center [735, 143] width 672 height 49
click at [448, 168] on div "Enter one or more IP addresses, region numbers, serial numbers or tickets that …" at bounding box center [735, 179] width 672 height 120
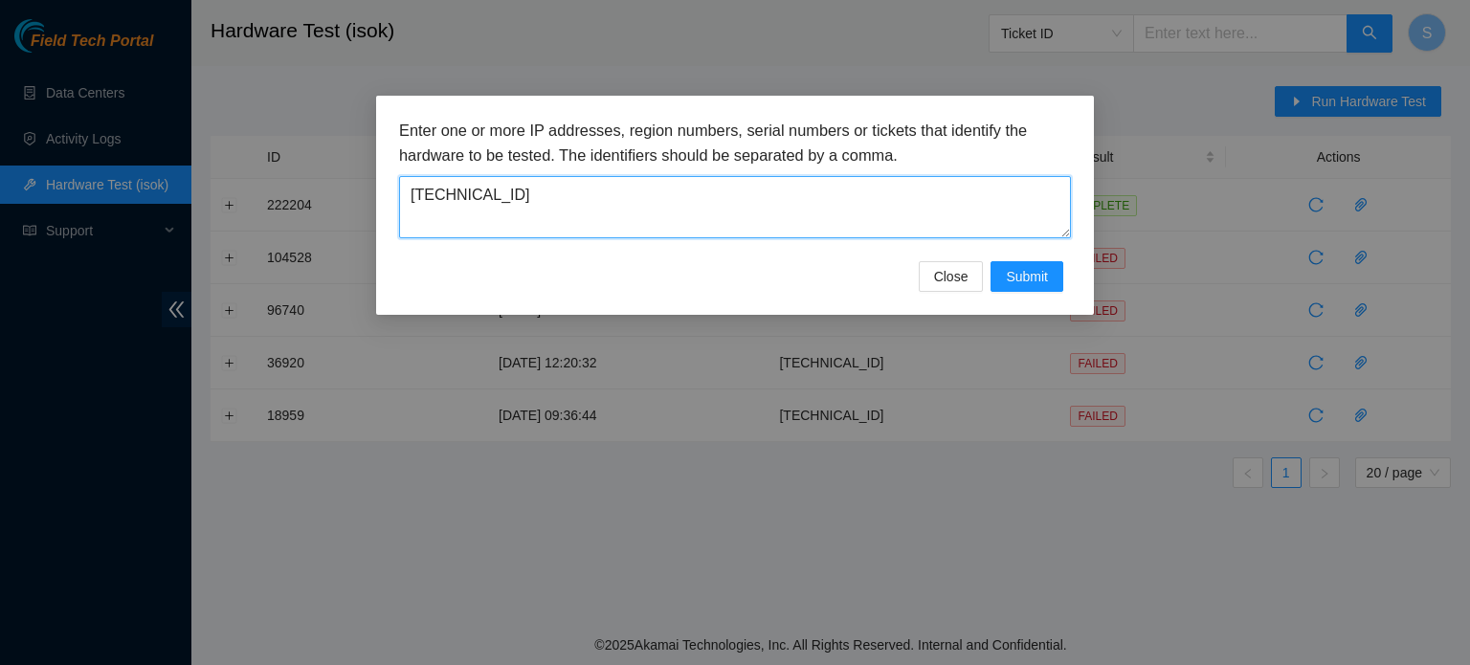
click at [446, 194] on textarea "[TECHNICAL_ID]" at bounding box center [735, 207] width 672 height 62
type textarea "[TECHNICAL_ID]"
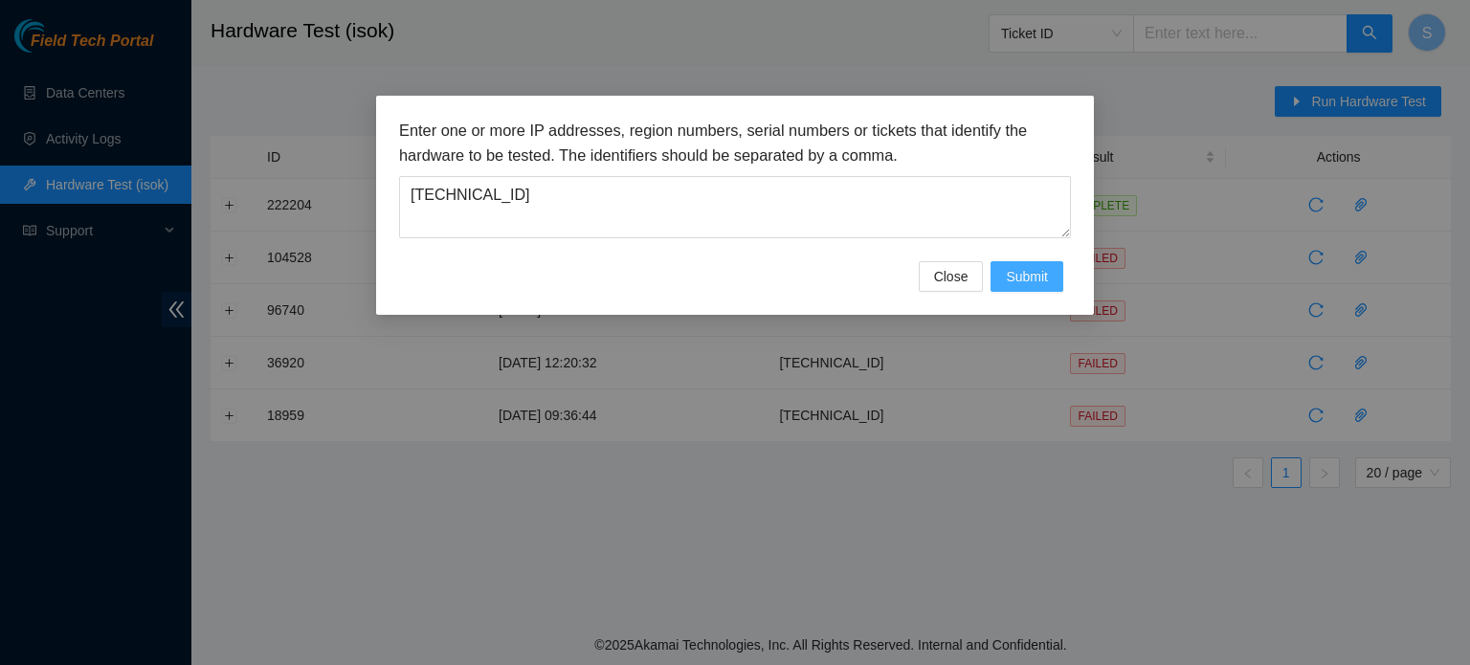
click at [733, 280] on span "Submit" at bounding box center [1027, 276] width 42 height 21
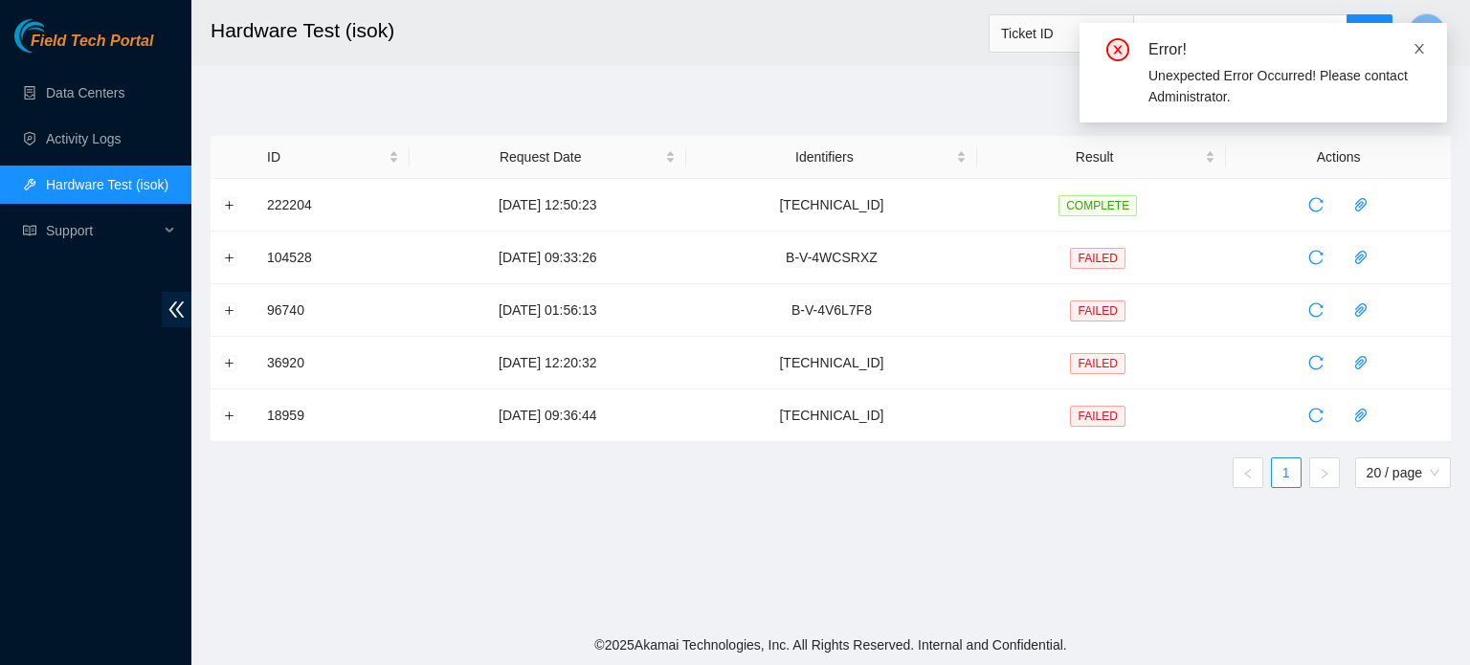
click at [733, 49] on icon "close" at bounding box center [1419, 48] width 13 height 13
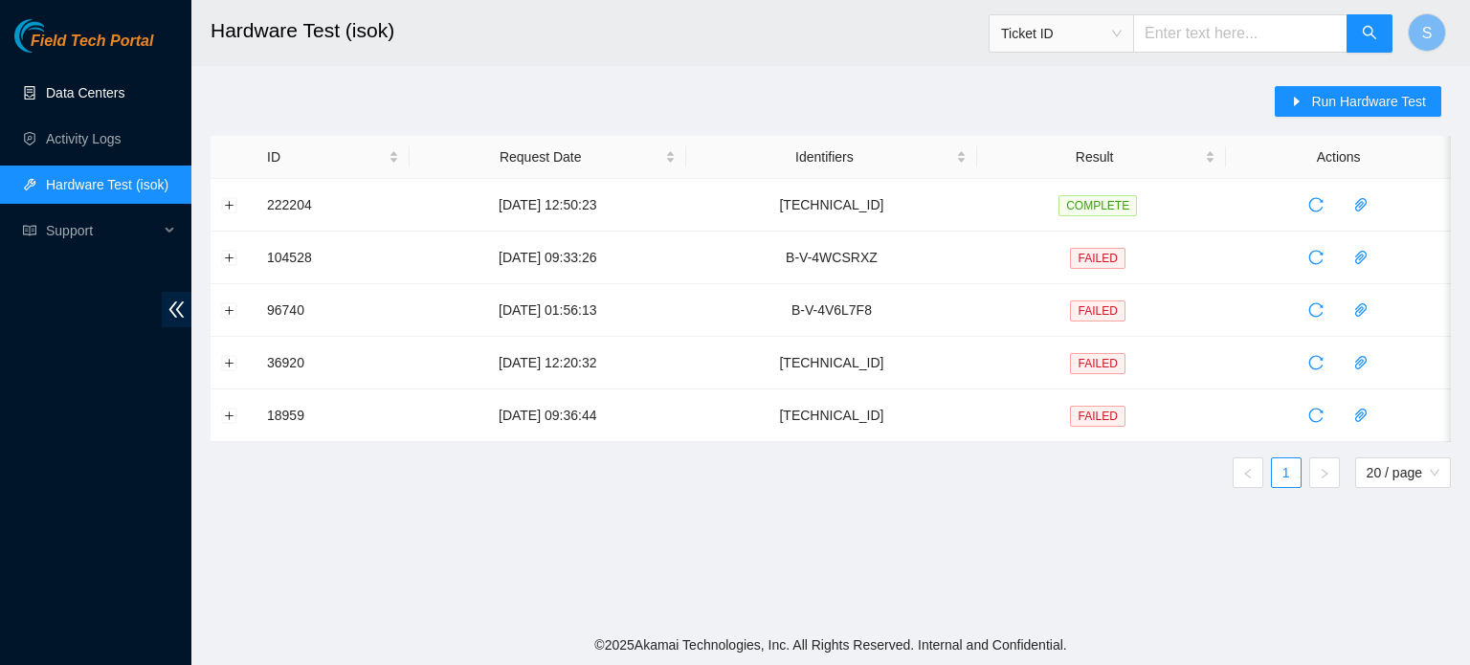
click at [124, 85] on link "Data Centers" at bounding box center [85, 92] width 78 height 15
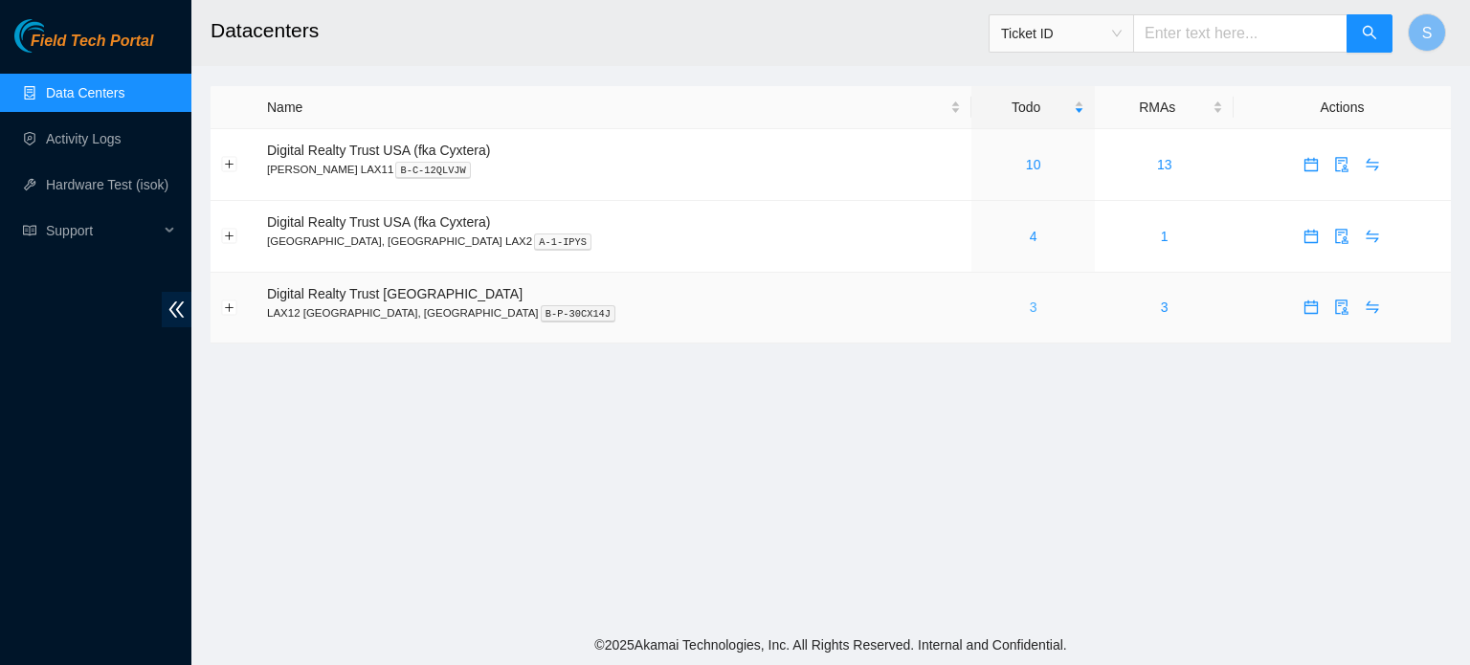
click at [1030, 313] on link "3" at bounding box center [1034, 307] width 8 height 15
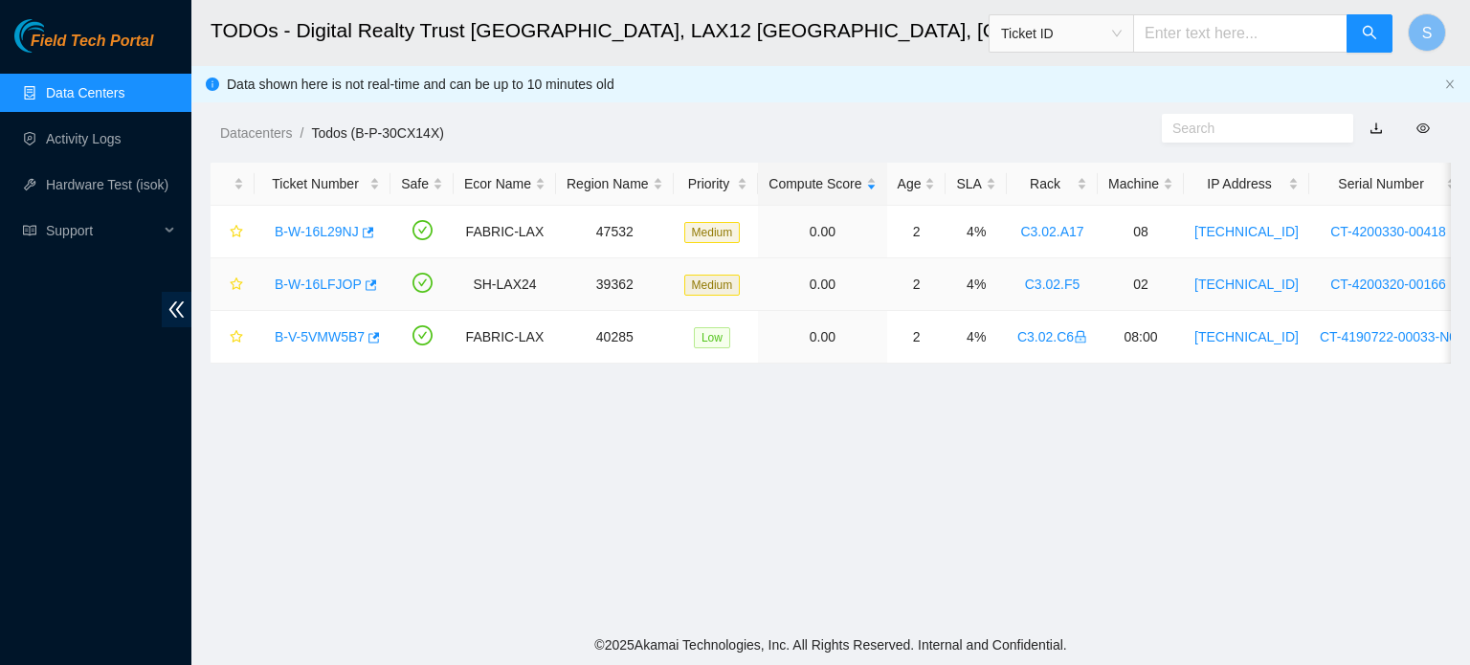
click at [317, 280] on link "B-W-16LFJOP" at bounding box center [318, 284] width 87 height 15
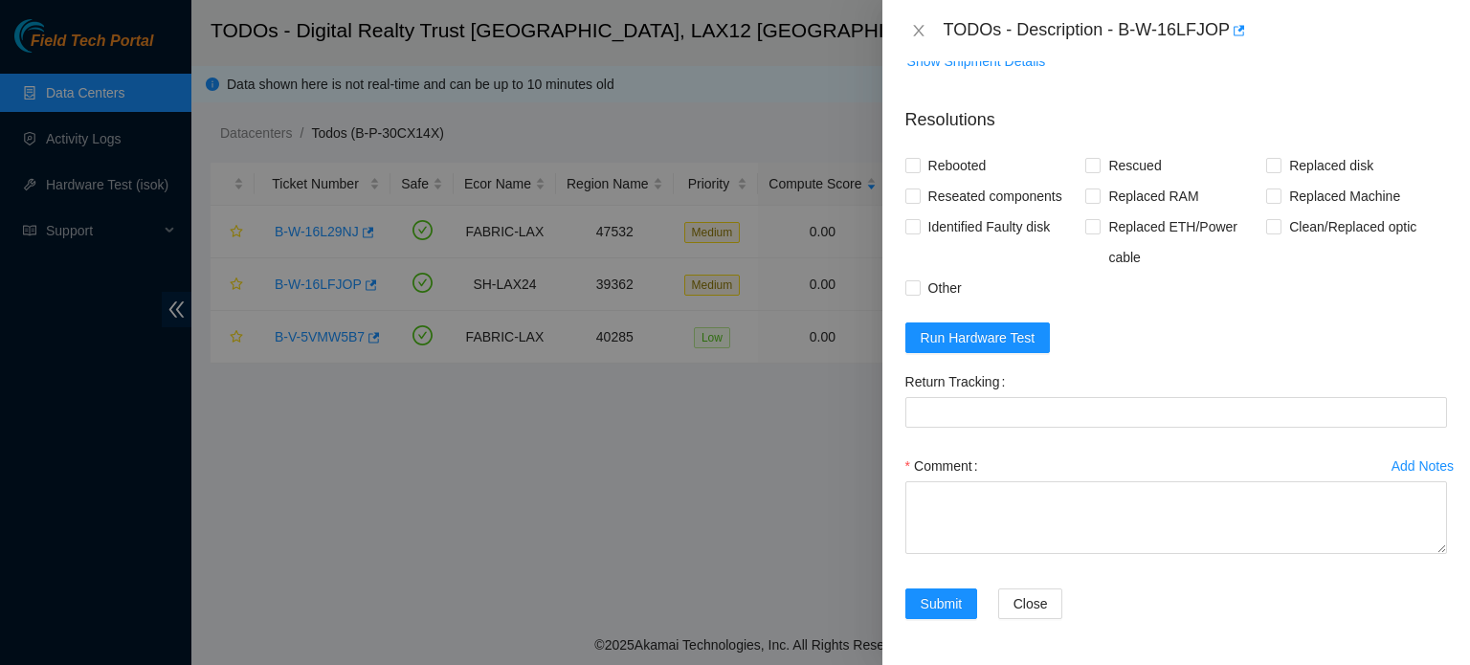
scroll to position [1532, 0]
click at [998, 348] on span "Run Hardware Test" at bounding box center [978, 337] width 115 height 21
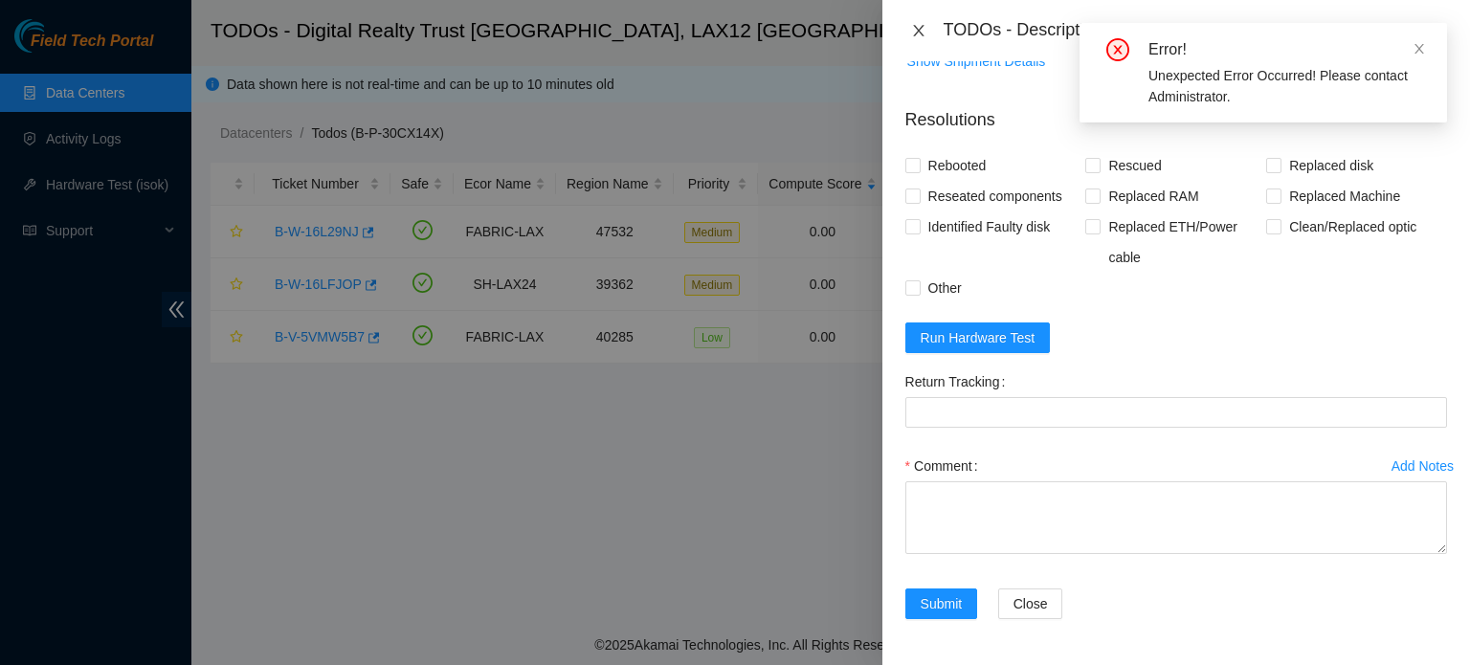
click at [912, 35] on icon "close" at bounding box center [918, 30] width 15 height 15
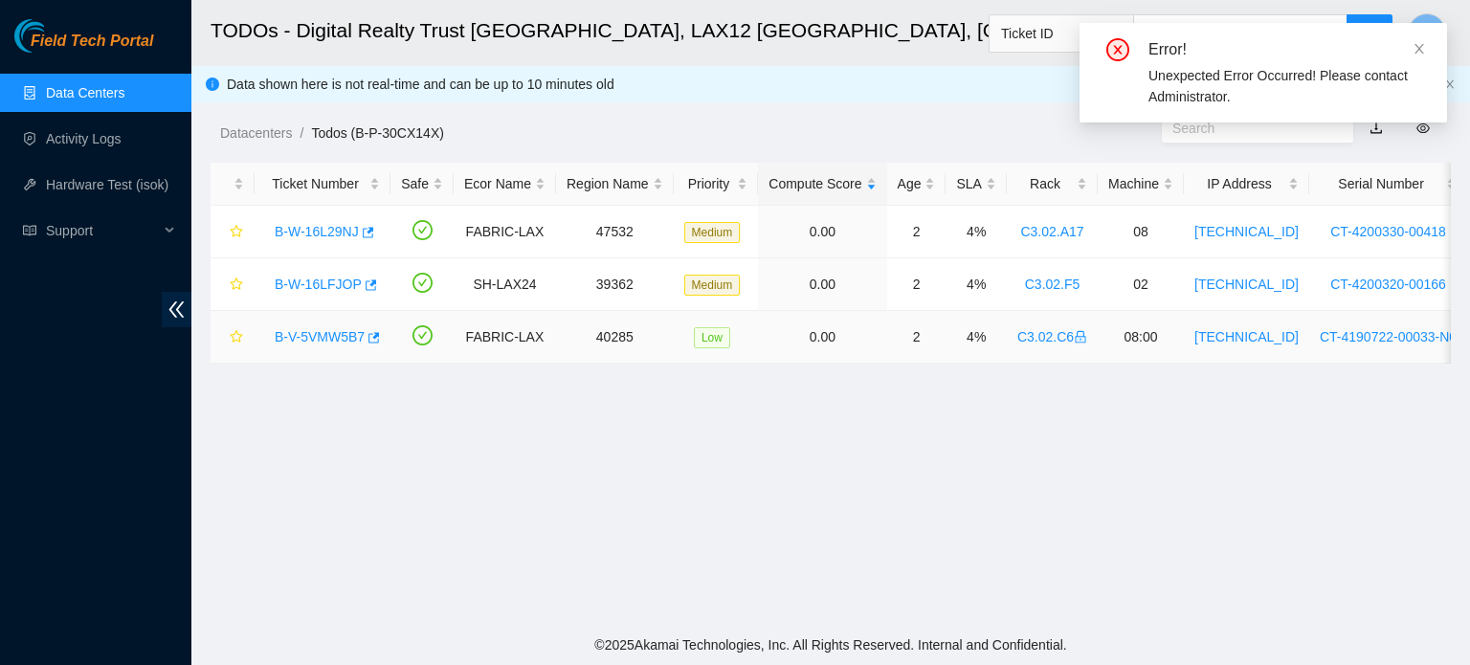
click at [342, 335] on link "B-V-5VMW5B7" at bounding box center [320, 336] width 90 height 15
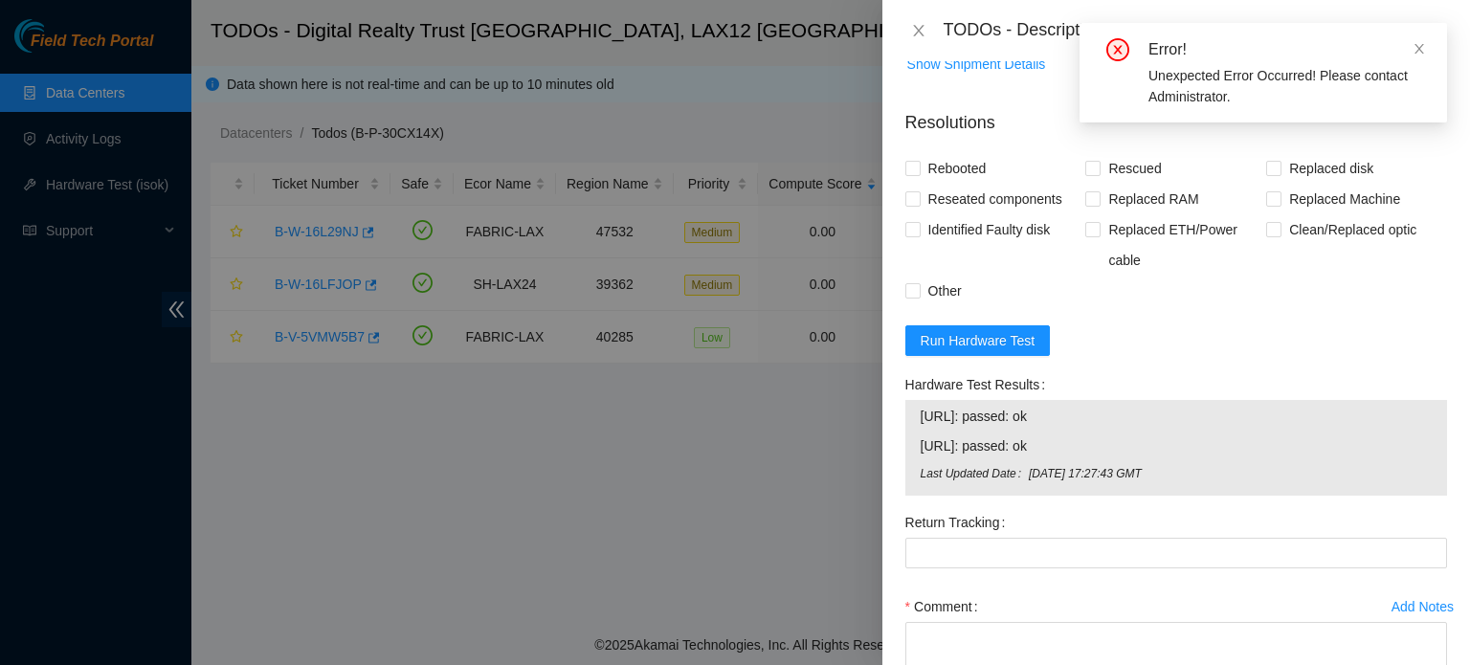
scroll to position [1299, 0]
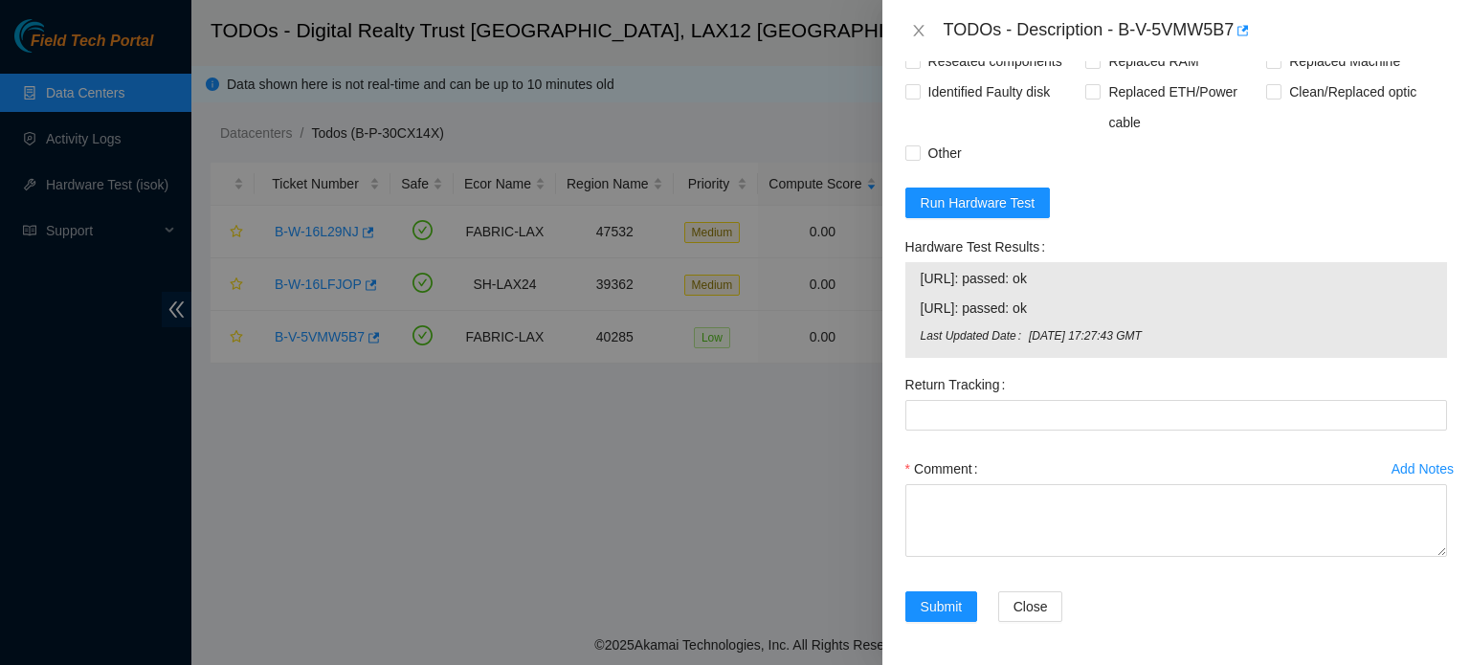
click at [647, 141] on div at bounding box center [735, 332] width 1470 height 665
click at [917, 29] on icon "close" at bounding box center [918, 30] width 11 height 11
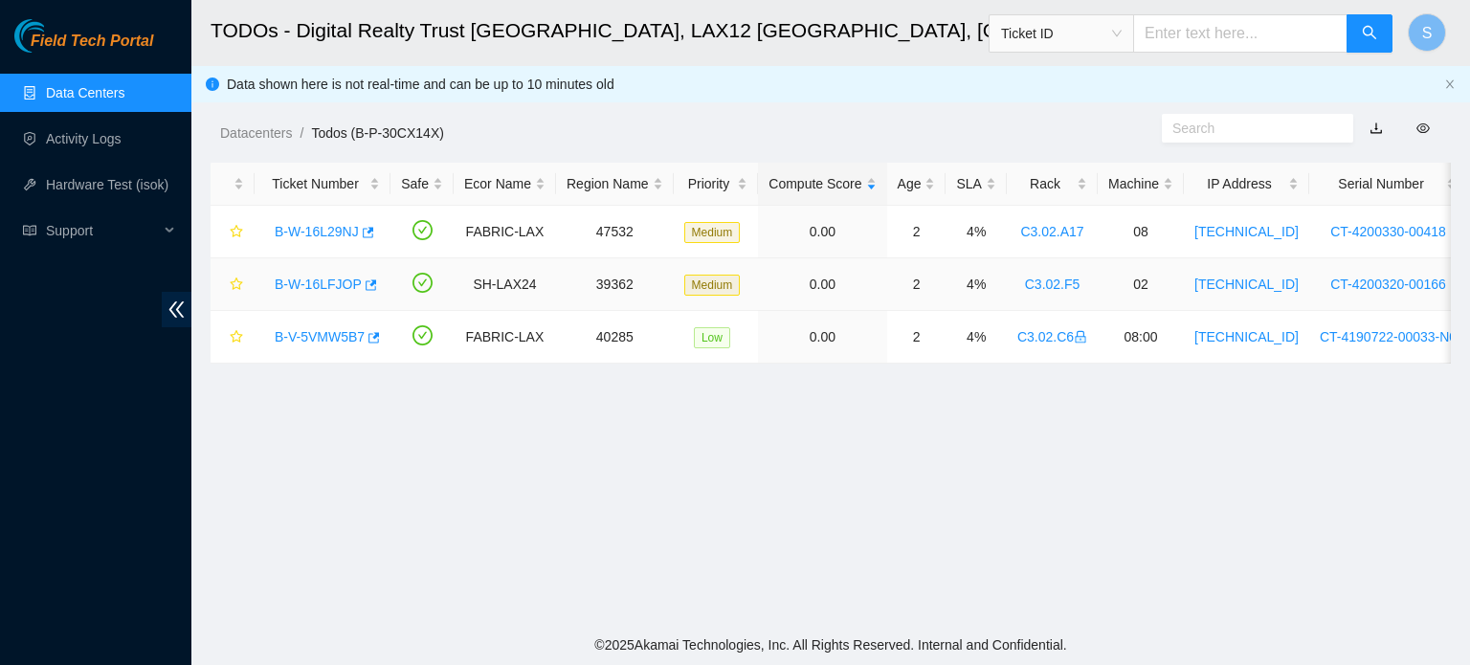
click at [325, 292] on div "B-W-16LFJOP" at bounding box center [322, 284] width 115 height 31
click at [329, 288] on link "B-W-16LFJOP" at bounding box center [318, 284] width 87 height 15
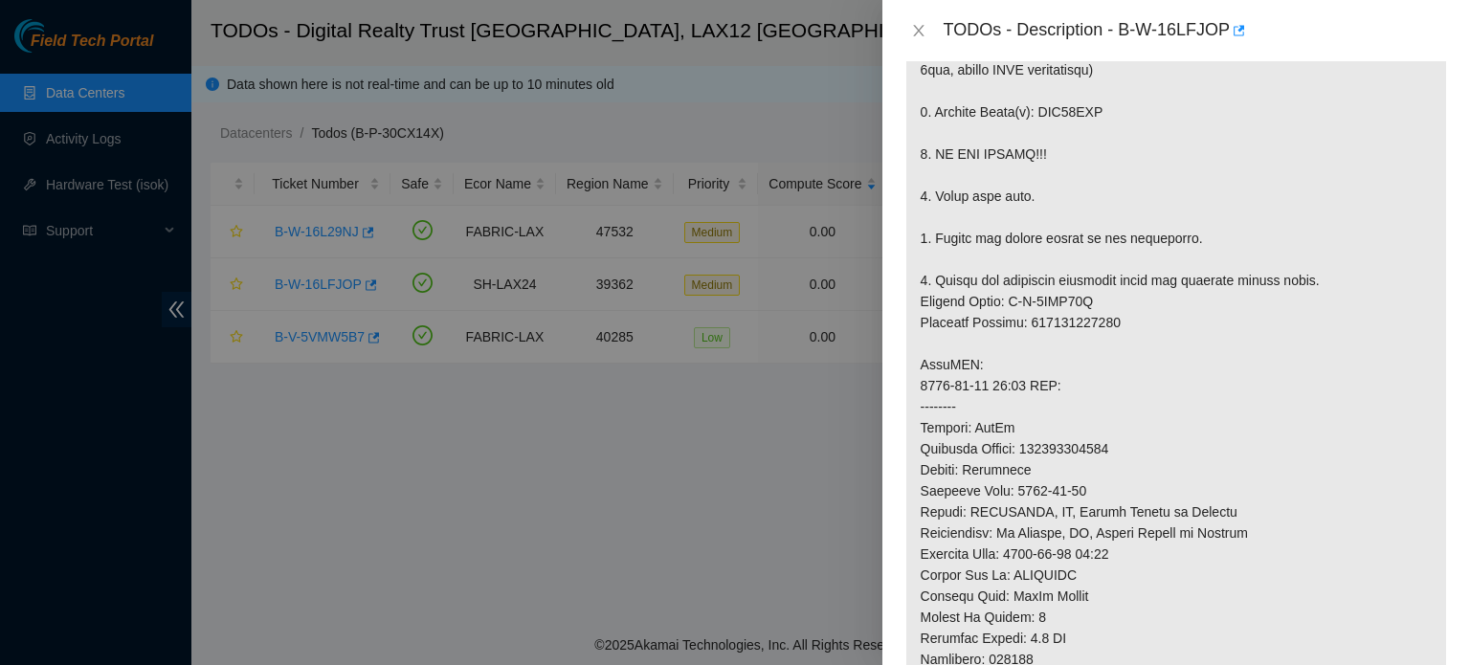
scroll to position [1532, 0]
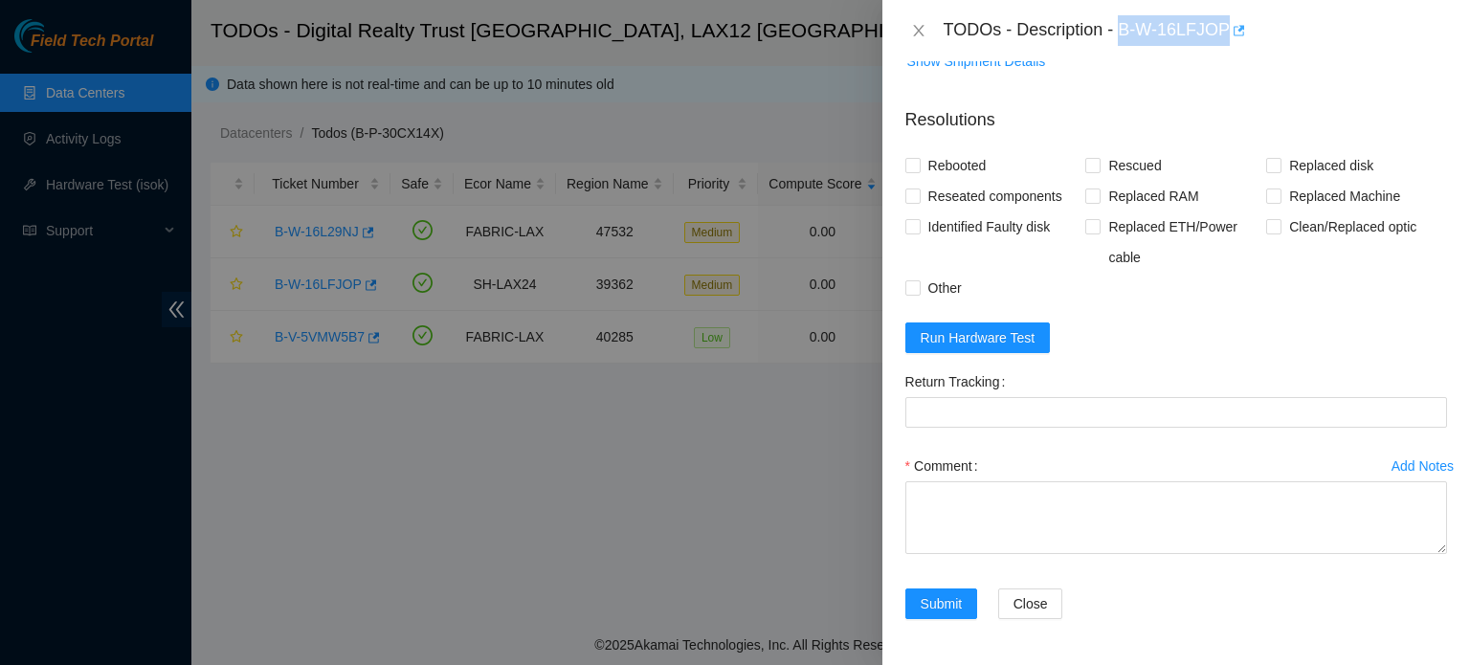
drag, startPoint x: 1118, startPoint y: 31, endPoint x: 1226, endPoint y: 41, distance: 108.7
click at [1226, 41] on div "TODOs - Description - B-W-16LFJOP" at bounding box center [1195, 30] width 503 height 31
copy div "B-W-16LFJOP"
click at [1003, 353] on button "Run Hardware Test" at bounding box center [978, 338] width 145 height 31
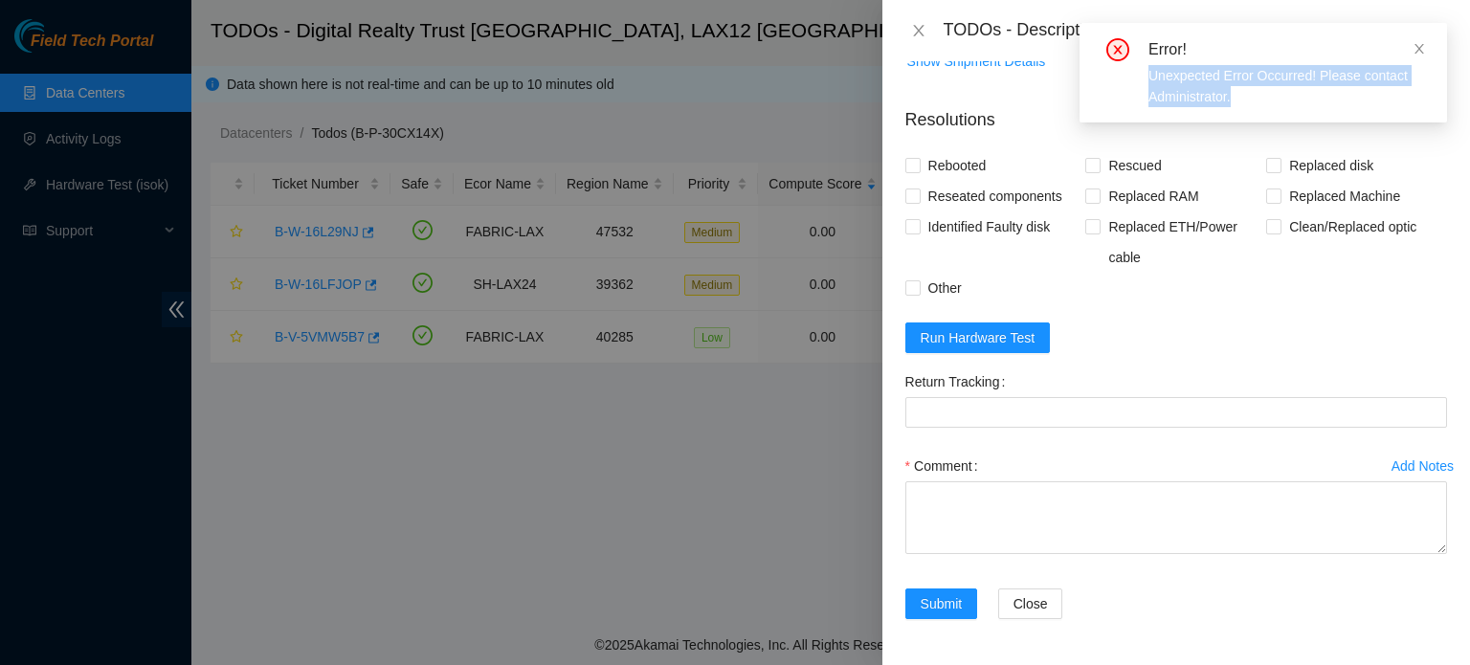
drag, startPoint x: 1241, startPoint y: 101, endPoint x: 1149, endPoint y: 76, distance: 95.5
click at [1149, 76] on div "Unexpected Error Occurred! Please contact Administrator." at bounding box center [1287, 86] width 276 height 42
copy div "Unexpected Error Occurred! Please contact Administrator."
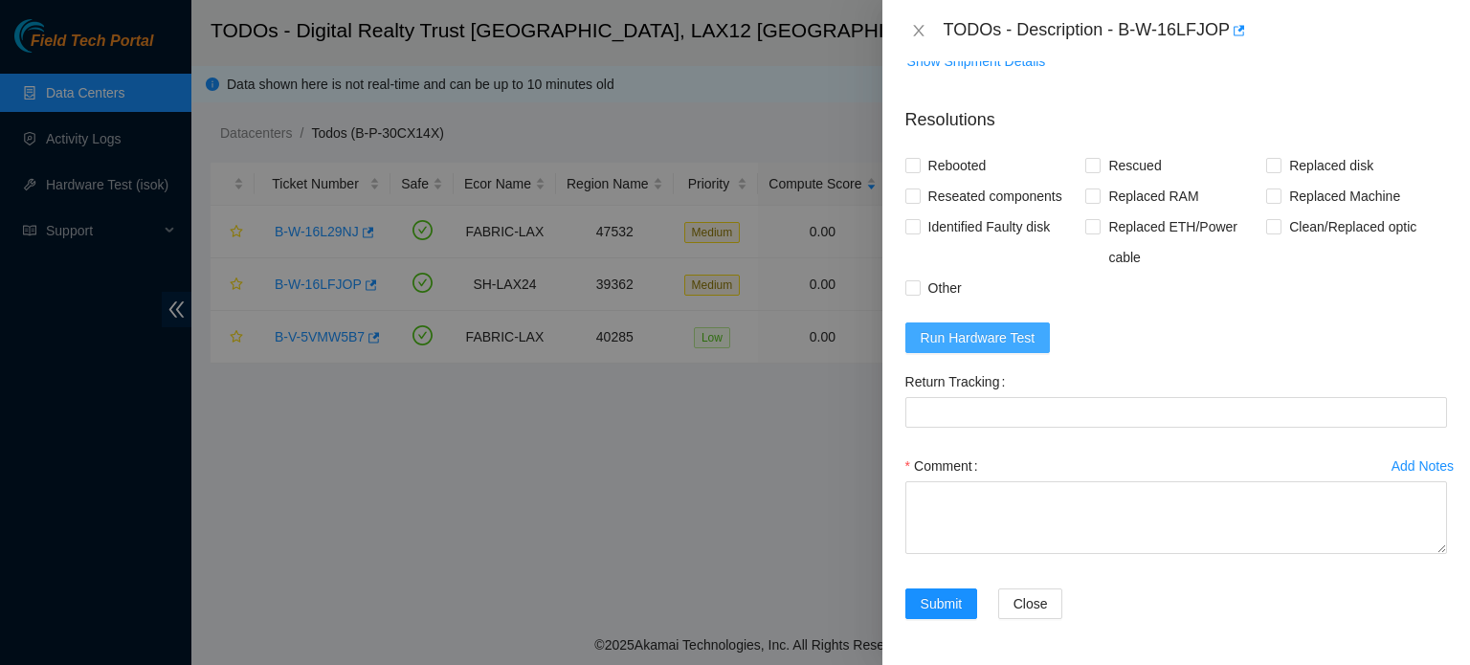
click at [1009, 353] on button "Run Hardware Test" at bounding box center [978, 338] width 145 height 31
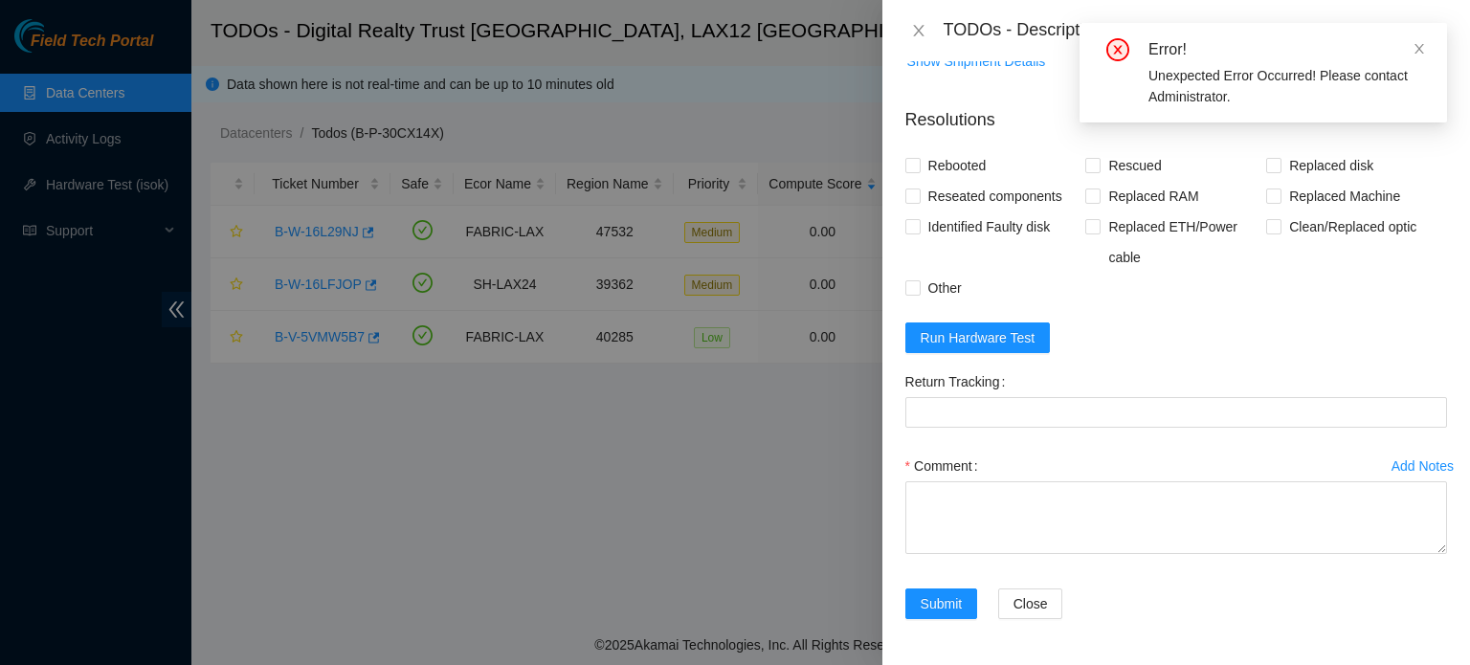
drag, startPoint x: 1417, startPoint y: 49, endPoint x: 1221, endPoint y: 48, distance: 195.3
click at [1417, 48] on icon "close" at bounding box center [1419, 48] width 13 height 13
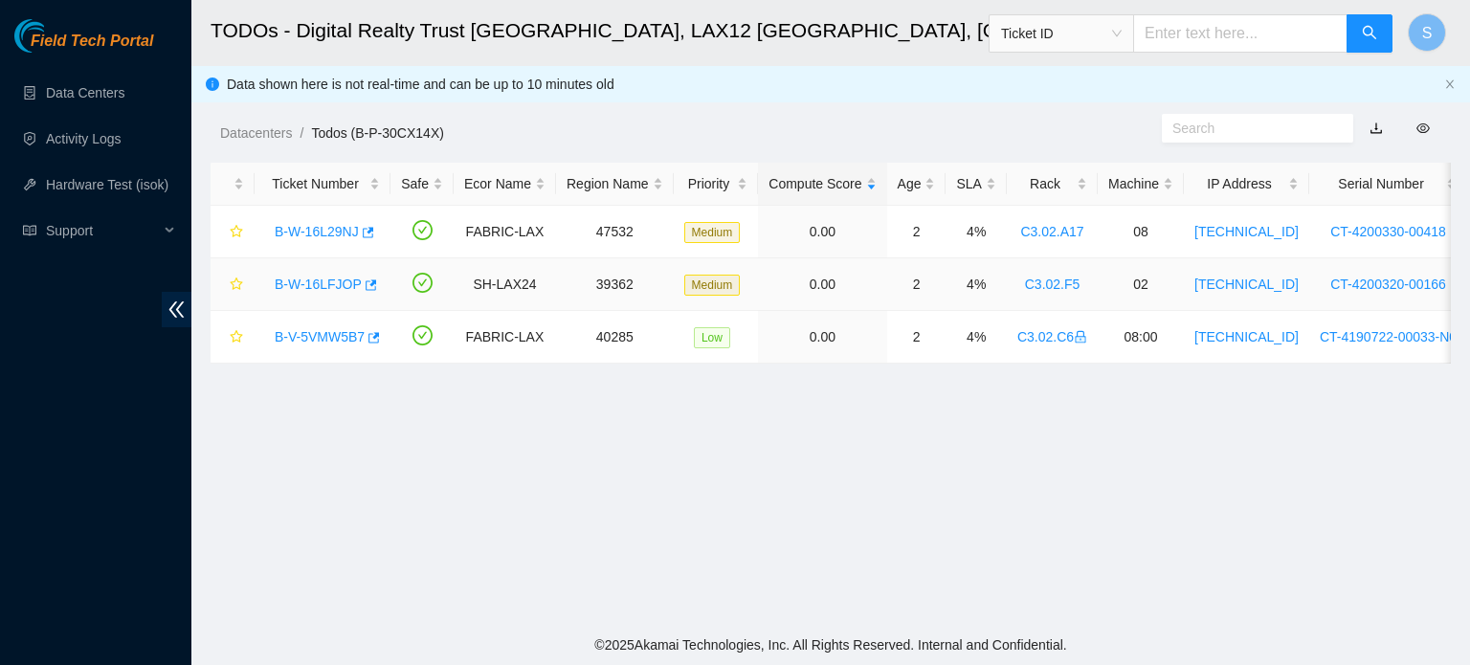
click at [304, 289] on link "B-W-16LFJOP" at bounding box center [318, 284] width 87 height 15
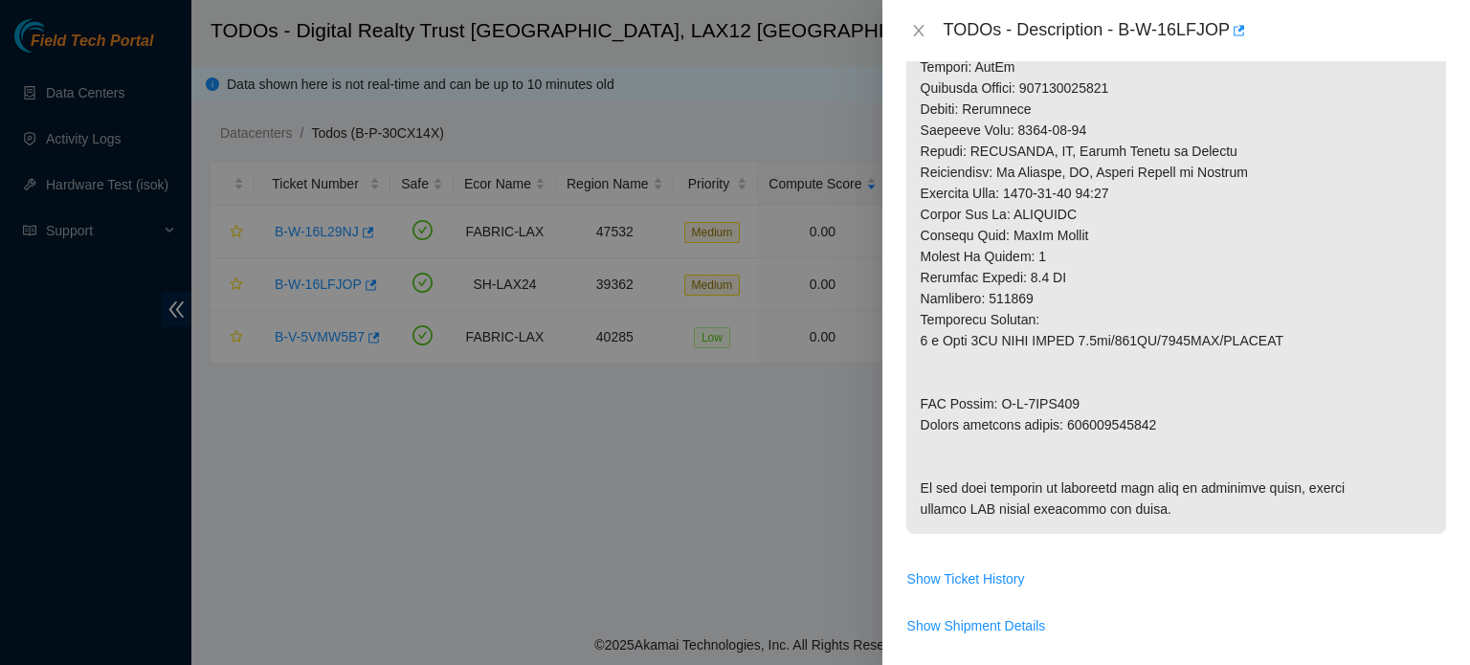
scroll to position [1340, 0]
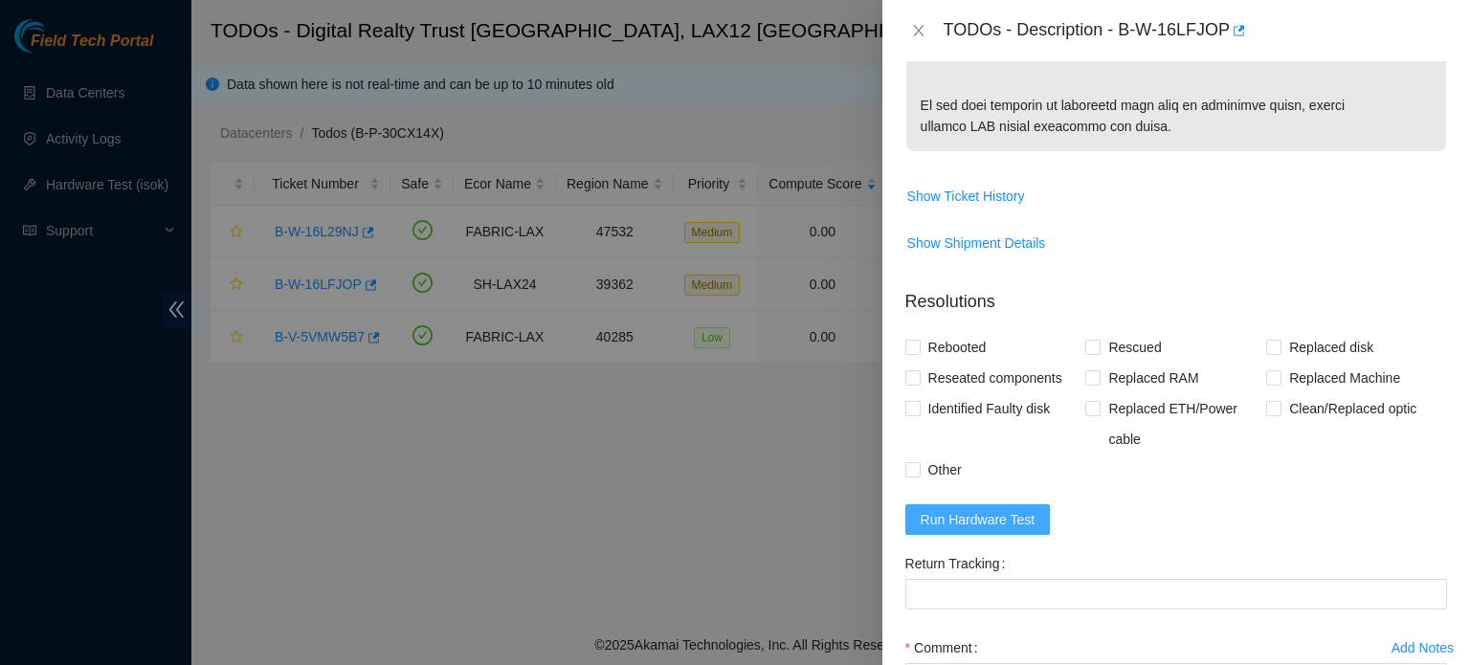
click at [1005, 530] on span "Run Hardware Test" at bounding box center [978, 519] width 115 height 21
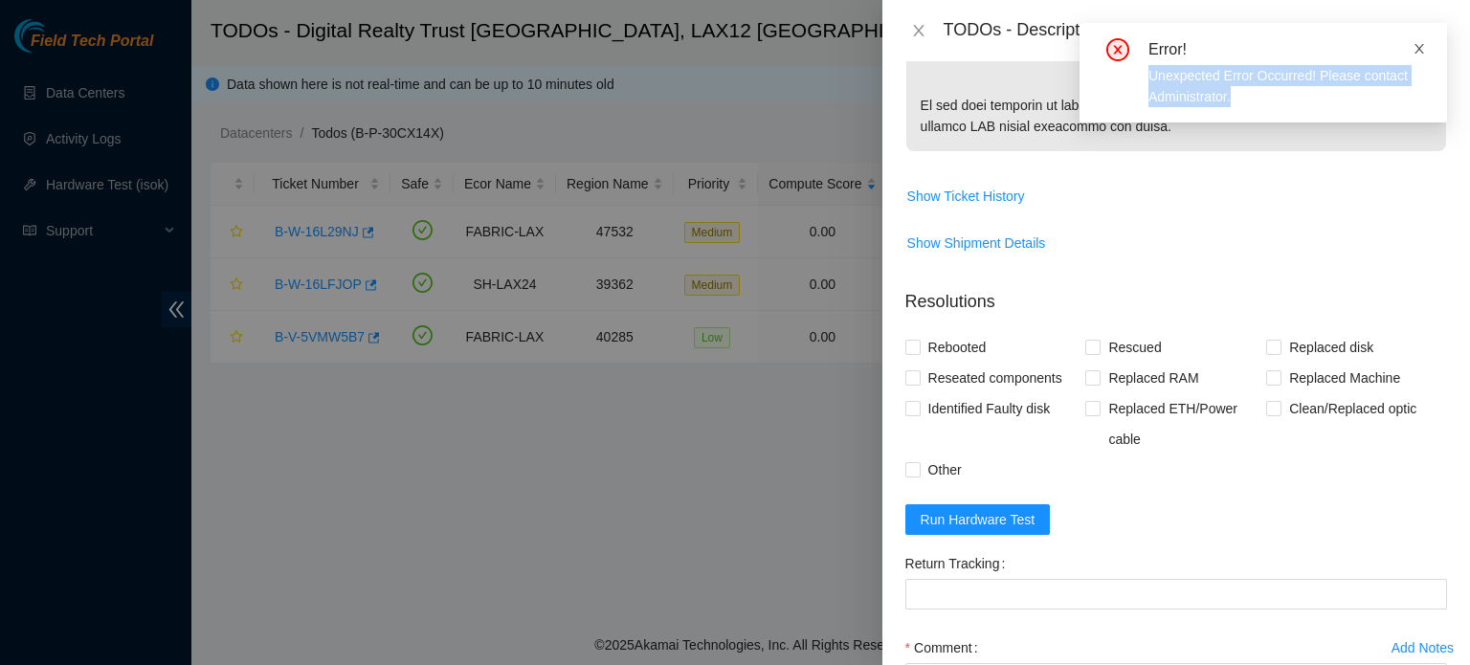
click at [1424, 45] on div "Error! Unexpected Error Occurred! Please contact Administrator." at bounding box center [1264, 73] width 368 height 100
click at [1364, 25] on div "Error! Unexpected Error Occurred! Please contact Administrator." at bounding box center [1264, 73] width 368 height 100
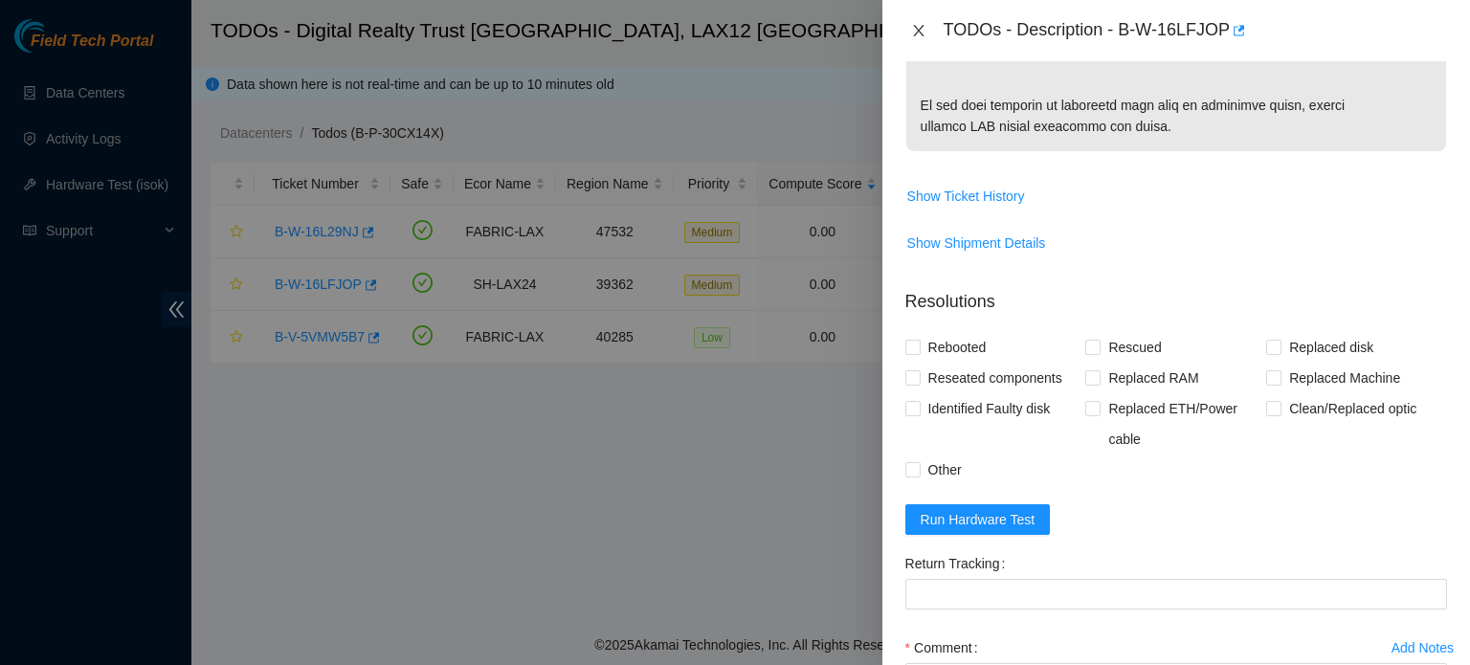
click at [922, 28] on icon "close" at bounding box center [918, 30] width 15 height 15
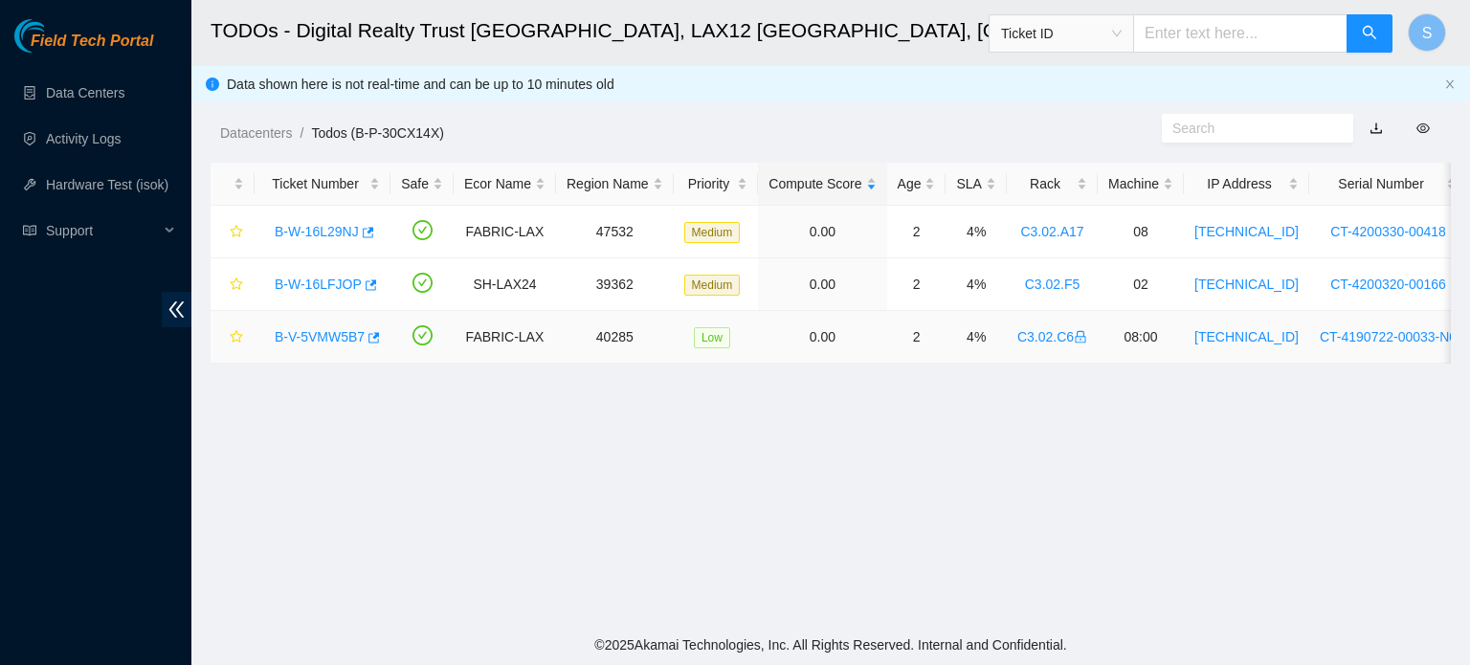
scroll to position [596, 0]
click at [298, 290] on link "B-W-16LFJOP" at bounding box center [318, 284] width 87 height 15
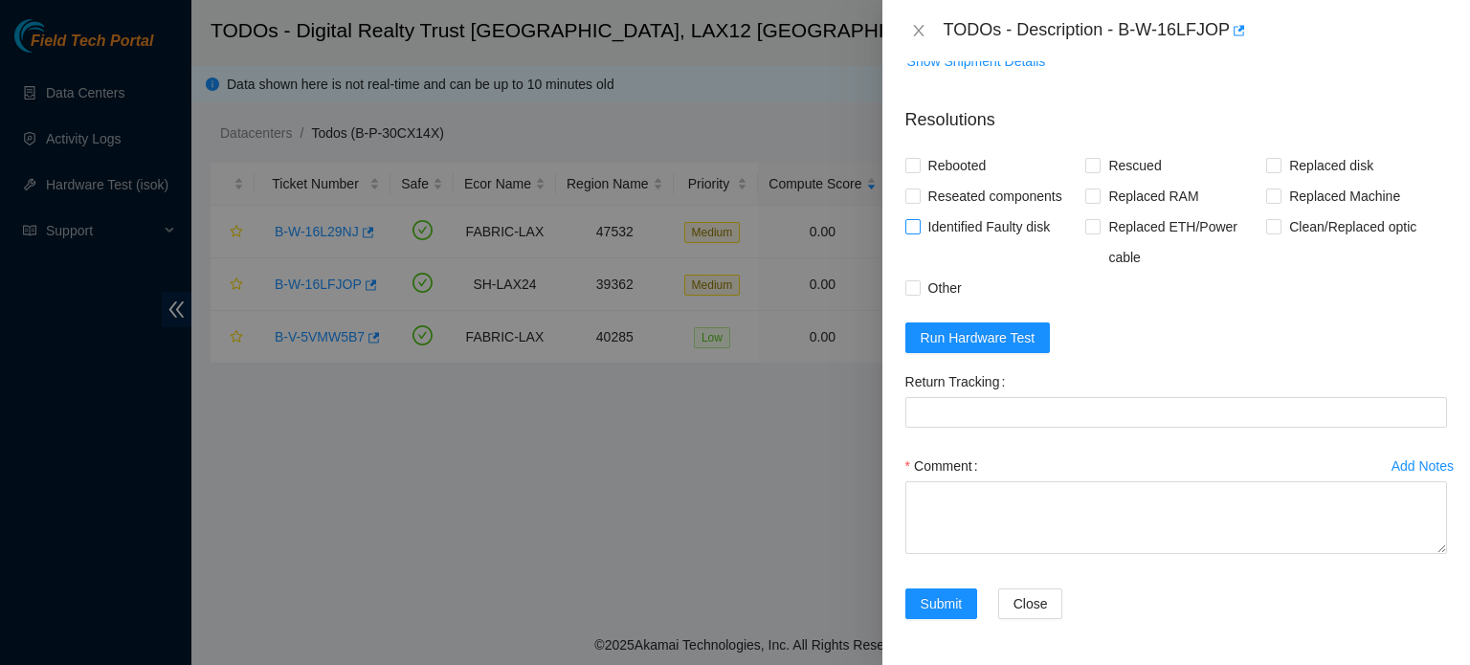
scroll to position [1624, 0]
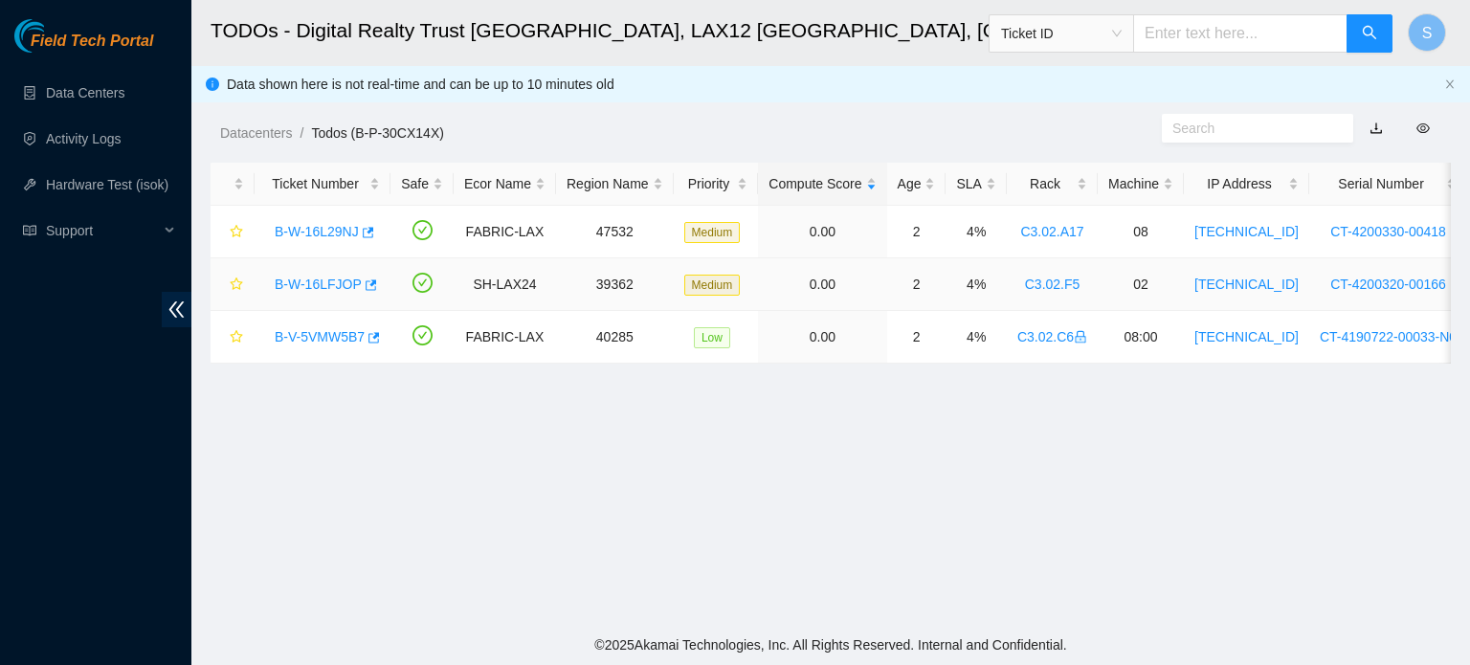
click at [324, 289] on link "B-W-16LFJOP" at bounding box center [318, 284] width 87 height 15
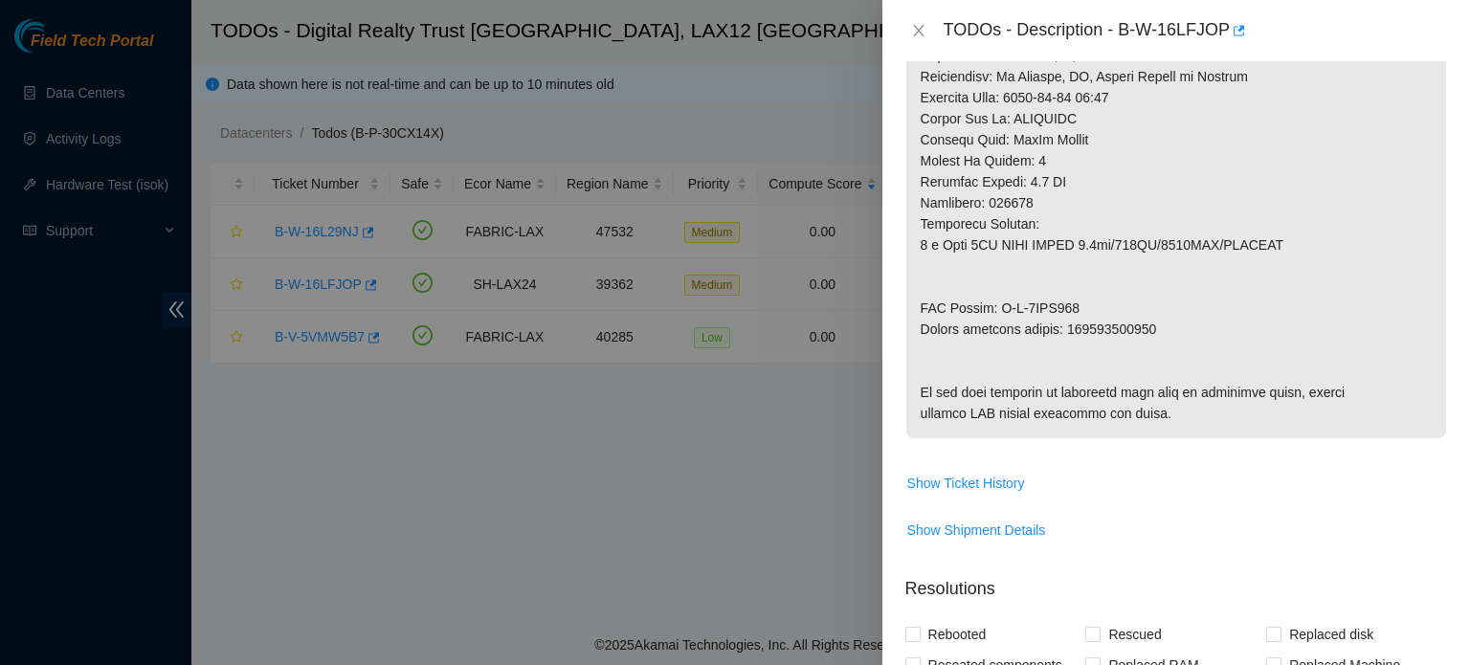
scroll to position [1532, 0]
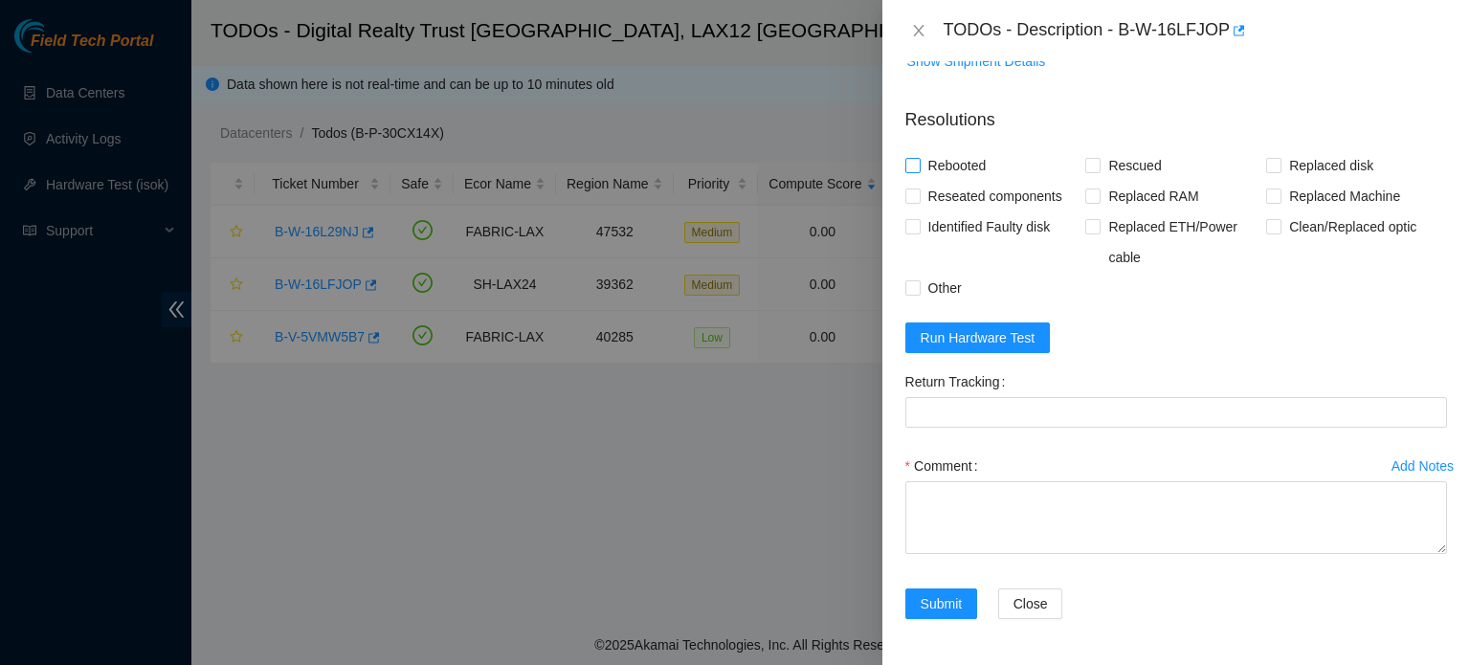
click at [943, 181] on span "Rebooted" at bounding box center [958, 165] width 74 height 31
click at [919, 171] on input "Rebooted" at bounding box center [912, 164] width 13 height 13
checkbox input "true"
click at [1010, 212] on span "Reseated components" at bounding box center [995, 196] width 149 height 31
click at [919, 202] on input "Reseated components" at bounding box center [912, 195] width 13 height 13
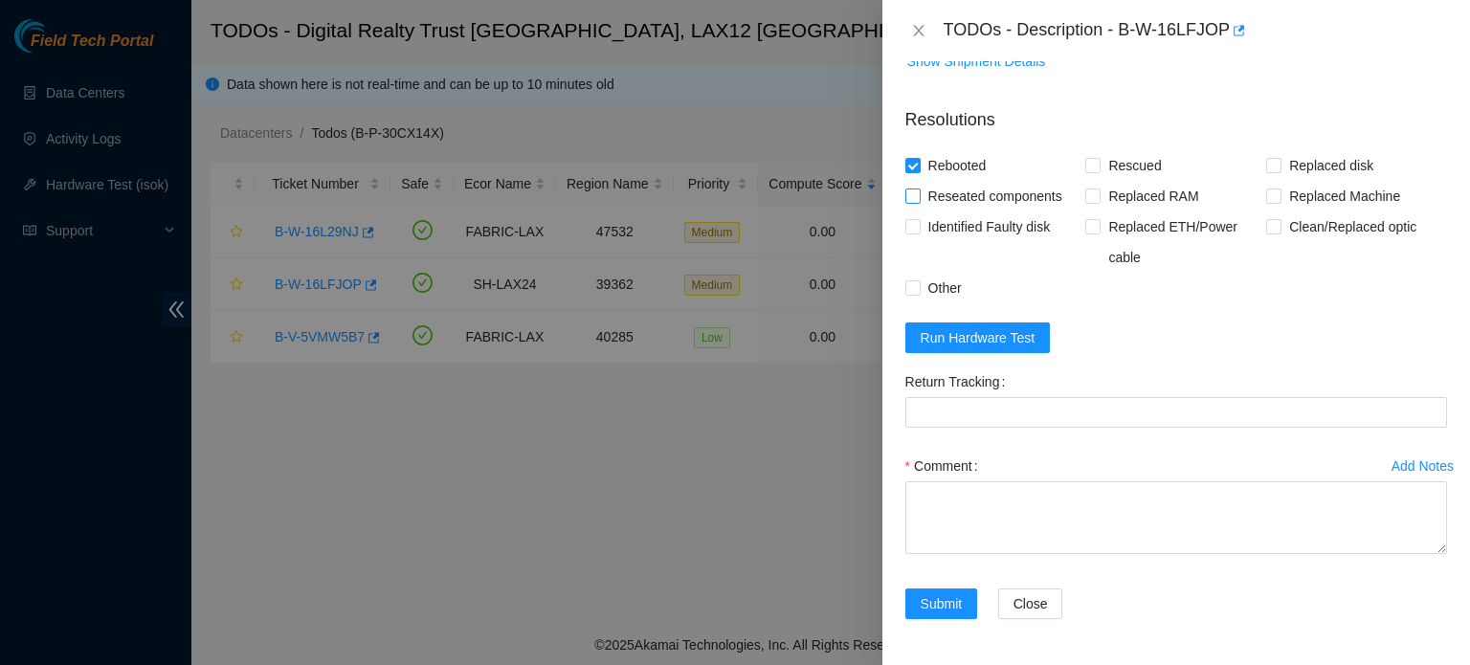
checkbox input "true"
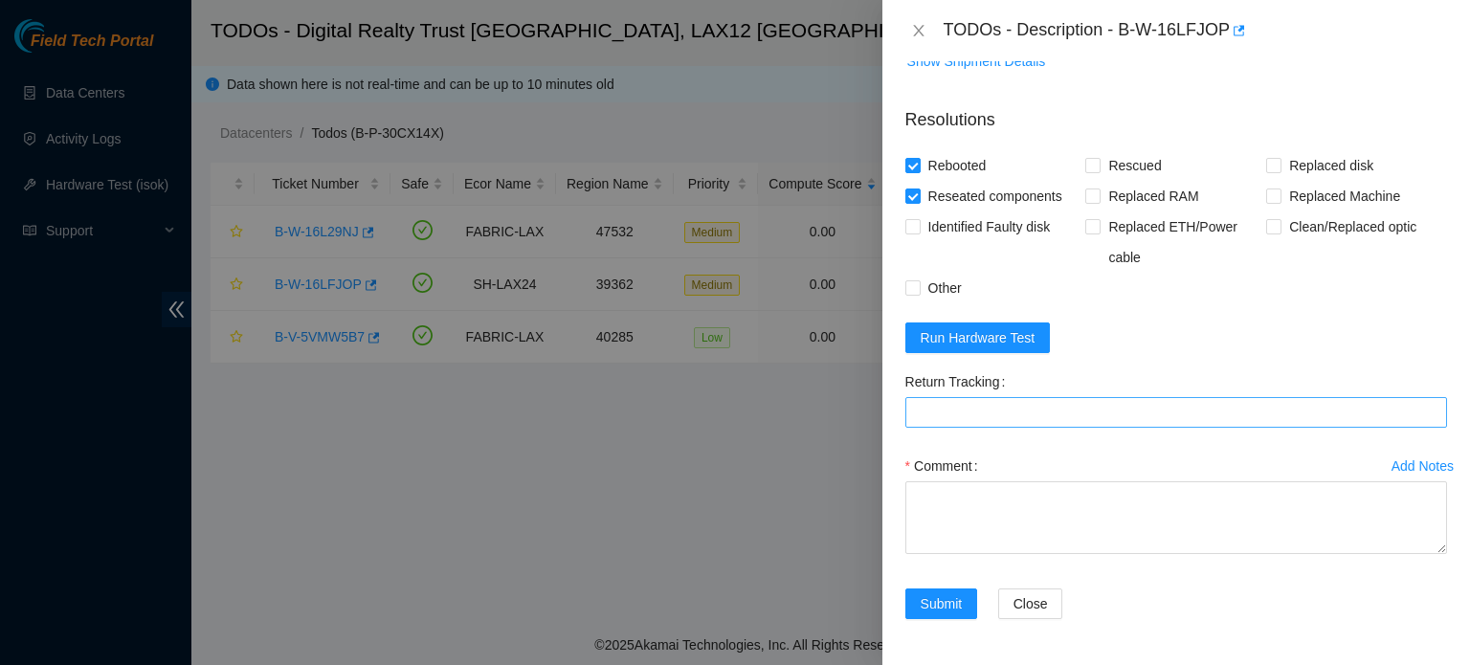
scroll to position [1624, 0]
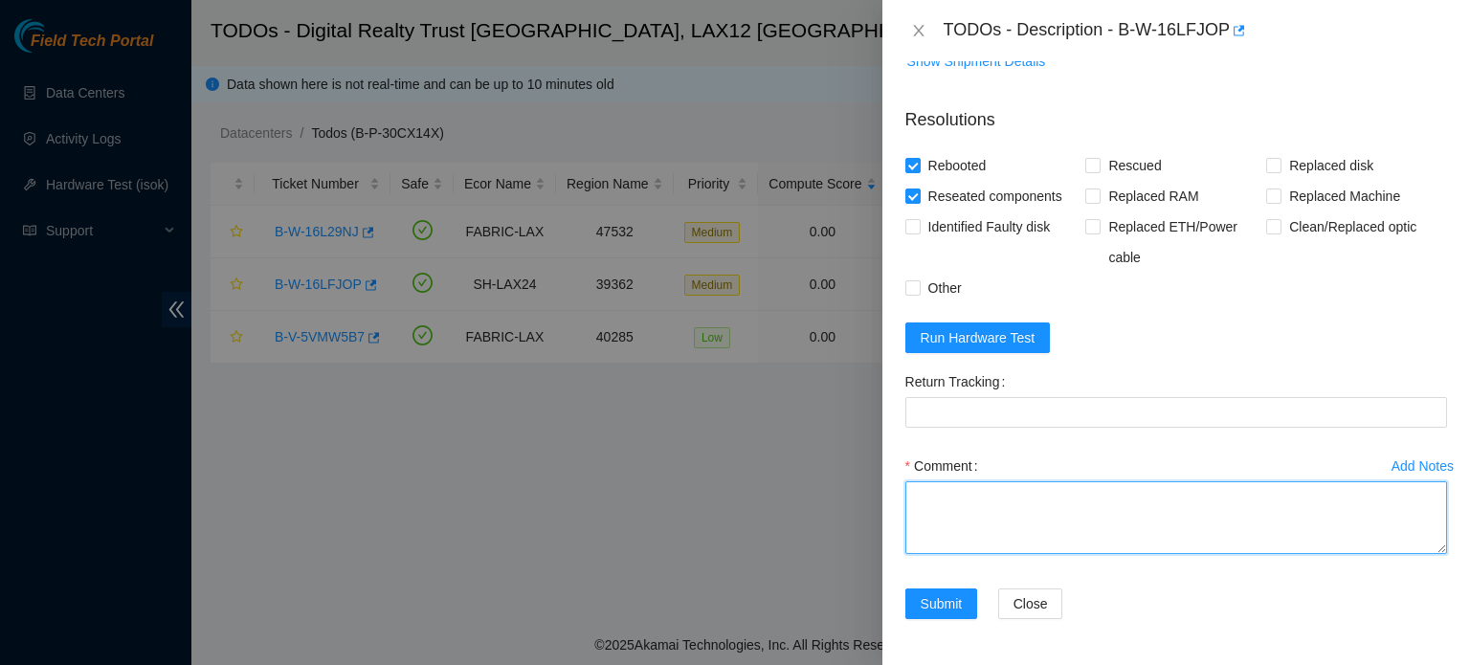
click at [1030, 526] on textarea "Comment" at bounding box center [1177, 517] width 542 height 73
paste textarea "B-W-16LFJOP SH-LAX24 39362 Medium 0.00 2 4% C3.02.F5 02 184.28.73.133 CT-420032…"
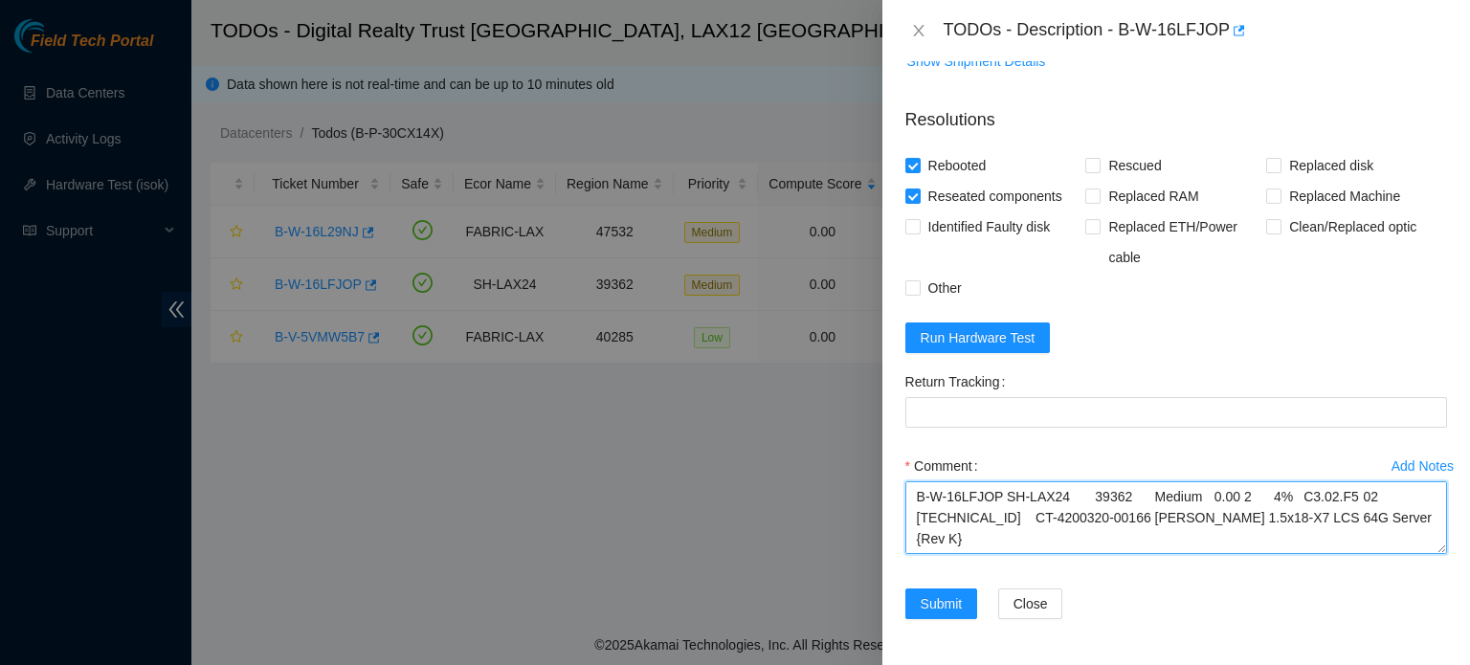
scroll to position [268, 0]
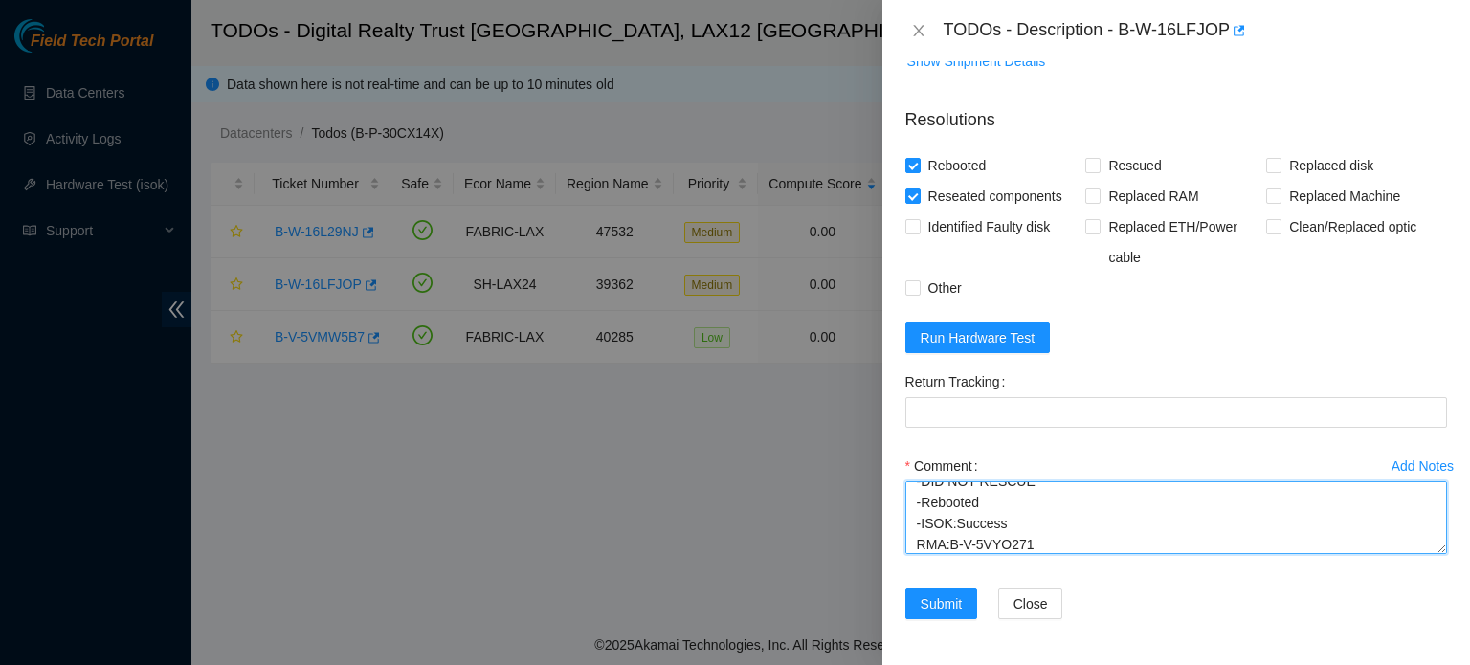
click at [1080, 544] on textarea "B-W-16LFJOP SH-LAX24 39362 Medium 0.00 2 4% C3.02.F5 02 184.28.73.133 CT-420032…" at bounding box center [1177, 517] width 542 height 73
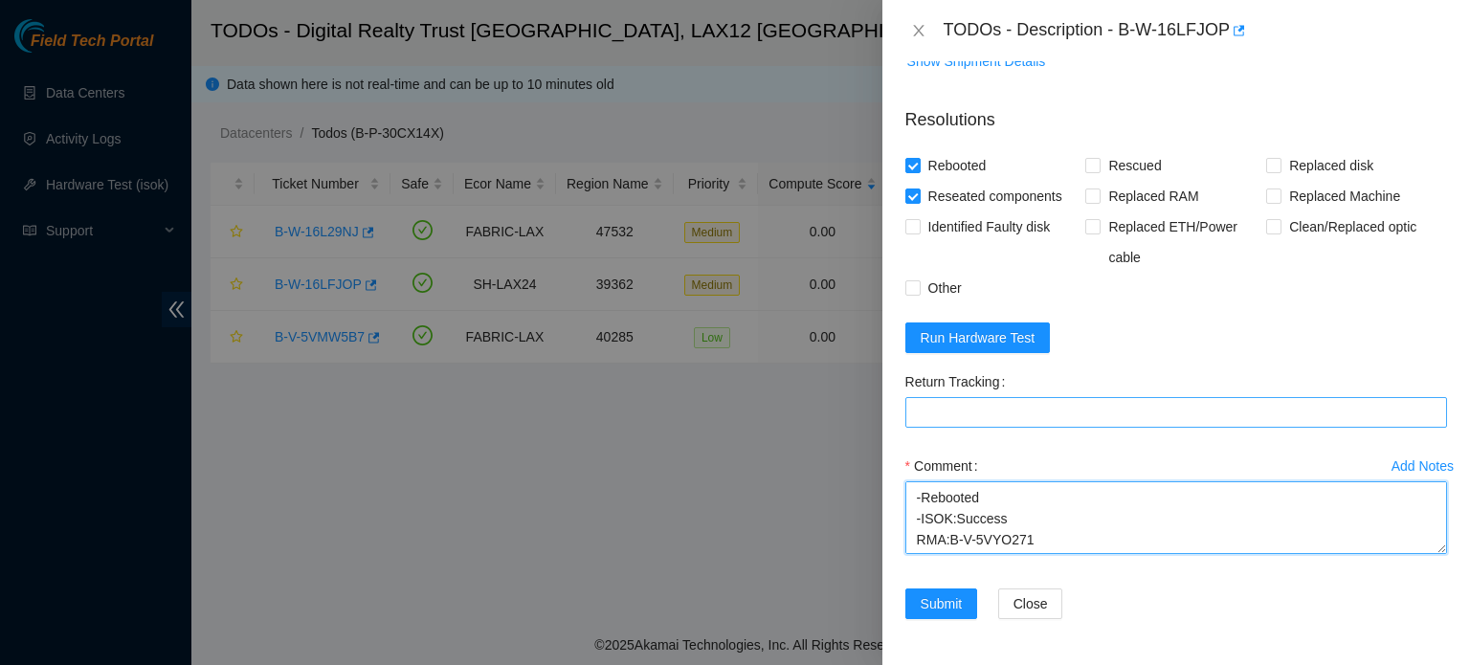
type textarea "B-W-16LFJOP SH-LAX24 39362 Medium 0.00 2 4% C3.02.F5 02 184.28.73.133 CT-420032…"
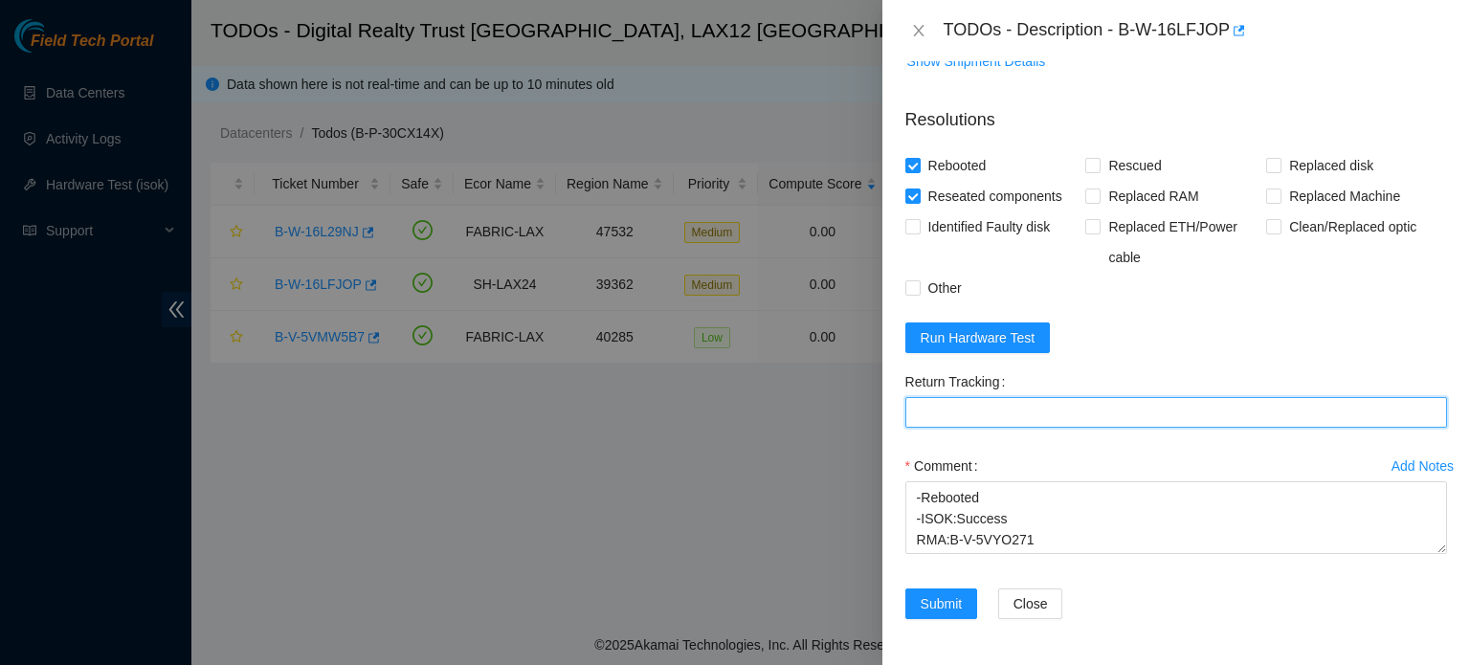
click at [1091, 405] on Tracking "Return Tracking" at bounding box center [1177, 412] width 542 height 31
paste Tracking "473665218214"
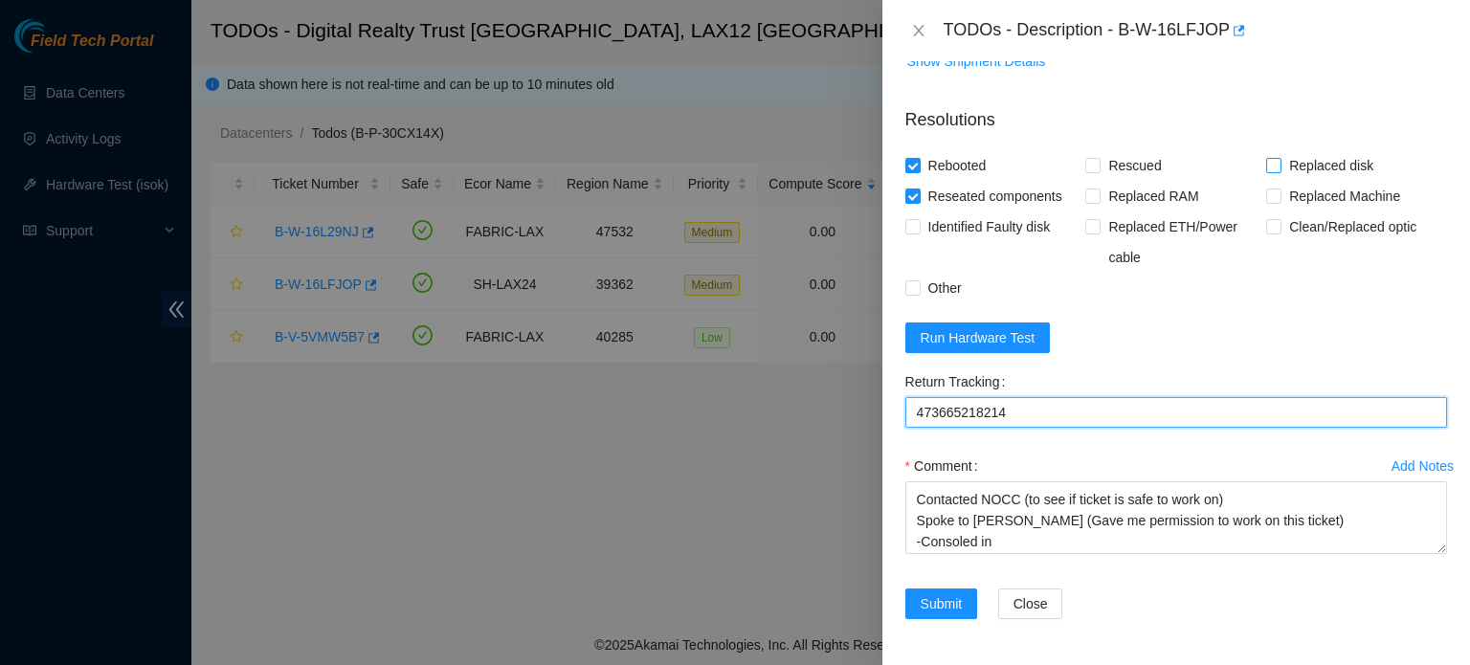
type Tracking "473665218214"
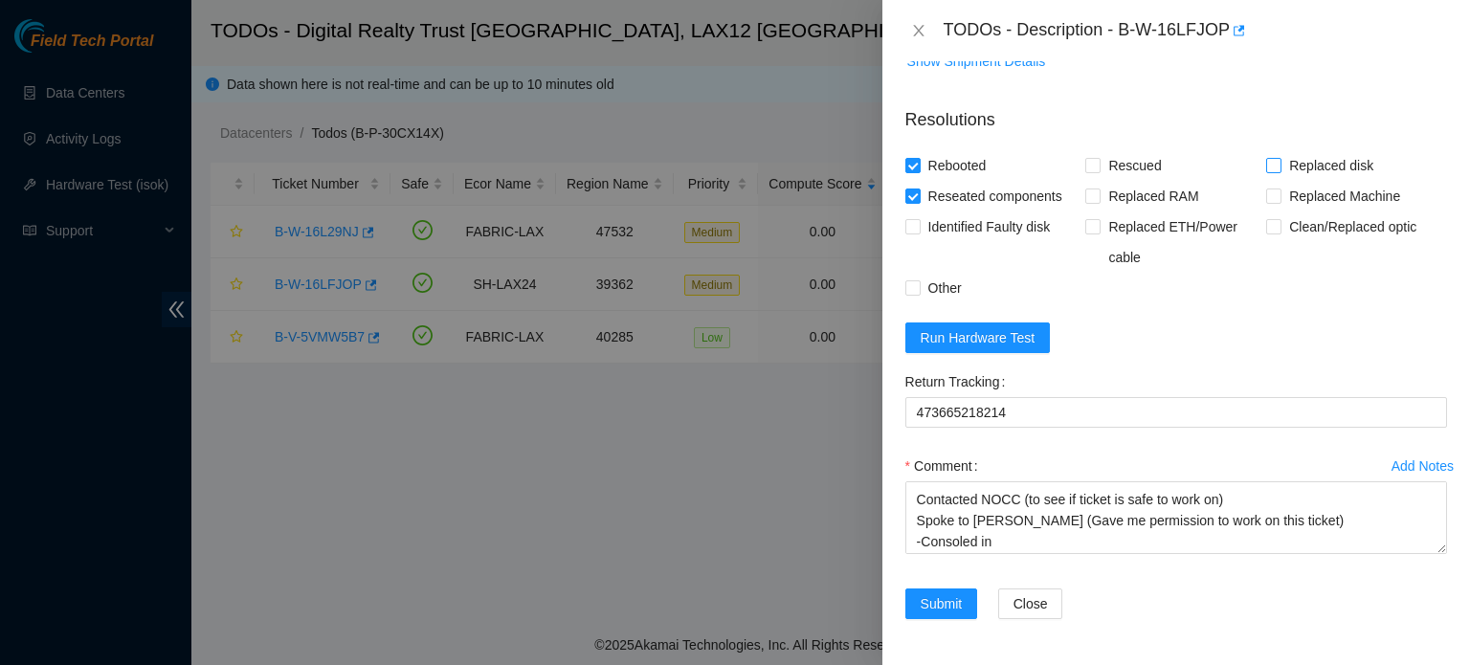
click at [1282, 158] on span "Replaced disk" at bounding box center [1332, 165] width 100 height 31
click at [1280, 158] on input "Replaced disk" at bounding box center [1272, 164] width 13 height 13
checkbox input "true"
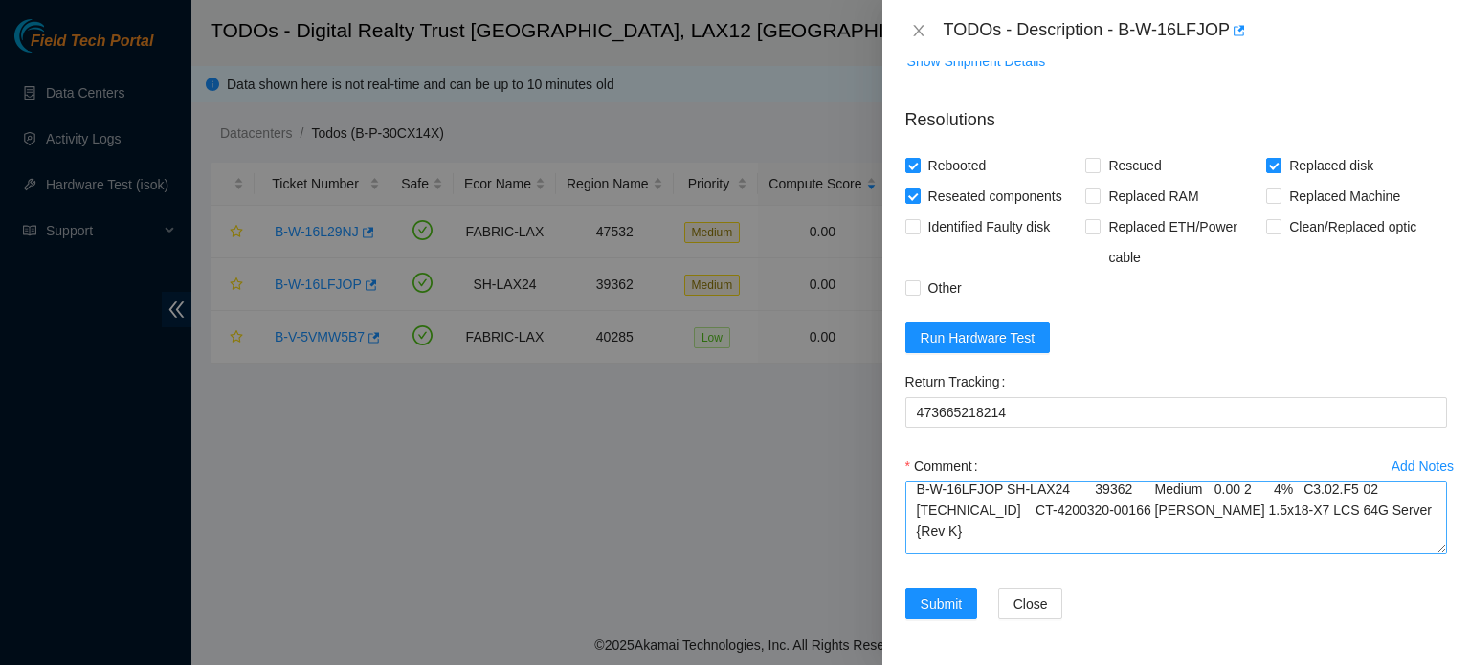
scroll to position [0, 0]
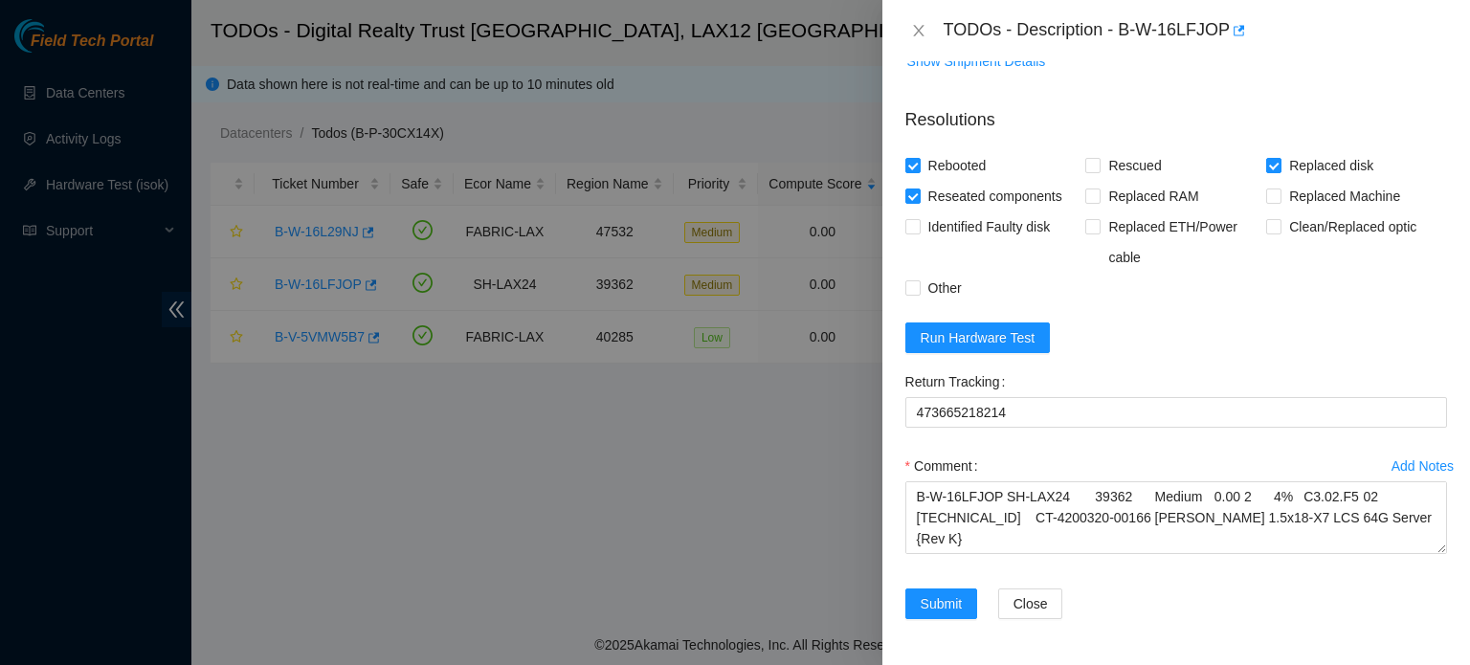
click at [957, 588] on div "Add Notes Comment B-W-16LFJOP SH-LAX24 39362 Medium 0.00 2 4% C3.02.F5 02 184.2…" at bounding box center [1176, 520] width 557 height 138
click at [960, 603] on span "Submit" at bounding box center [942, 603] width 42 height 21
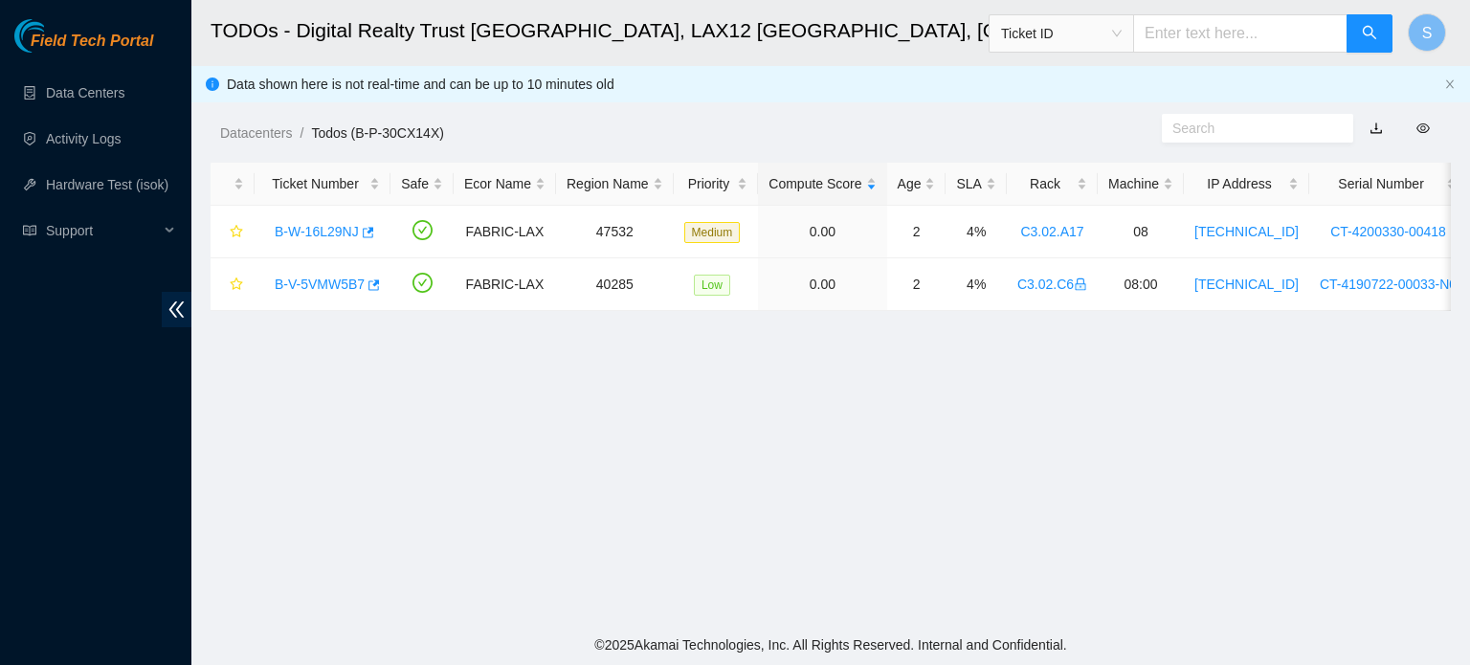
scroll to position [474, 0]
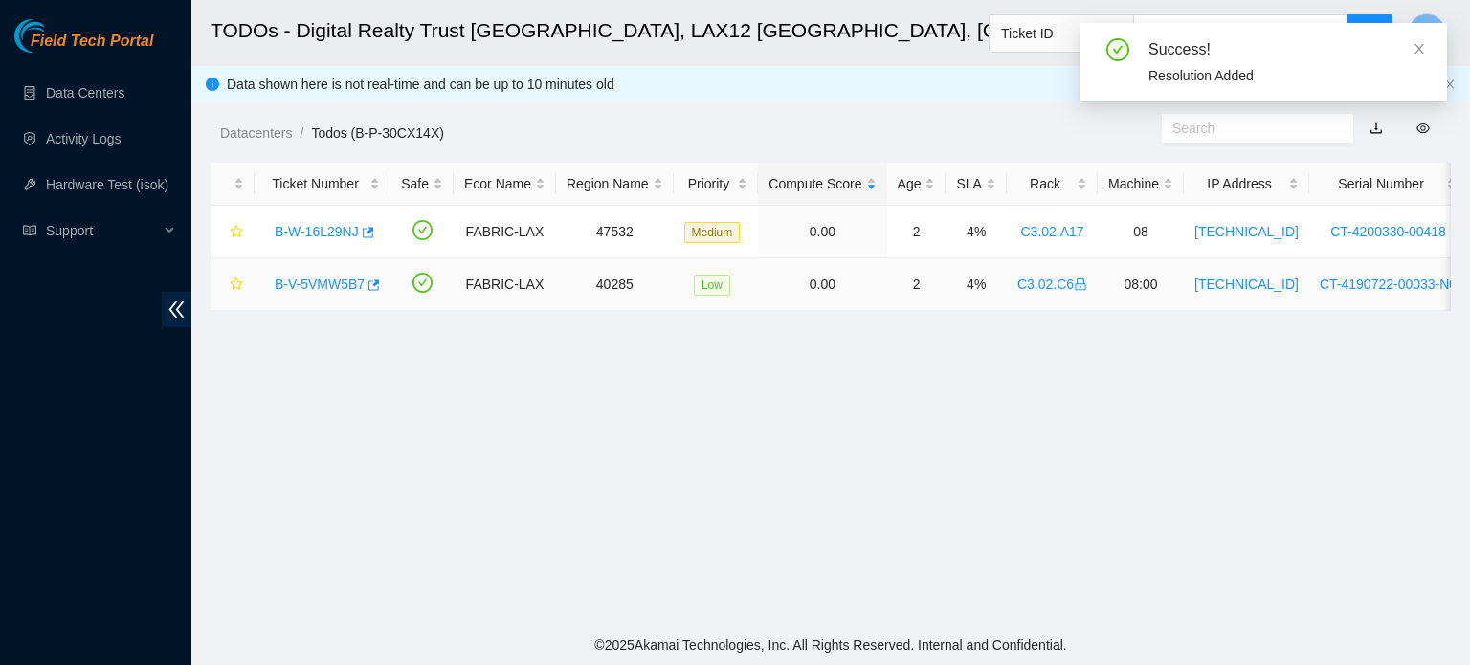
click at [306, 289] on link "B-V-5VMW5B7" at bounding box center [320, 284] width 90 height 15
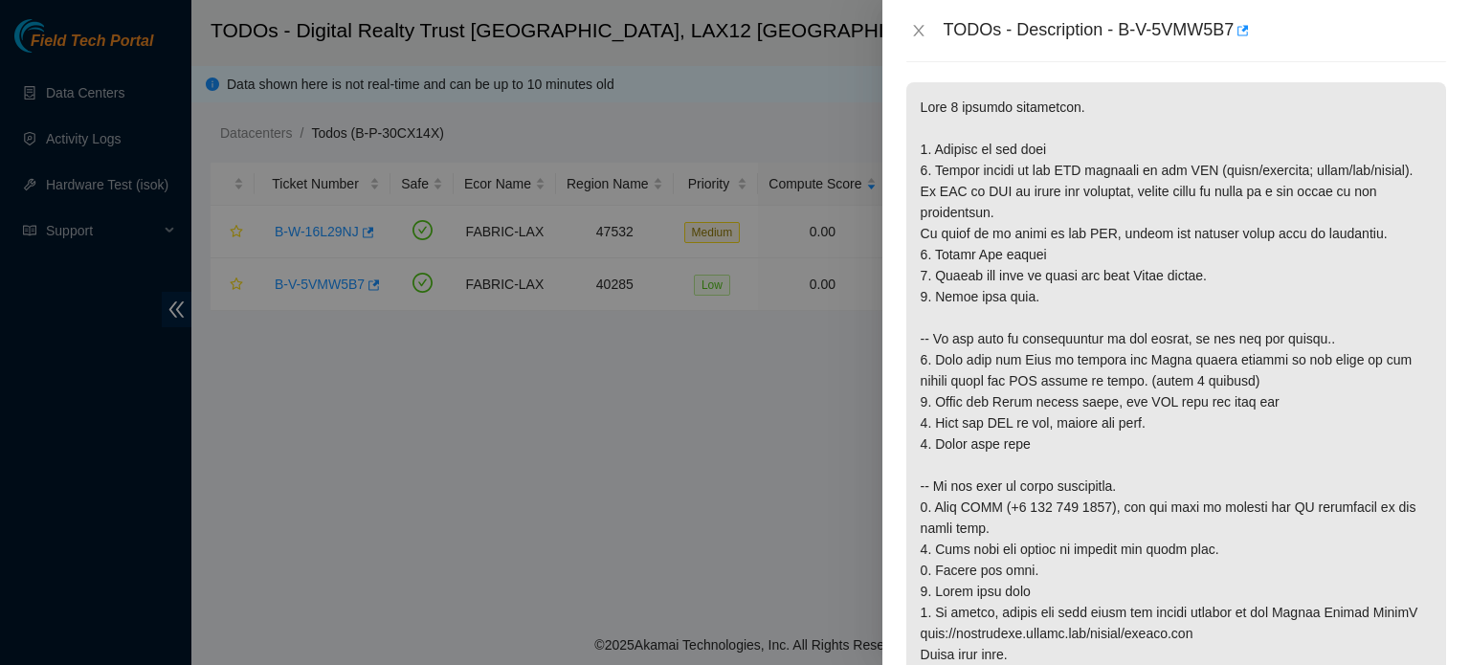
scroll to position [300, 0]
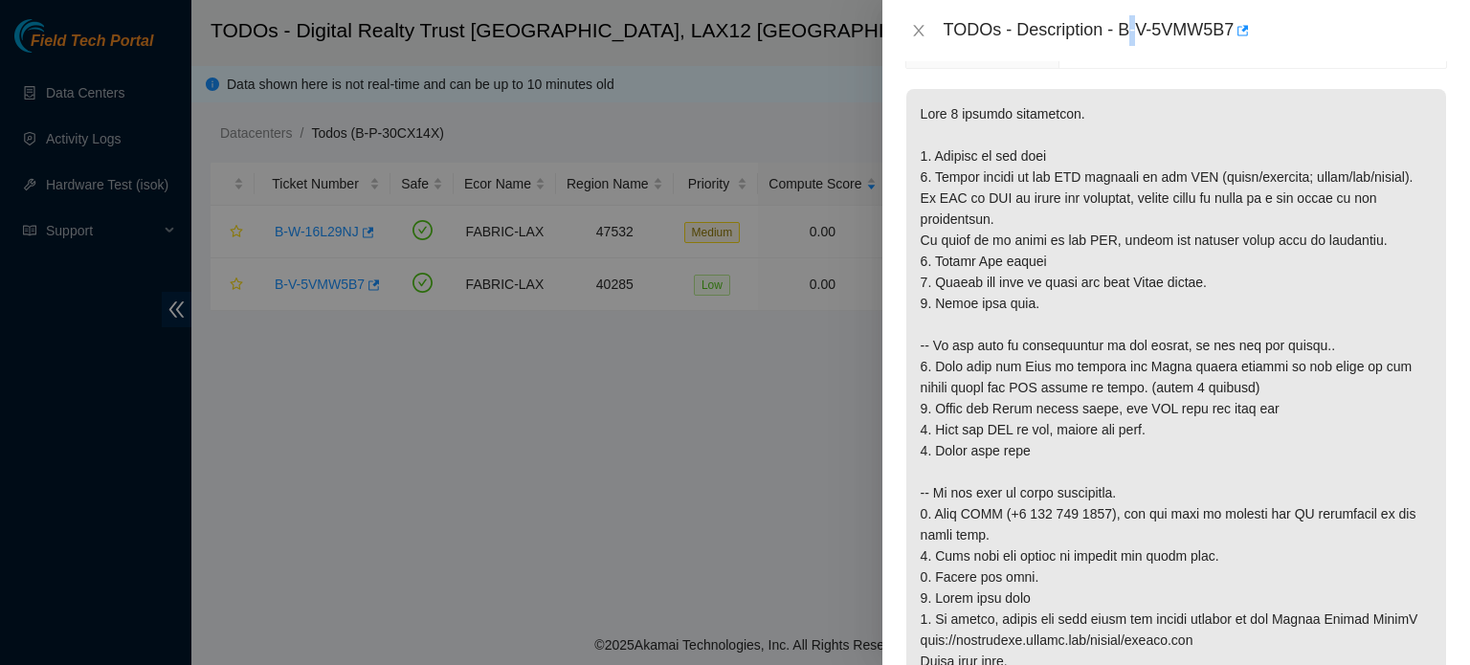
click at [1138, 19] on div "TODOs - Description - B-V-5VMW5B7" at bounding box center [1195, 30] width 503 height 31
click at [1068, 501] on p at bounding box center [1176, 461] width 540 height 745
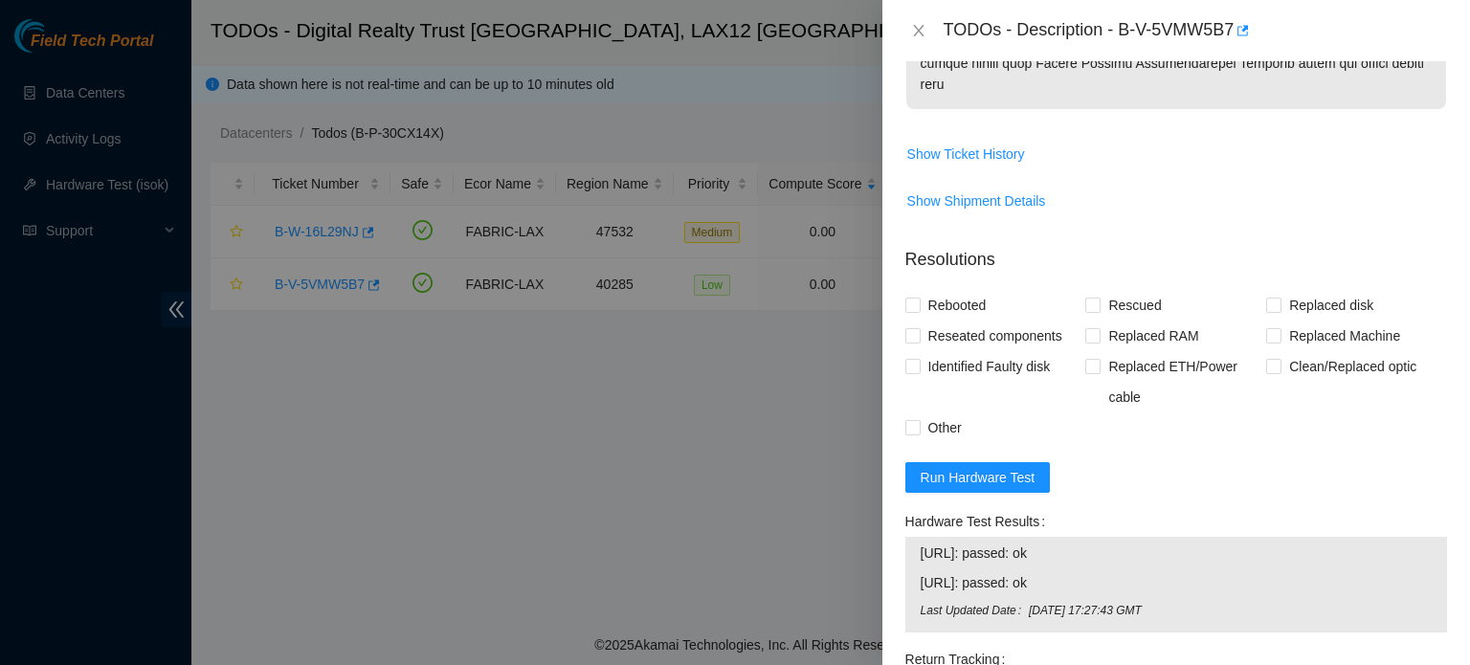
scroll to position [1065, 0]
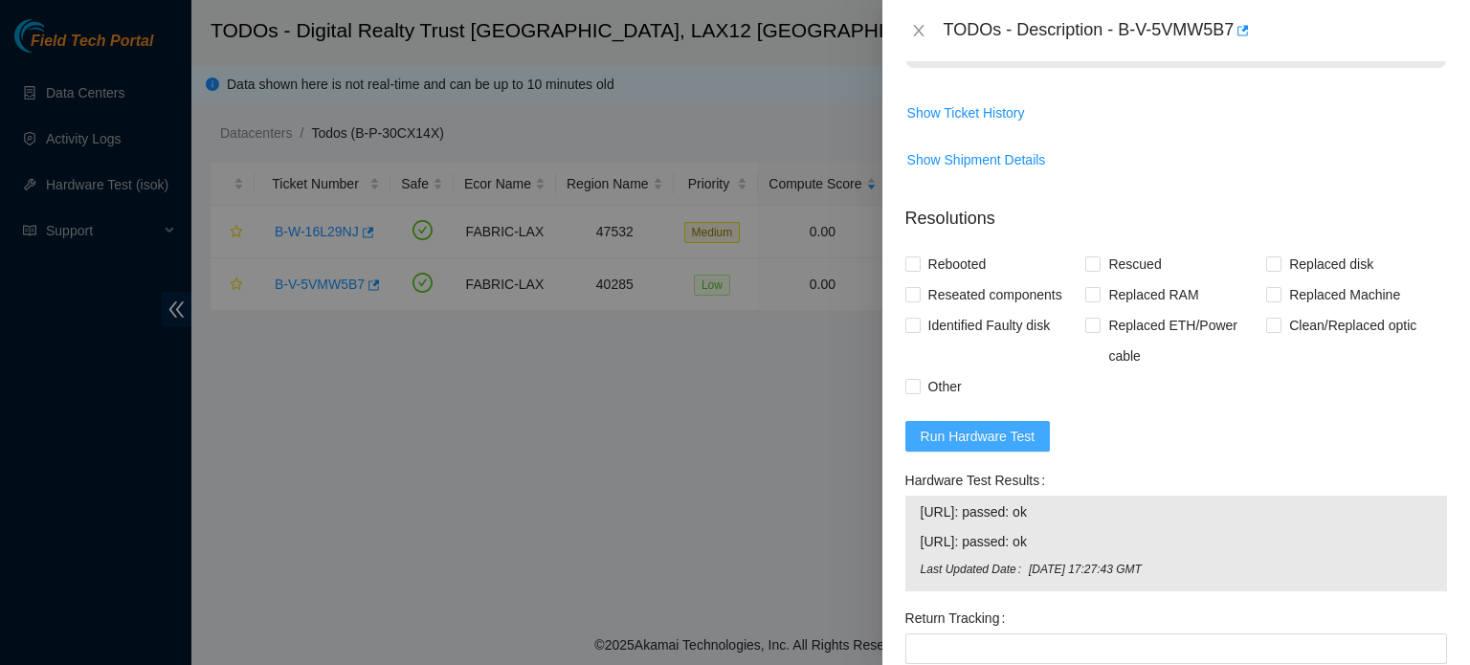
click at [956, 448] on button "Run Hardware Test" at bounding box center [978, 436] width 145 height 31
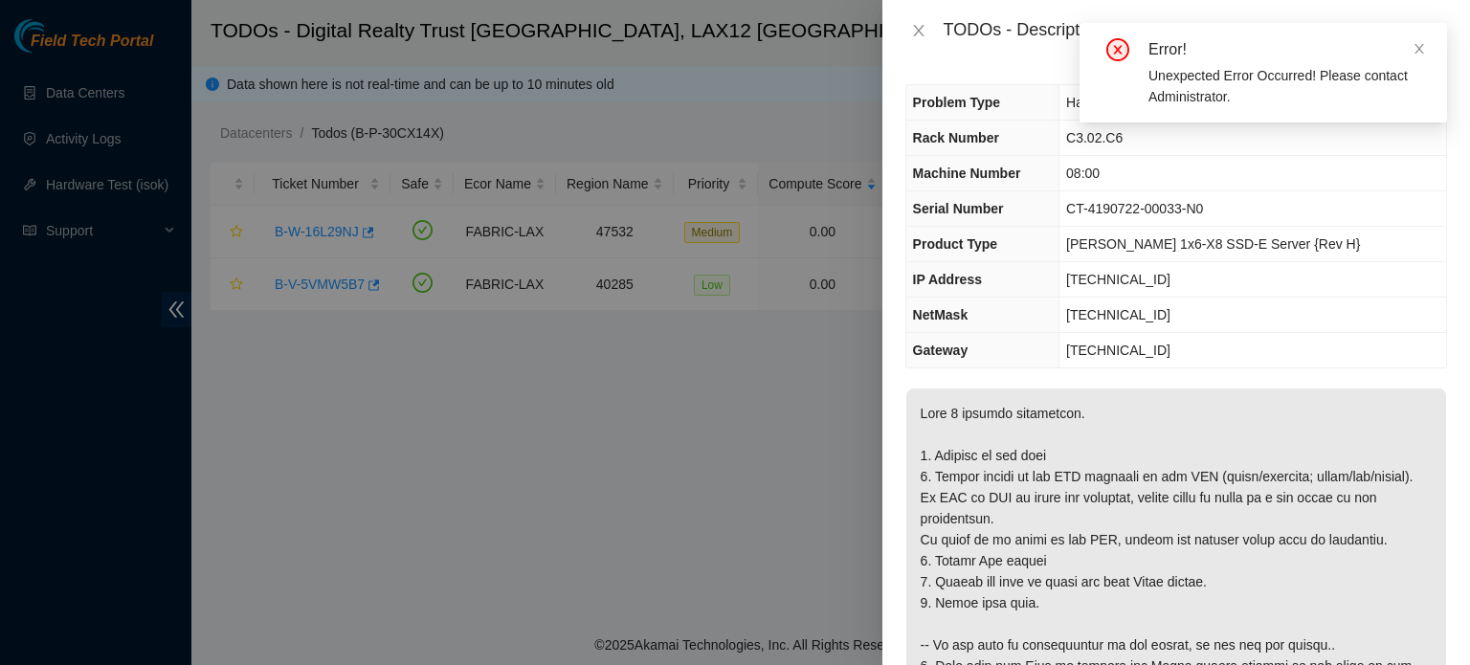
scroll to position [0, 0]
click at [1417, 49] on icon "close" at bounding box center [1419, 48] width 13 height 13
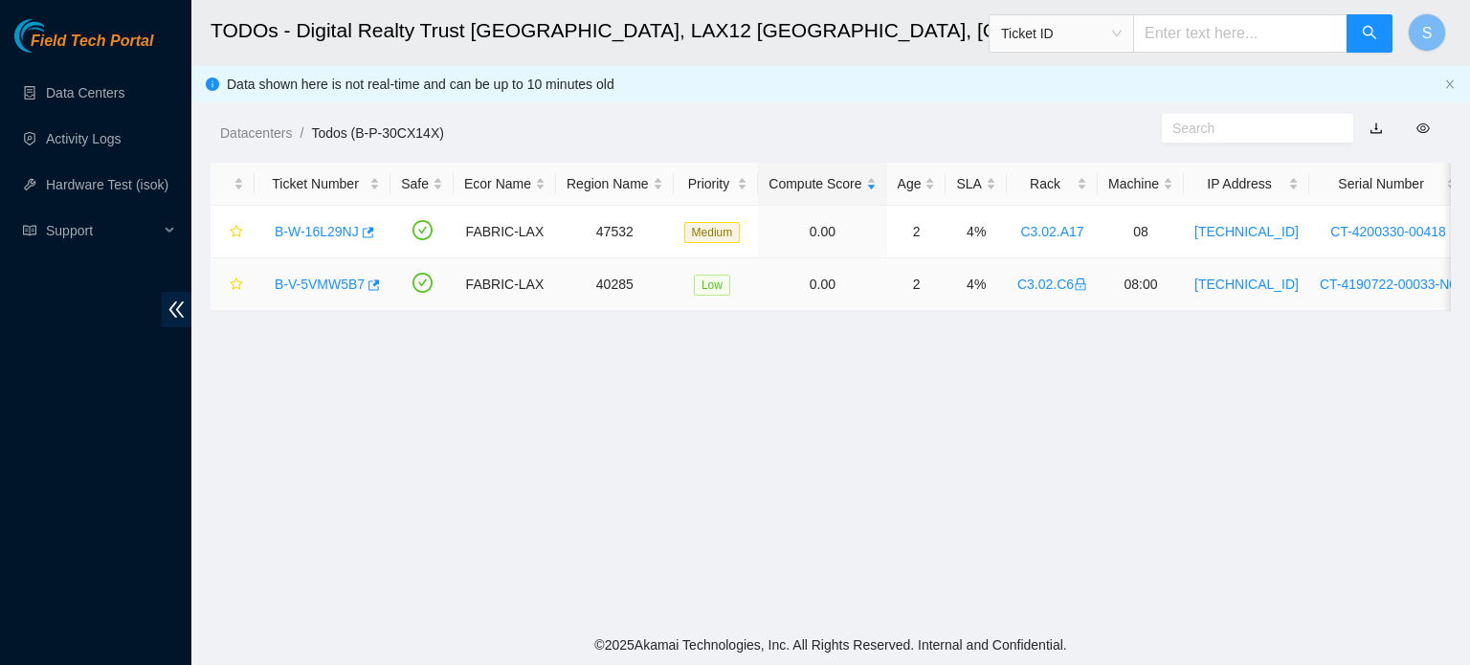
click at [337, 279] on link "B-V-5VMW5B7" at bounding box center [320, 284] width 90 height 15
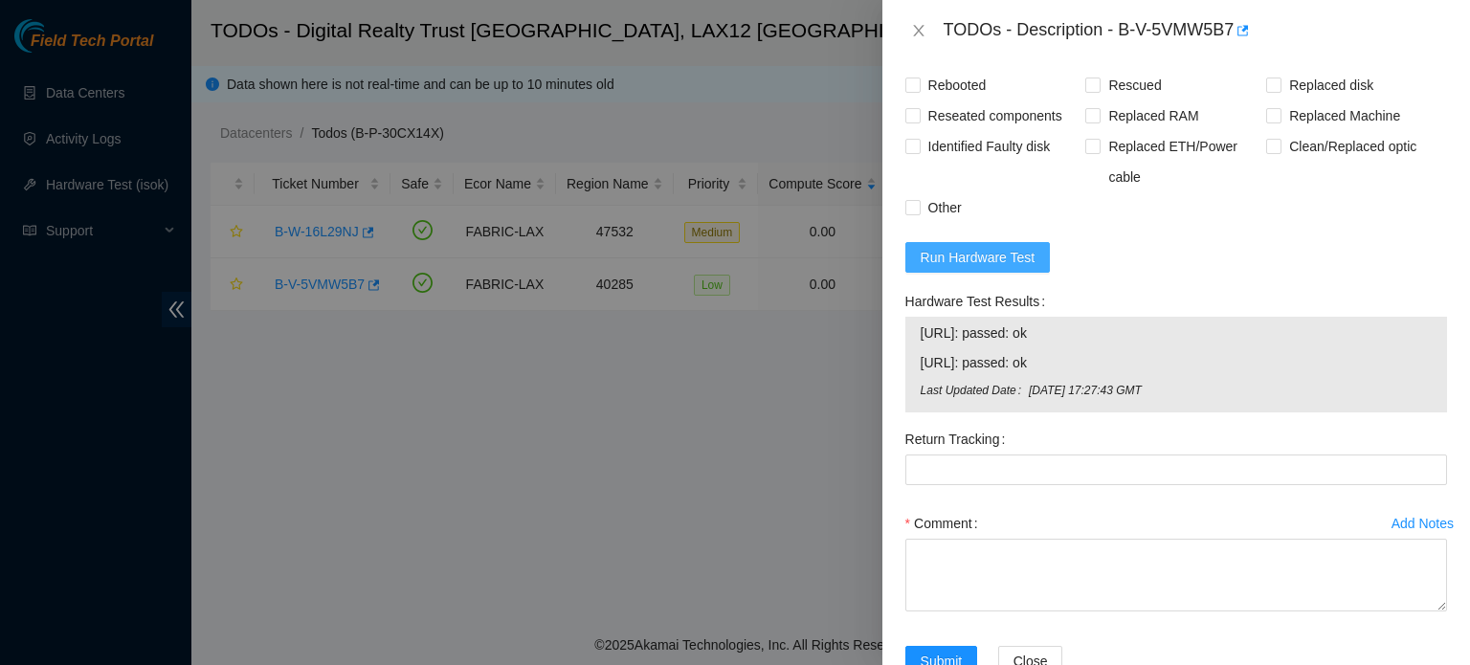
click at [991, 260] on span "Run Hardware Test" at bounding box center [978, 257] width 115 height 21
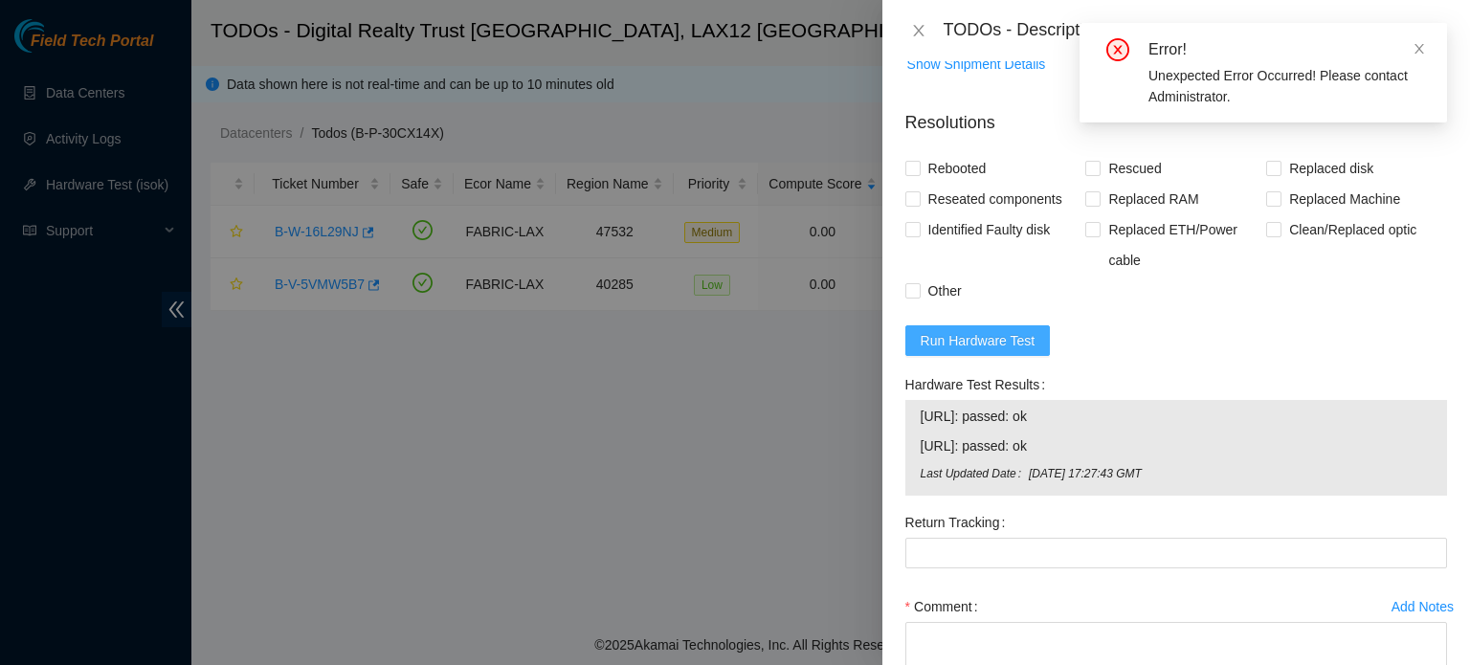
scroll to position [1244, 0]
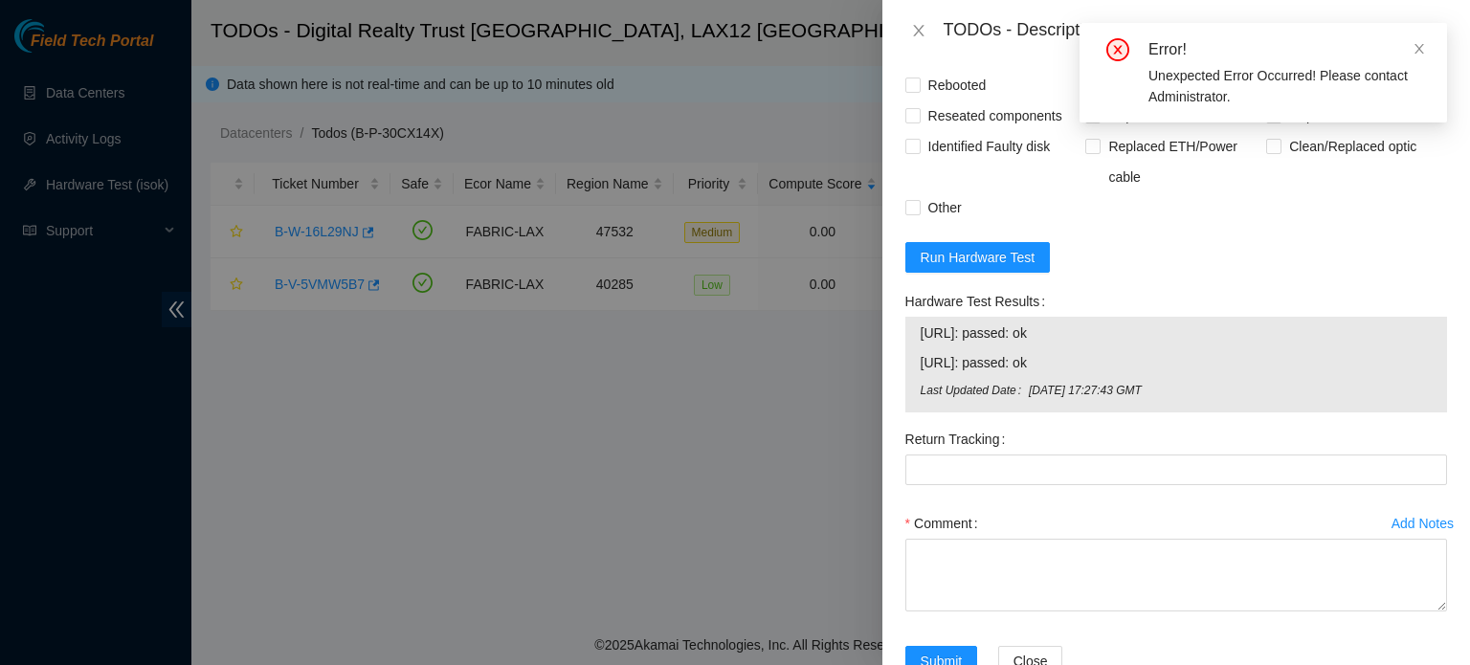
click at [1438, 53] on div "Error! Unexpected Error Occurred! Please contact Administrator." at bounding box center [1264, 73] width 368 height 100
click at [1427, 52] on div "Error! Unexpected Error Occurred! Please contact Administrator." at bounding box center [1264, 73] width 368 height 100
click at [1413, 45] on icon "close" at bounding box center [1419, 48] width 13 height 13
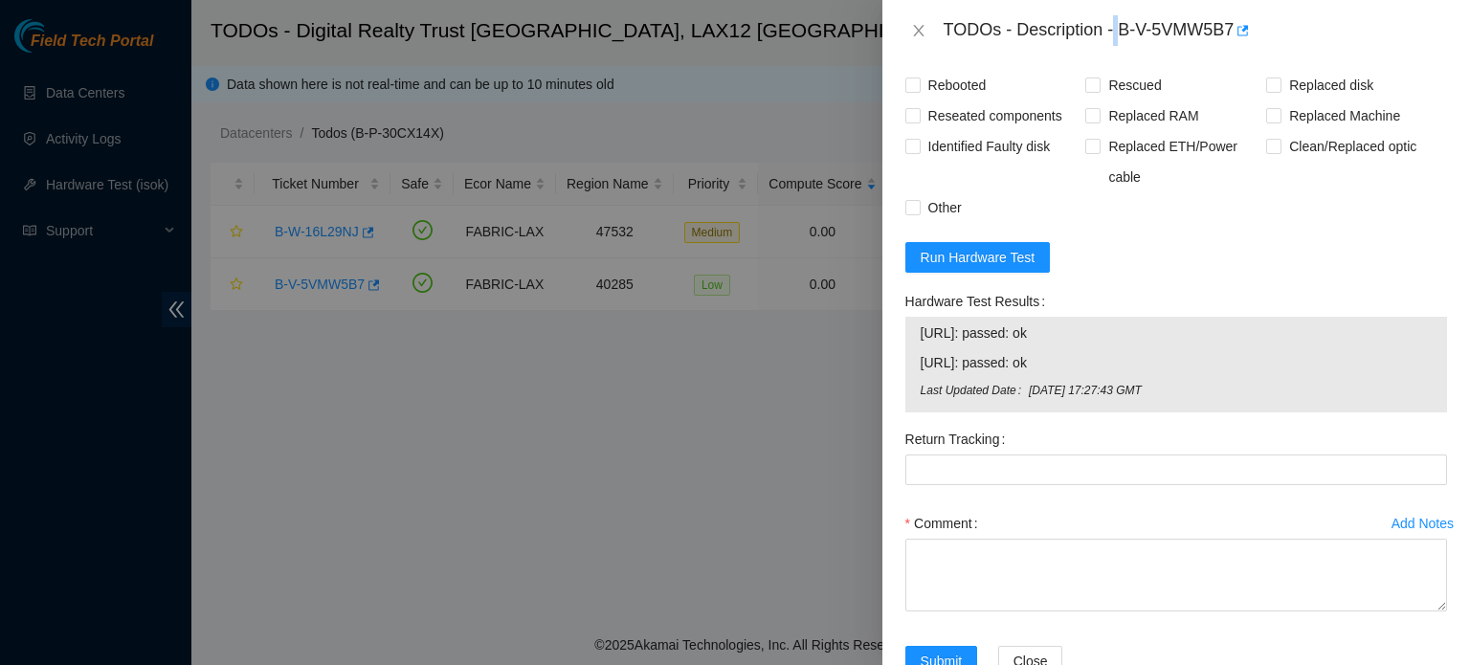
click at [1122, 29] on div "TODOs - Description - B-V-5VMW5B7" at bounding box center [1195, 30] width 503 height 31
click at [1126, 30] on div "TODOs - Description - B-V-5VMW5B7" at bounding box center [1195, 30] width 503 height 31
drag, startPoint x: 1126, startPoint y: 34, endPoint x: 1149, endPoint y: 36, distance: 23.2
click at [1149, 36] on div "TODOs - Description - B-V-5VMW5B7" at bounding box center [1195, 30] width 503 height 31
click at [1130, 37] on div "TODOs - Description - B-V-5VMW5B7" at bounding box center [1195, 30] width 503 height 31
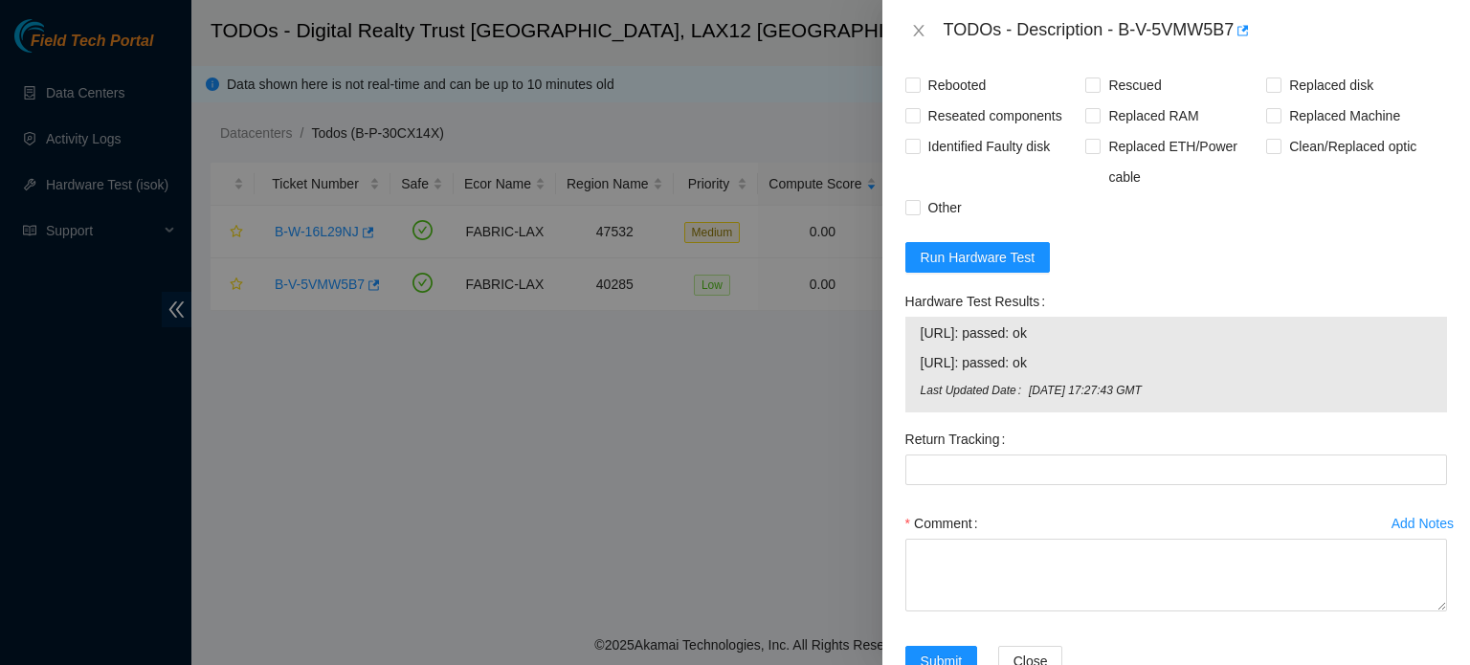
click at [1114, 34] on div "TODOs - Description - B-V-5VMW5B7" at bounding box center [1195, 30] width 503 height 31
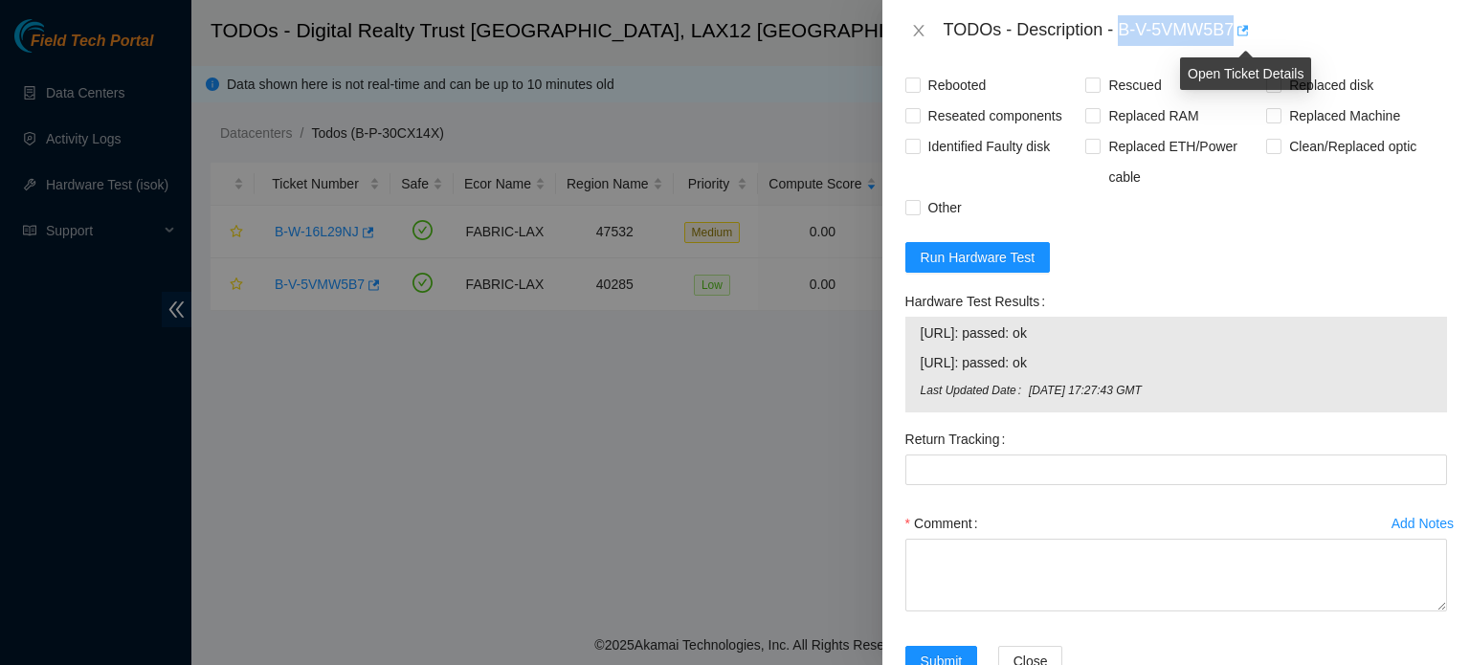
drag, startPoint x: 1123, startPoint y: 30, endPoint x: 1243, endPoint y: 42, distance: 121.2
click at [1243, 42] on div "TODOs - Description - B-V-5VMW5B7" at bounding box center [1195, 30] width 503 height 31
copy div "B-V-5VMW5B7"
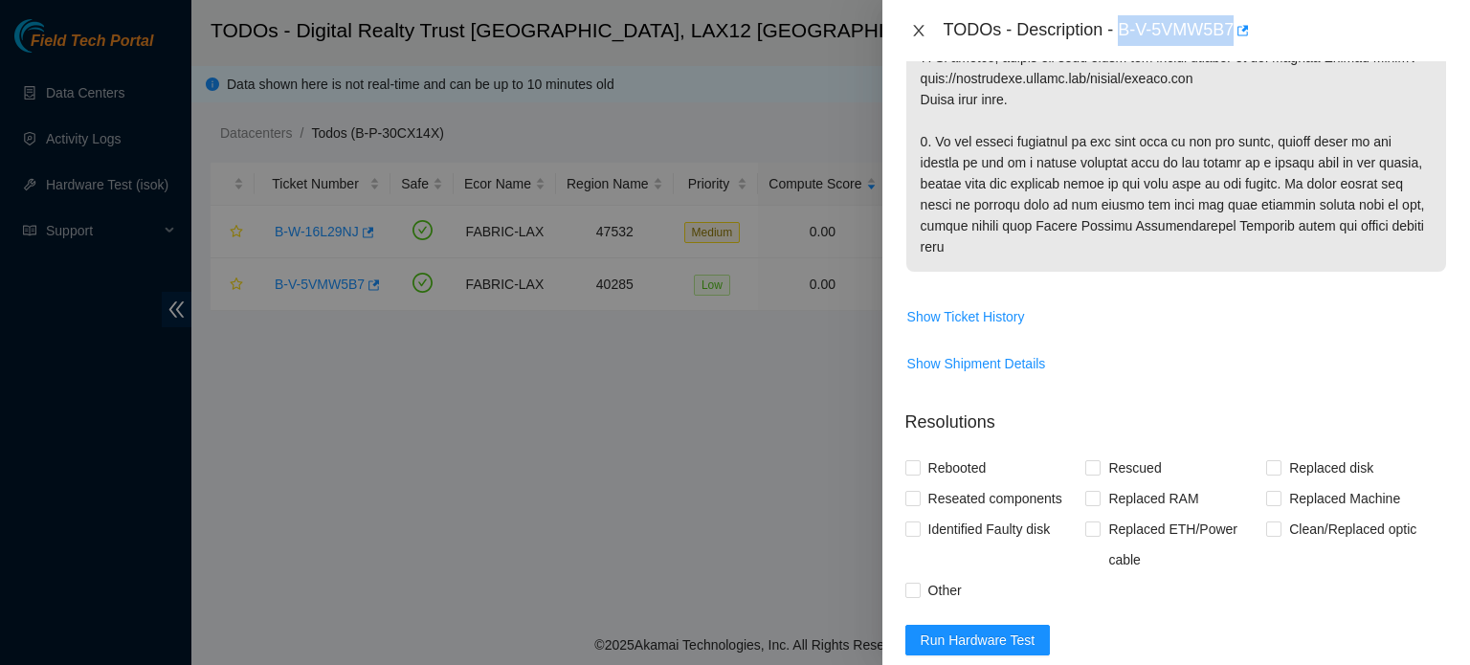
click at [911, 33] on icon "close" at bounding box center [918, 30] width 15 height 15
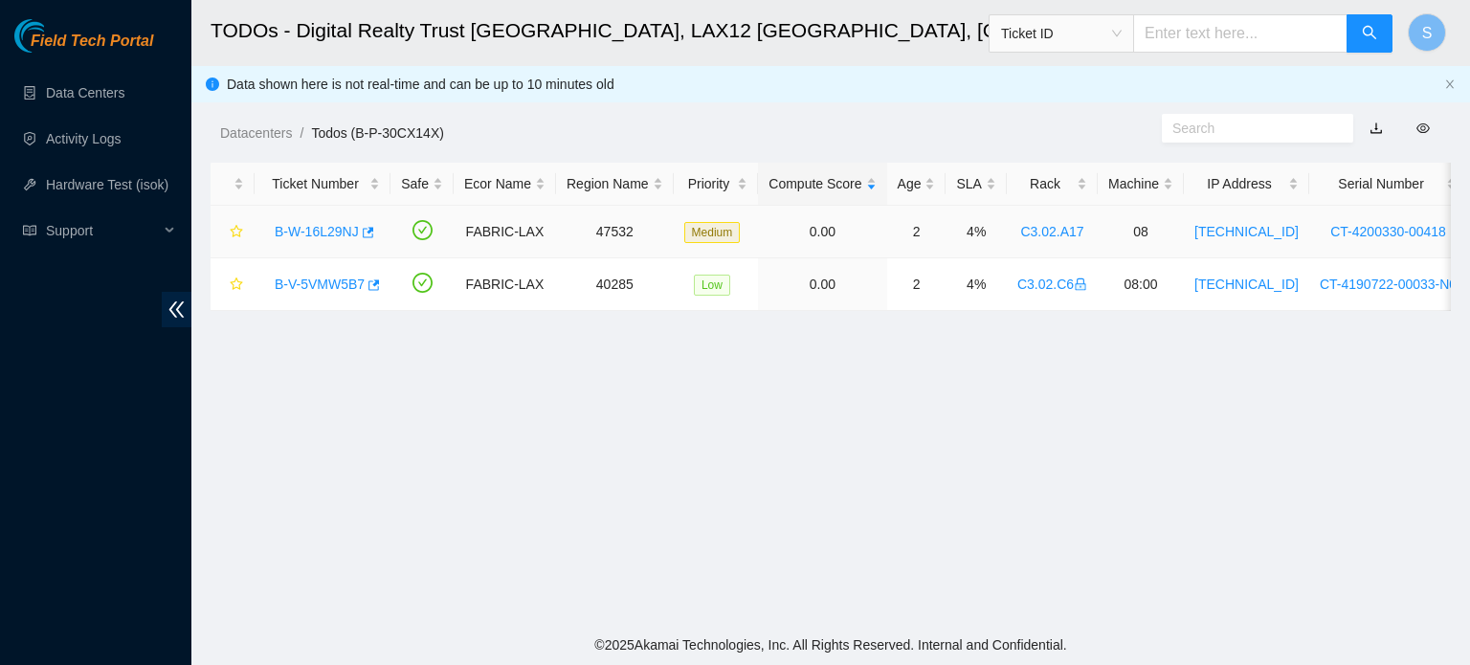
click at [299, 228] on link "B-W-16L29NJ" at bounding box center [317, 231] width 84 height 15
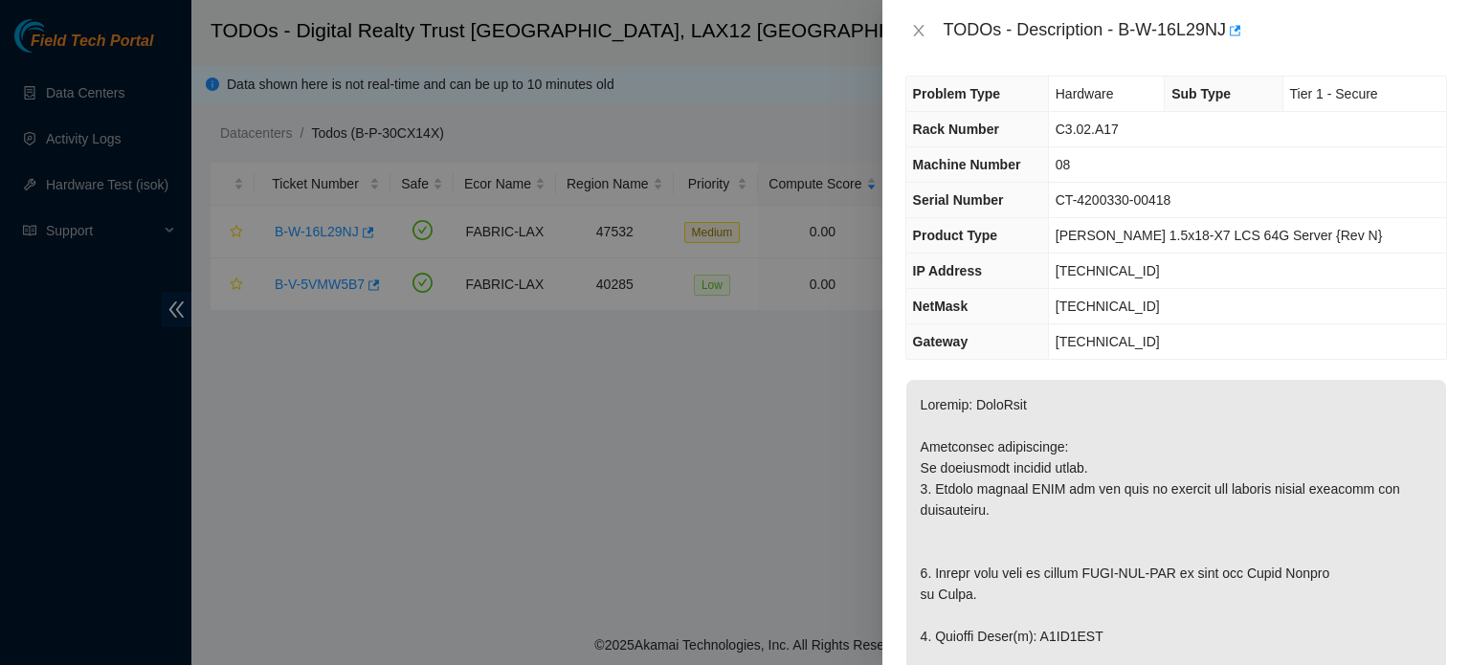
scroll to position [0, 0]
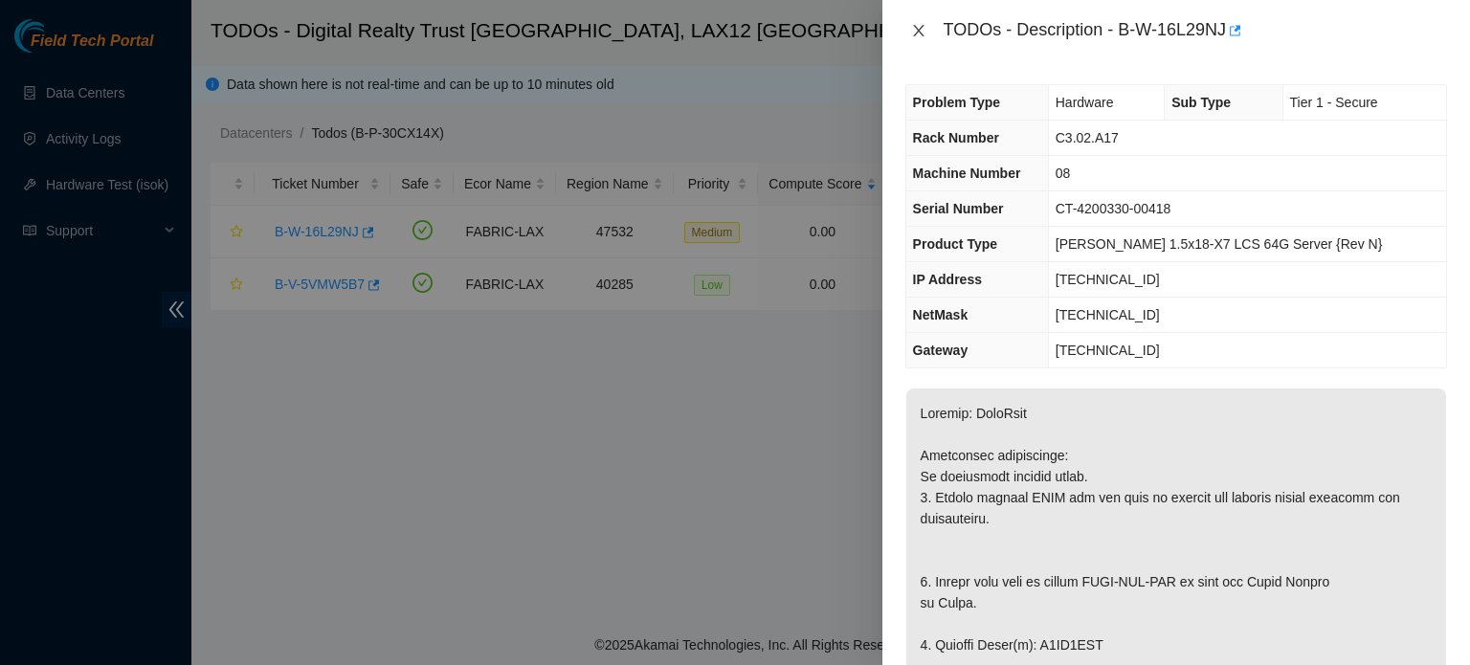
click at [914, 34] on icon "close" at bounding box center [918, 30] width 15 height 15
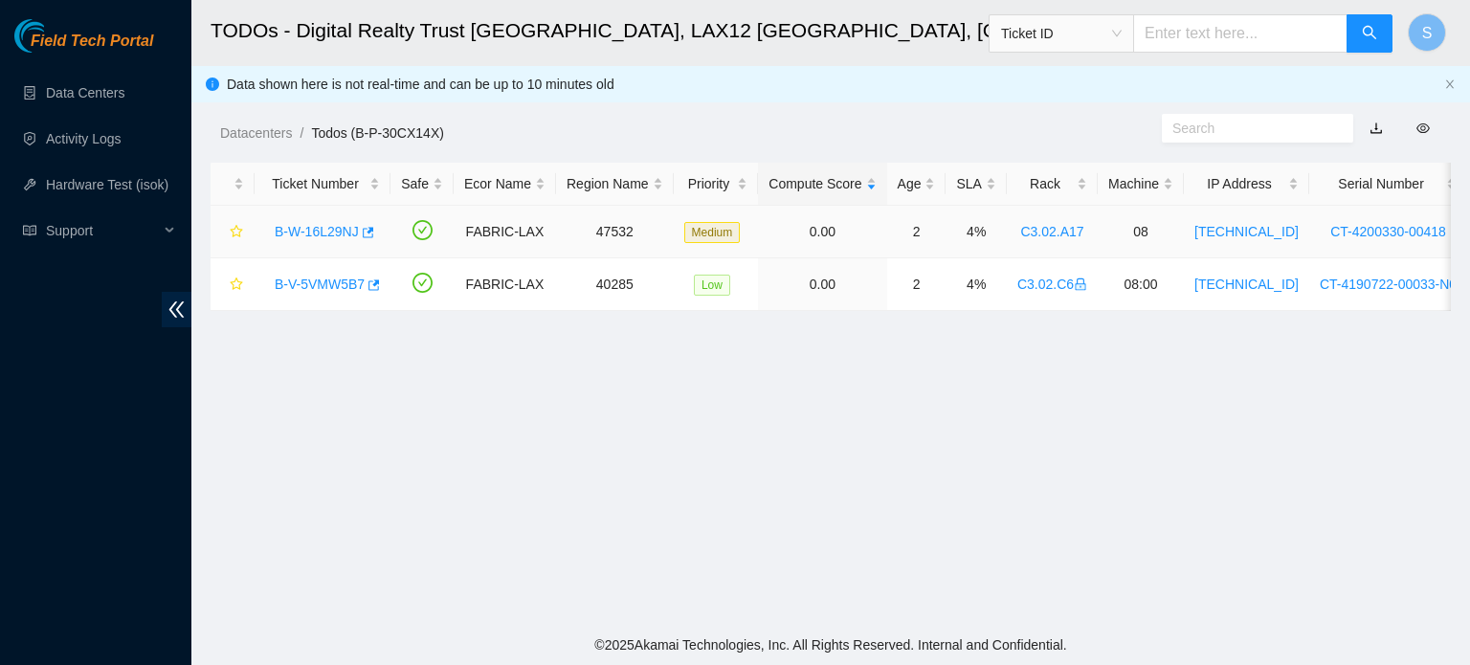
click at [319, 225] on link "B-W-16L29NJ" at bounding box center [317, 231] width 84 height 15
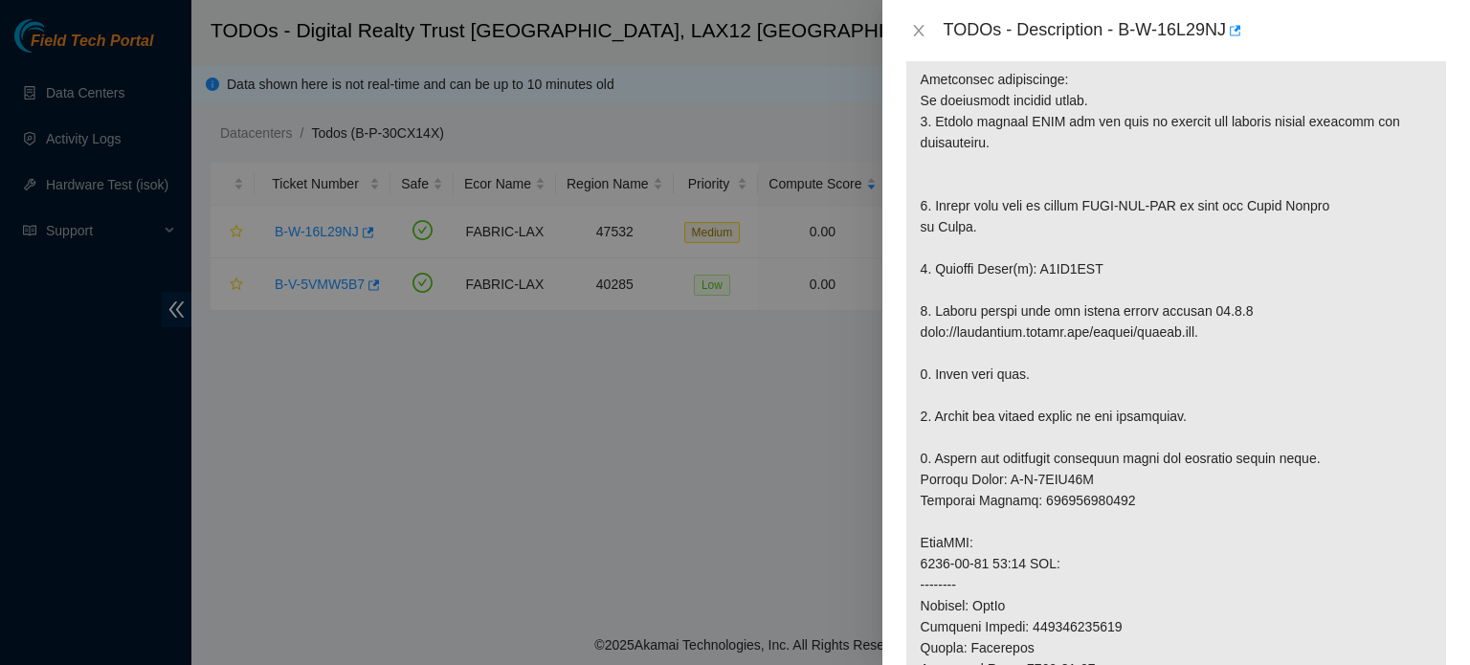
scroll to position [383, 0]
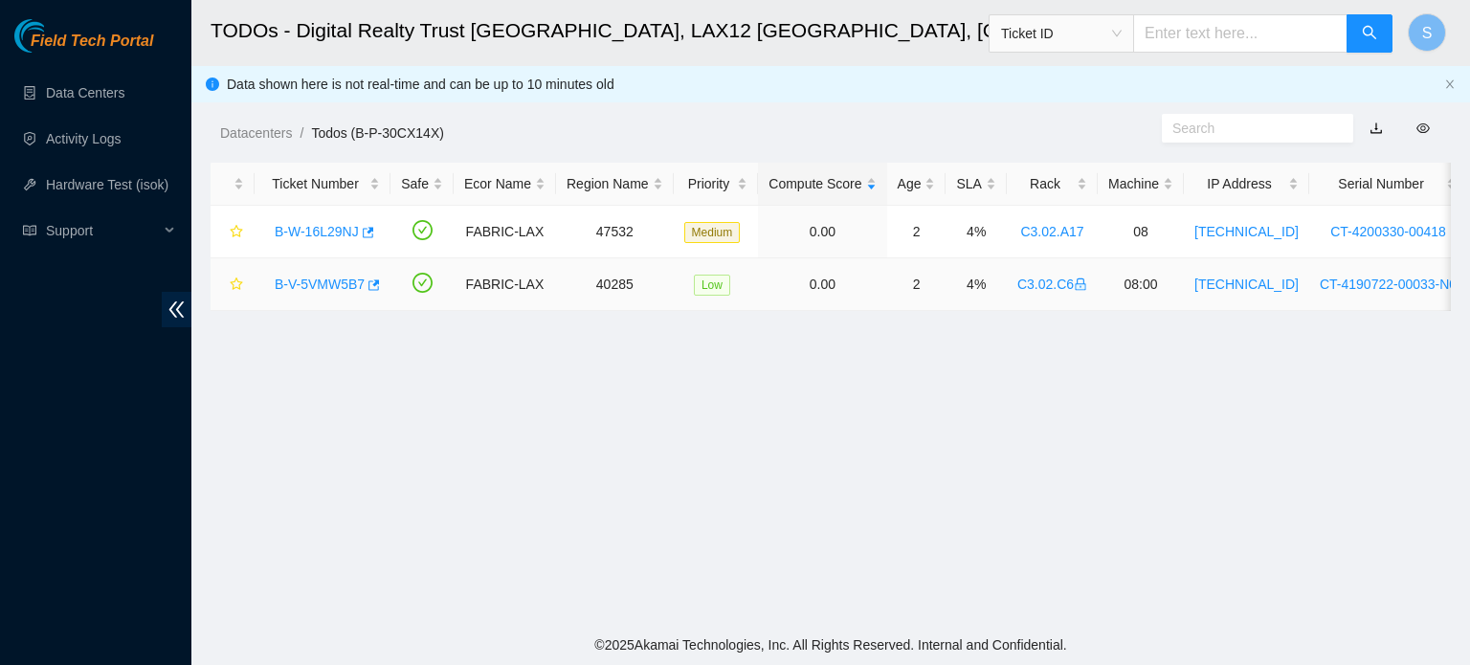
click at [314, 282] on link "B-V-5VMW5B7" at bounding box center [320, 284] width 90 height 15
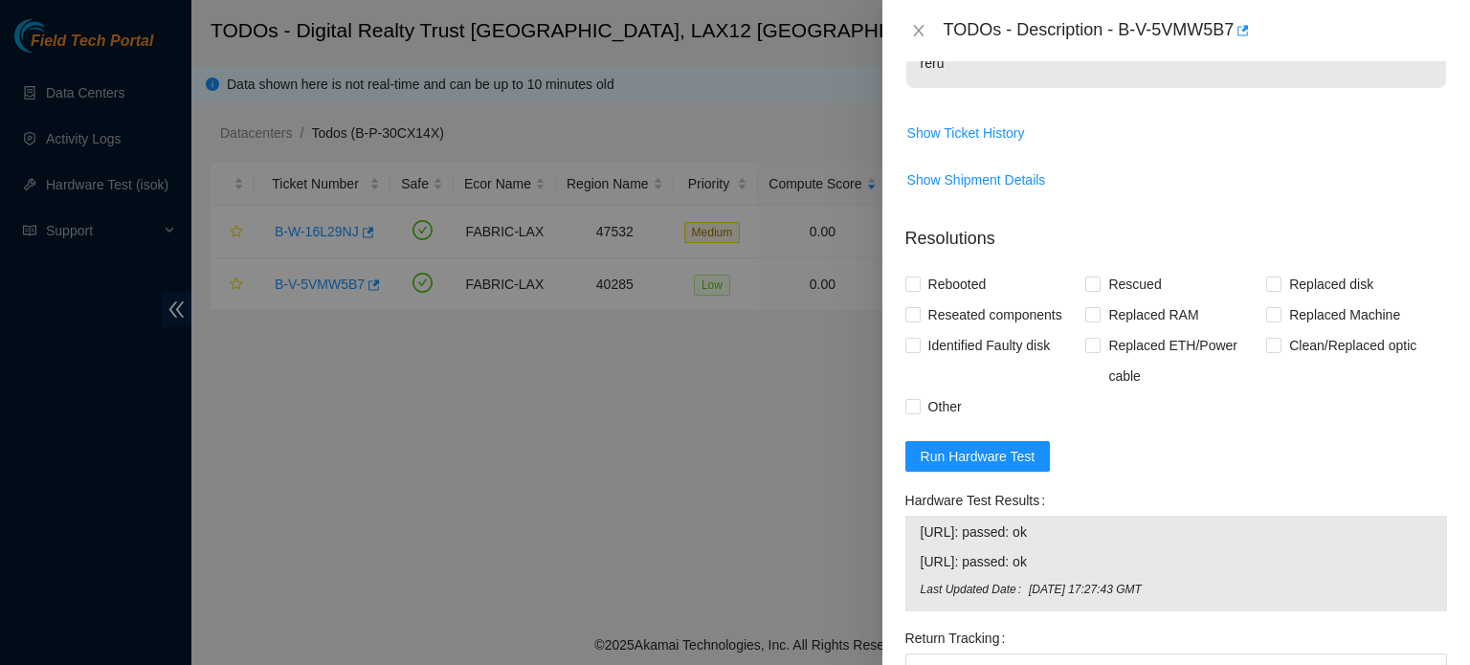
scroll to position [1053, 0]
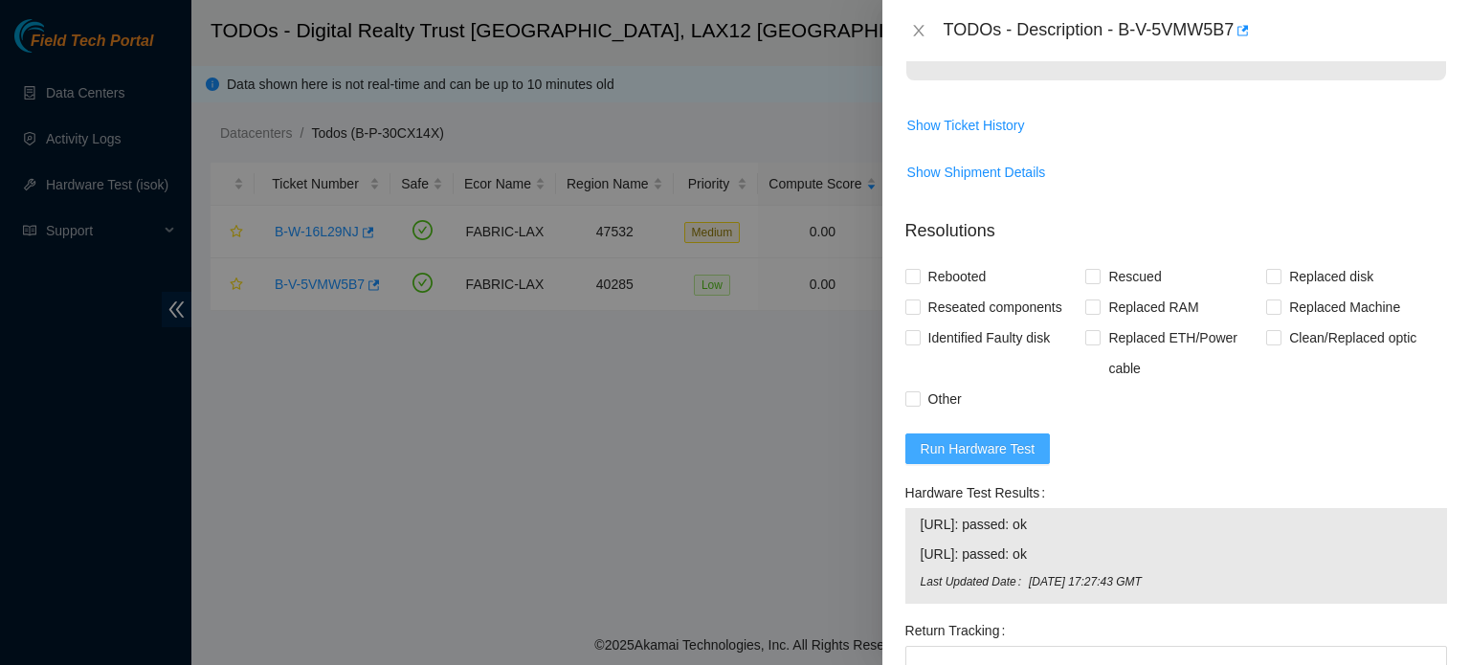
click at [1006, 443] on span "Run Hardware Test" at bounding box center [978, 448] width 115 height 21
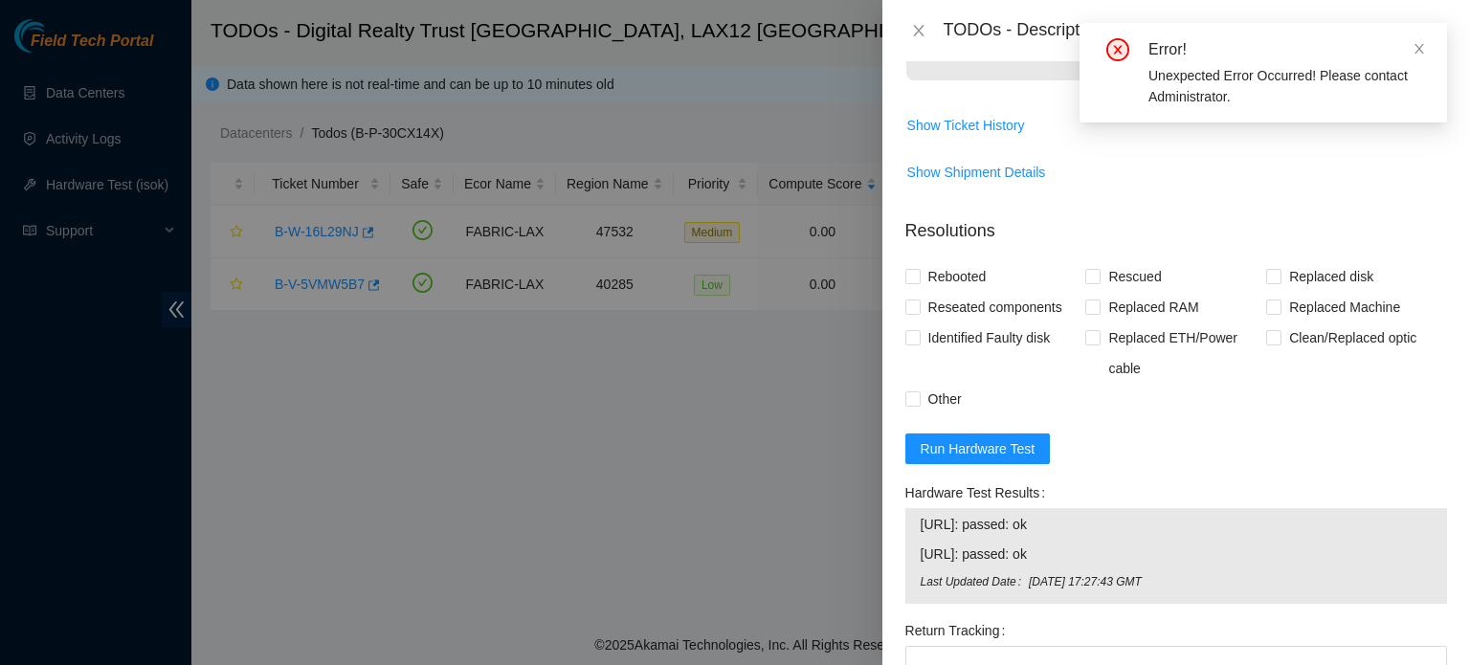
click at [1405, 44] on div "Error!" at bounding box center [1287, 49] width 276 height 23
click at [1414, 45] on icon "close" at bounding box center [1419, 48] width 13 height 13
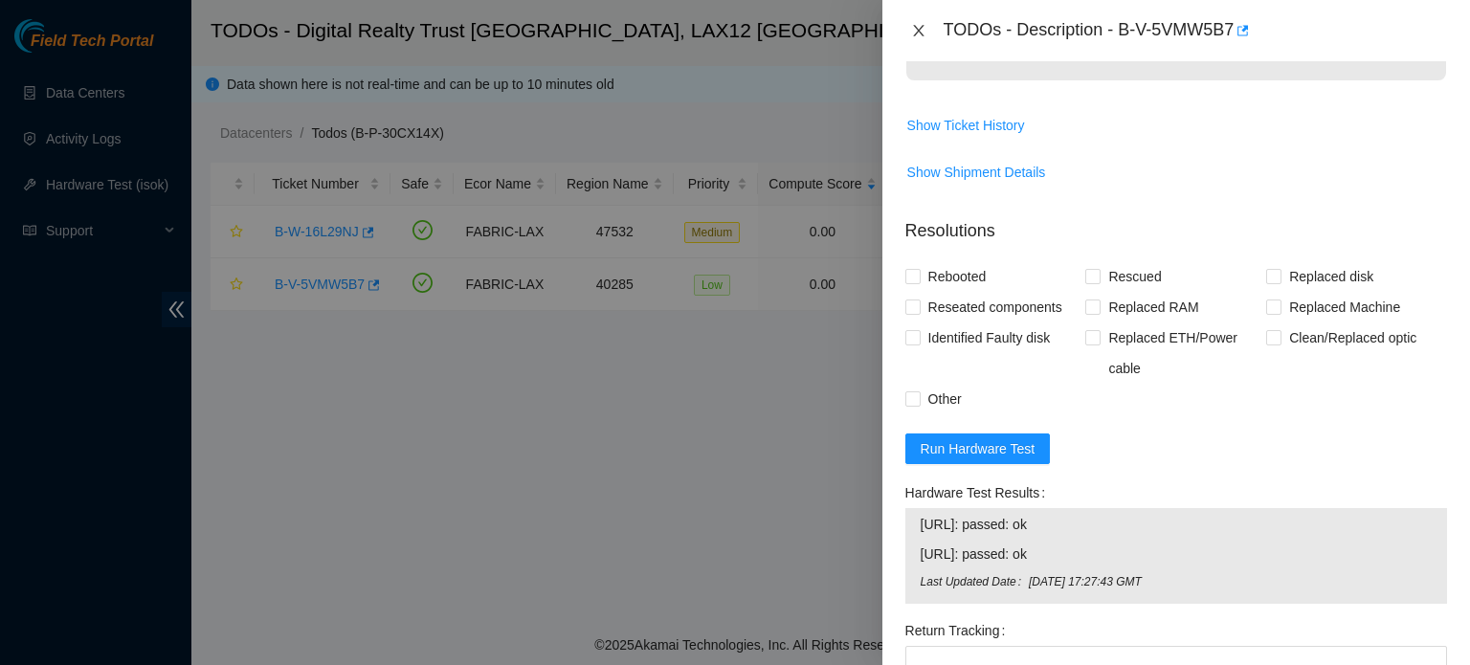
click at [927, 35] on button "Close" at bounding box center [919, 31] width 27 height 18
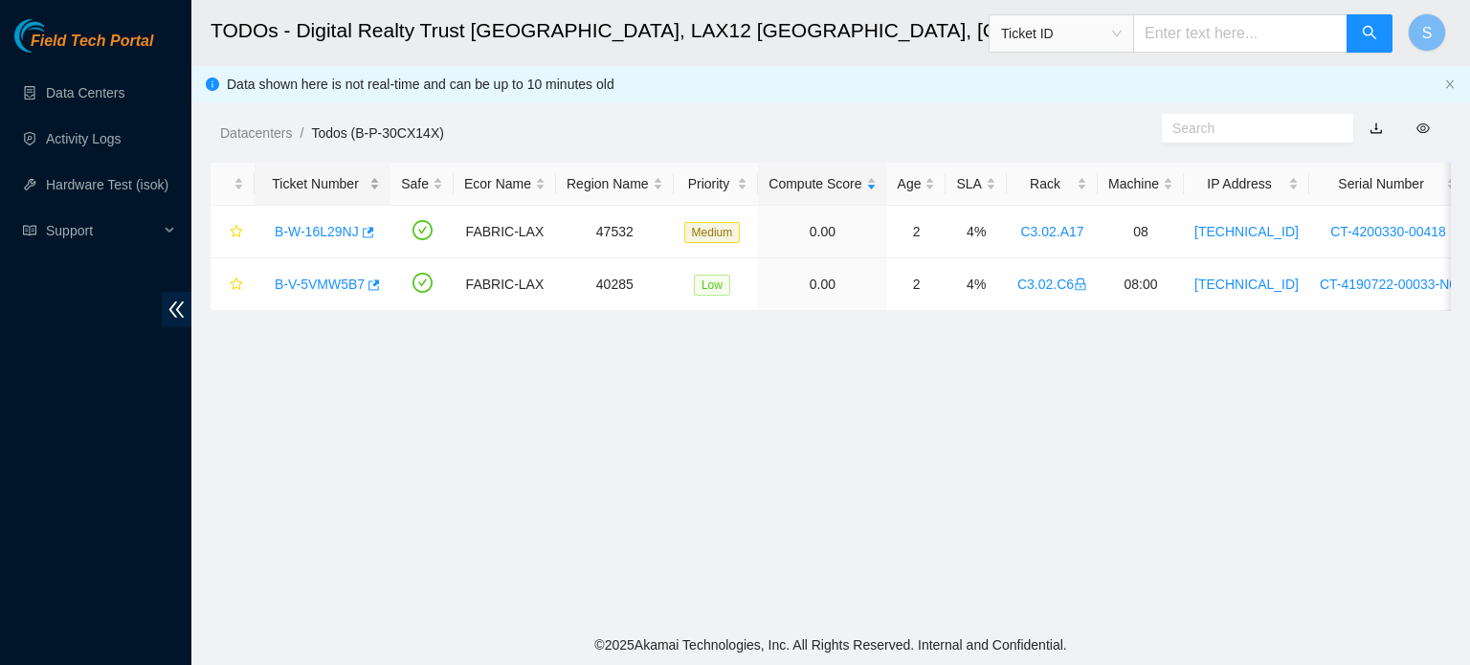
scroll to position [596, 0]
click at [302, 224] on link "B-W-16L29NJ" at bounding box center [317, 231] width 84 height 15
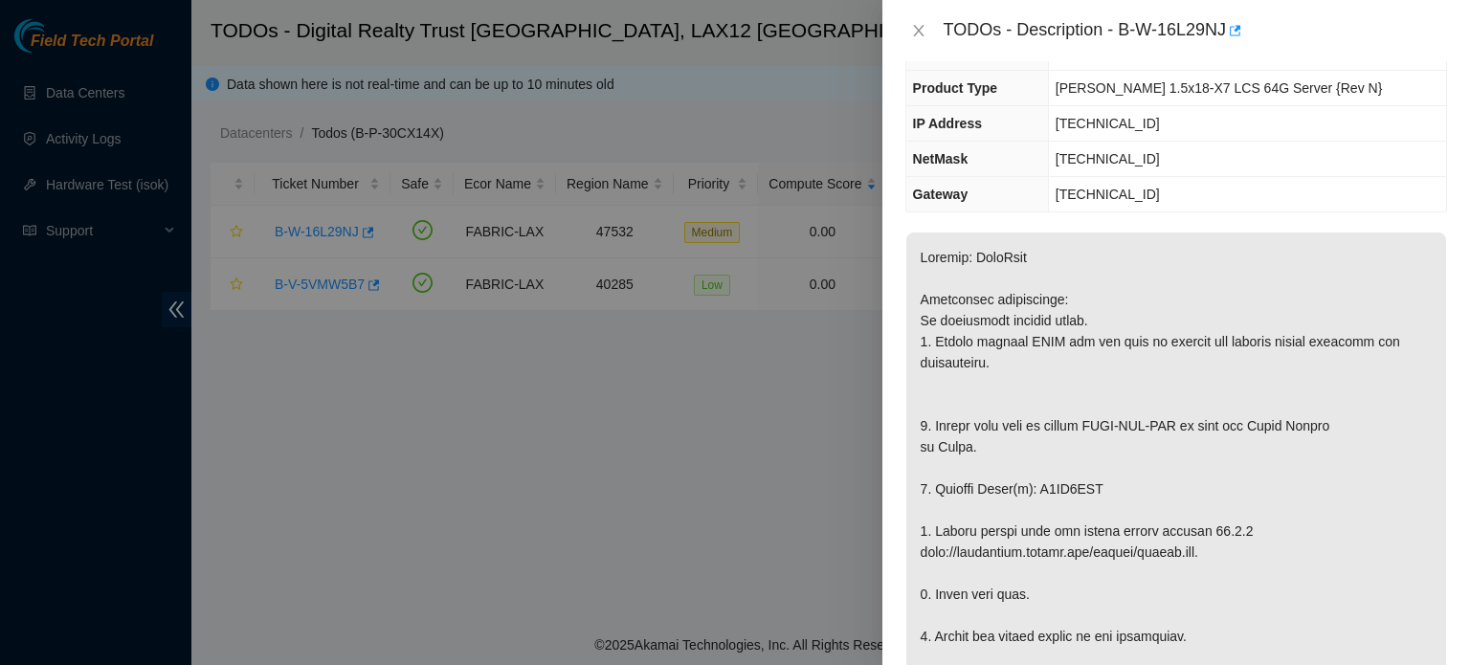
scroll to position [0, 0]
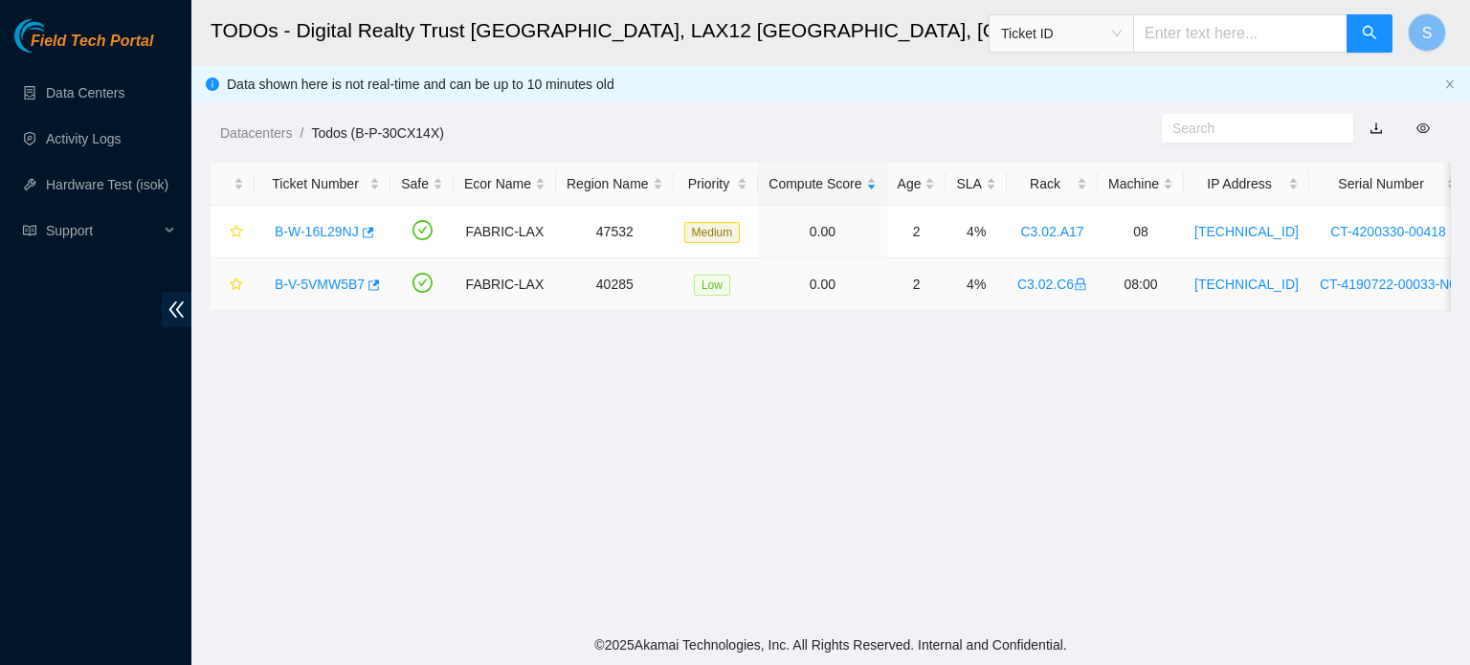
click at [337, 290] on link "B-V-5VMW5B7" at bounding box center [320, 284] width 90 height 15
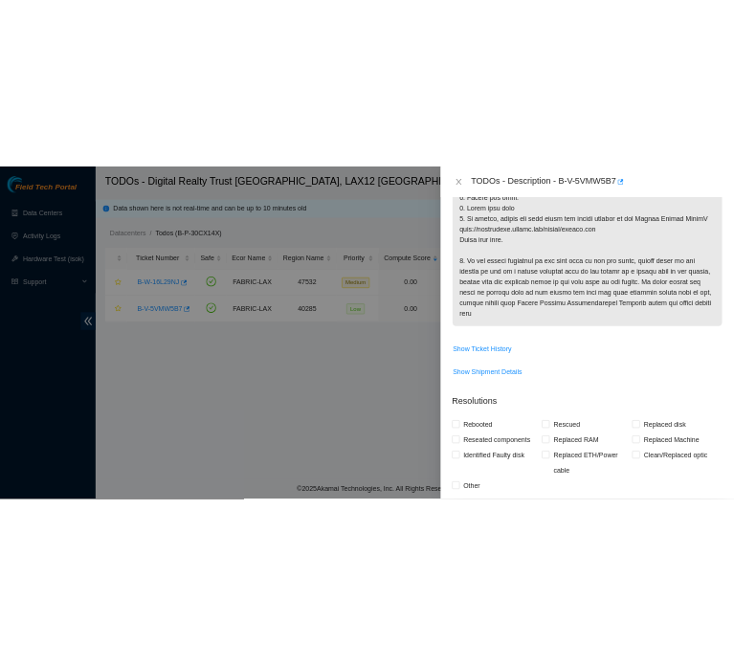
scroll to position [1053, 0]
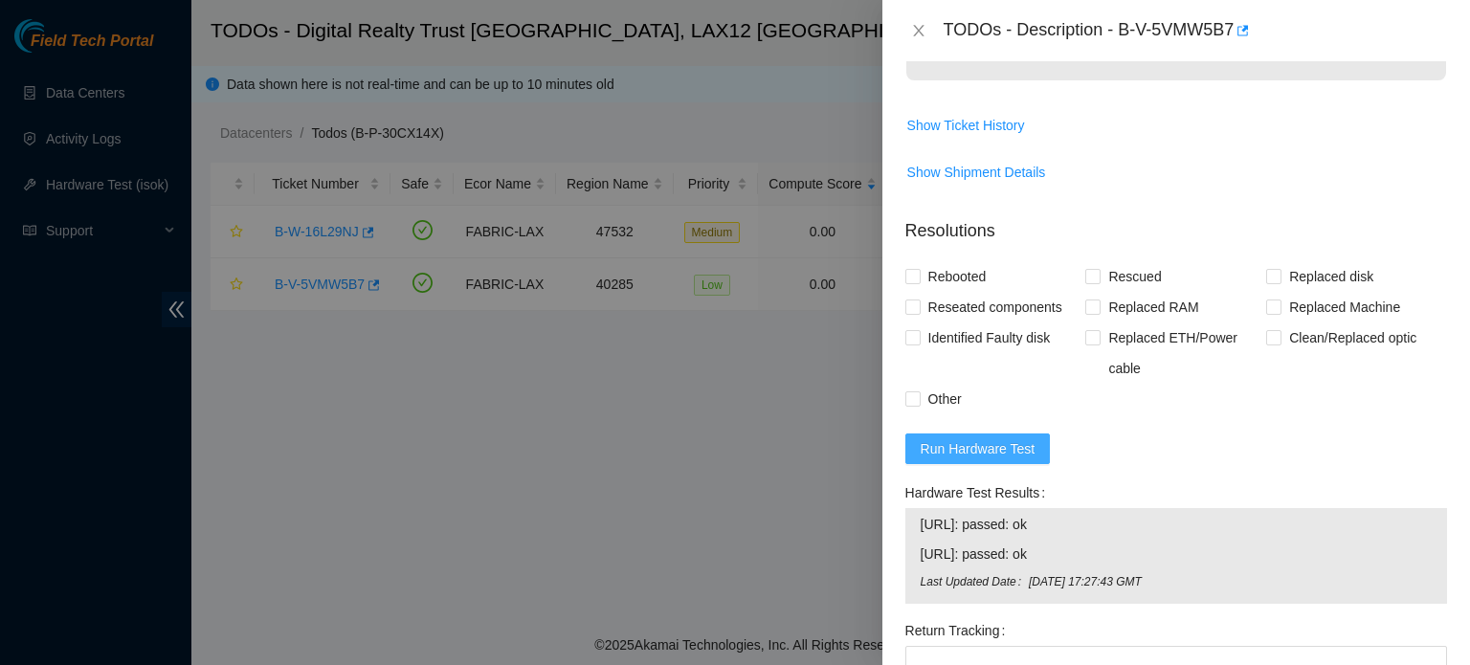
click at [1001, 451] on span "Run Hardware Test" at bounding box center [978, 448] width 115 height 21
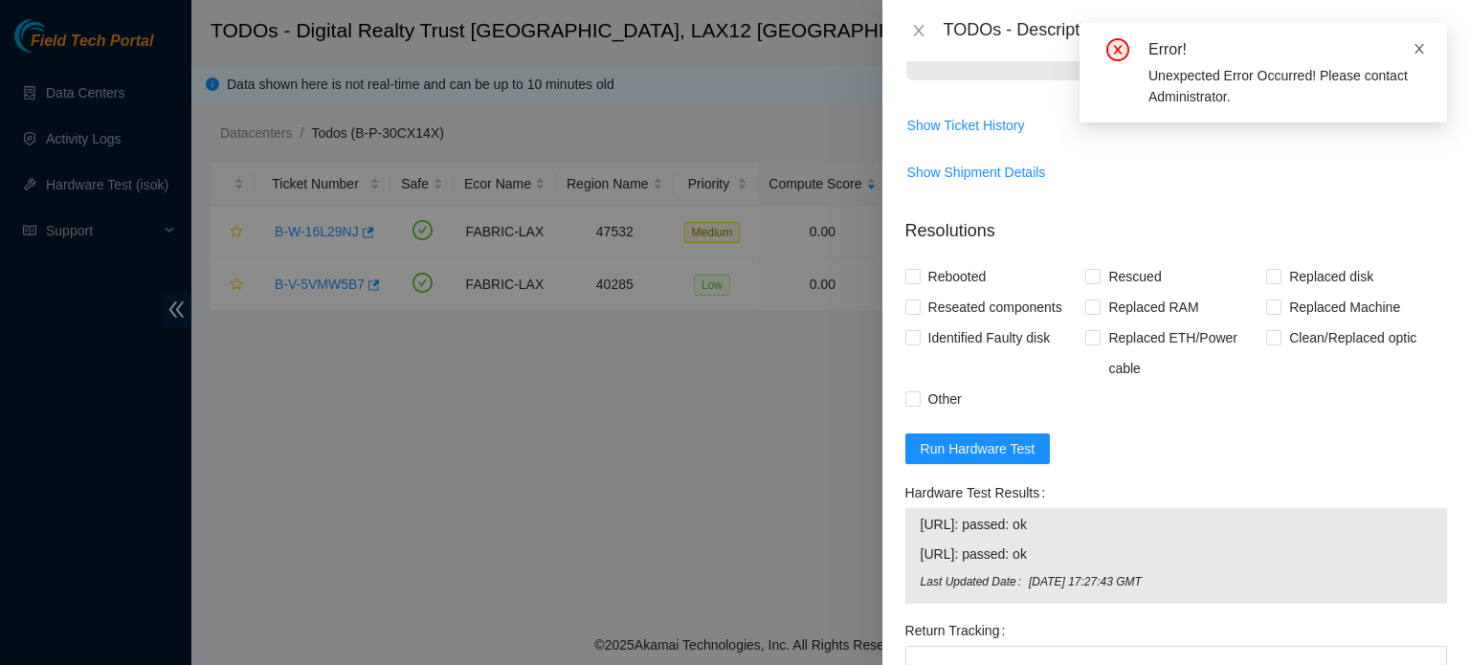
click at [1413, 46] on icon "close" at bounding box center [1419, 48] width 13 height 13
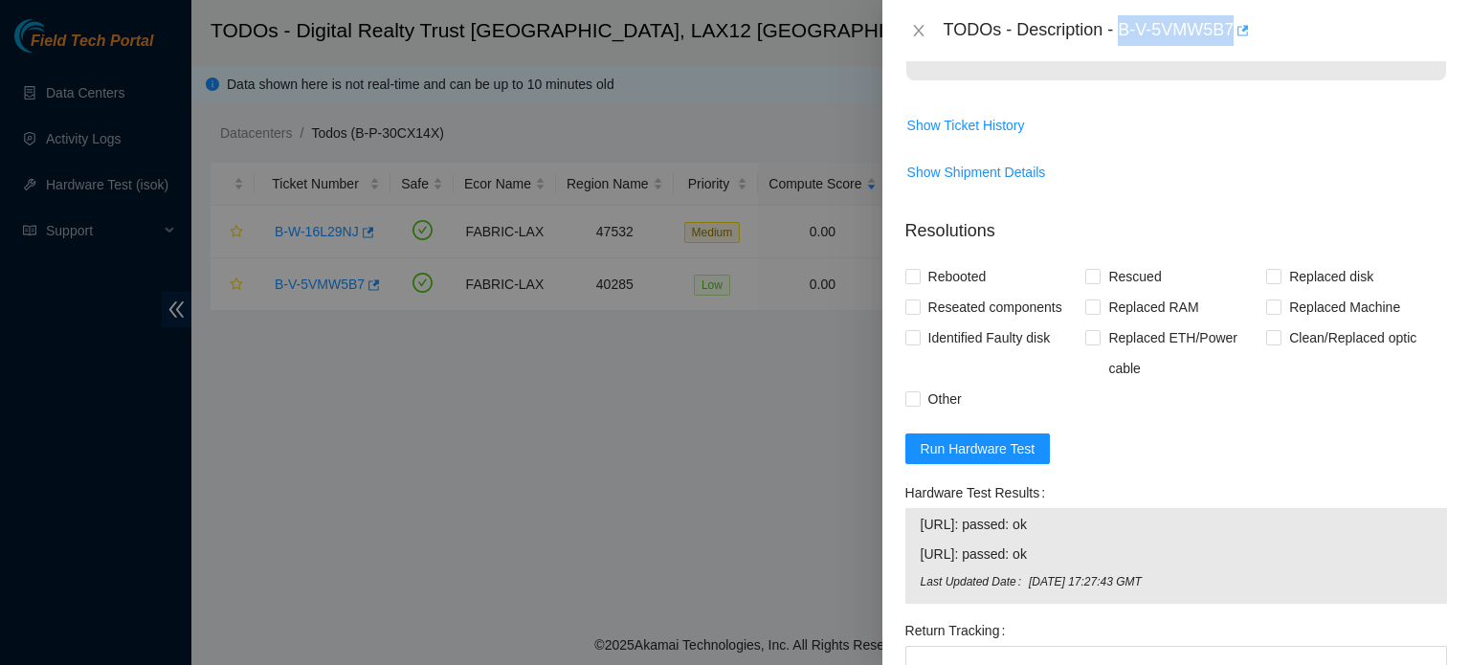
drag, startPoint x: 1122, startPoint y: 30, endPoint x: 1239, endPoint y: 35, distance: 116.9
click at [1239, 35] on div "TODOs - Description - B-V-5VMW5B7" at bounding box center [1195, 30] width 503 height 31
copy div "B-V-5VMW5B7"
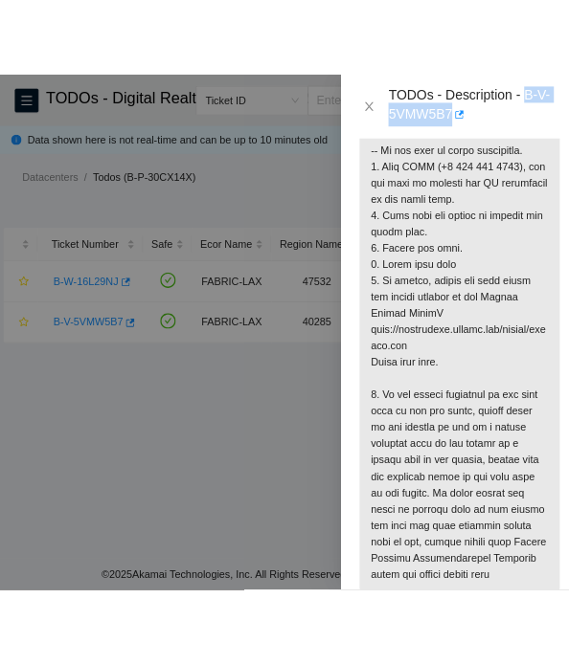
scroll to position [1200, 0]
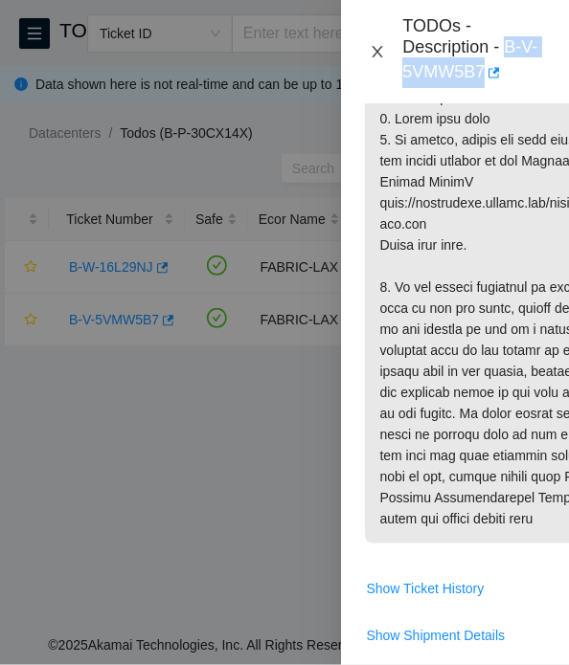
click at [376, 45] on icon "close" at bounding box center [376, 51] width 15 height 15
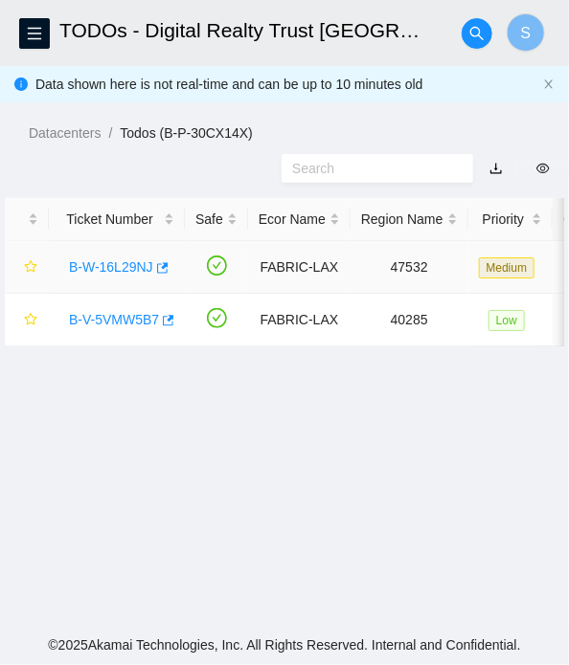
click at [106, 262] on link "B-W-16L29NJ" at bounding box center [111, 266] width 84 height 15
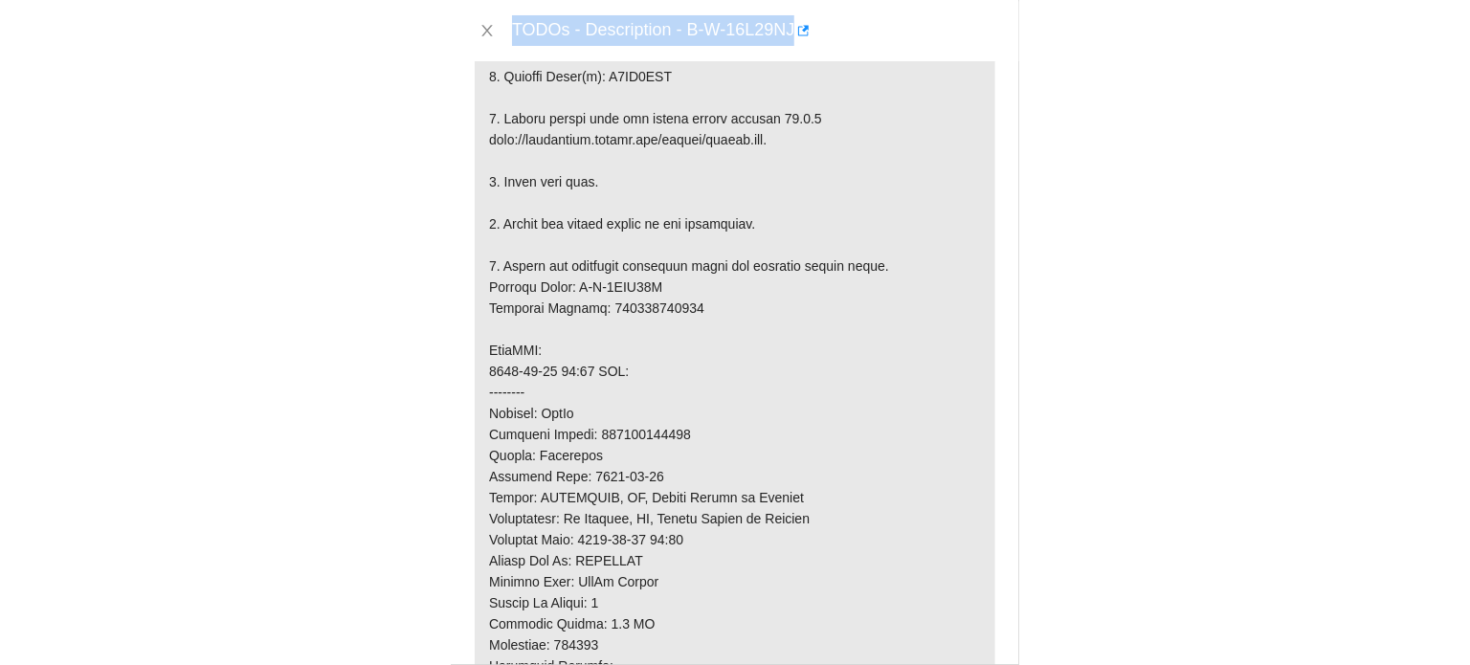
scroll to position [1053, 0]
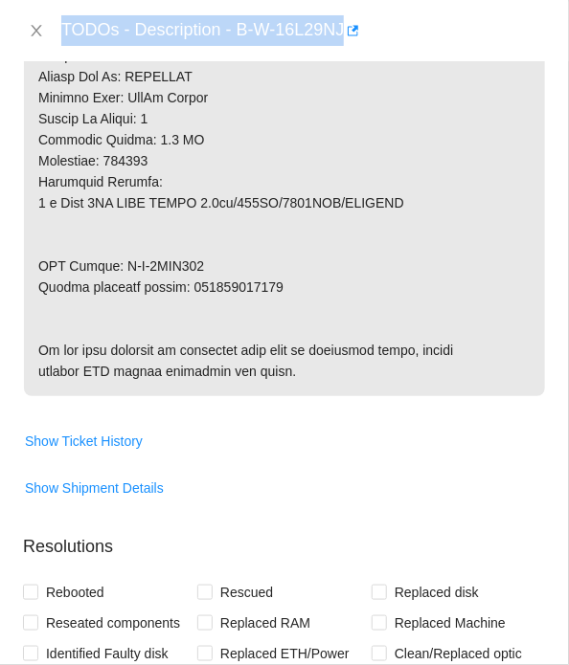
click at [240, 42] on div "TODOs - Description - B-W-16L29NJ" at bounding box center [303, 30] width 484 height 31
click at [237, 30] on div "TODOs - Description - B-W-16L29NJ" at bounding box center [303, 30] width 484 height 31
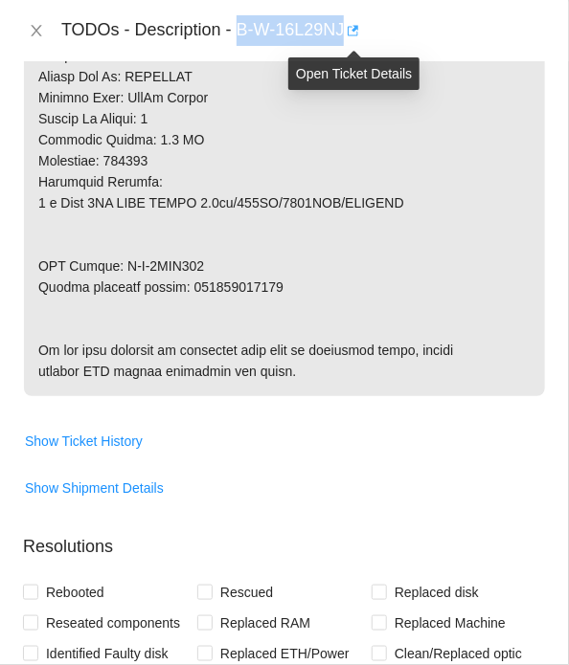
drag, startPoint x: 237, startPoint y: 36, endPoint x: 350, endPoint y: 36, distance: 113.0
click at [350, 36] on div "TODOs - Description - B-W-16L29NJ" at bounding box center [303, 30] width 484 height 31
copy div "B-W-16L29NJ"
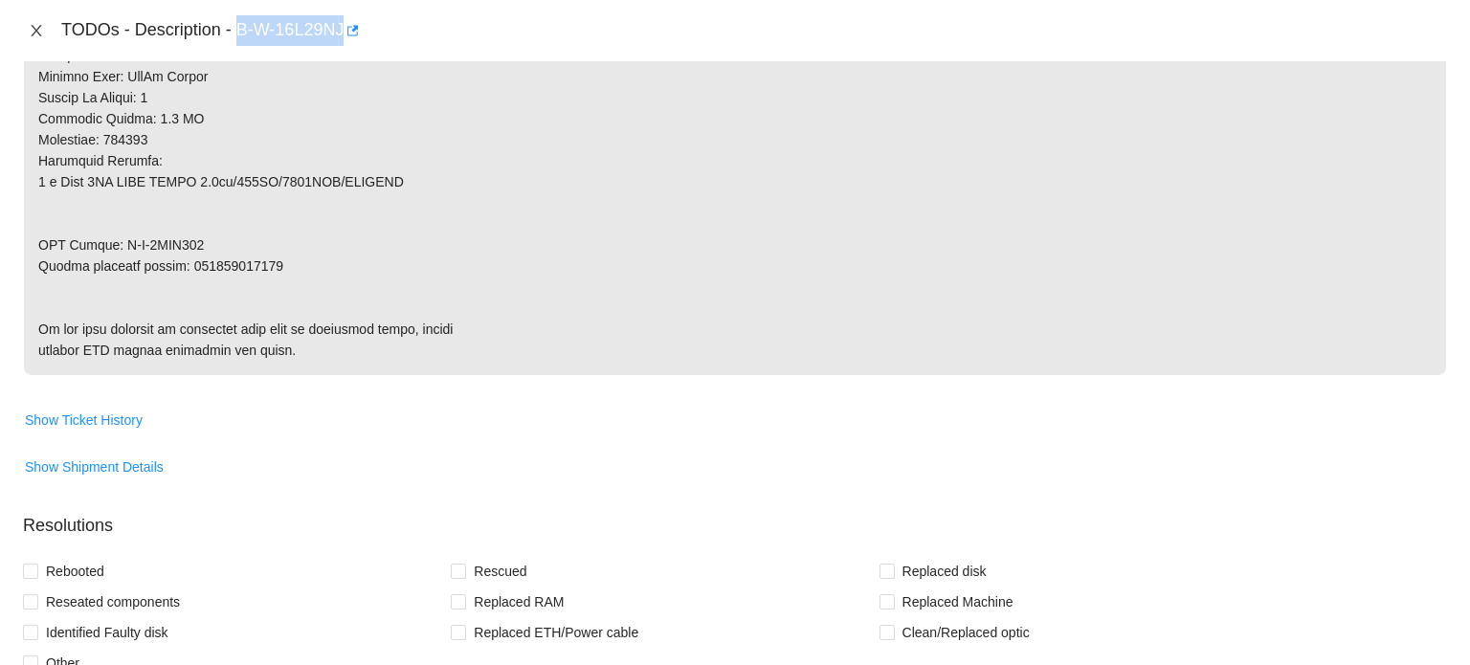
click at [44, 24] on button "Close" at bounding box center [36, 31] width 27 height 18
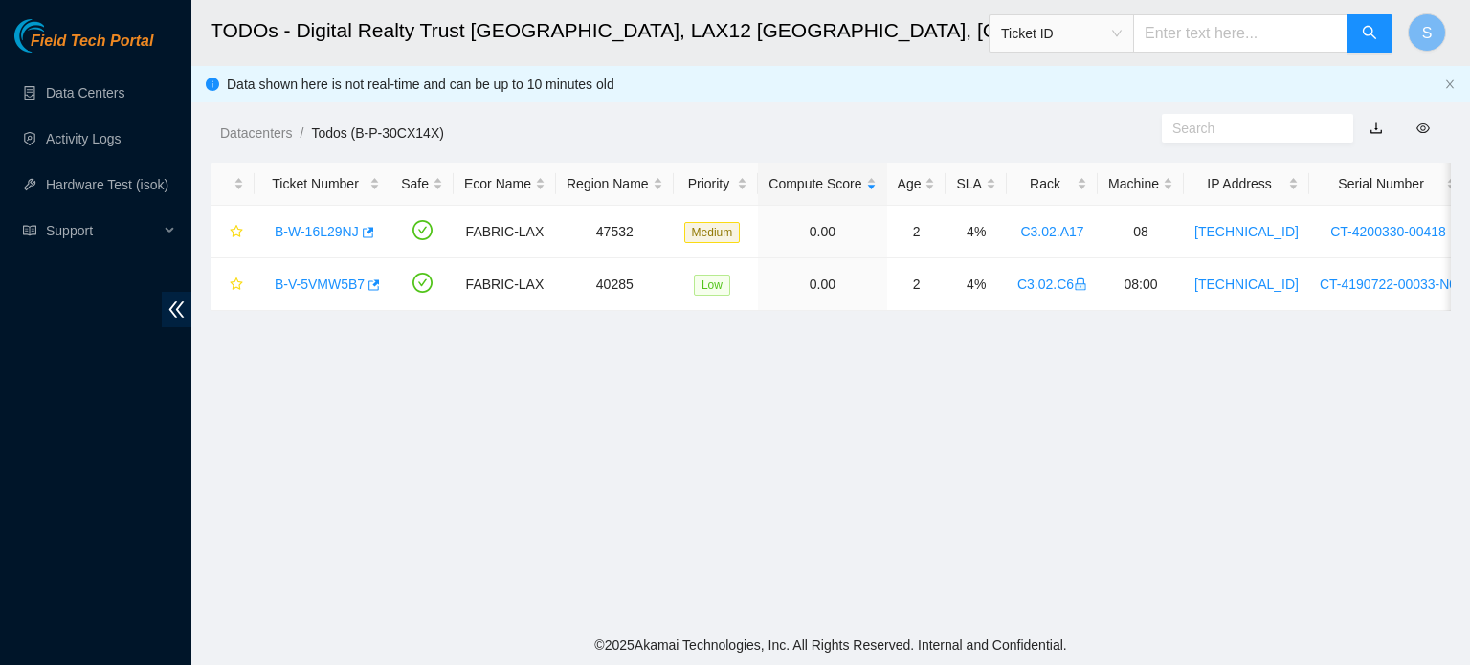
scroll to position [596, 0]
click at [324, 282] on link "B-V-5VMW5B7" at bounding box center [320, 284] width 90 height 15
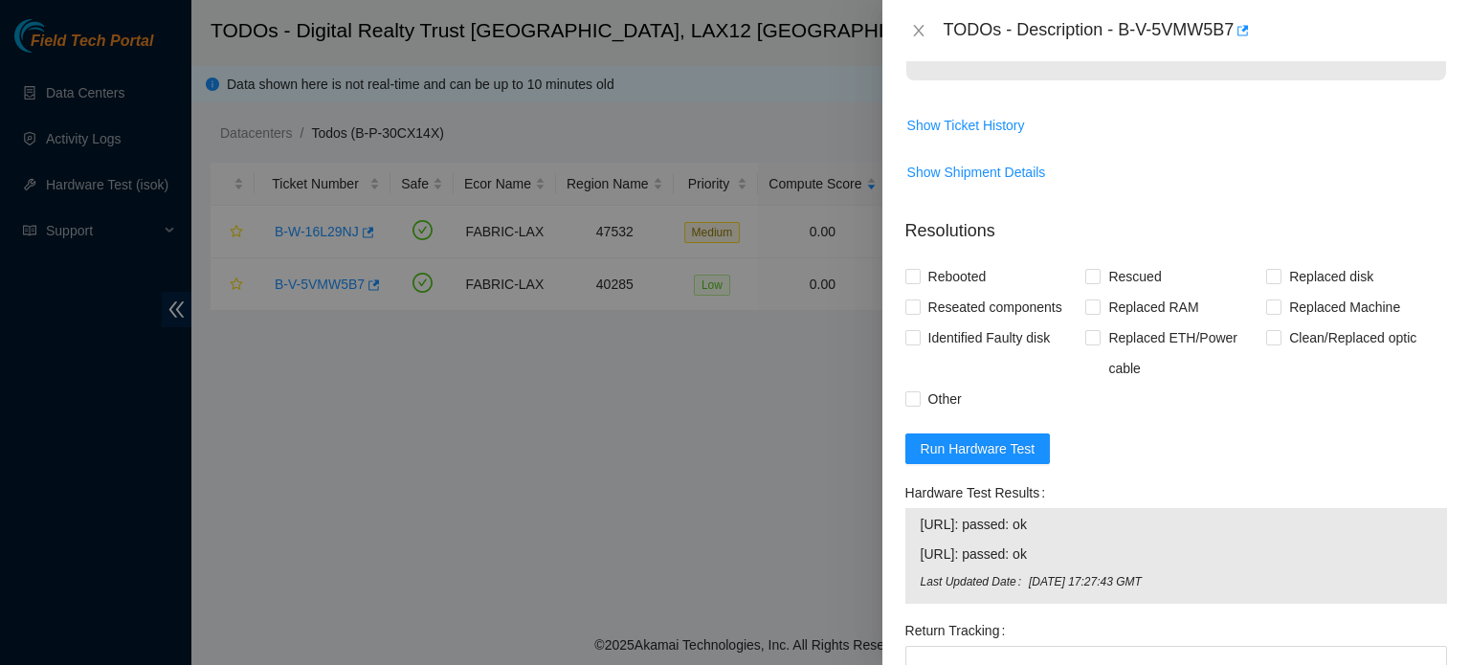
click at [516, 403] on div at bounding box center [735, 332] width 1470 height 665
click at [953, 278] on span "Rebooted" at bounding box center [958, 276] width 74 height 31
click at [919, 278] on input "Rebooted" at bounding box center [912, 275] width 13 height 13
checkbox input "true"
click at [992, 308] on span "Reseated components" at bounding box center [995, 307] width 149 height 31
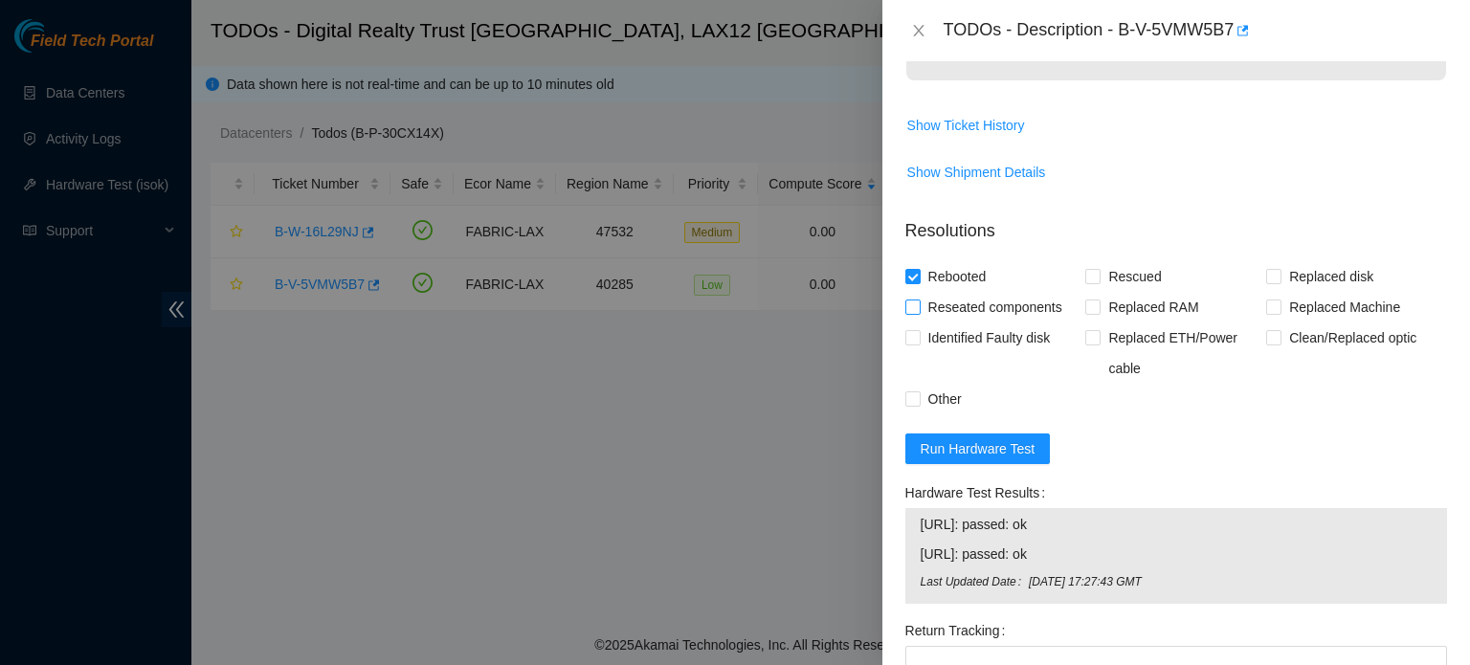
click at [919, 308] on input "Reseated components" at bounding box center [912, 306] width 13 height 13
checkbox input "true"
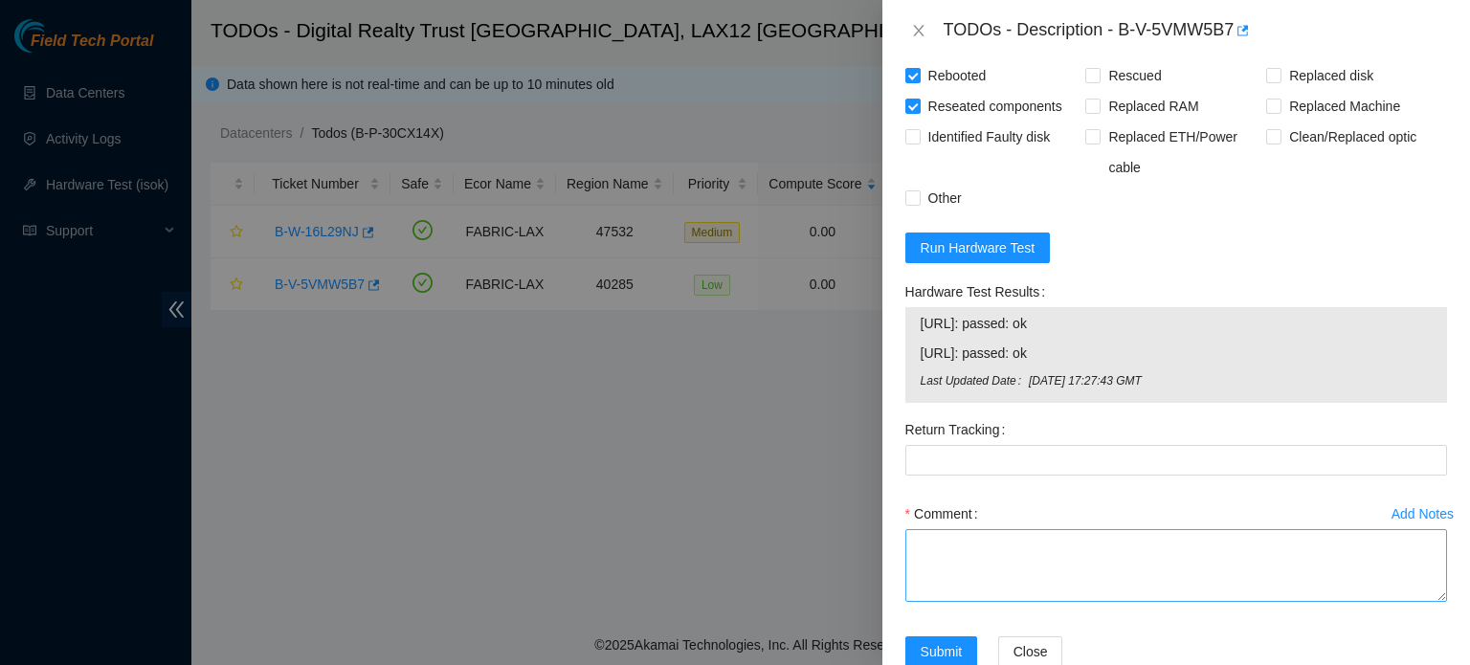
scroll to position [1299, 0]
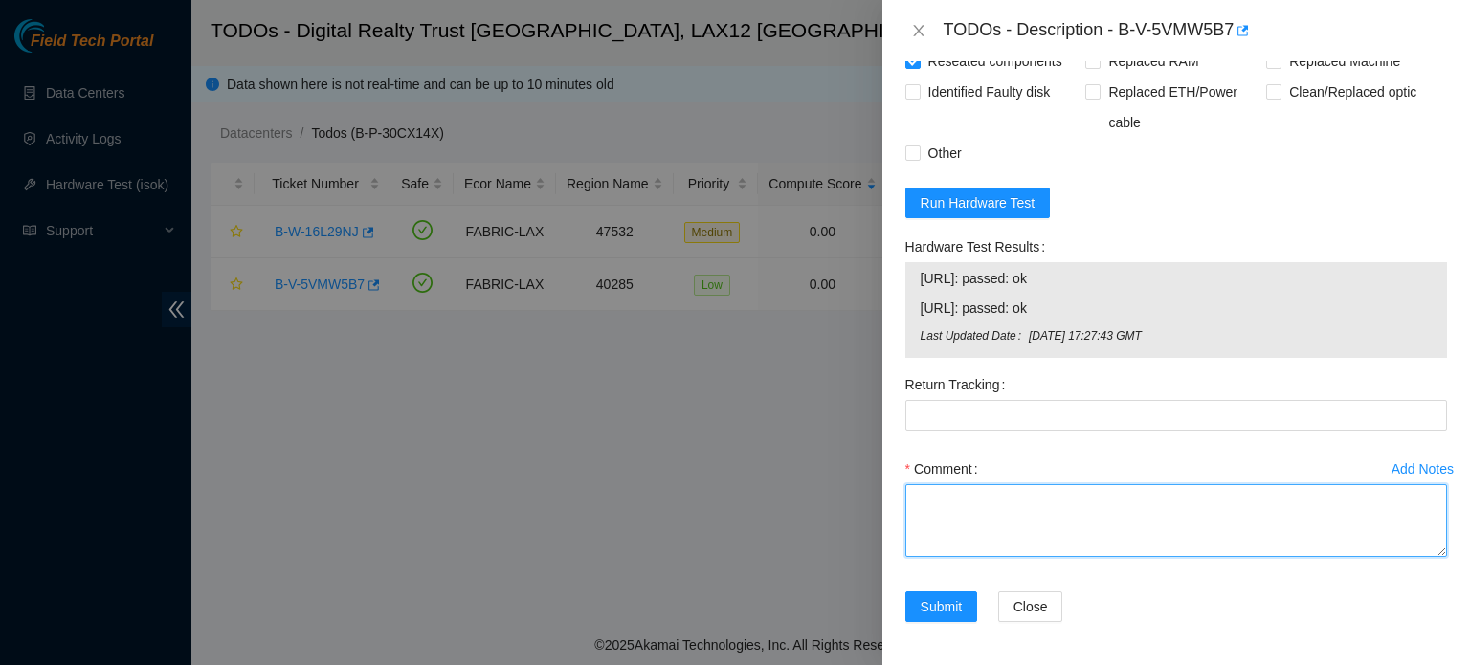
click at [1107, 501] on textarea "Comment" at bounding box center [1177, 520] width 542 height 73
paste textarea "B-V-5VMW5B7 FABRIC-LAX 40285 Low 0.00 2 4% C3.02.C6 08:00 23.45.45.146 CT-41907…"
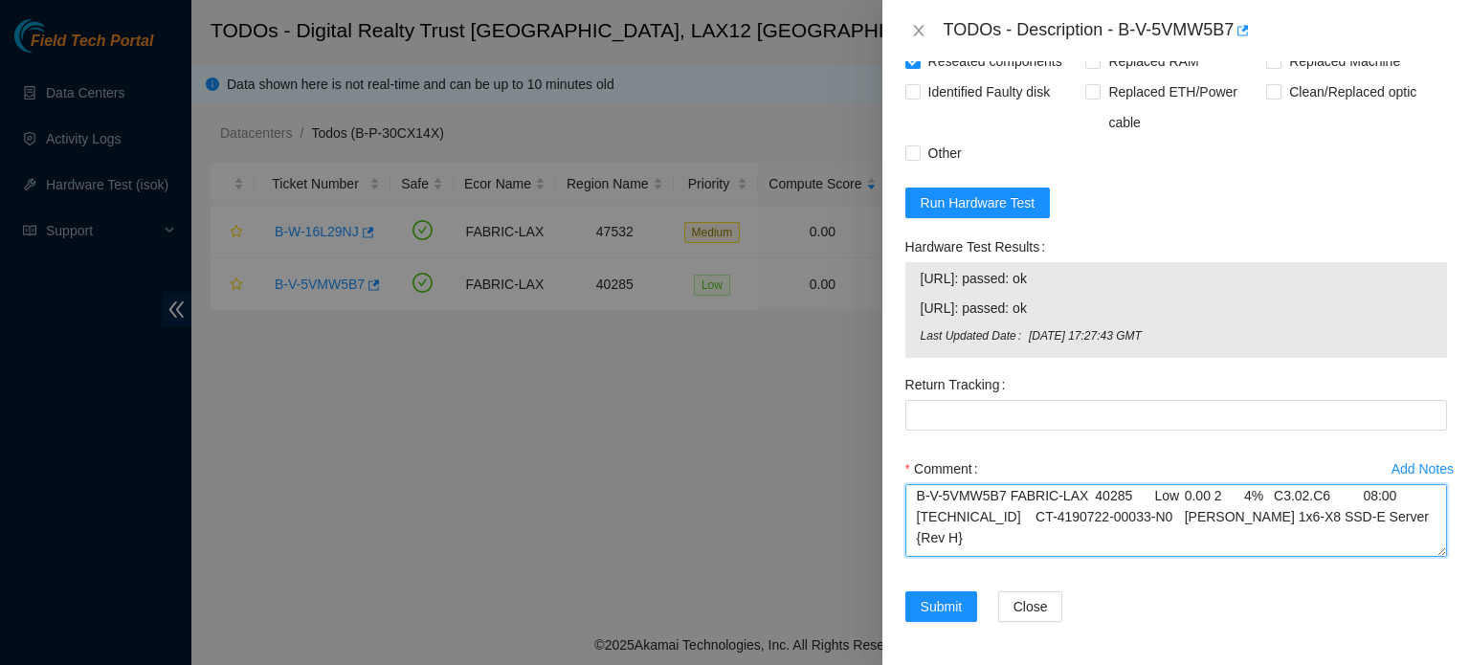
scroll to position [0, 0]
type textarea "B-V-5VMW5B7 FABRIC-LAX 40285 Low 0.00 2 4% C3.02.C6 08:00 23.45.45.146 CT-41907…"
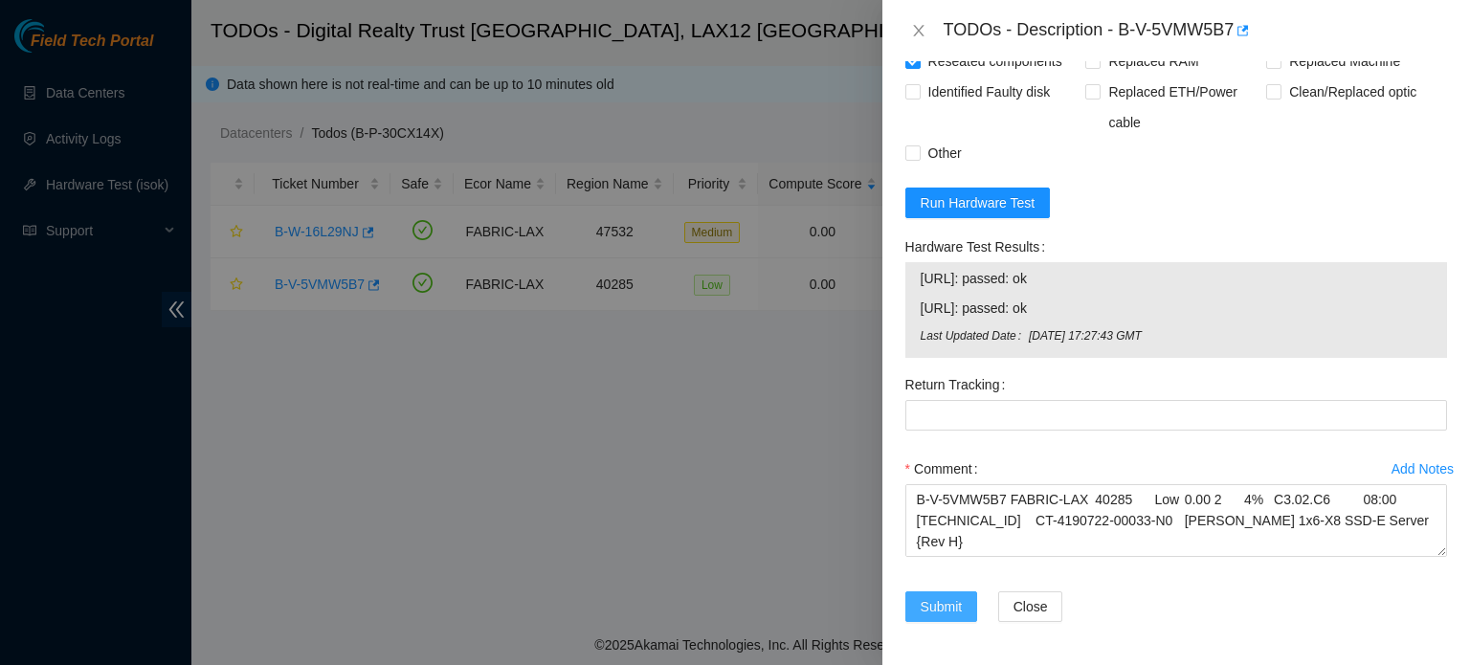
click at [921, 612] on span "Submit" at bounding box center [942, 606] width 42 height 21
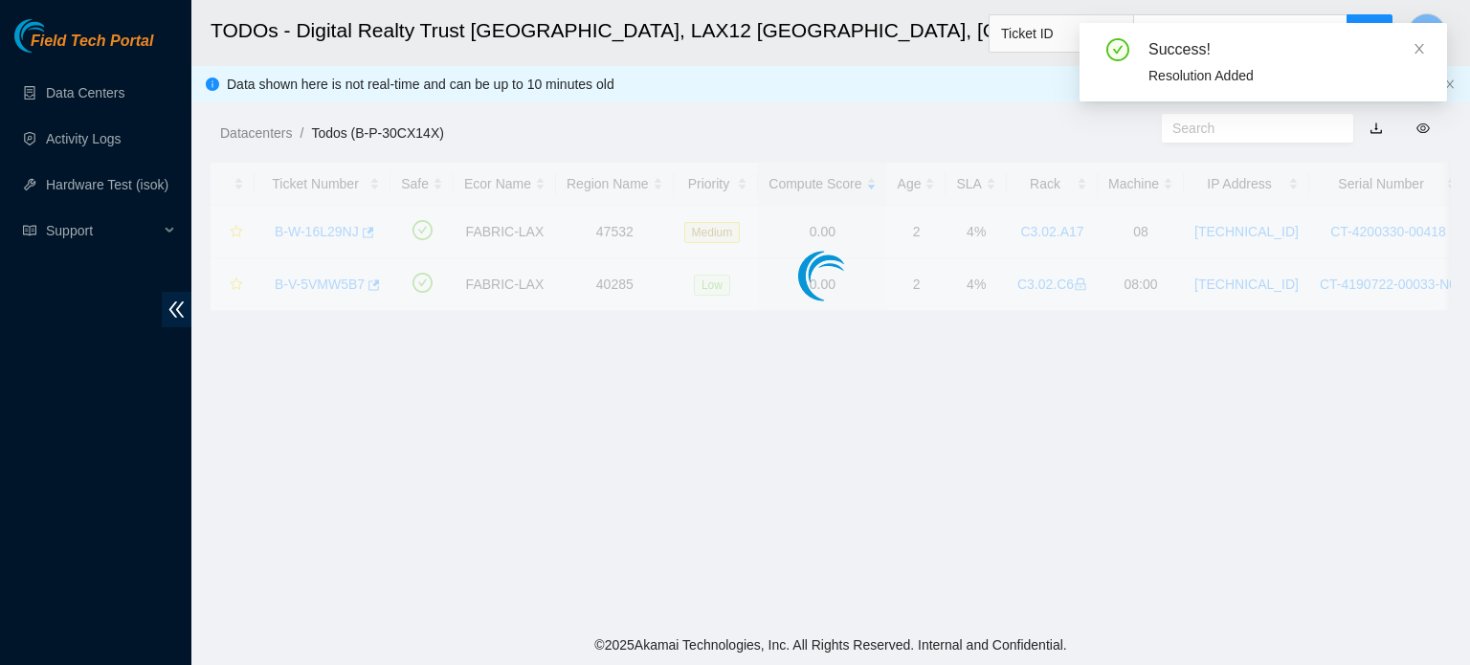
scroll to position [525, 0]
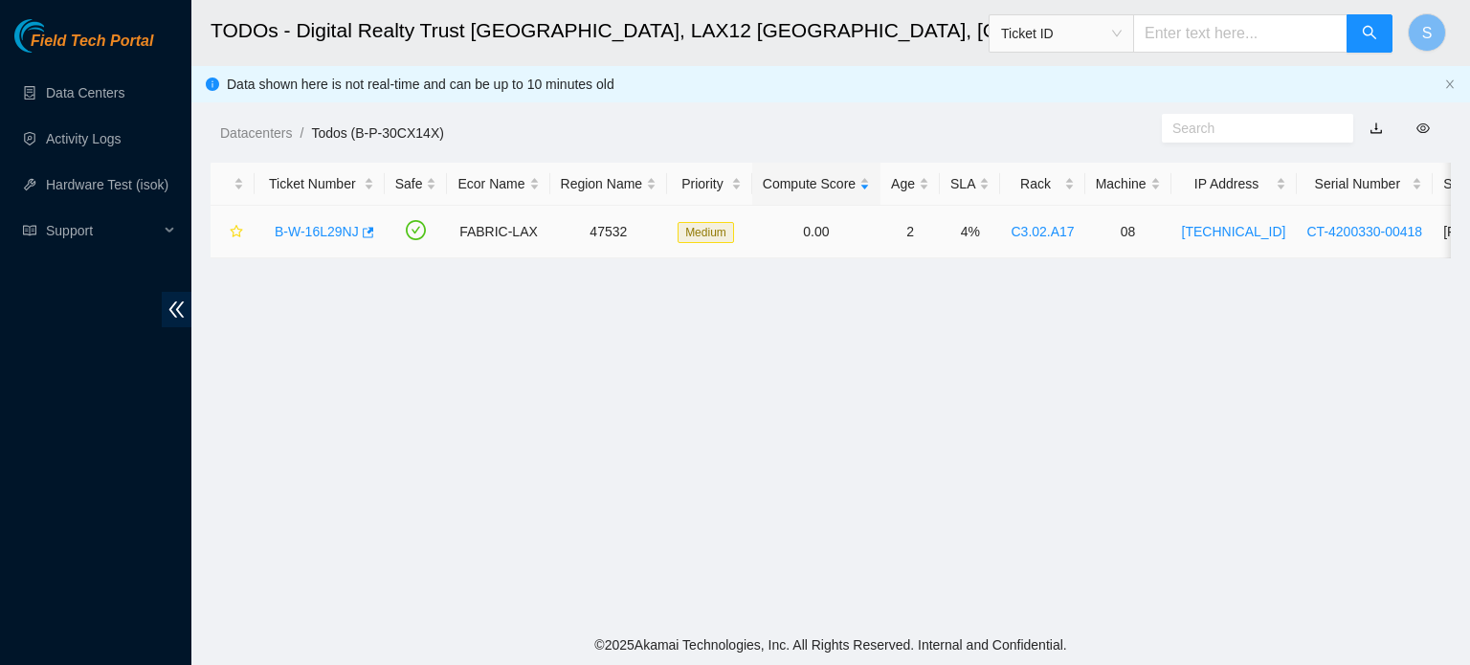
click at [310, 229] on link "B-W-16L29NJ" at bounding box center [317, 231] width 84 height 15
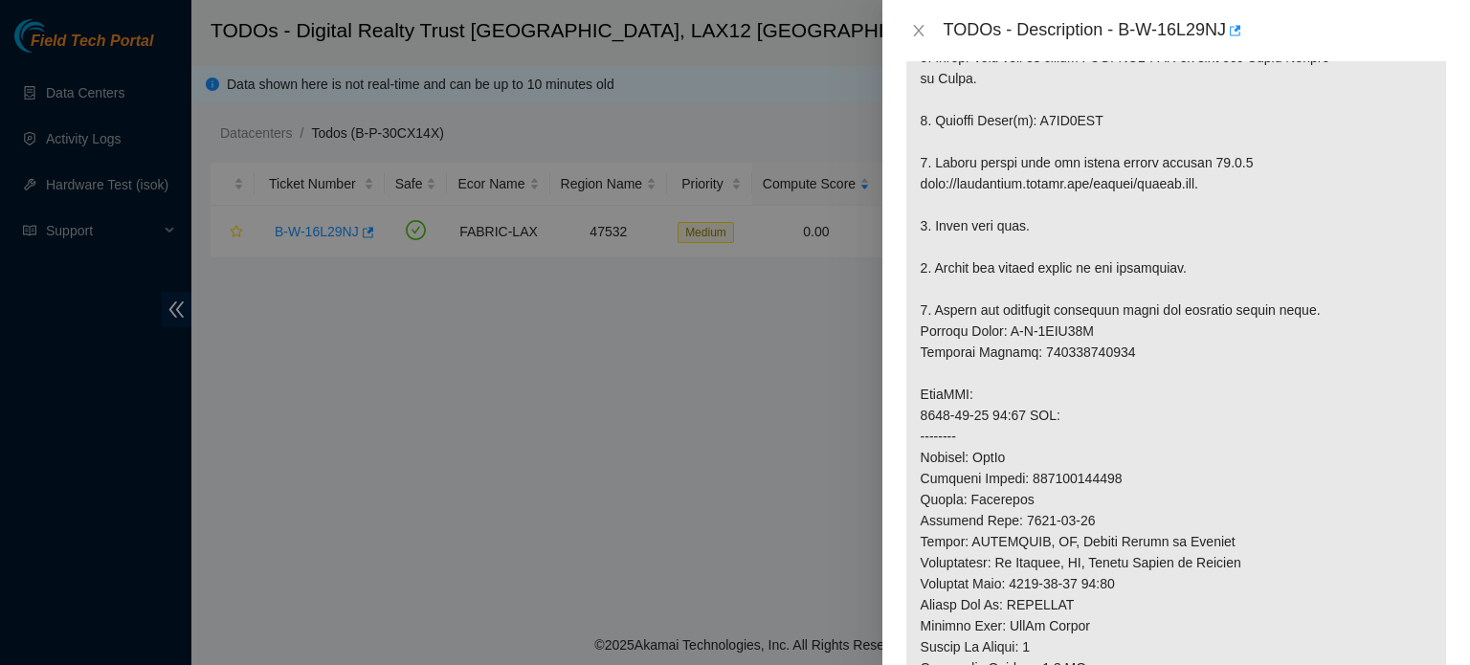
scroll to position [1561, 0]
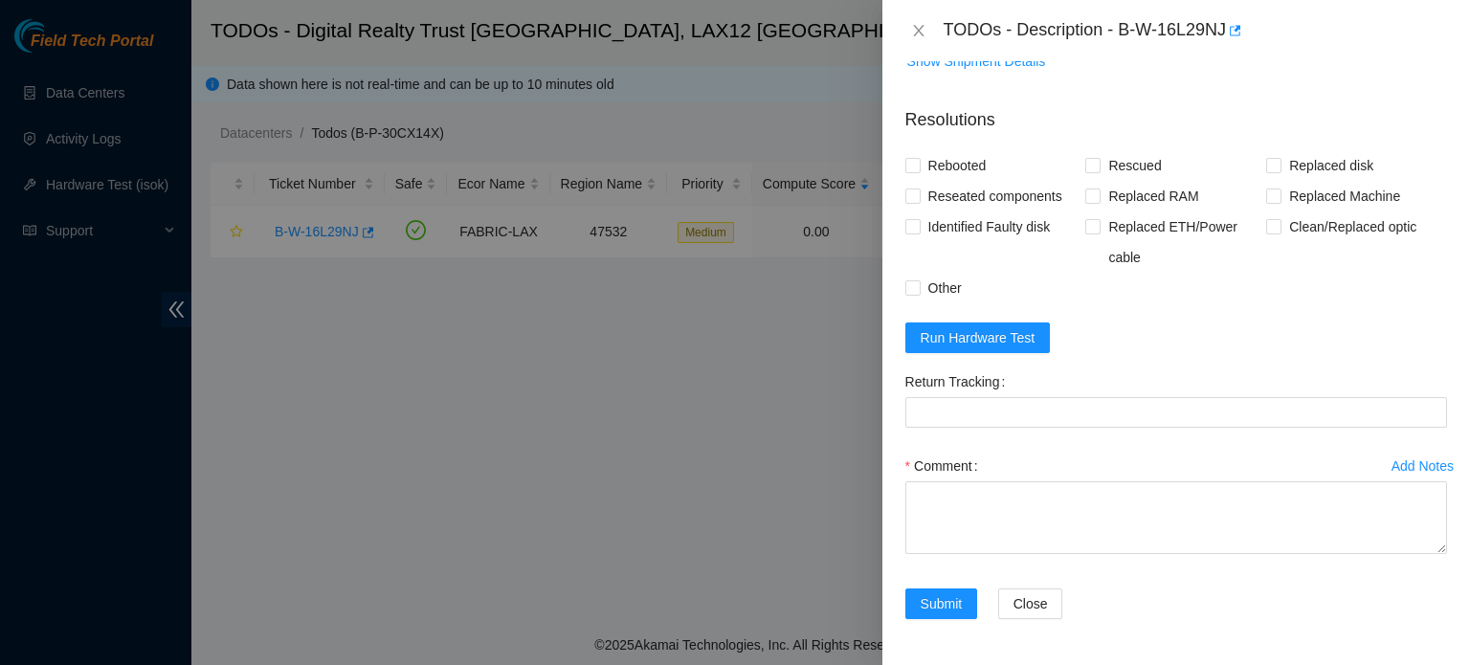
click at [989, 469] on div "Comment" at bounding box center [1177, 466] width 542 height 31
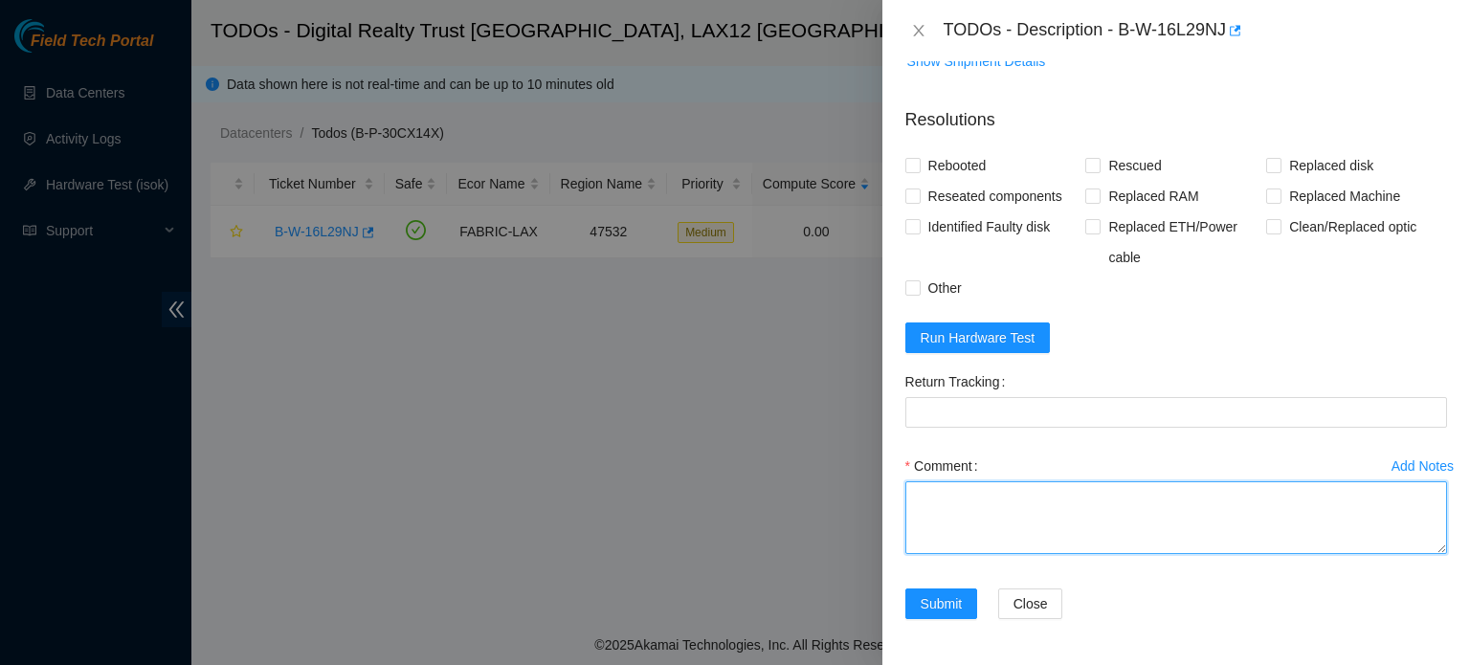
click at [1011, 507] on textarea "Comment" at bounding box center [1177, 517] width 542 height 73
paste textarea "B-W-16L29NJ FABRIC-LAX 47532 Medium 0.00 2 4% C3.02.A17 08 96.7.180.75 CT-42003…"
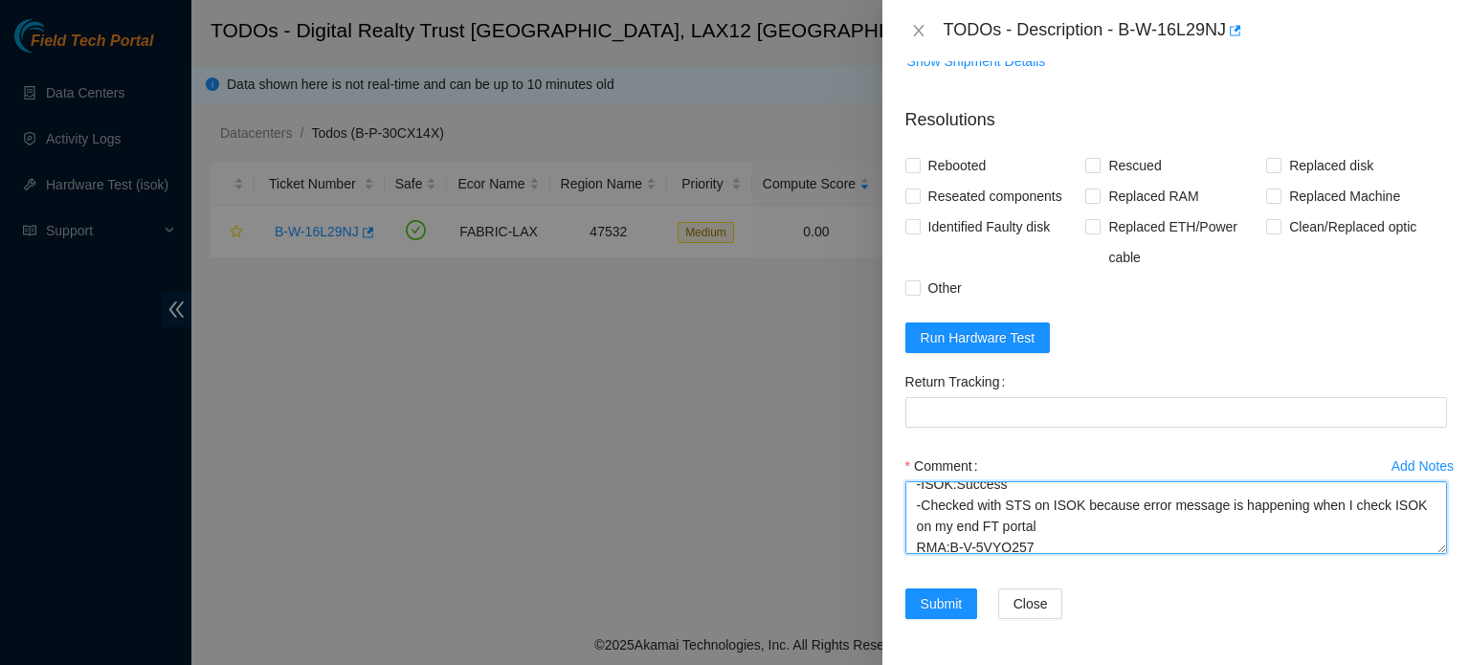
scroll to position [315, 0]
click at [1095, 512] on textarea "B-W-16L29NJ FABRIC-LAX 47532 Medium 0.00 2 4% C3.02.A17 08 96.7.180.75 CT-42003…" at bounding box center [1177, 517] width 542 height 73
click at [1094, 526] on textarea "B-W-16L29NJ FABRIC-LAX 47532 Medium 0.00 2 4% C3.02.A17 08 96.7.180.75 CT-42003…" at bounding box center [1177, 517] width 542 height 73
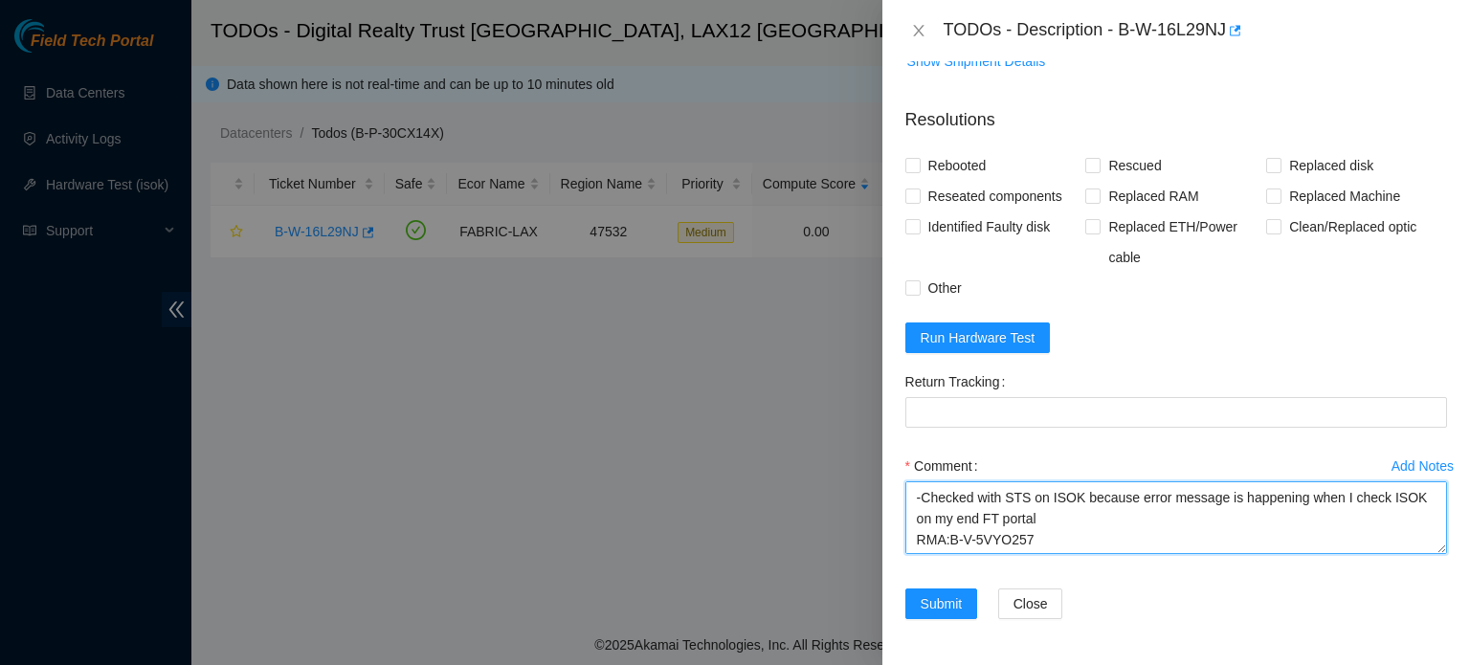
drag, startPoint x: 1094, startPoint y: 526, endPoint x: 1068, endPoint y: 526, distance: 25.8
click at [1094, 526] on textarea "B-W-16L29NJ FABRIC-LAX 47532 Medium 0.00 2 4% C3.02.A17 08 96.7.180.75 CT-42003…" at bounding box center [1177, 517] width 542 height 73
click at [1064, 540] on textarea "B-W-16L29NJ FABRIC-LAX 47532 Medium 0.00 2 4% C3.02.A17 08 96.7.180.75 CT-42003…" at bounding box center [1177, 517] width 542 height 73
paste textarea "B-W-16L29NJ FABRIC-LAX 47532 Medium 0.00 2 4% C3.02.A17 08 96.7.180.75 CT-42003…"
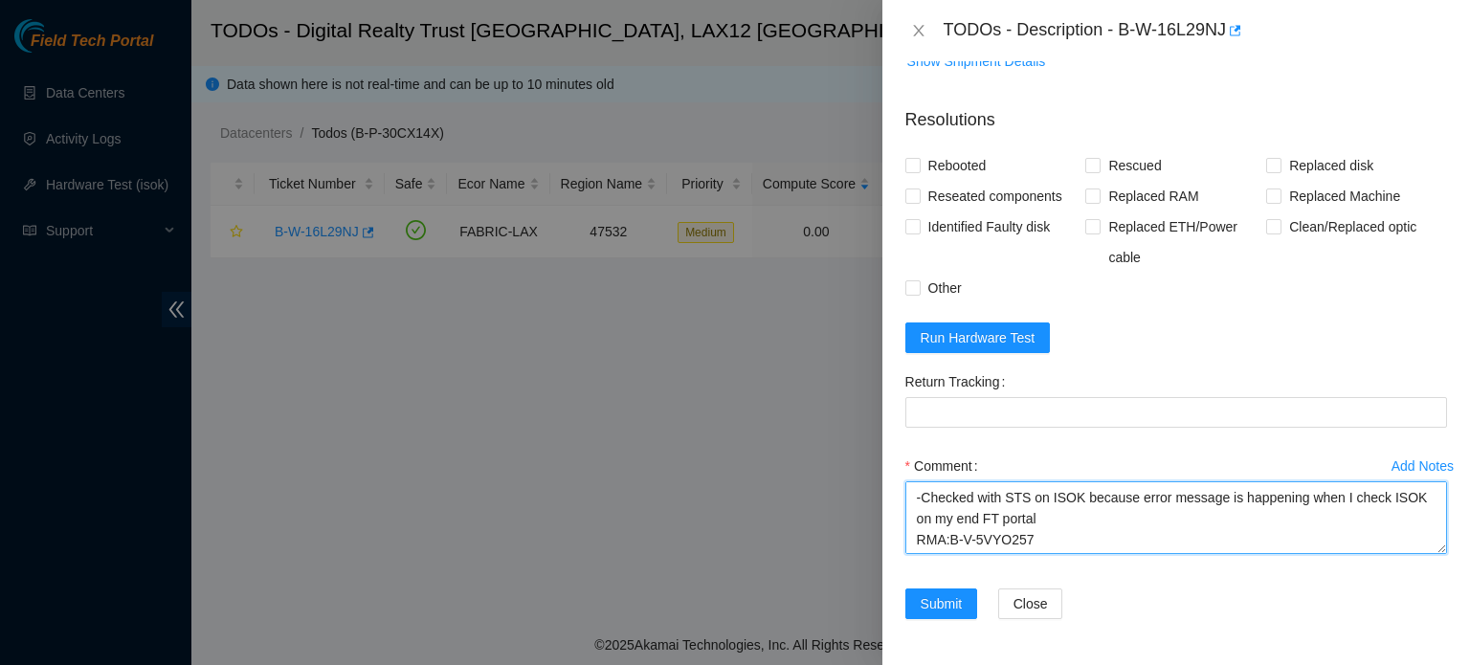
type textarea "B-W-16L29NJ FABRIC-LAX 47532 Medium 0.00 2 4% C3.02.A17 08 96.7.180.75 CT-42003…"
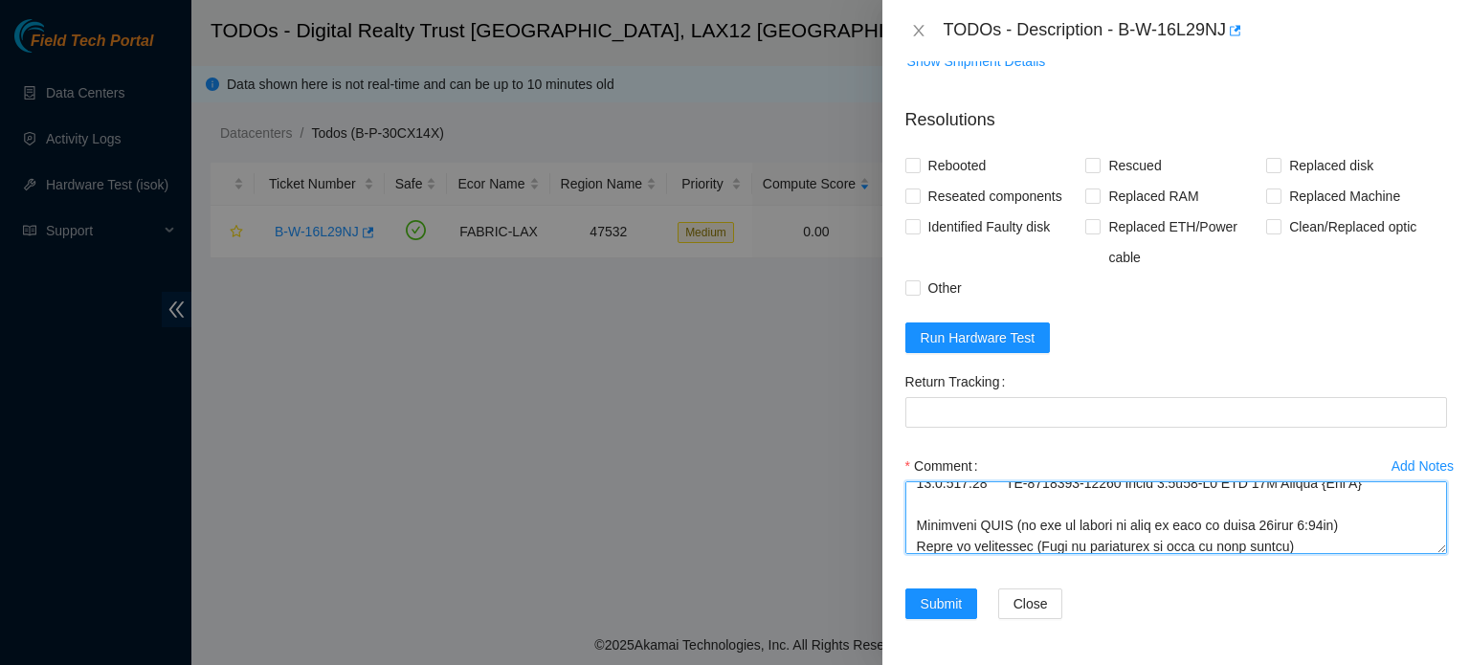
scroll to position [0, 0]
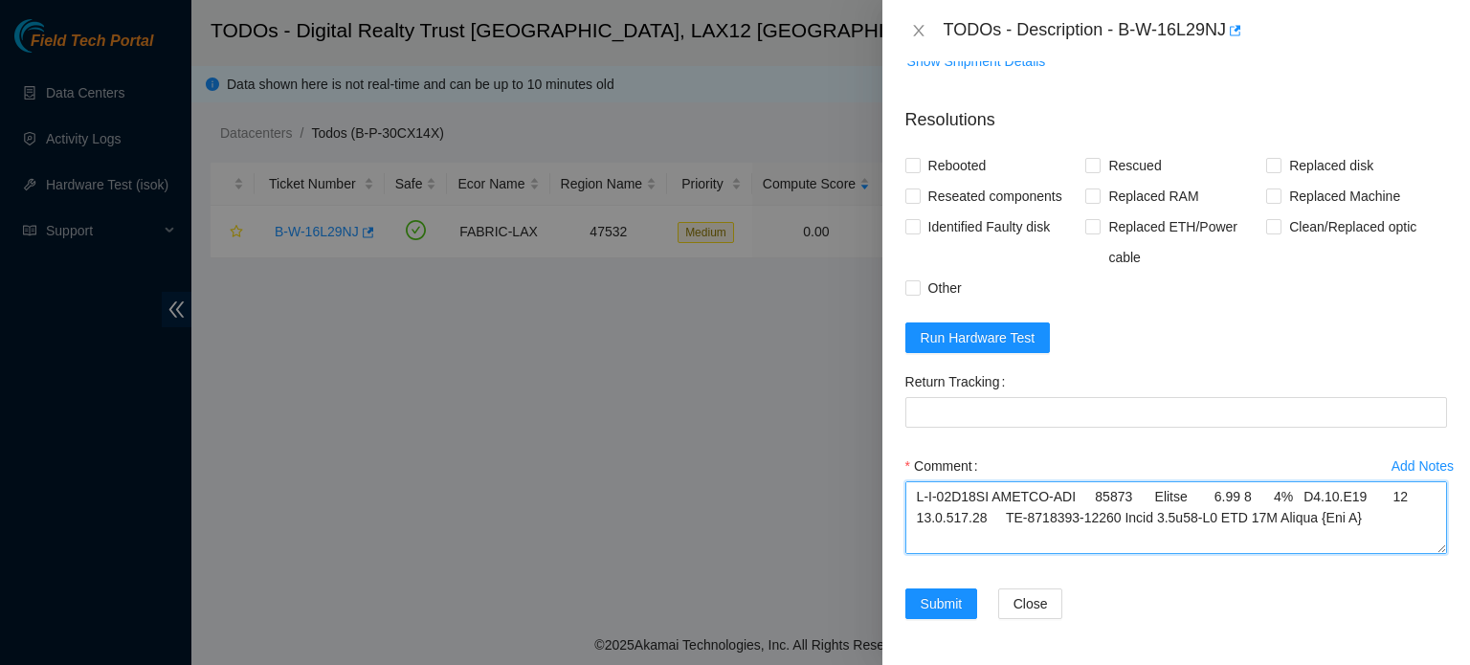
drag, startPoint x: 1101, startPoint y: 539, endPoint x: 830, endPoint y: 406, distance: 301.8
click at [826, 409] on div "TODOs - Description - B-W-16L29NJ Problem Type Hardware Sub Type Tier 1 - Secur…" at bounding box center [735, 332] width 1470 height 665
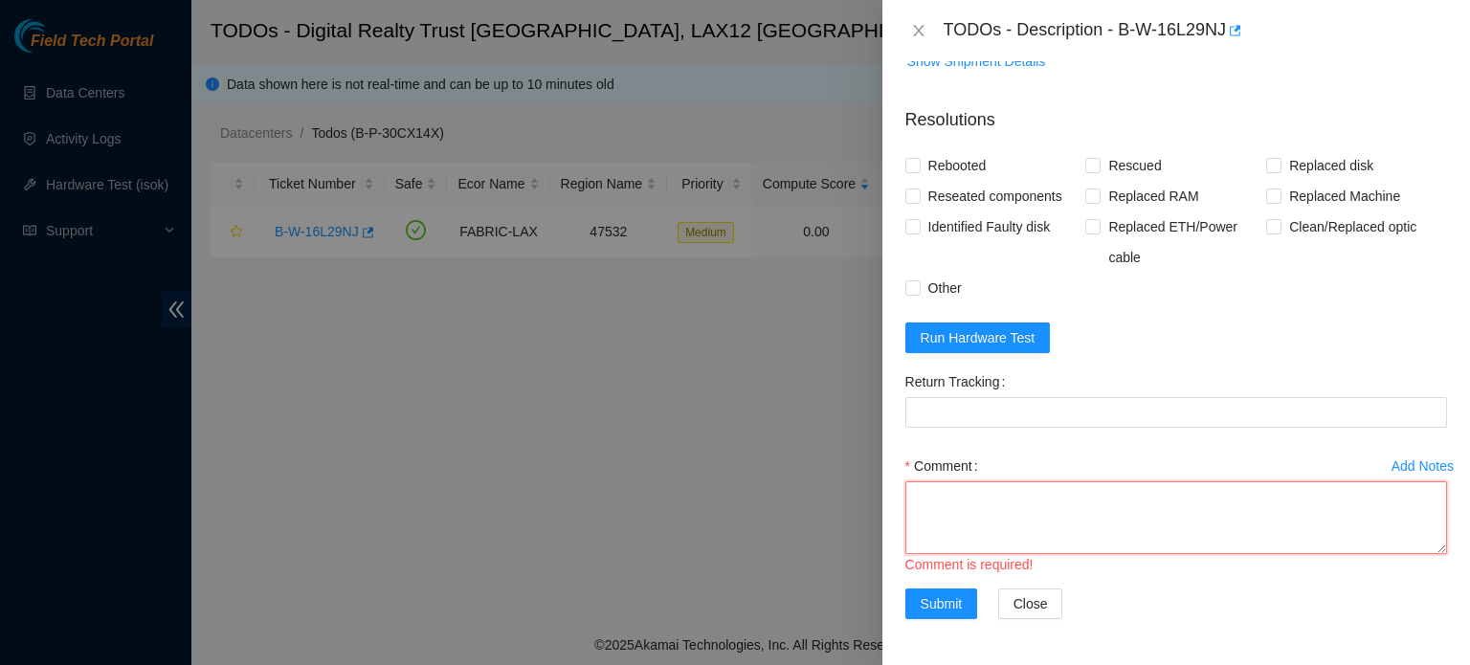
paste textarea "B-W-16L29NJ FABRIC-LAX 47532 Medium 0.00 2 4% C3.02.A17 08 96.7.180.75 CT-42003…"
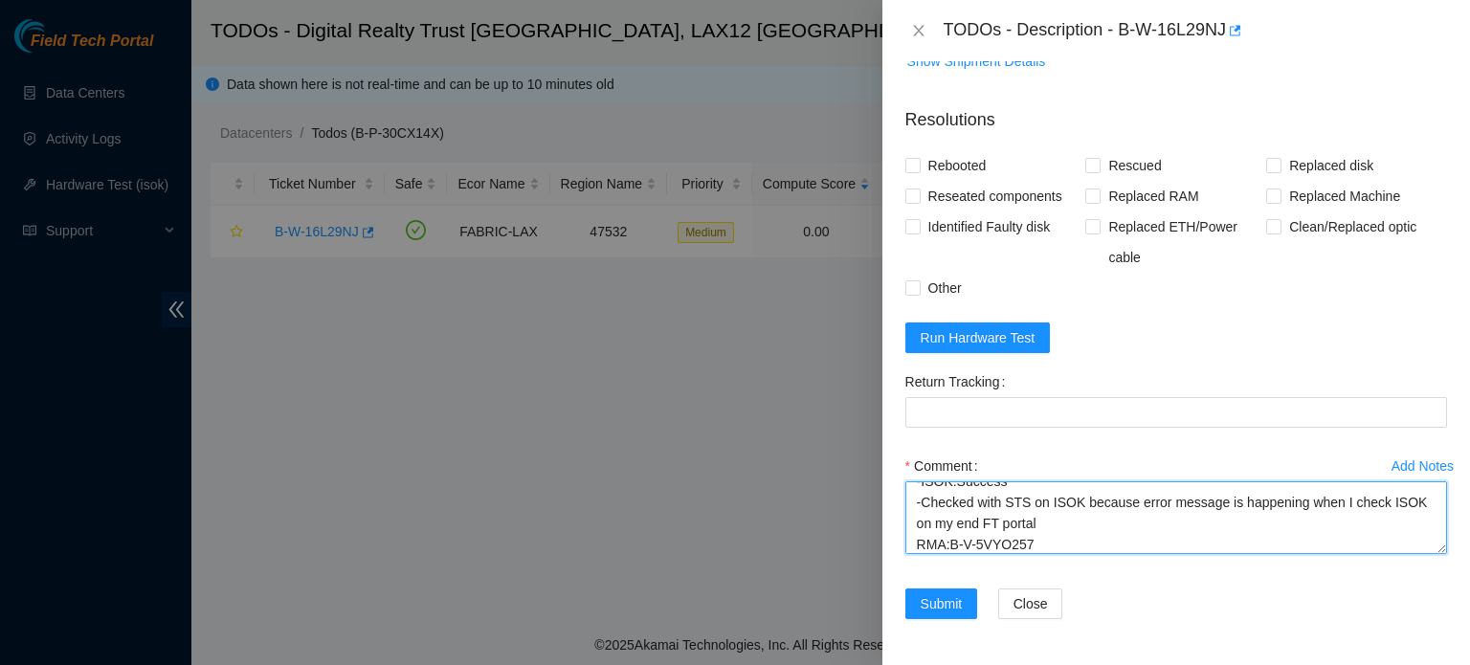
scroll to position [1562, 0]
click at [1061, 539] on textarea "B-W-16L29NJ FABRIC-LAX 47532 Medium 0.00 2 4% C3.02.A17 08 96.7.180.75 CT-42003…" at bounding box center [1177, 517] width 542 height 73
click at [1062, 539] on textarea "B-W-16L29NJ FABRIC-LAX 47532 Medium 0.00 2 4% C3.02.A17 08 96.7.180.75 CT-42003…" at bounding box center [1177, 517] width 542 height 73
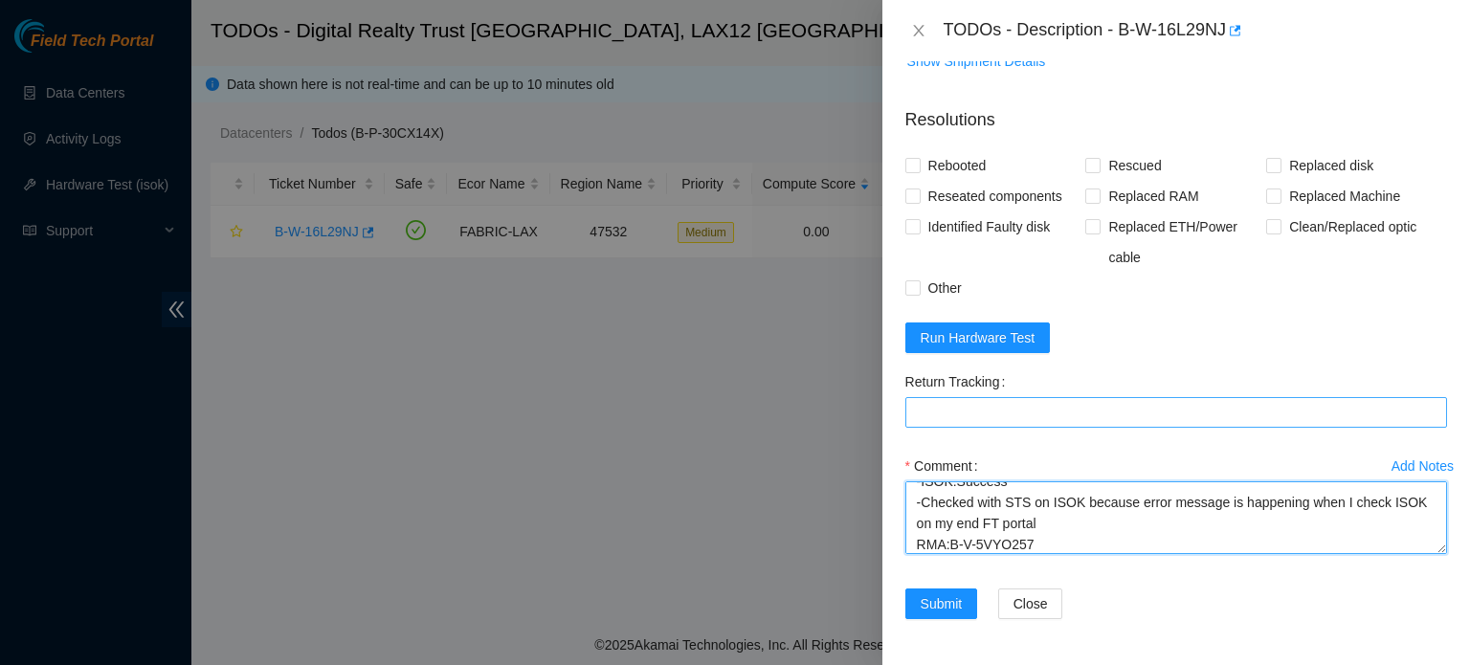
type textarea "B-W-16L29NJ FABRIC-LAX 47532 Medium 0.00 2 4% C3.02.A17 08 96.7.180.75 CT-42003…"
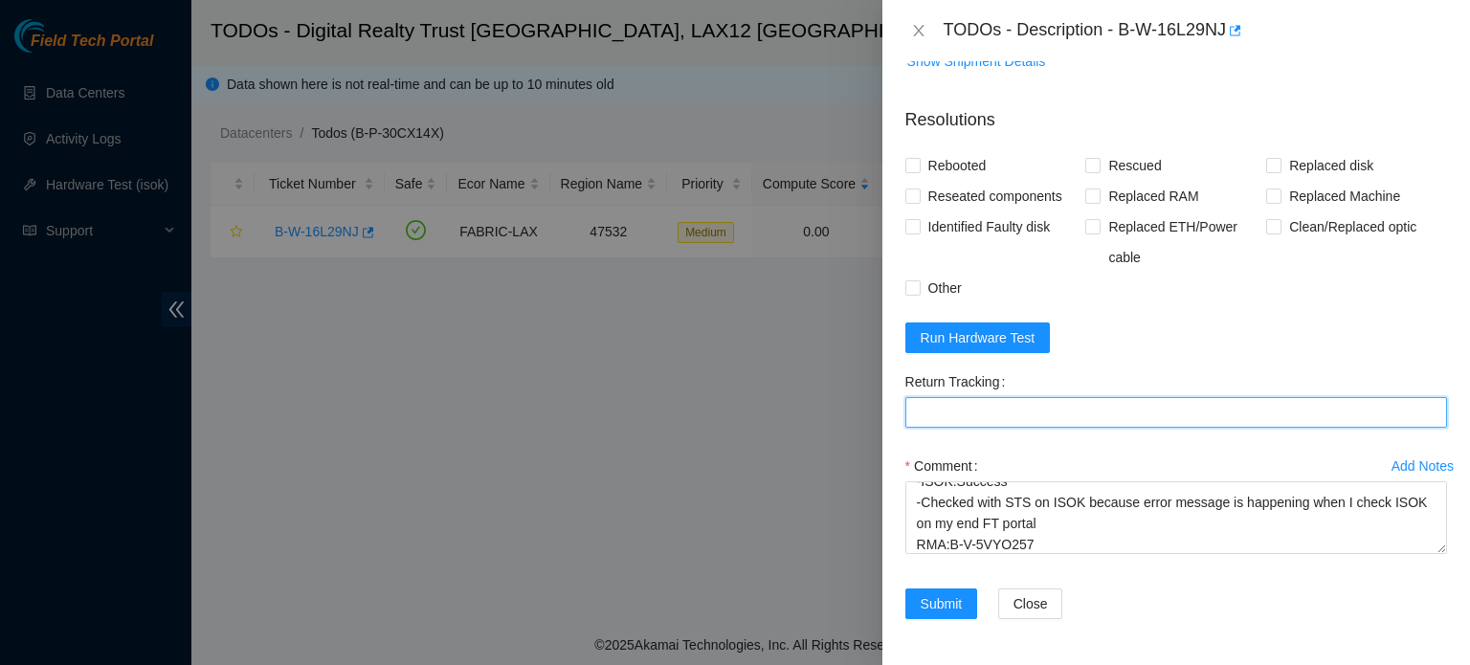
click at [1051, 425] on Tracking "Return Tracking" at bounding box center [1177, 412] width 542 height 31
paste Tracking "473665218177"
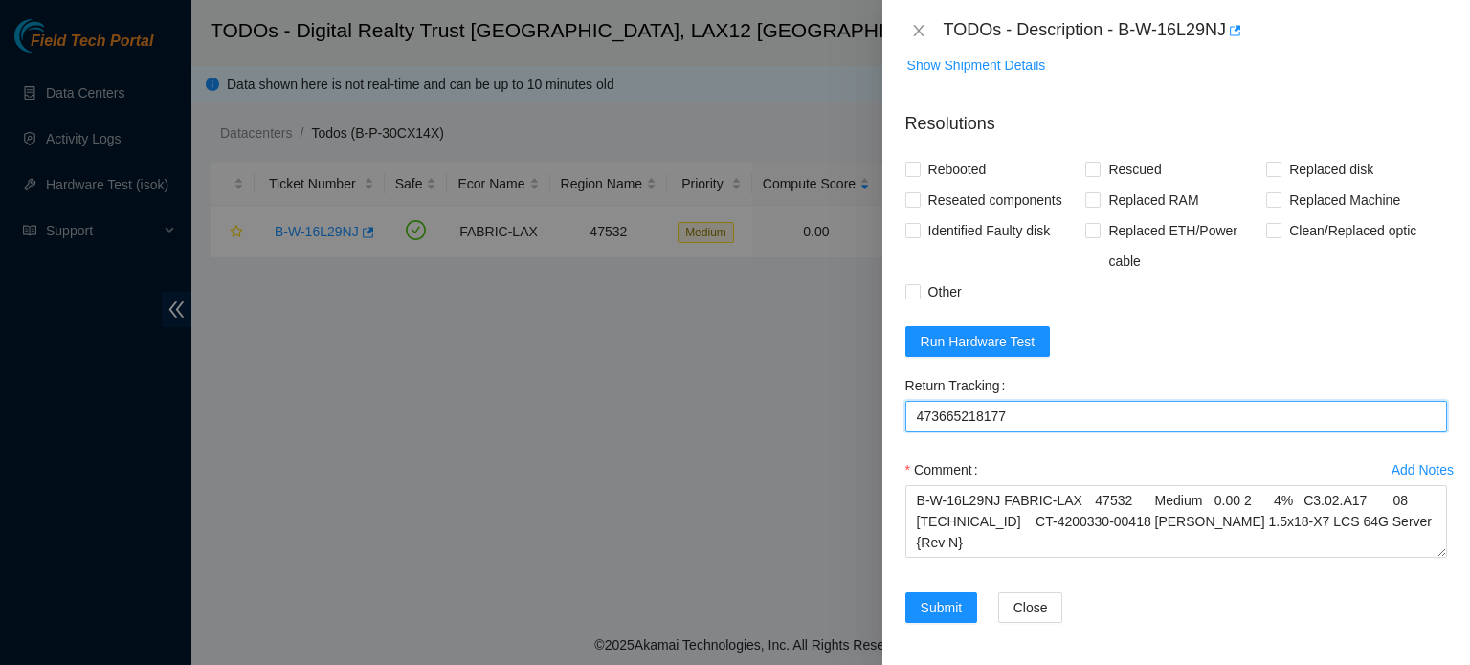
scroll to position [1466, 0]
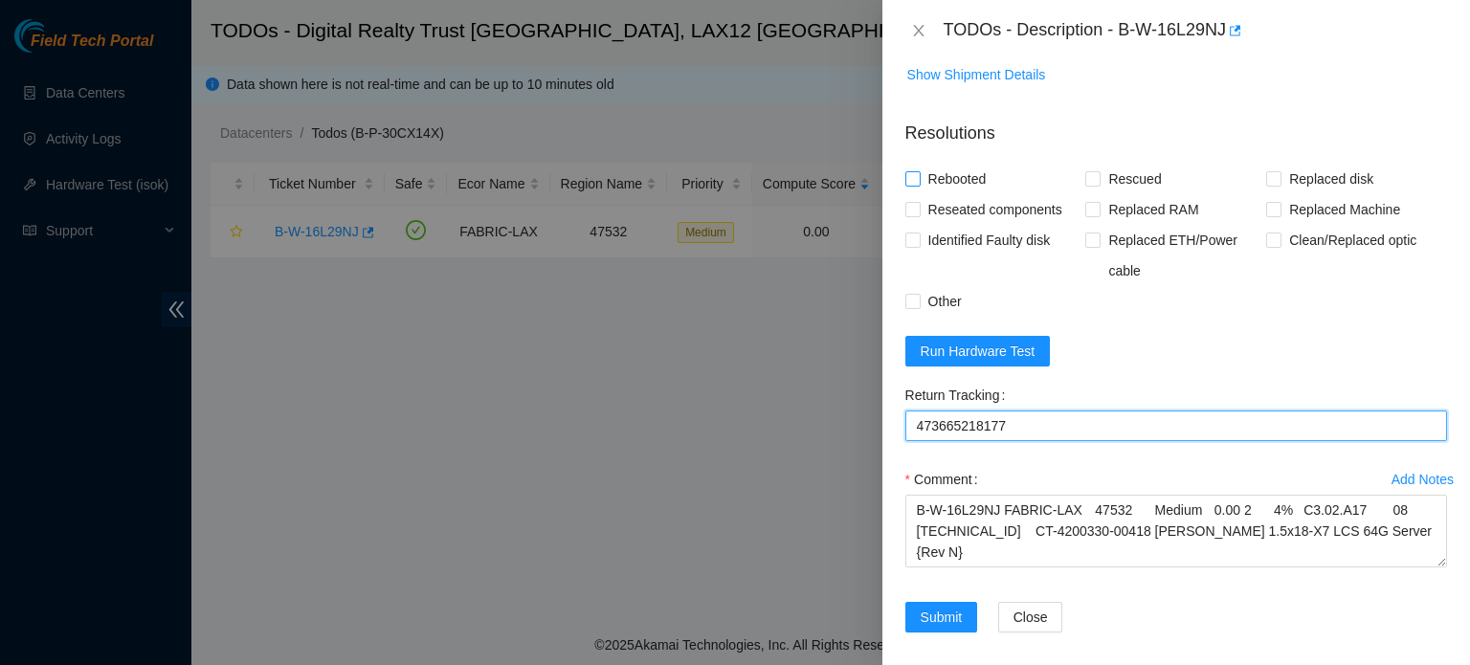
type Tracking "473665218177"
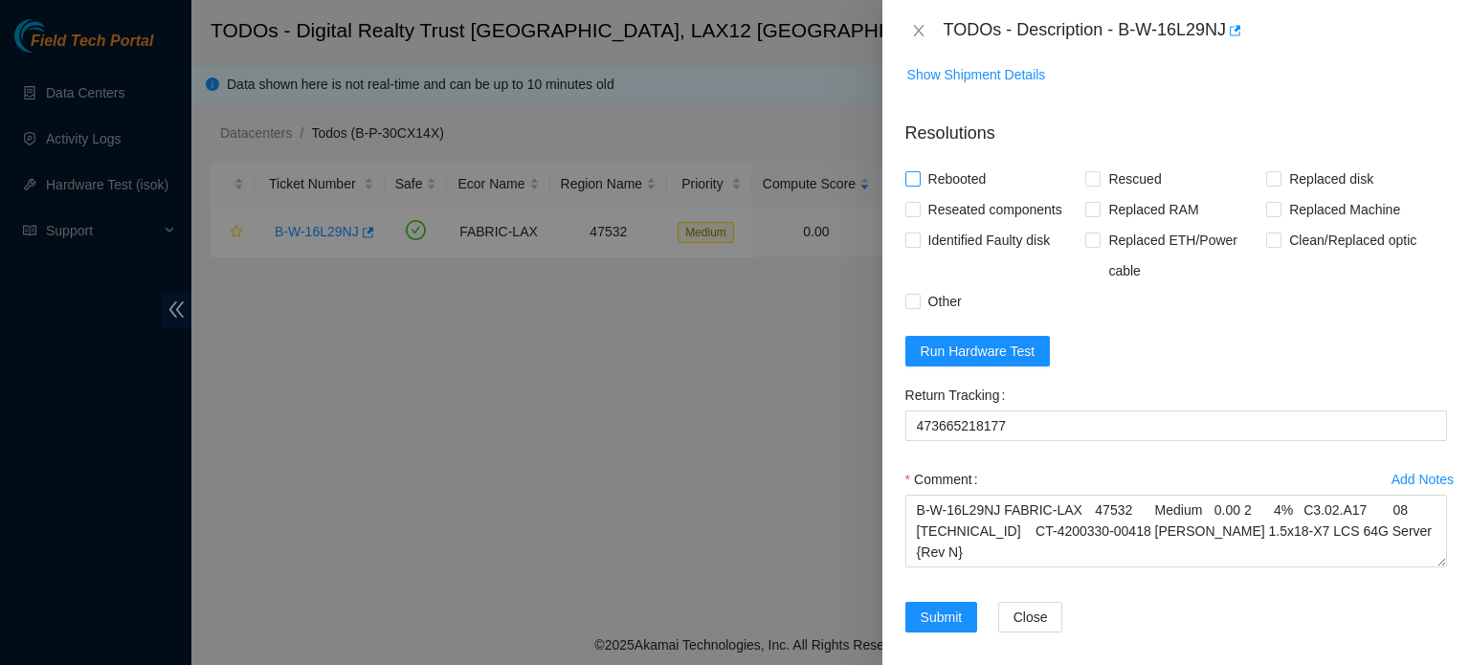
click at [980, 194] on span "Rebooted" at bounding box center [958, 179] width 74 height 31
click at [919, 185] on input "Rebooted" at bounding box center [912, 177] width 13 height 13
click at [980, 194] on span "Rebooted" at bounding box center [958, 179] width 74 height 31
click at [919, 185] on input "Rebooted" at bounding box center [912, 177] width 13 height 13
click at [983, 194] on span "Rebooted" at bounding box center [958, 179] width 74 height 31
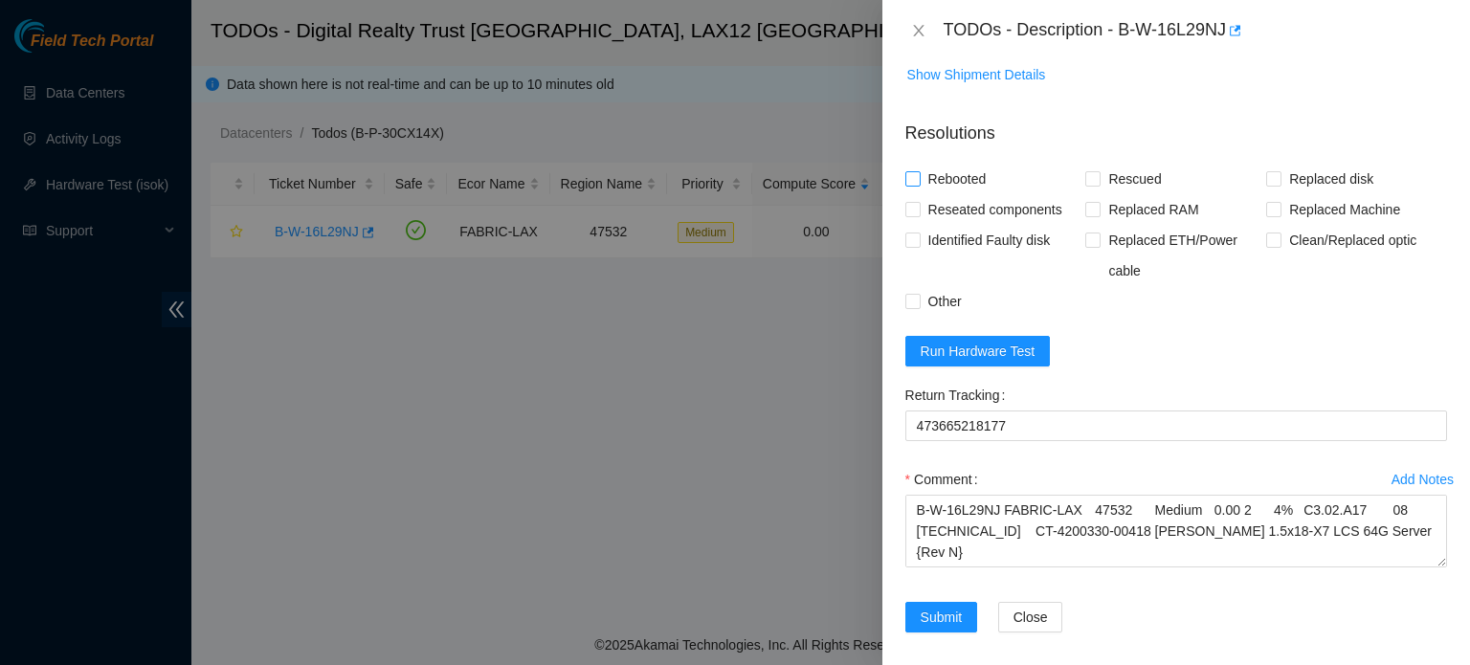
click at [919, 185] on input "Rebooted" at bounding box center [912, 177] width 13 height 13
checkbox input "true"
click at [1141, 194] on span "Rescued" at bounding box center [1135, 179] width 68 height 31
click at [1099, 185] on input "Rescued" at bounding box center [1091, 177] width 13 height 13
checkbox input "true"
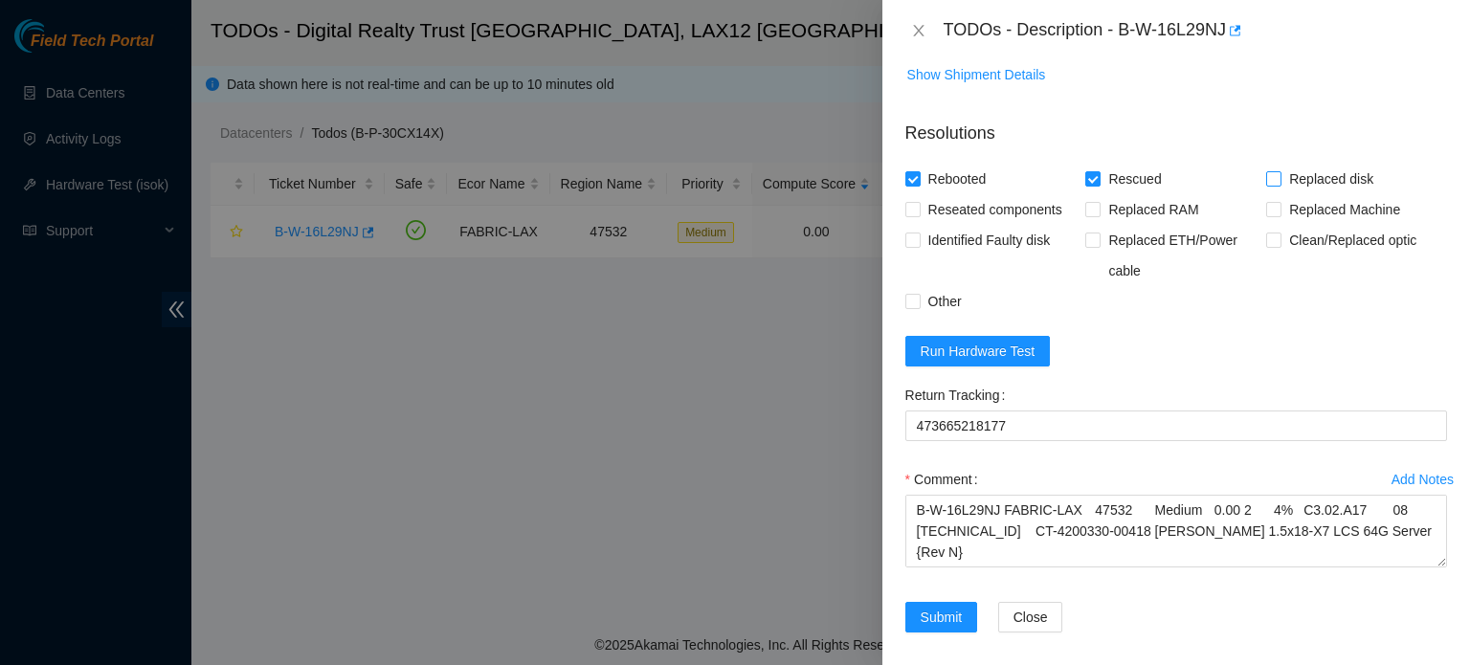
click at [1289, 194] on span "Replaced disk" at bounding box center [1332, 179] width 100 height 31
click at [1280, 185] on input "Replaced disk" at bounding box center [1272, 177] width 13 height 13
checkbox input "true"
click at [971, 225] on span "Reseated components" at bounding box center [995, 209] width 149 height 31
click at [919, 215] on input "Reseated components" at bounding box center [912, 208] width 13 height 13
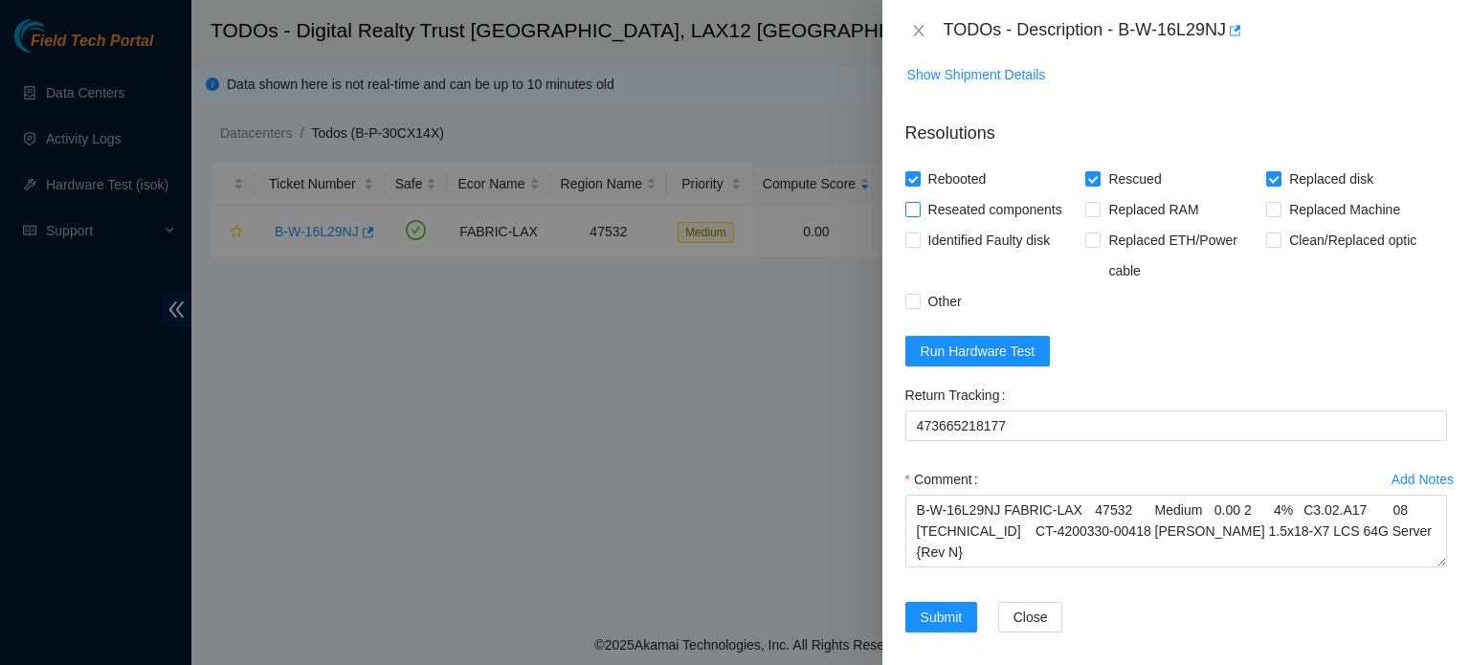
checkbox input "true"
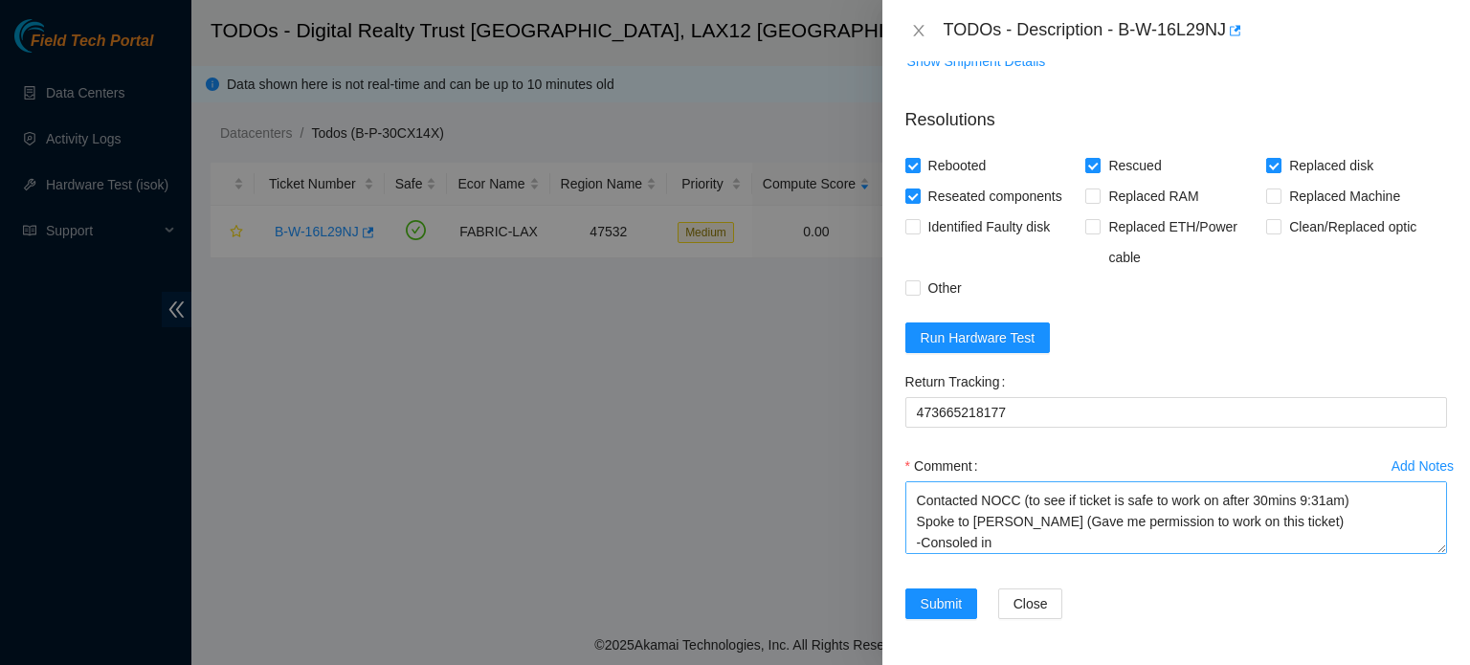
scroll to position [315, 0]
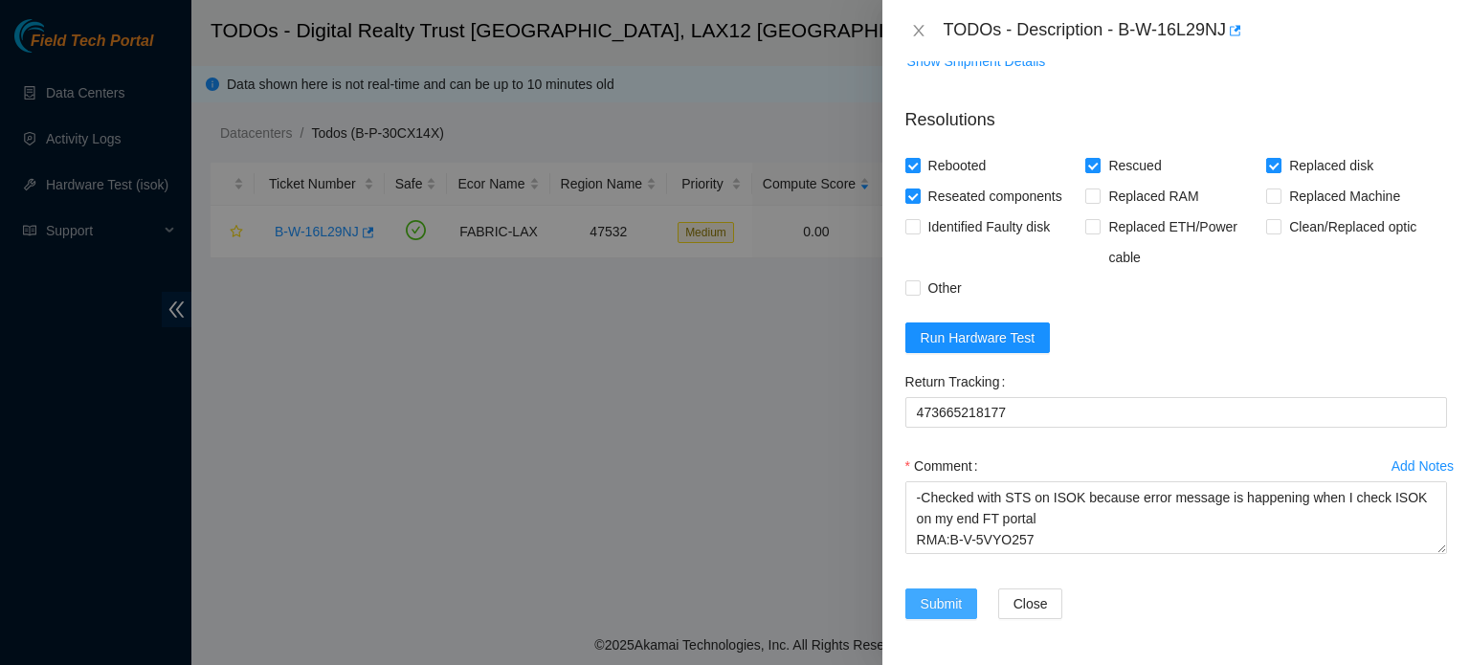
click at [950, 605] on span "Submit" at bounding box center [942, 603] width 42 height 21
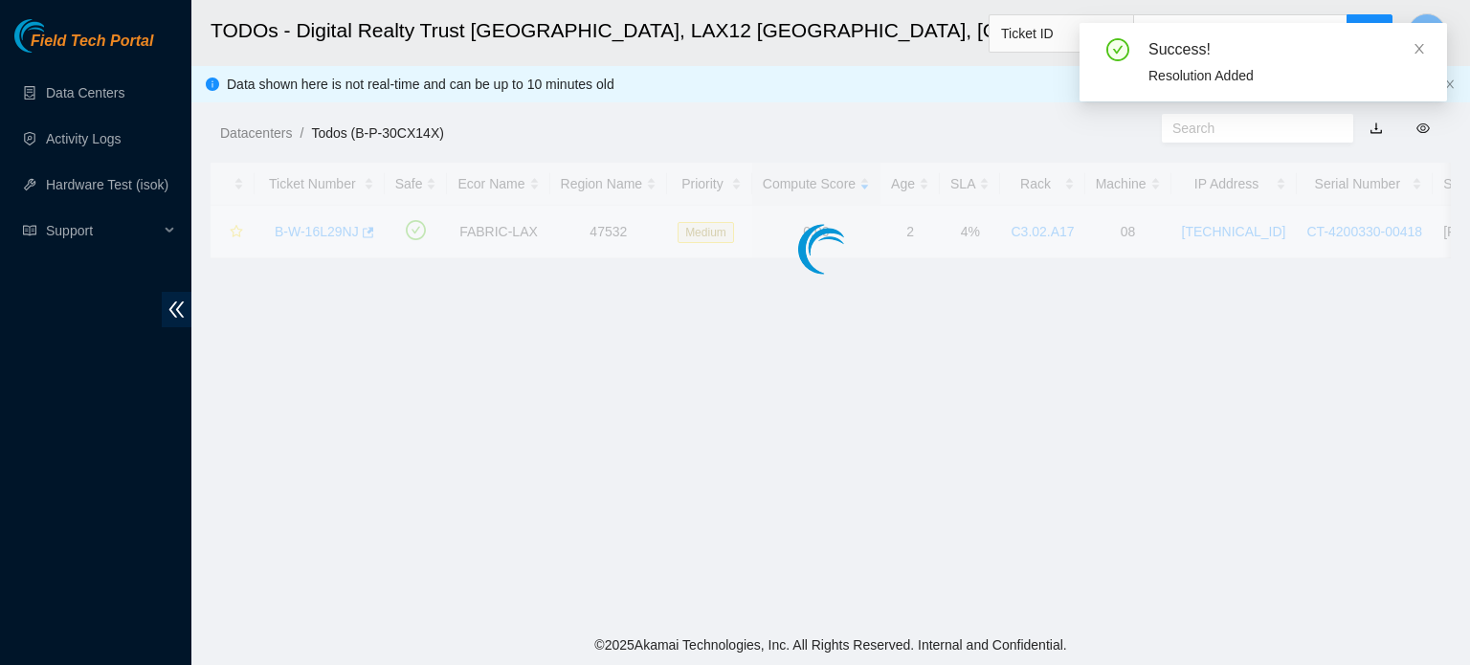
scroll to position [474, 0]
